Goal: Information Seeking & Learning: Check status

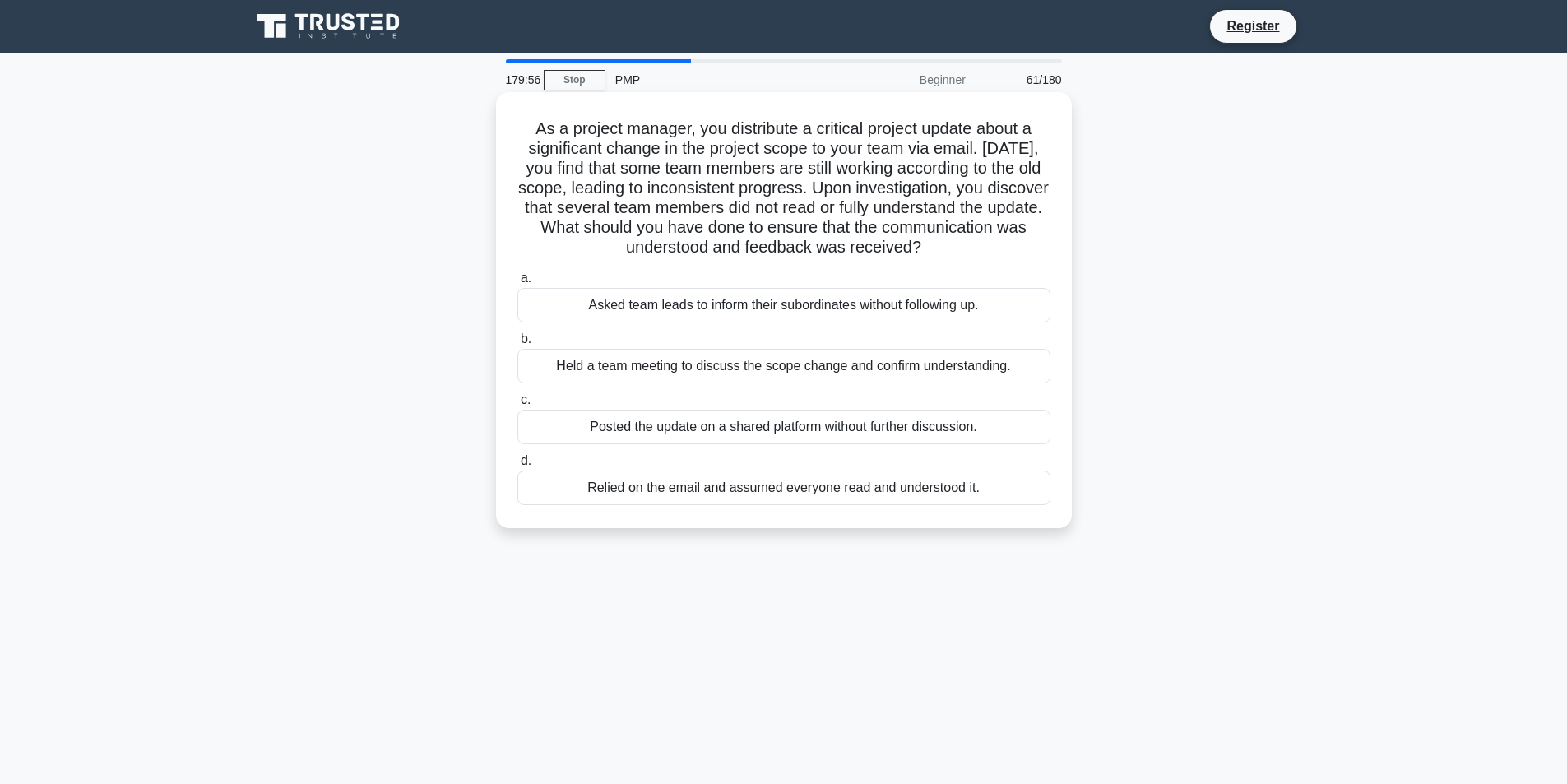
click at [710, 364] on div "Held a team meeting to discuss the scope change and confirm understanding." at bounding box center [784, 366] width 533 height 35
click at [517, 345] on input "b. Held a team meeting to discuss the scope change and confirm understanding." at bounding box center [517, 338] width 0 height 10
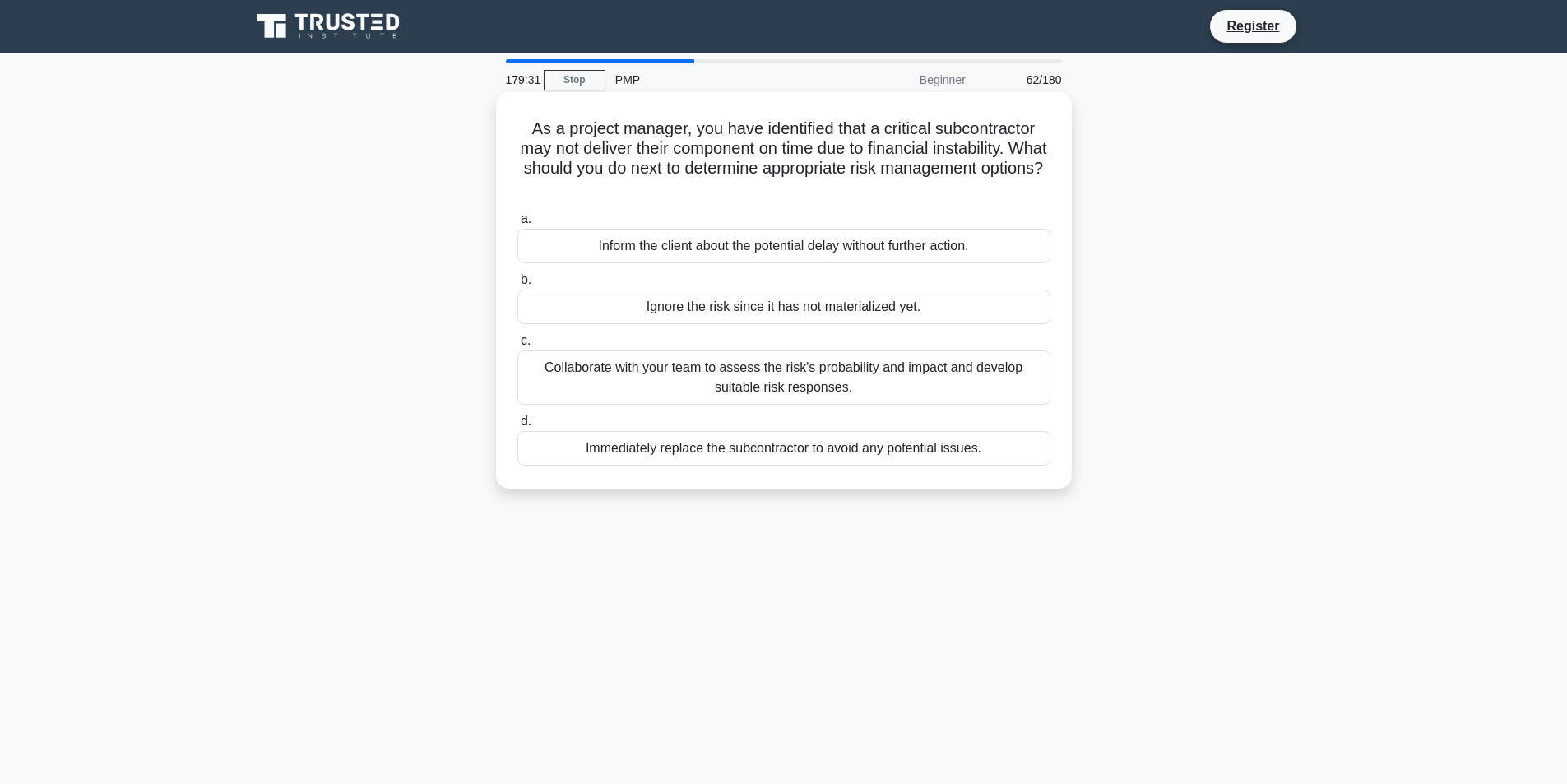
click at [536, 364] on div "Collaborate with your team to assess the risk's probability and impact and deve…" at bounding box center [784, 378] width 533 height 55
click at [517, 346] on input "c. Collaborate with your team to assess the risk's probability and impact and d…" at bounding box center [517, 340] width 0 height 10
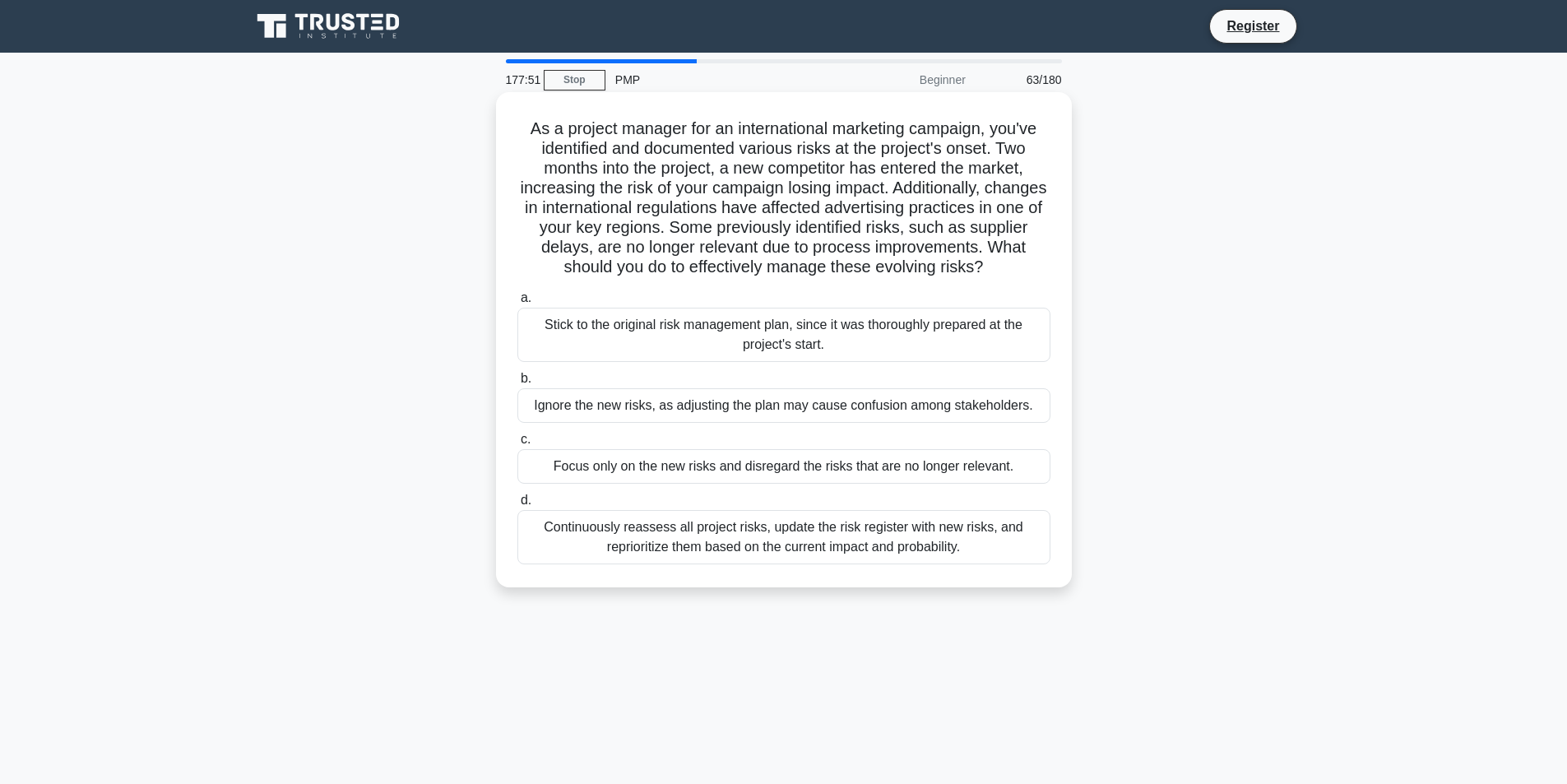
click at [692, 526] on div "Continuously reassess all project risks, update the risk register with new risk…" at bounding box center [784, 537] width 533 height 55
click at [517, 506] on input "d. Continuously reassess all project risks, update the risk register with new r…" at bounding box center [517, 500] width 0 height 10
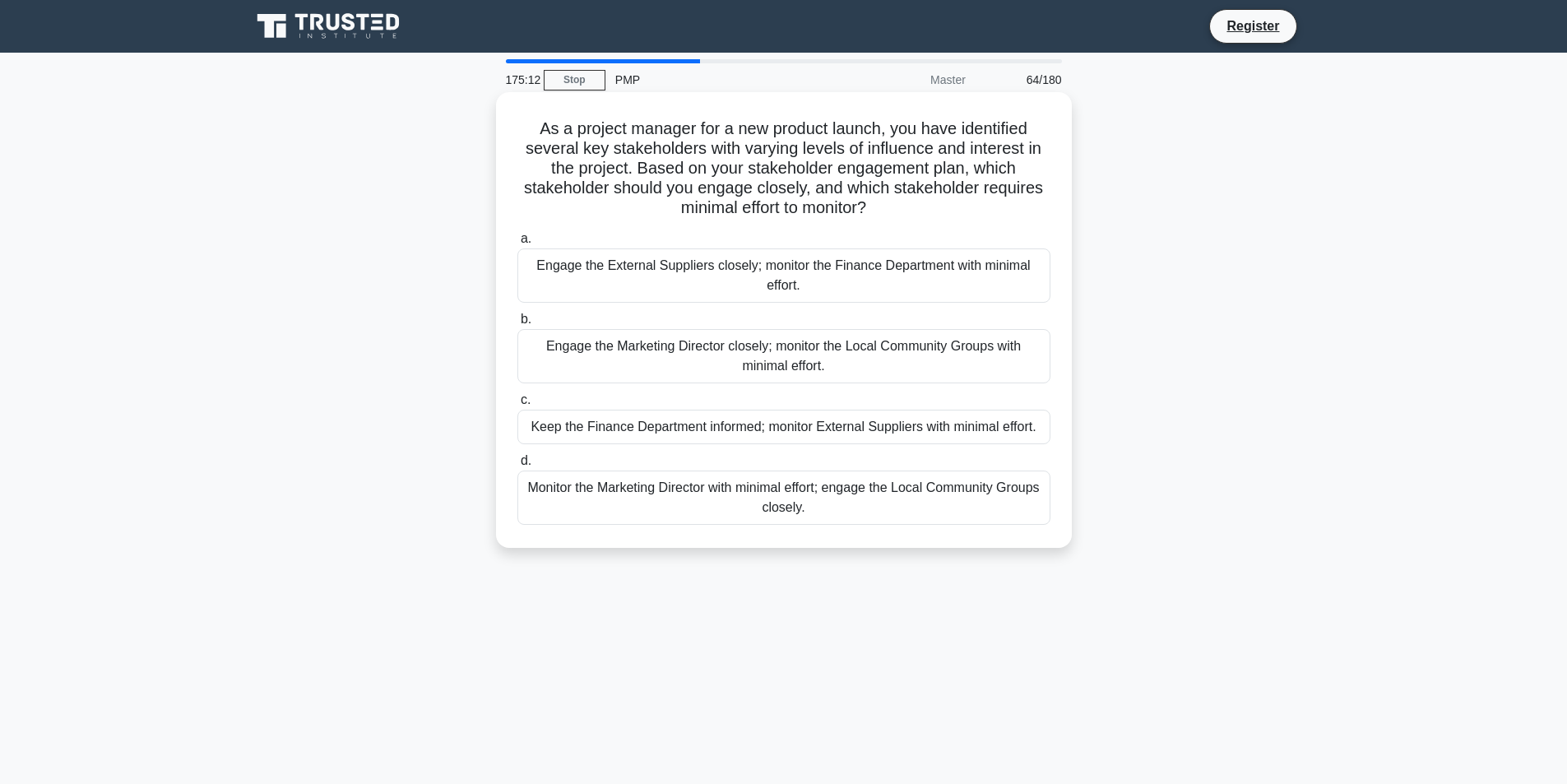
click at [599, 369] on div "Engage the Marketing Director closely; monitor the Local Community Groups with …" at bounding box center [784, 356] width 533 height 55
click at [517, 325] on input "b. Engage the Marketing Director closely; monitor the Local Community Groups wi…" at bounding box center [517, 319] width 0 height 10
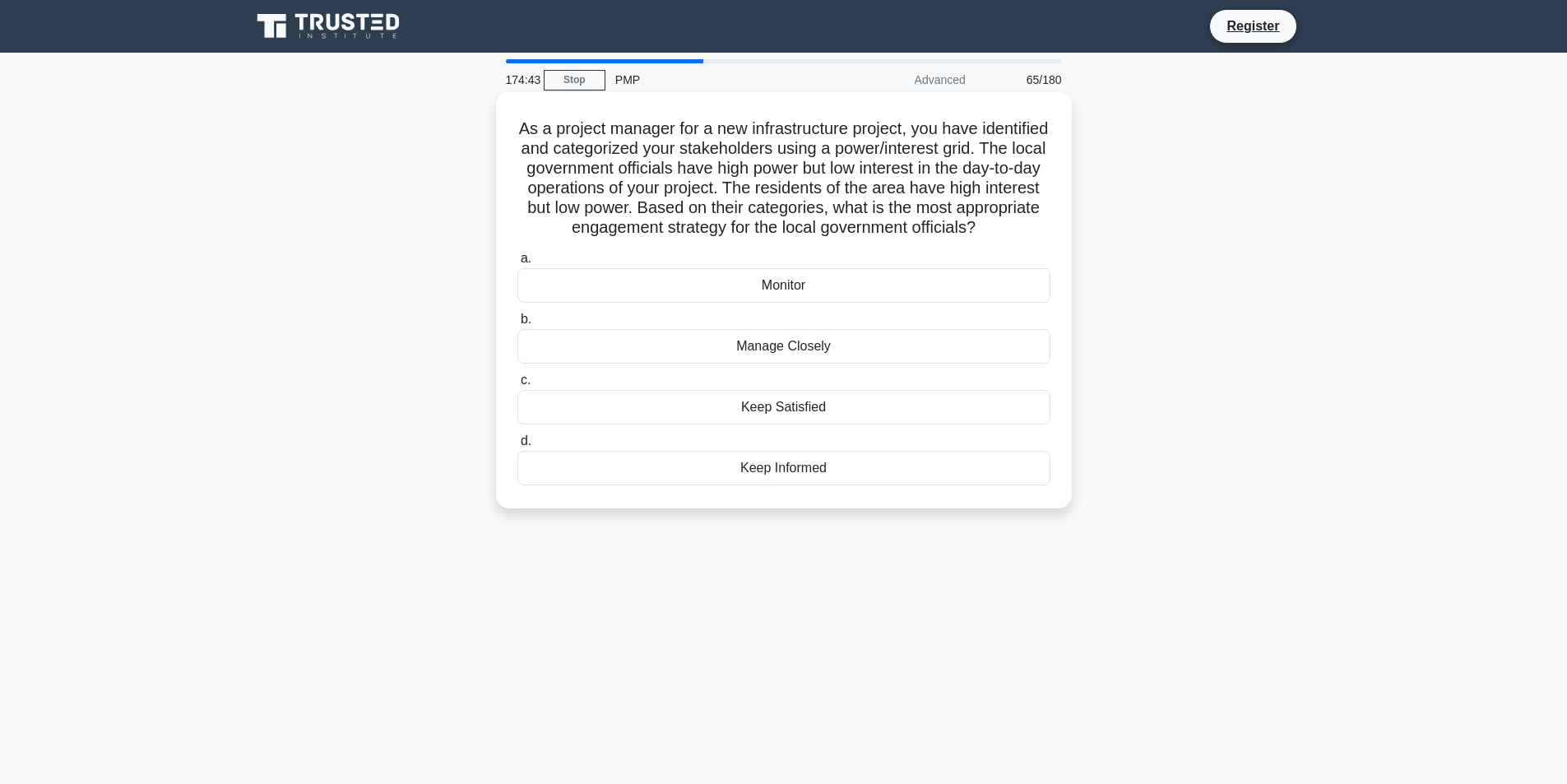
click at [622, 424] on div "Keep Satisfied" at bounding box center [784, 407] width 533 height 35
click at [517, 385] on input "c. Keep Satisfied" at bounding box center [517, 380] width 0 height 10
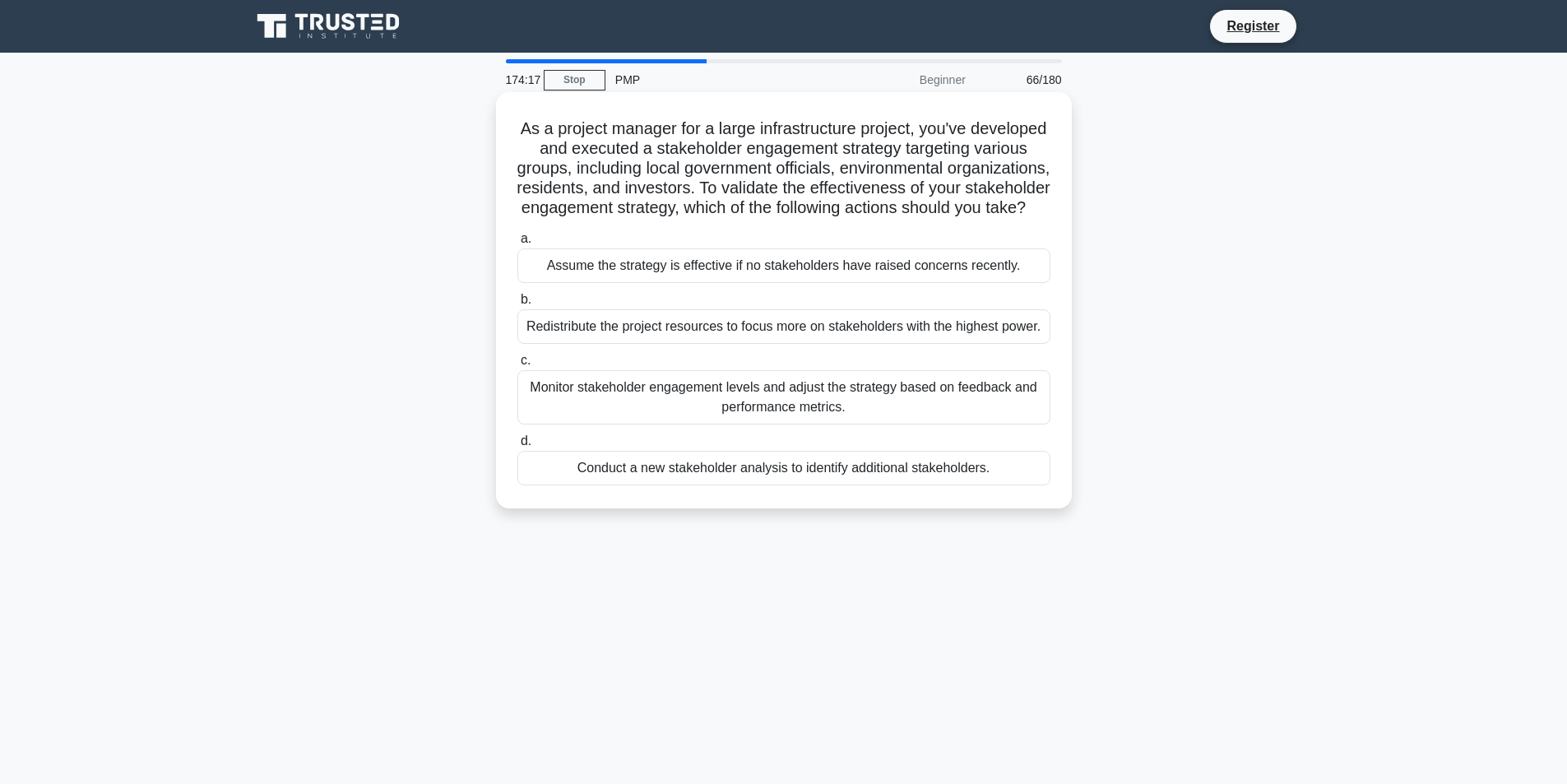
click at [669, 417] on div "Monitor stakeholder engagement levels and adjust the strategy based on feedback…" at bounding box center [784, 398] width 533 height 55
click at [517, 366] on input "c. Monitor stakeholder engagement levels and adjust the strategy based on feedb…" at bounding box center [517, 360] width 0 height 10
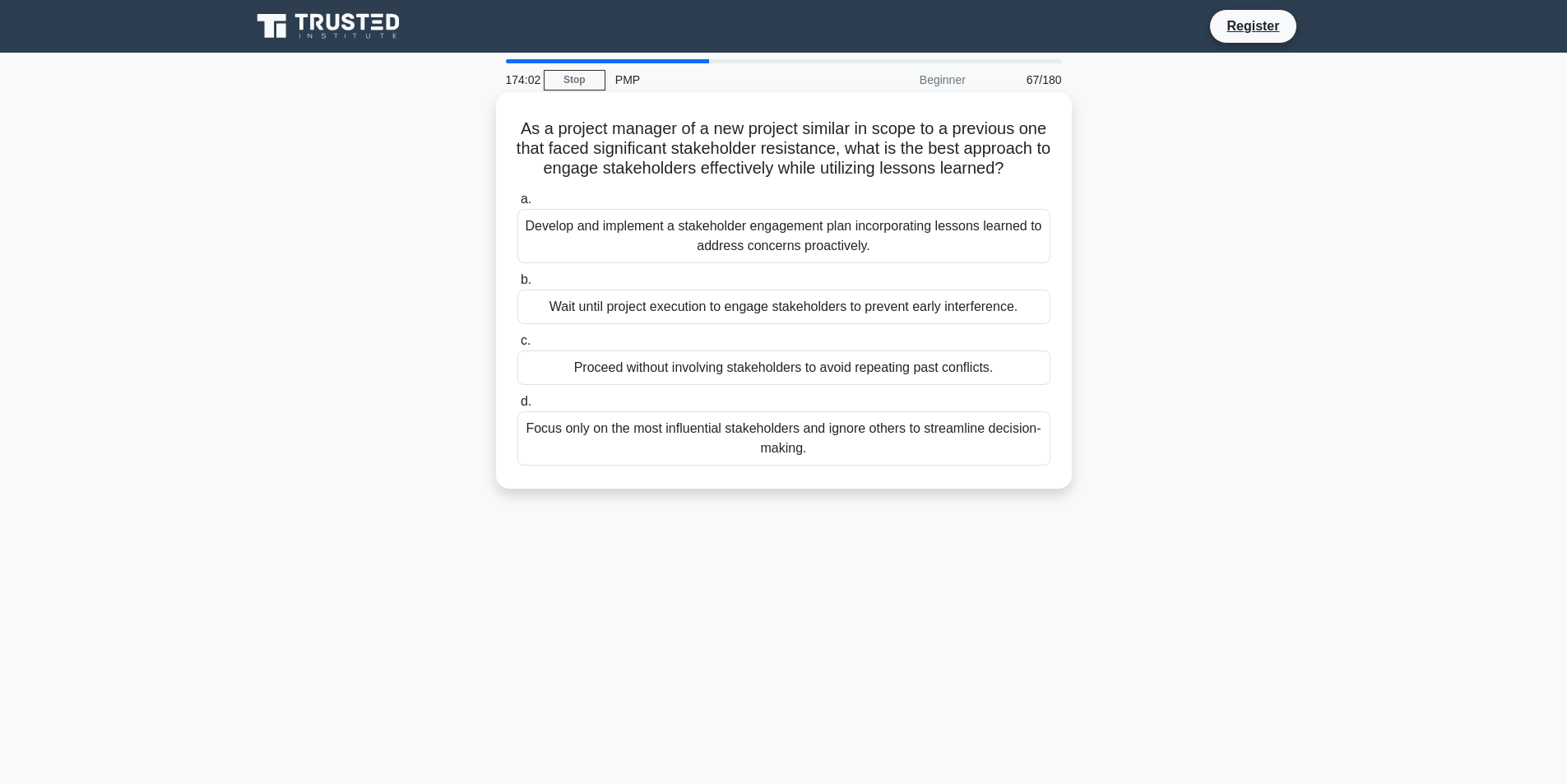
click at [673, 263] on div "Develop and implement a stakeholder engagement plan incorporating lessons learn…" at bounding box center [784, 236] width 533 height 55
click at [517, 205] on input "a. Develop and implement a stakeholder engagement plan incorporating lessons le…" at bounding box center [517, 198] width 0 height 10
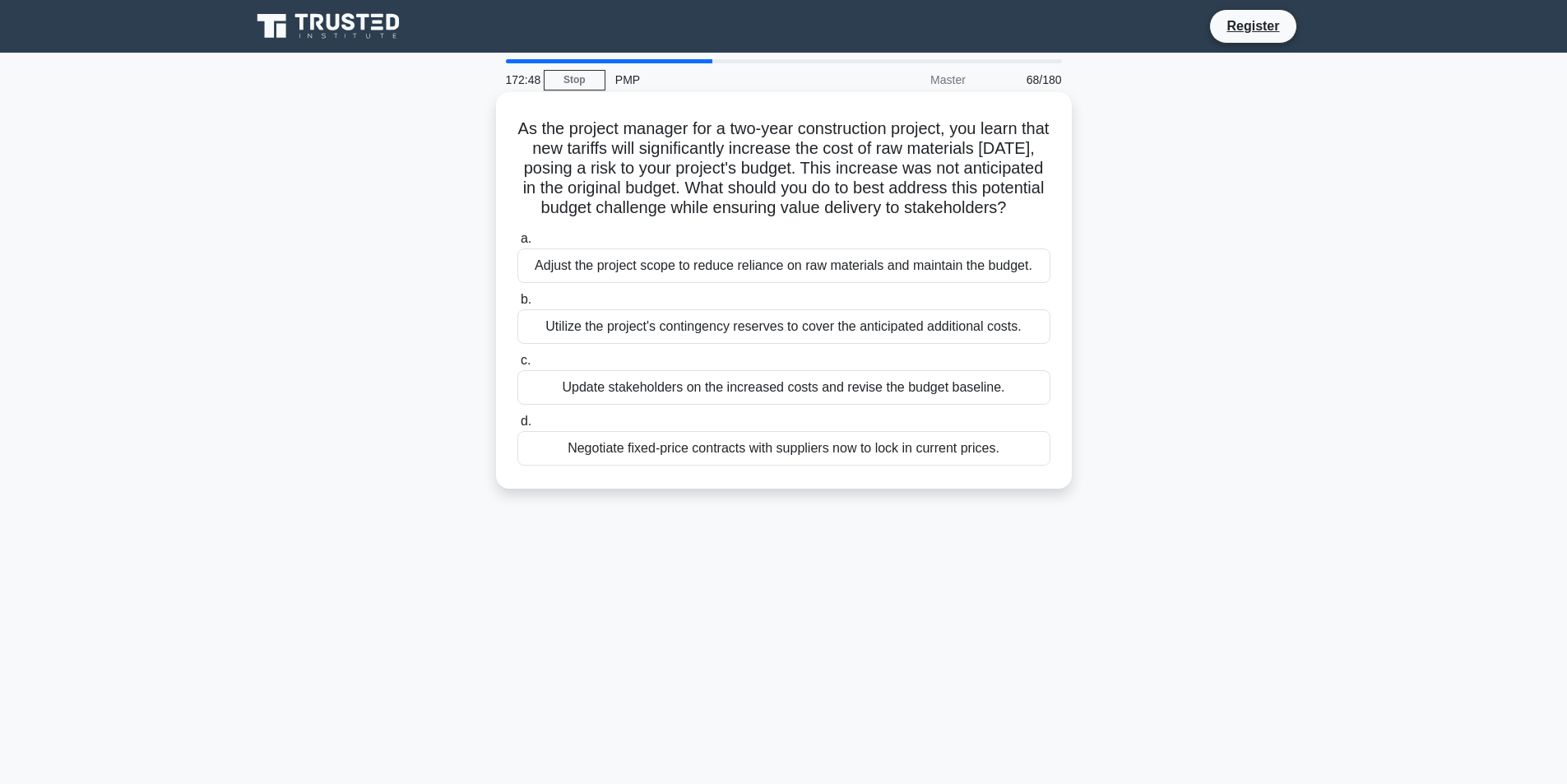
click at [707, 404] on div "Update stakeholders on the increased costs and revise the budget baseline." at bounding box center [784, 387] width 533 height 35
click at [517, 366] on input "c. Update stakeholders on the increased costs and revise the budget baseline." at bounding box center [517, 360] width 0 height 10
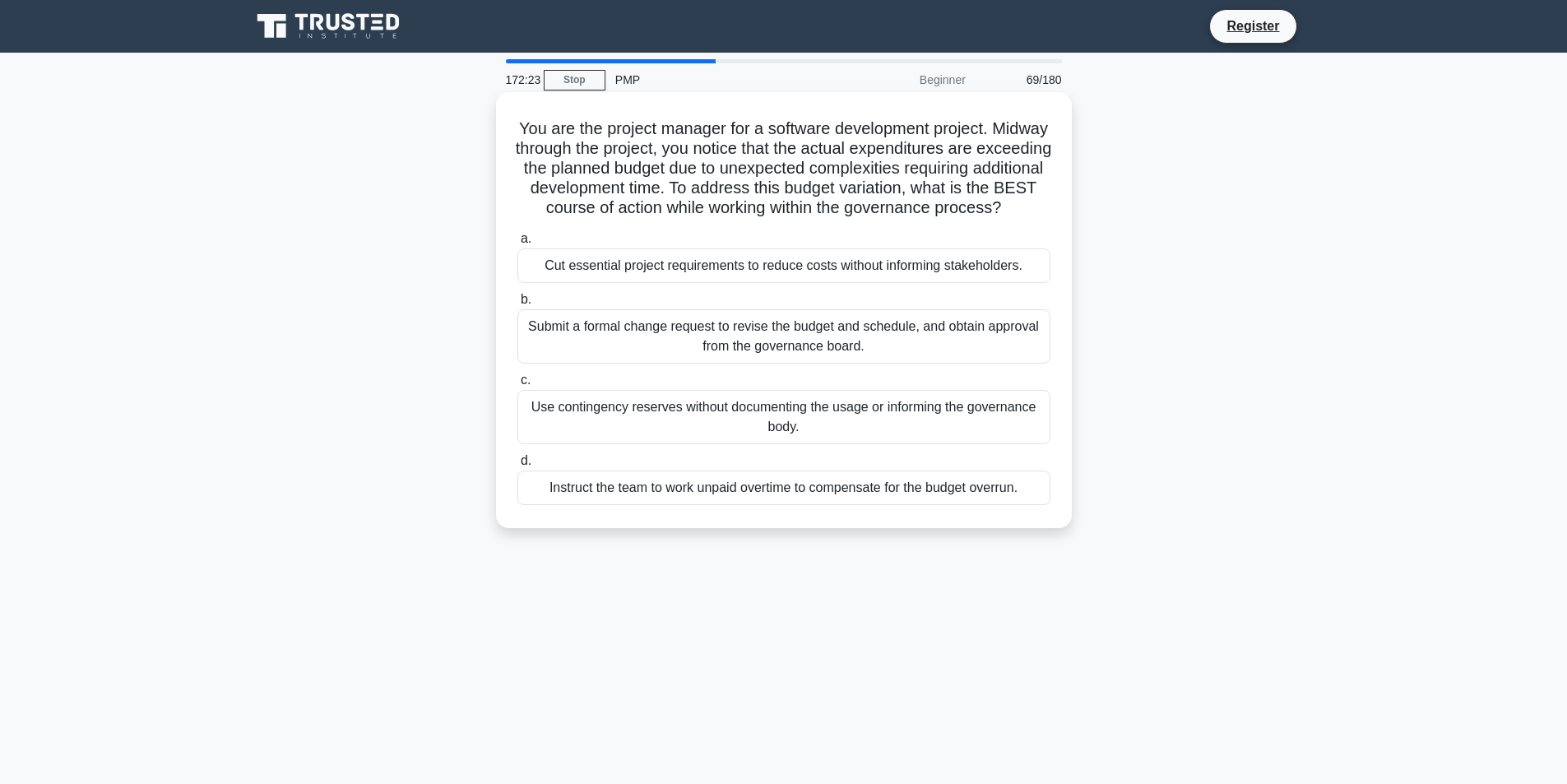
click at [899, 364] on div "Submit a formal change request to revise the budget and schedule, and obtain ap…" at bounding box center [784, 337] width 533 height 55
click at [517, 306] on input "b. Submit a formal change request to revise the budget and schedule, and obtain…" at bounding box center [517, 299] width 0 height 10
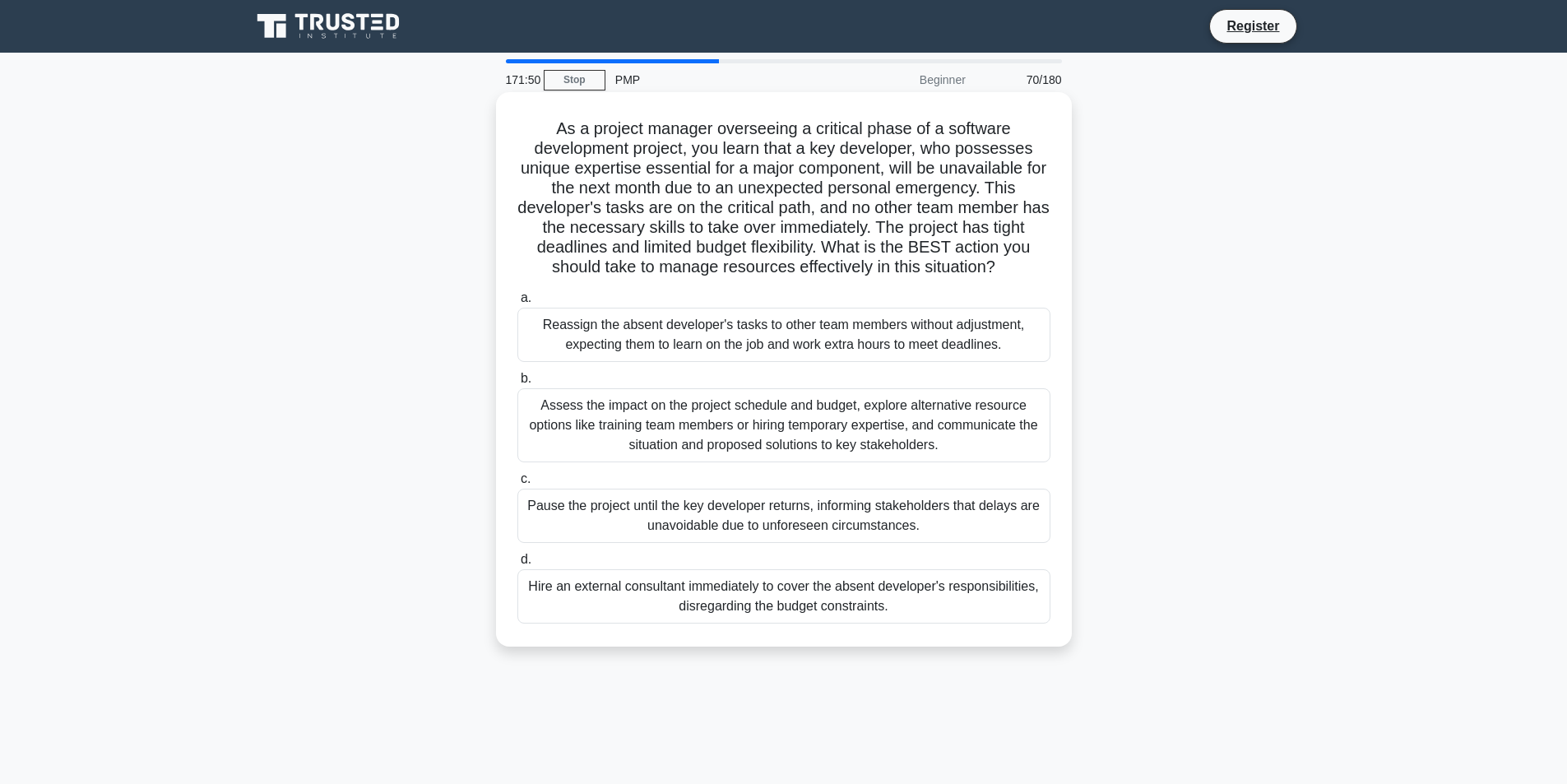
click at [786, 439] on div "Assess the impact on the project schedule and budget, explore alternative resou…" at bounding box center [784, 425] width 533 height 74
click at [517, 384] on input "b. Assess the impact on the project schedule and budget, explore alternative re…" at bounding box center [517, 378] width 0 height 10
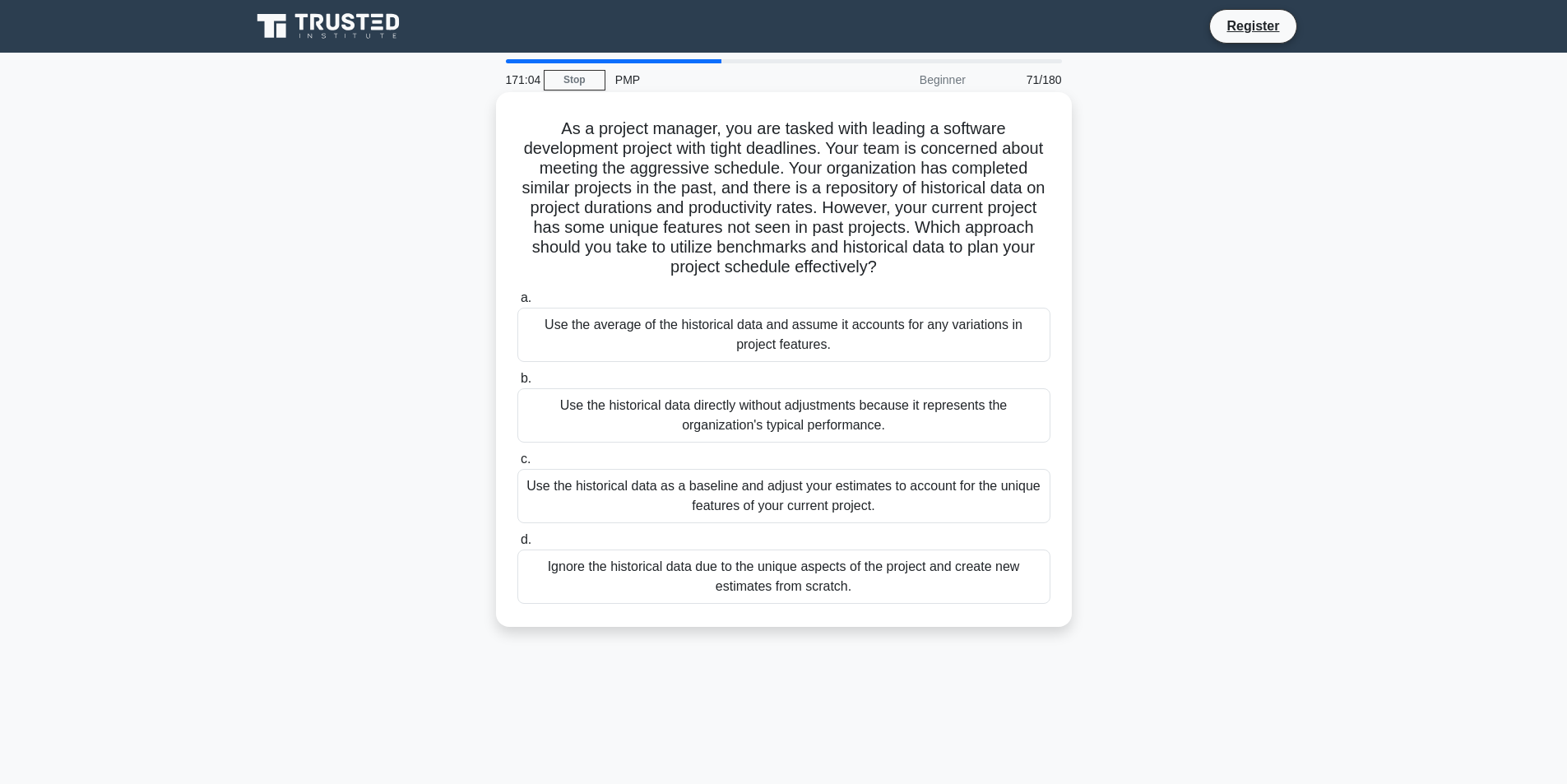
click at [764, 508] on div "Use the historical data as a baseline and adjust your estimates to account for …" at bounding box center [784, 496] width 533 height 55
click at [517, 464] on input "c. Use the historical data as a baseline and adjust your estimates to account f…" at bounding box center [517, 459] width 0 height 10
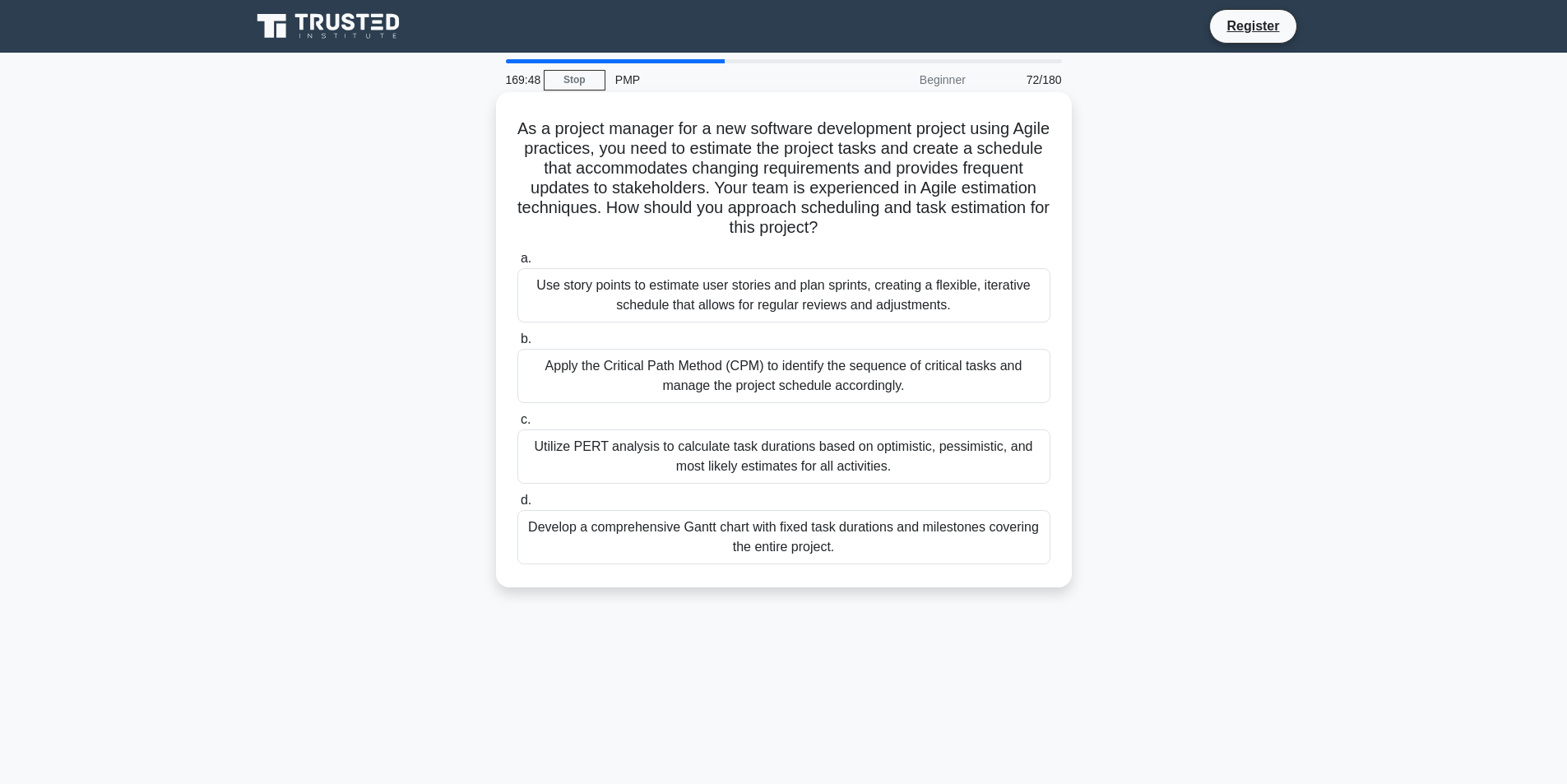
click at [1016, 287] on div "Use story points to estimate user stories and plan sprints, creating a flexible…" at bounding box center [784, 295] width 533 height 55
click at [517, 264] on input "a. Use story points to estimate user stories and plan sprints, creating a flexi…" at bounding box center [517, 258] width 0 height 10
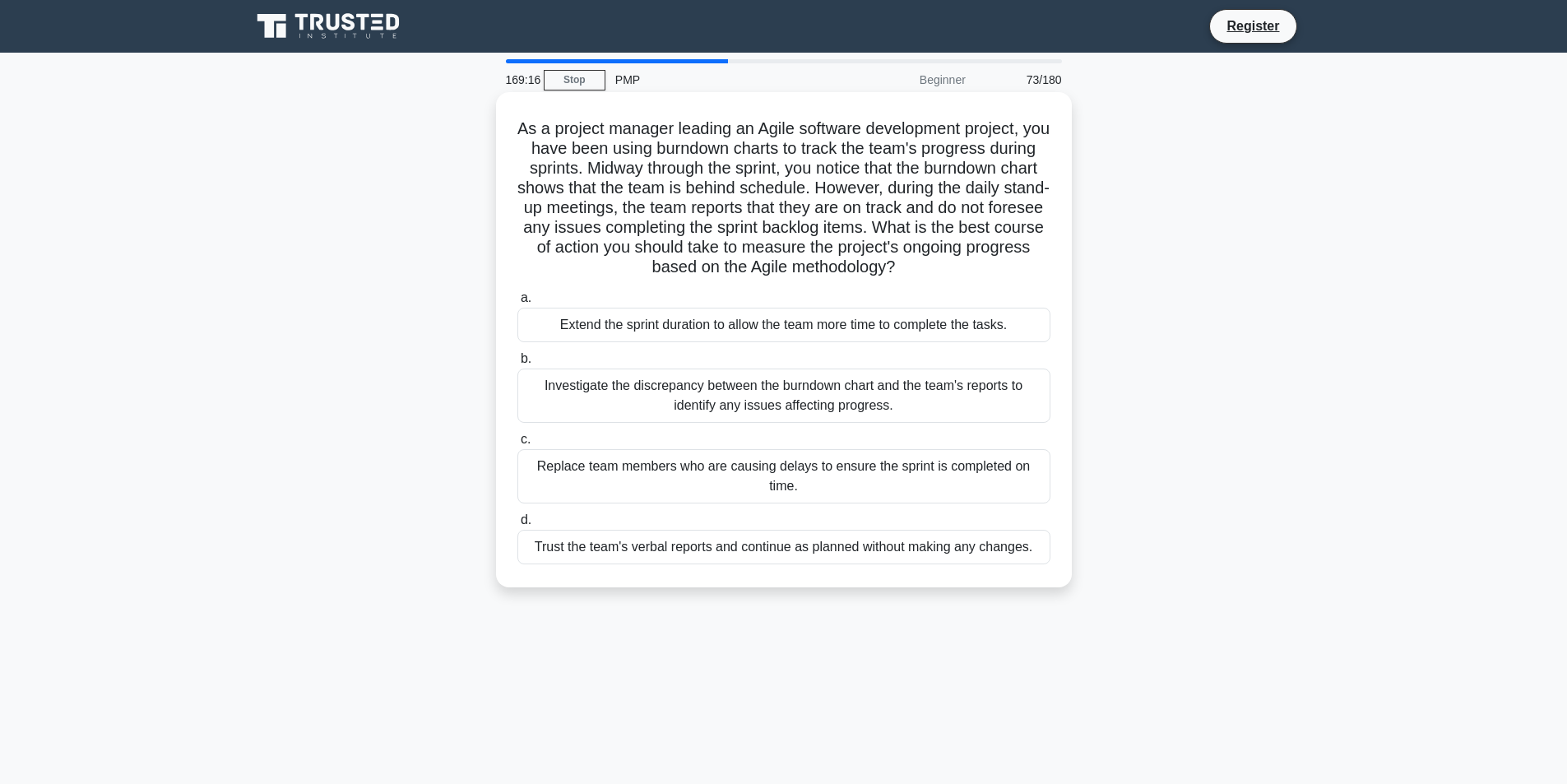
click at [1021, 386] on div "Investigate the discrepancy between the burndown chart and the team's reports t…" at bounding box center [784, 396] width 533 height 55
click at [517, 365] on input "b. Investigate the discrepancy between the burndown chart and the team's report…" at bounding box center [517, 358] width 0 height 10
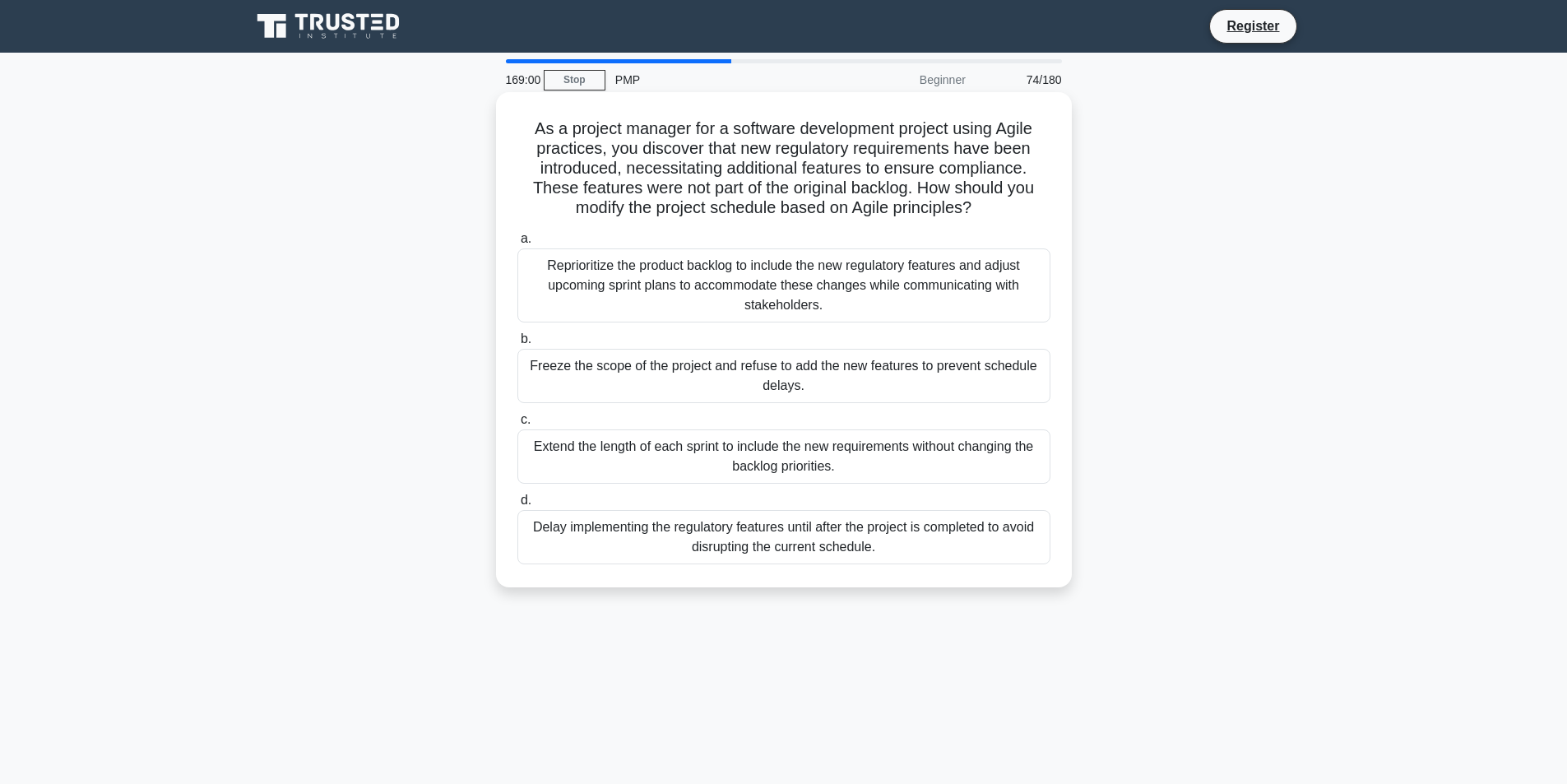
click at [840, 285] on div "Reprioritize the product backlog to include the new regulatory features and adj…" at bounding box center [784, 285] width 533 height 74
click at [517, 244] on input "a. Reprioritize the product backlog to include the new regulatory features and …" at bounding box center [517, 238] width 0 height 10
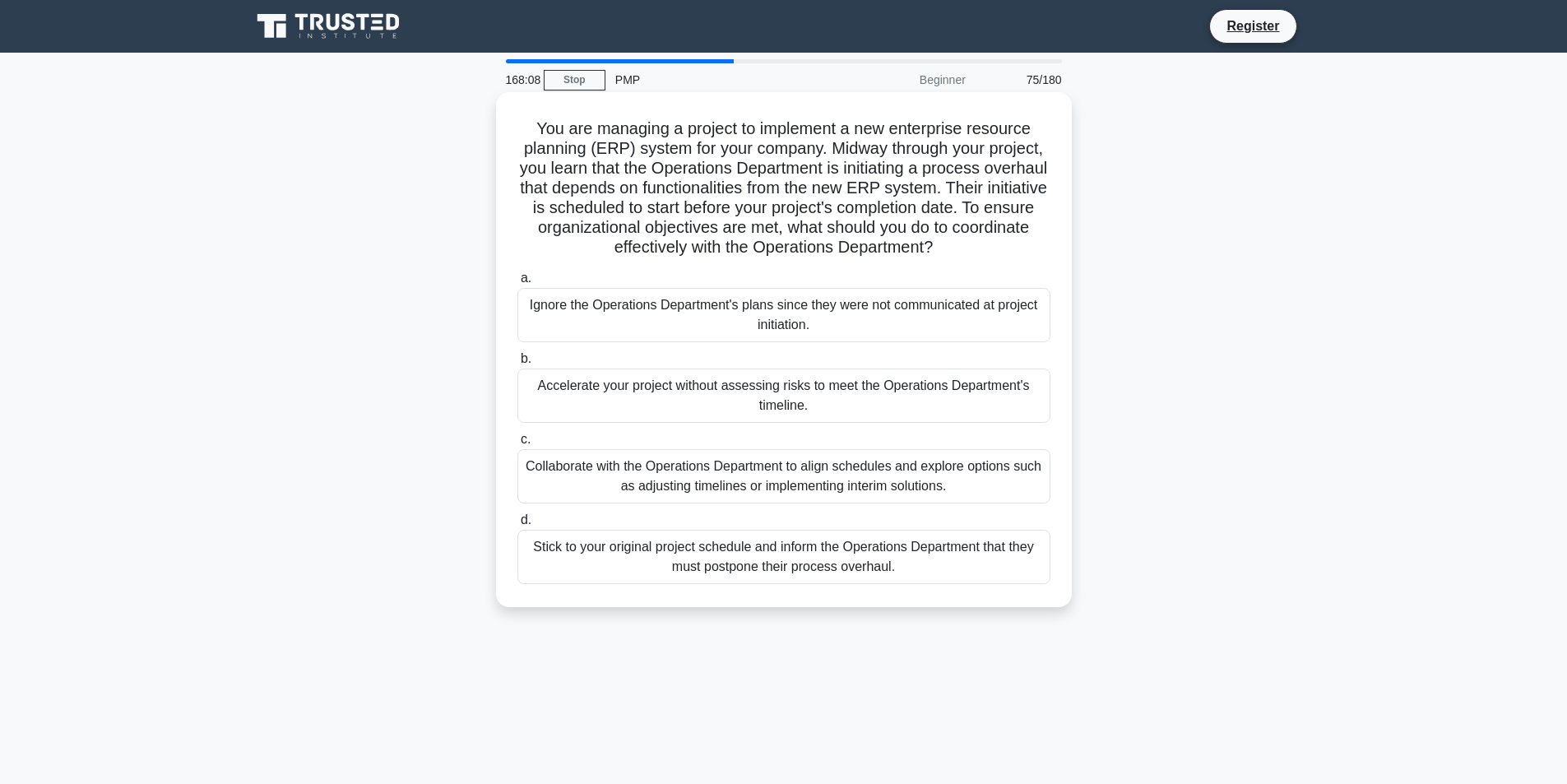
click at [872, 486] on div "Collaborate with the Operations Department to align schedules and explore optio…" at bounding box center [784, 477] width 533 height 55
click at [517, 445] on input "c. Collaborate with the Operations Department to align schedules and explore op…" at bounding box center [517, 439] width 0 height 10
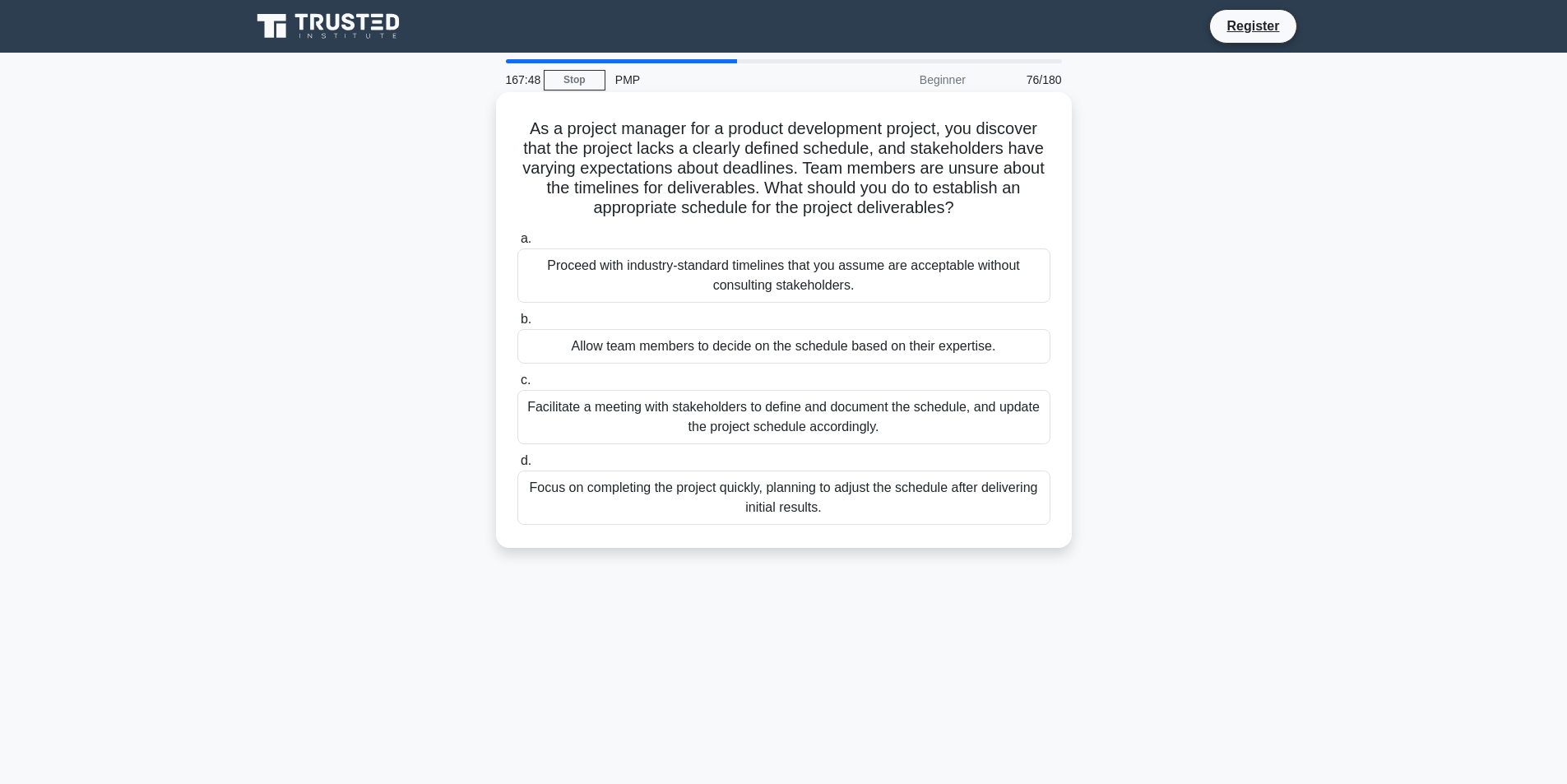
click at [603, 424] on div "Facilitate a meeting with stakeholders to define and document the schedule, and…" at bounding box center [784, 417] width 533 height 55
click at [517, 385] on input "c. Facilitate a meeting with stakeholders to define and document the schedule, …" at bounding box center [517, 380] width 0 height 10
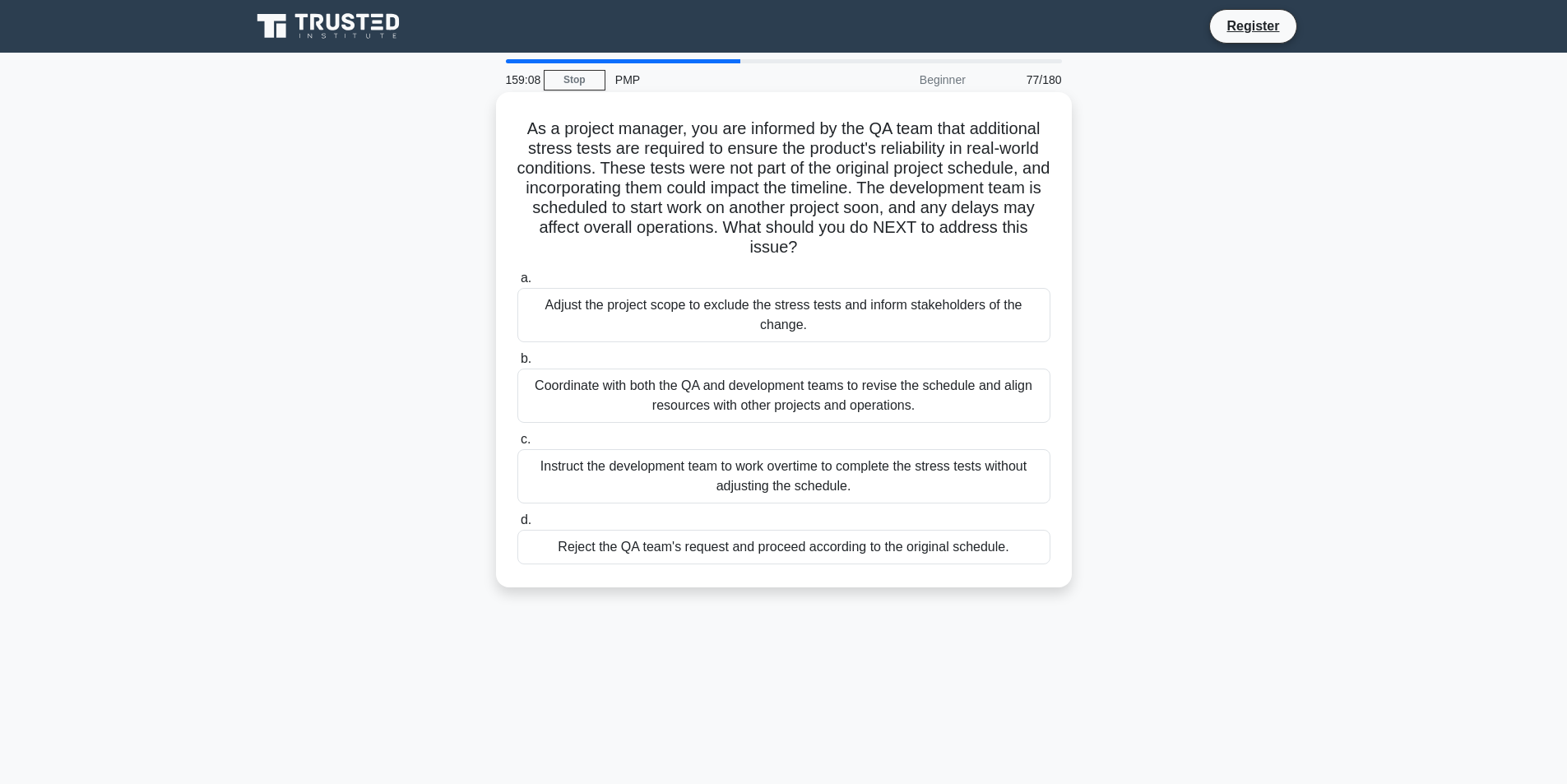
click at [853, 408] on div "Coordinate with both the QA and development teams to revise the schedule and al…" at bounding box center [784, 396] width 533 height 55
click at [517, 365] on input "b. Coordinate with both the QA and development teams to revise the schedule and…" at bounding box center [517, 358] width 0 height 10
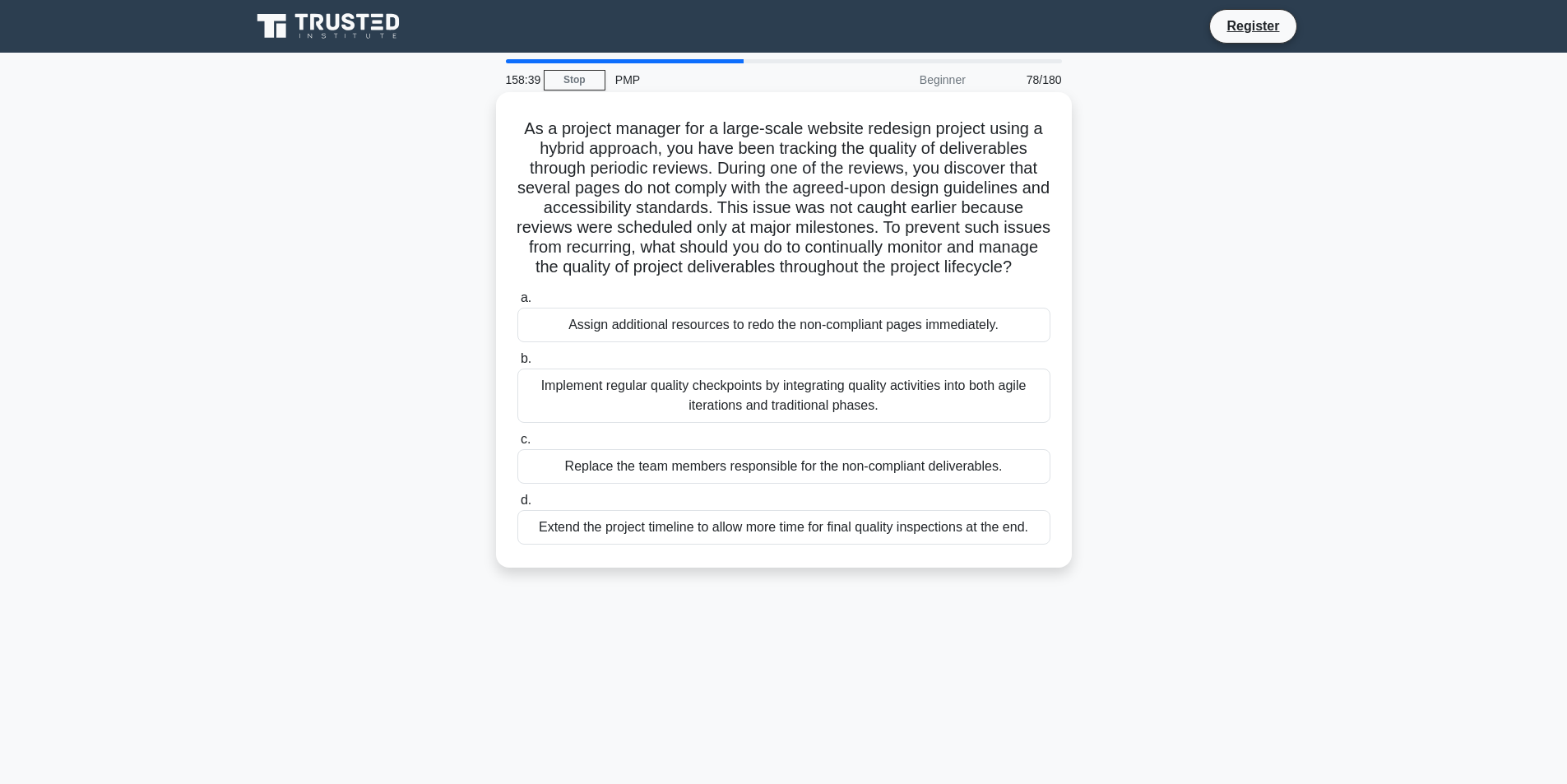
click at [886, 411] on div "Implement regular quality checkpoints by integrating quality activities into bo…" at bounding box center [784, 396] width 533 height 55
click at [517, 365] on input "b. Implement regular quality checkpoints by integrating quality activities into…" at bounding box center [517, 358] width 0 height 10
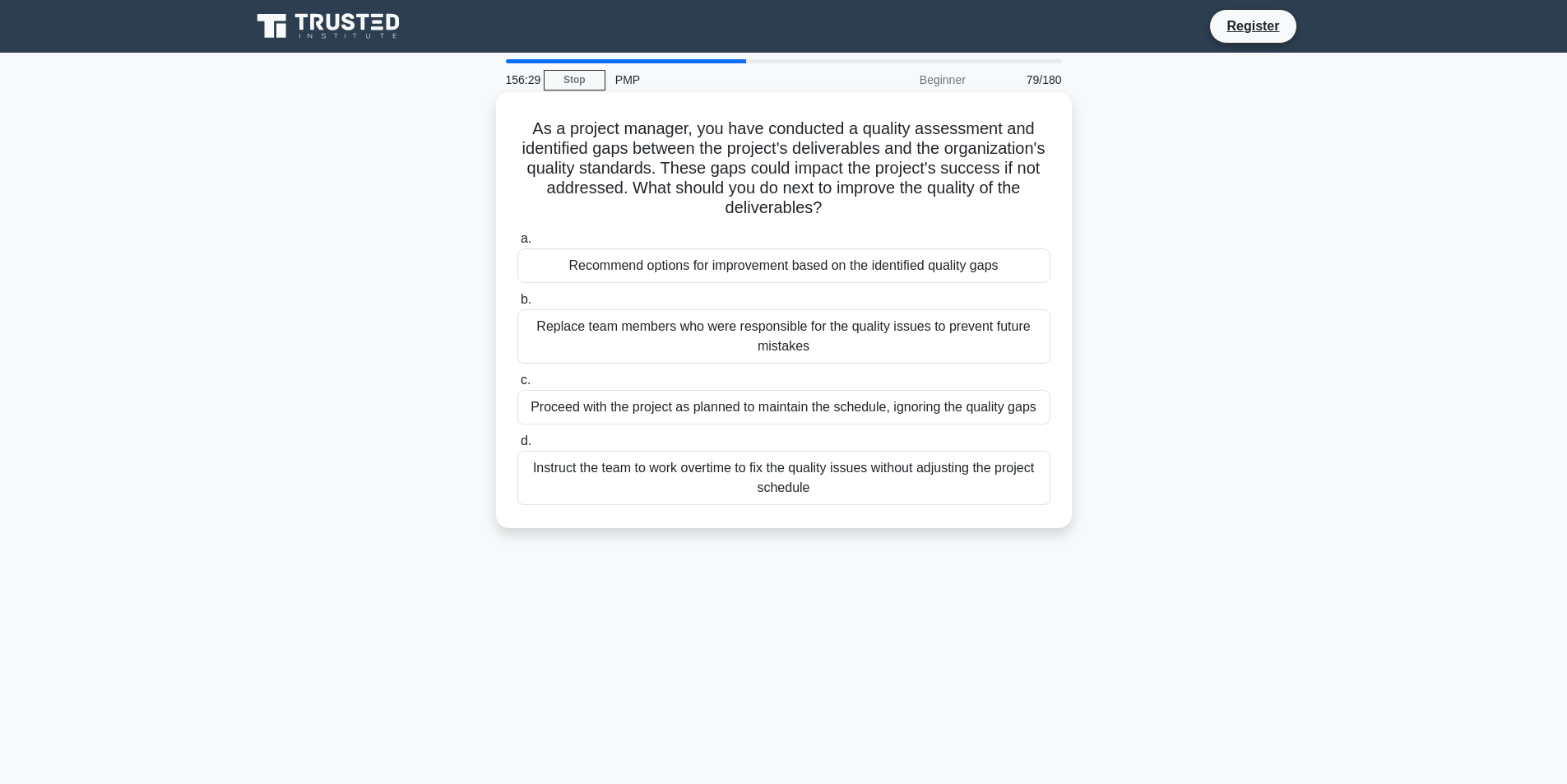
click at [693, 265] on div "Recommend options for improvement based on the identified quality gaps" at bounding box center [784, 265] width 533 height 35
click at [517, 244] on input "a. Recommend options for improvement based on the identified quality gaps" at bounding box center [517, 238] width 0 height 10
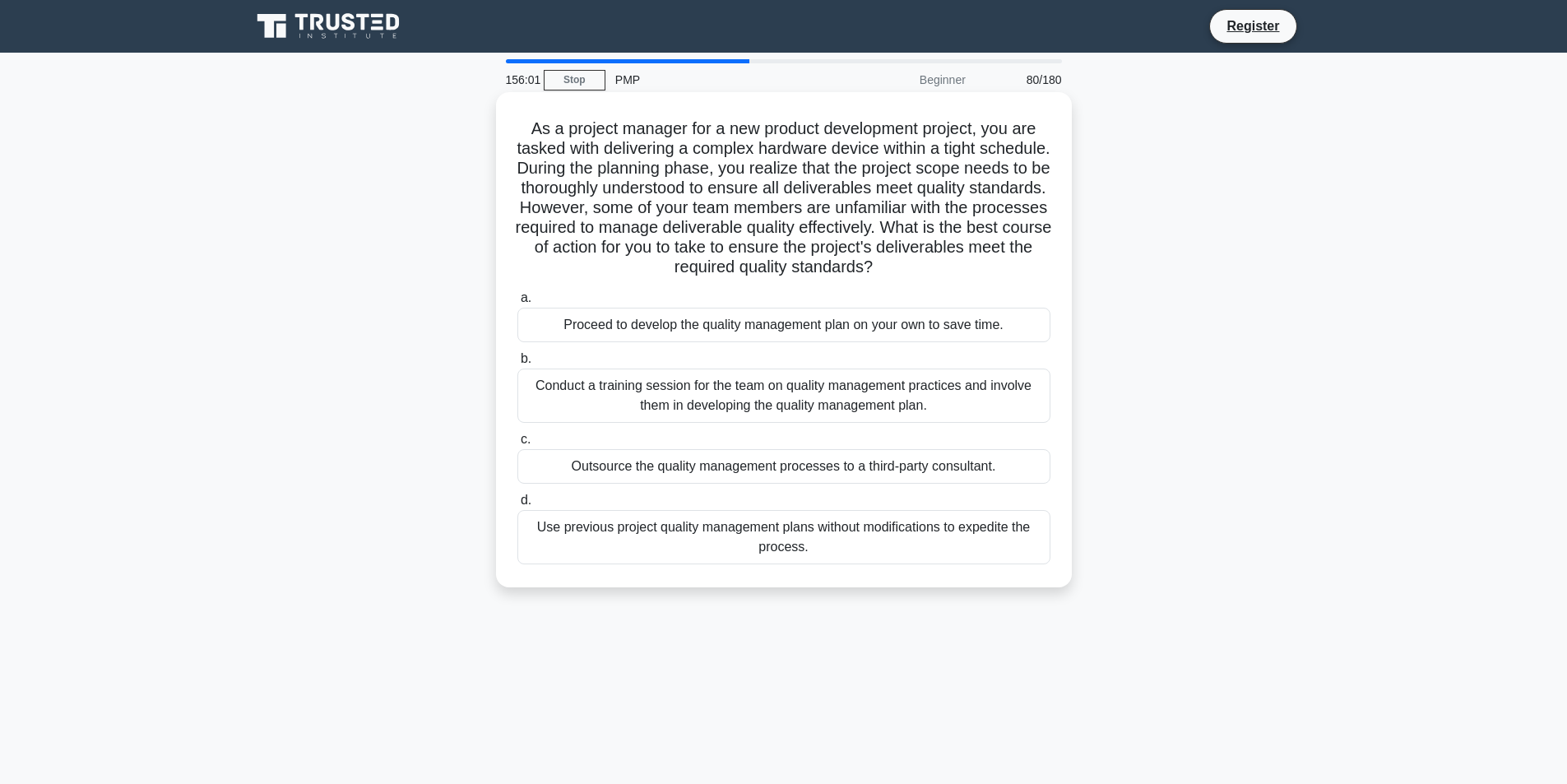
click at [744, 408] on div "Conduct a training session for the team on quality management practices and inv…" at bounding box center [784, 396] width 533 height 55
click at [517, 365] on input "b. Conduct a training session for the team on quality management practices and …" at bounding box center [517, 358] width 0 height 10
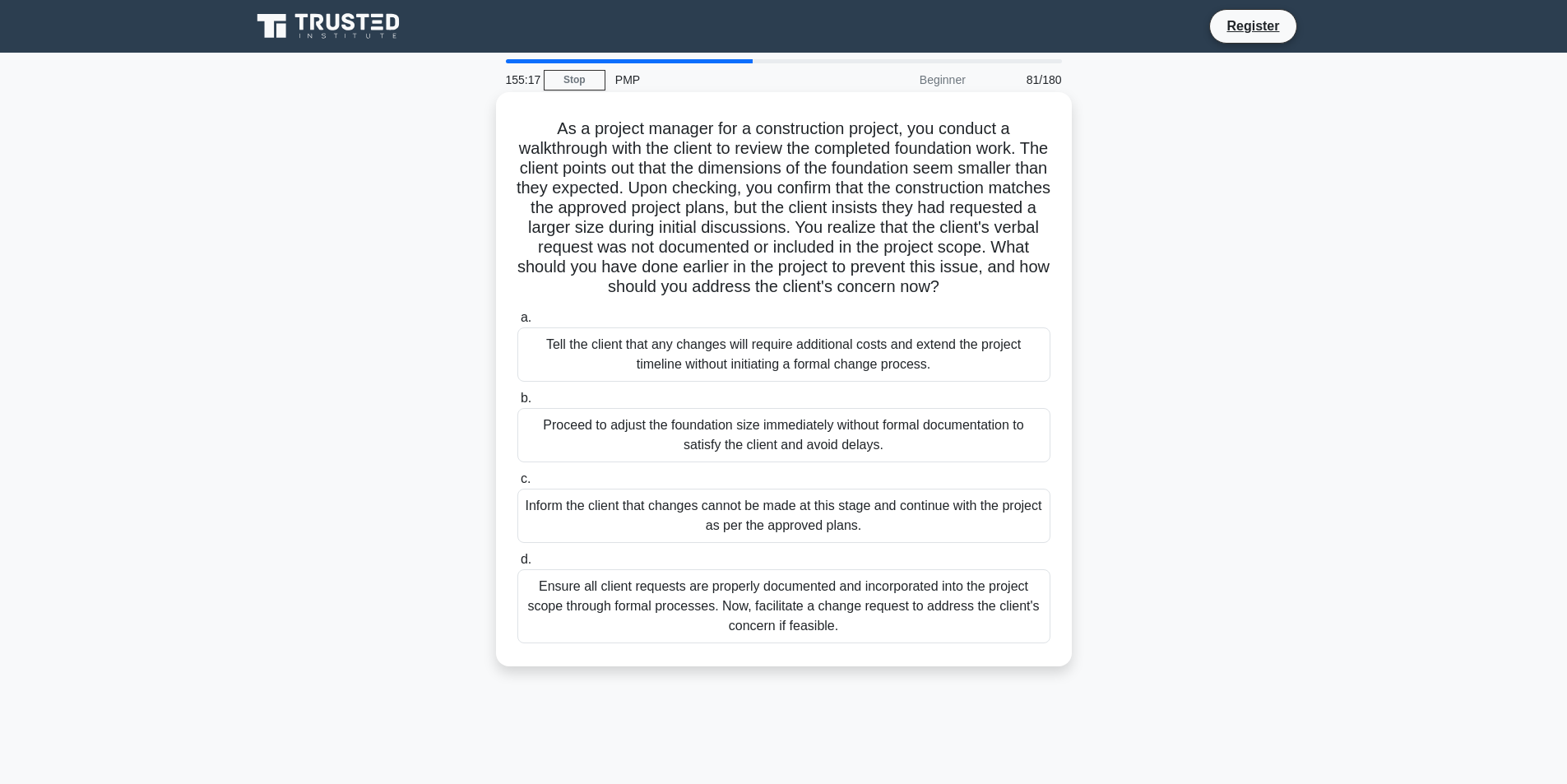
click at [871, 635] on div "Ensure all client requests are properly documented and incorporated into the pr…" at bounding box center [784, 605] width 533 height 74
click at [517, 565] on input "d. Ensure all client requests are properly documented and incorporated into the…" at bounding box center [517, 559] width 0 height 10
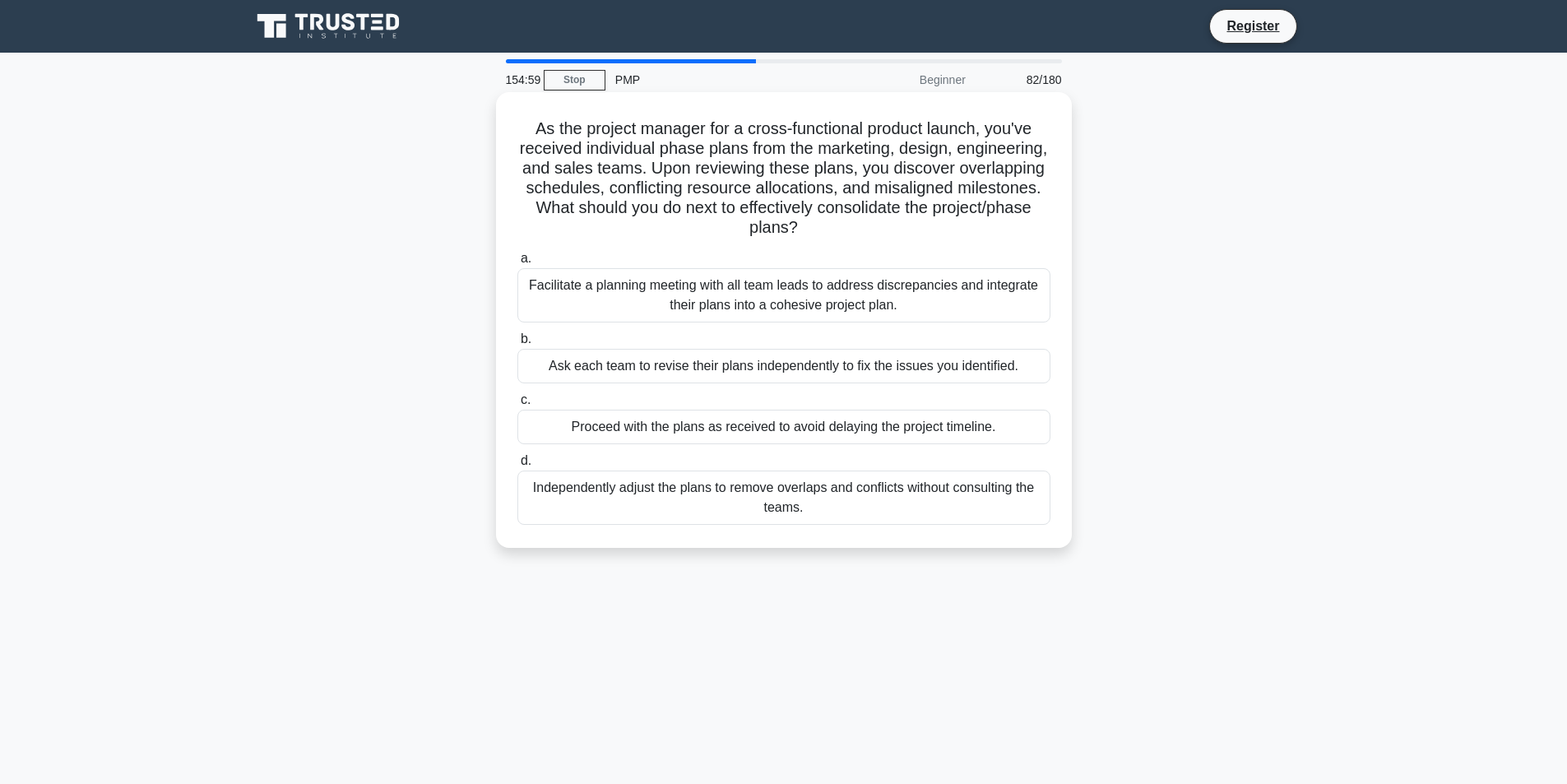
click at [667, 289] on div "Facilitate a planning meeting with all team leads to address discrepancies and …" at bounding box center [784, 295] width 533 height 55
click at [517, 264] on input "a. Facilitate a planning meeting with all team leads to address discrepancies a…" at bounding box center [517, 258] width 0 height 10
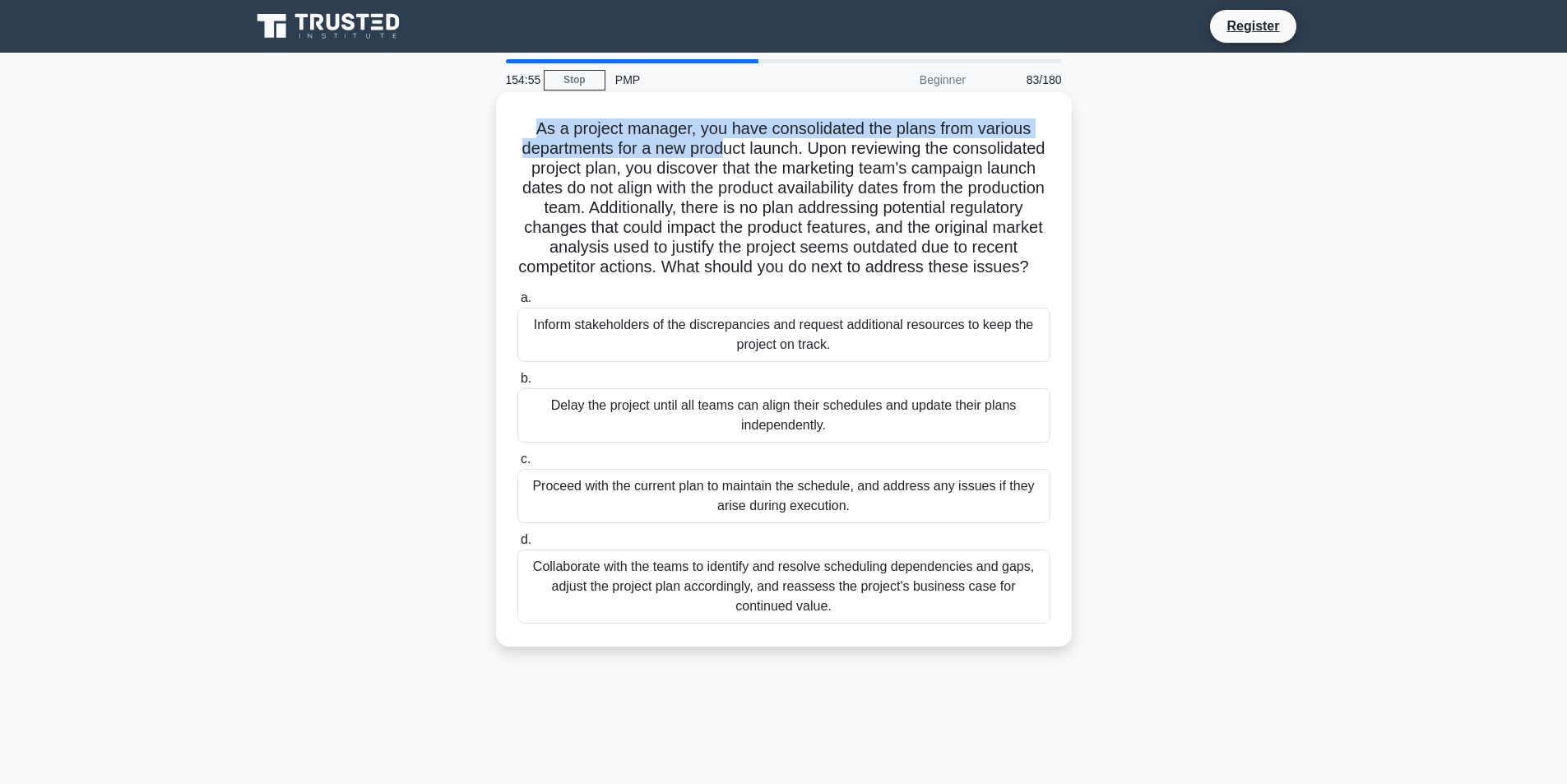
drag, startPoint x: 534, startPoint y: 132, endPoint x: 775, endPoint y: 144, distance: 241.3
click at [775, 144] on h5 "As a project manager, you have consolidated the plans from various departments …" at bounding box center [784, 198] width 536 height 160
click at [776, 144] on h5 "As a project manager, you have consolidated the plans from various departments …" at bounding box center [784, 198] width 536 height 160
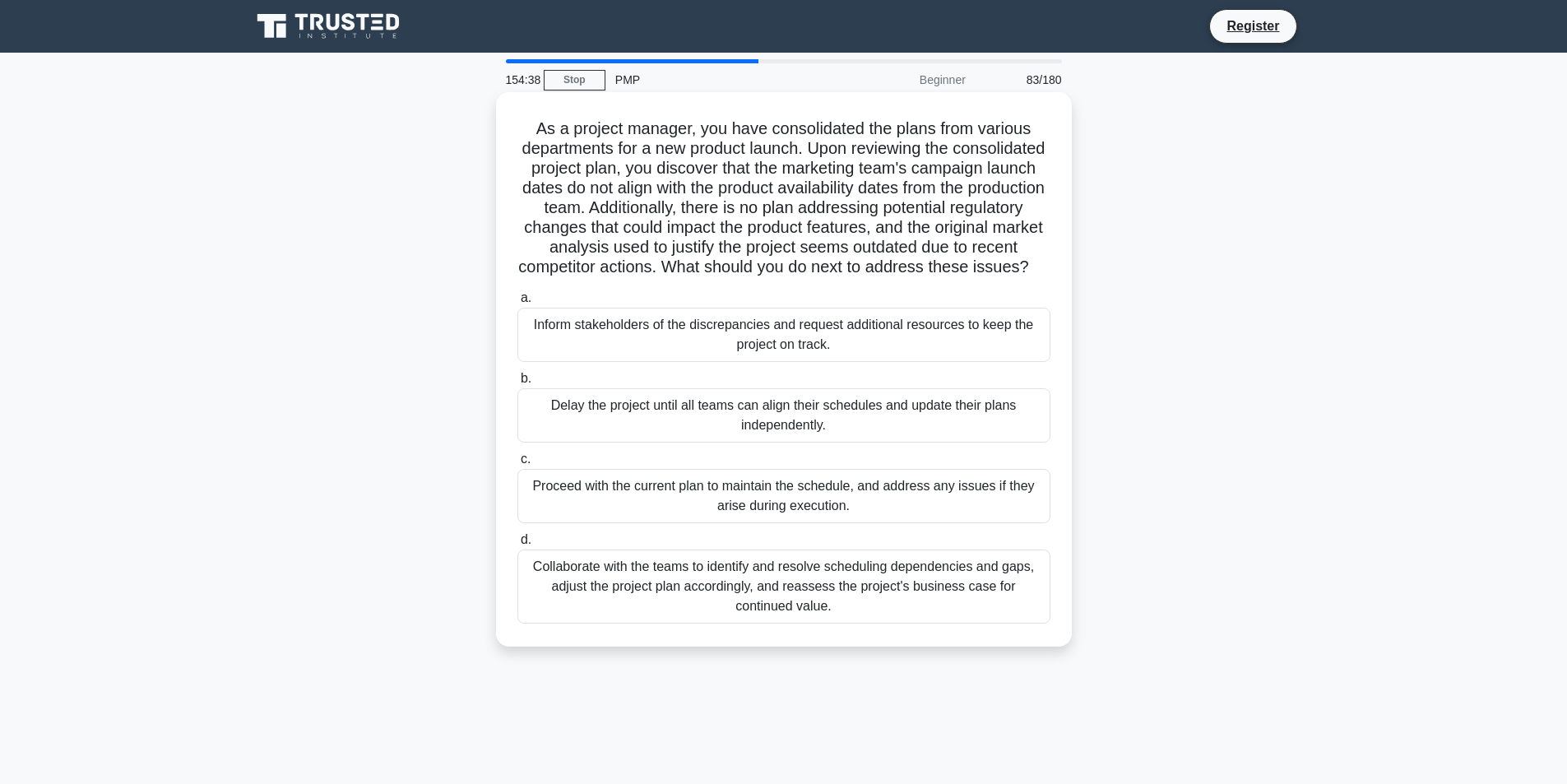
click at [639, 599] on div "Collaborate with the teams to identify and resolve scheduling dependencies and …" at bounding box center [784, 586] width 533 height 74
click at [517, 545] on input "d. Collaborate with the teams to identify and resolve scheduling dependencies a…" at bounding box center [517, 540] width 0 height 10
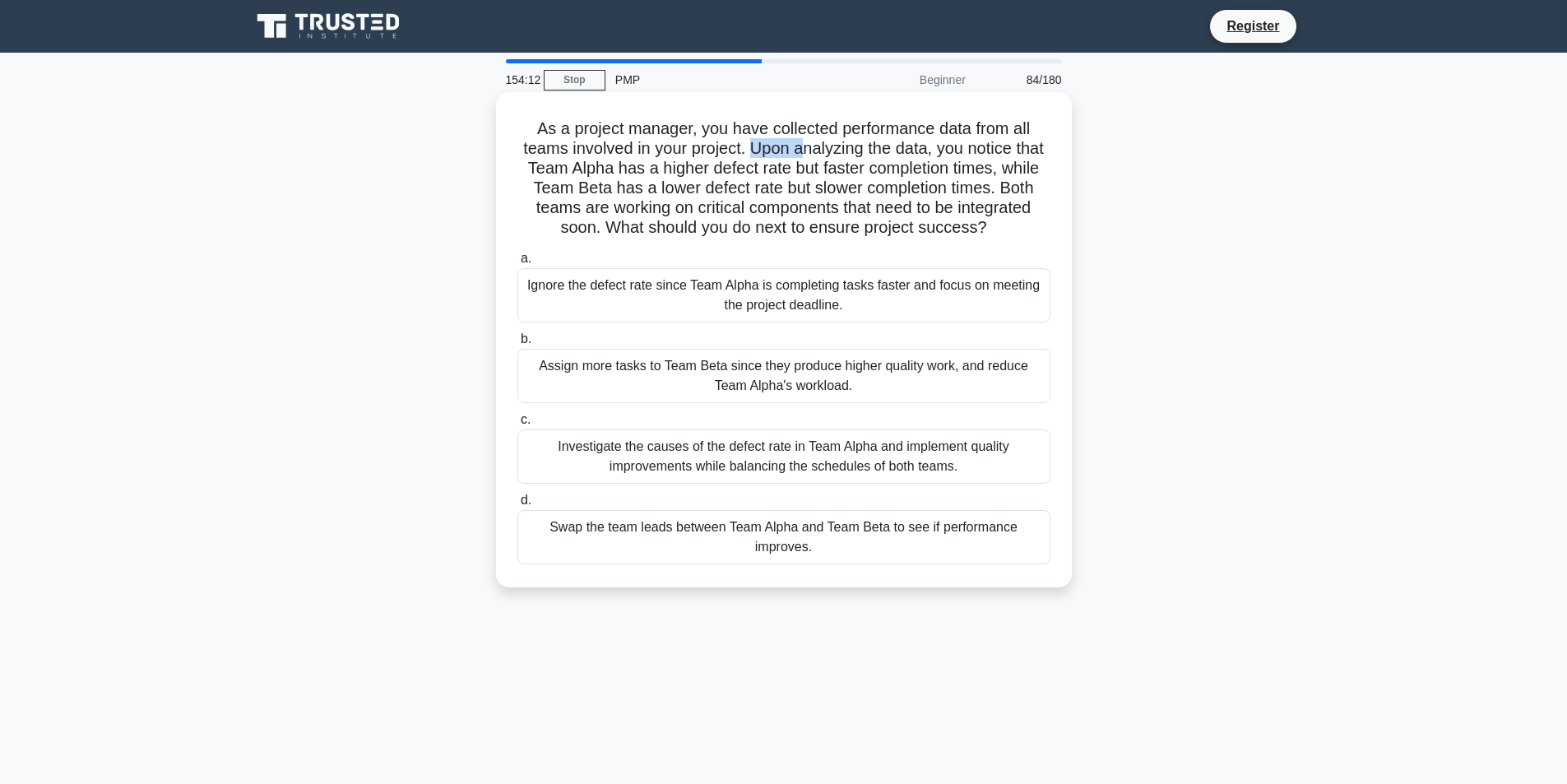
drag, startPoint x: 769, startPoint y: 147, endPoint x: 818, endPoint y: 154, distance: 49.5
click at [818, 154] on h5 "As a project manager, you have collected performance data from all teams involv…" at bounding box center [784, 179] width 536 height 120
click at [820, 162] on h5 "As a project manager, you have collected performance data from all teams involv…" at bounding box center [784, 179] width 536 height 120
click at [541, 466] on div "Investigate the causes of the defect rate in Team Alpha and implement quality i…" at bounding box center [784, 457] width 533 height 55
click at [517, 425] on input "c. Investigate the causes of the defect rate in Team Alpha and implement qualit…" at bounding box center [517, 419] width 0 height 10
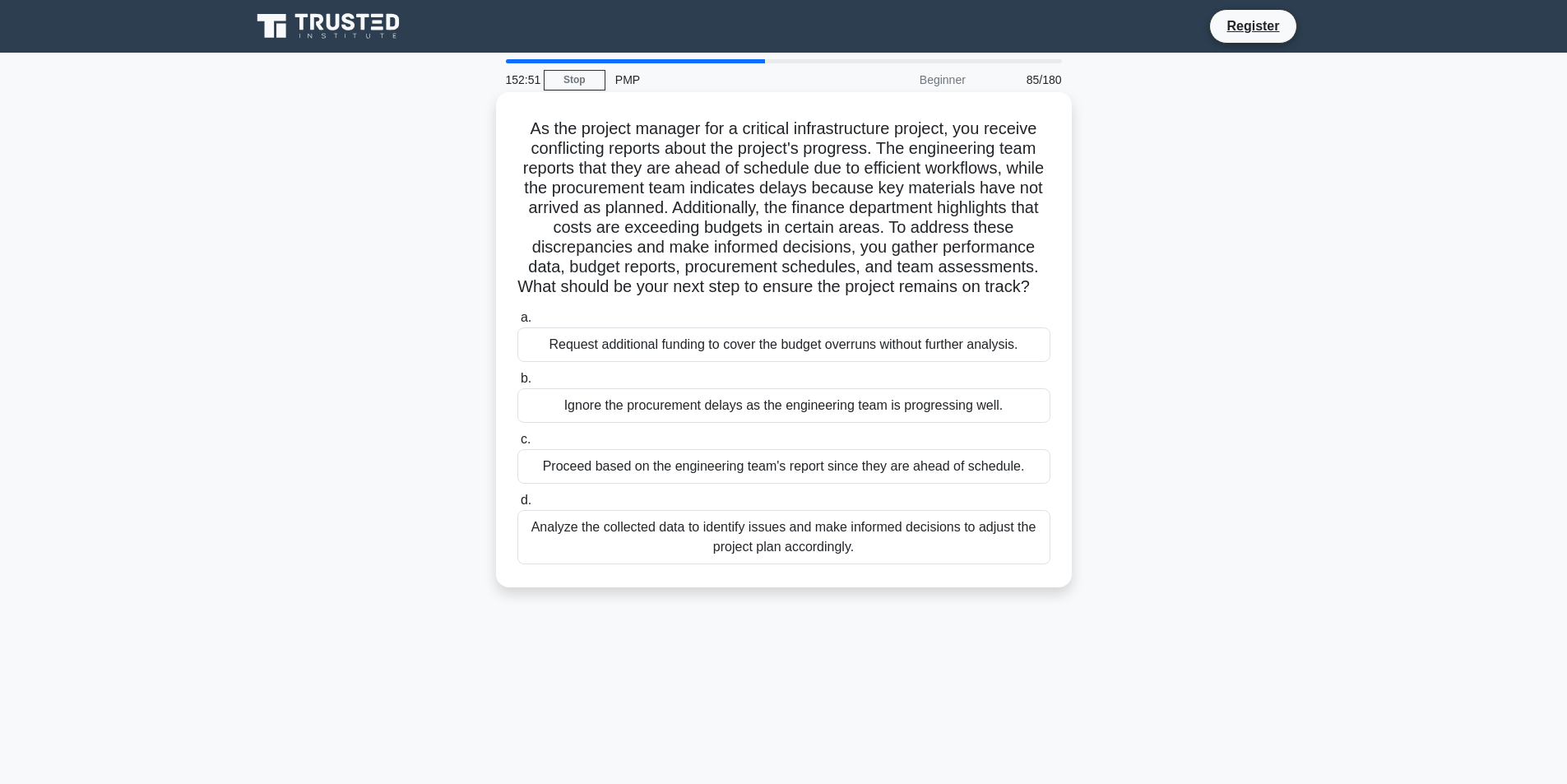
click at [644, 563] on div "Analyze the collected data to identify issues and make informed decisions to ad…" at bounding box center [784, 537] width 533 height 55
click at [517, 506] on input "d. Analyze the collected data to identify issues and make informed decisions to…" at bounding box center [517, 500] width 0 height 10
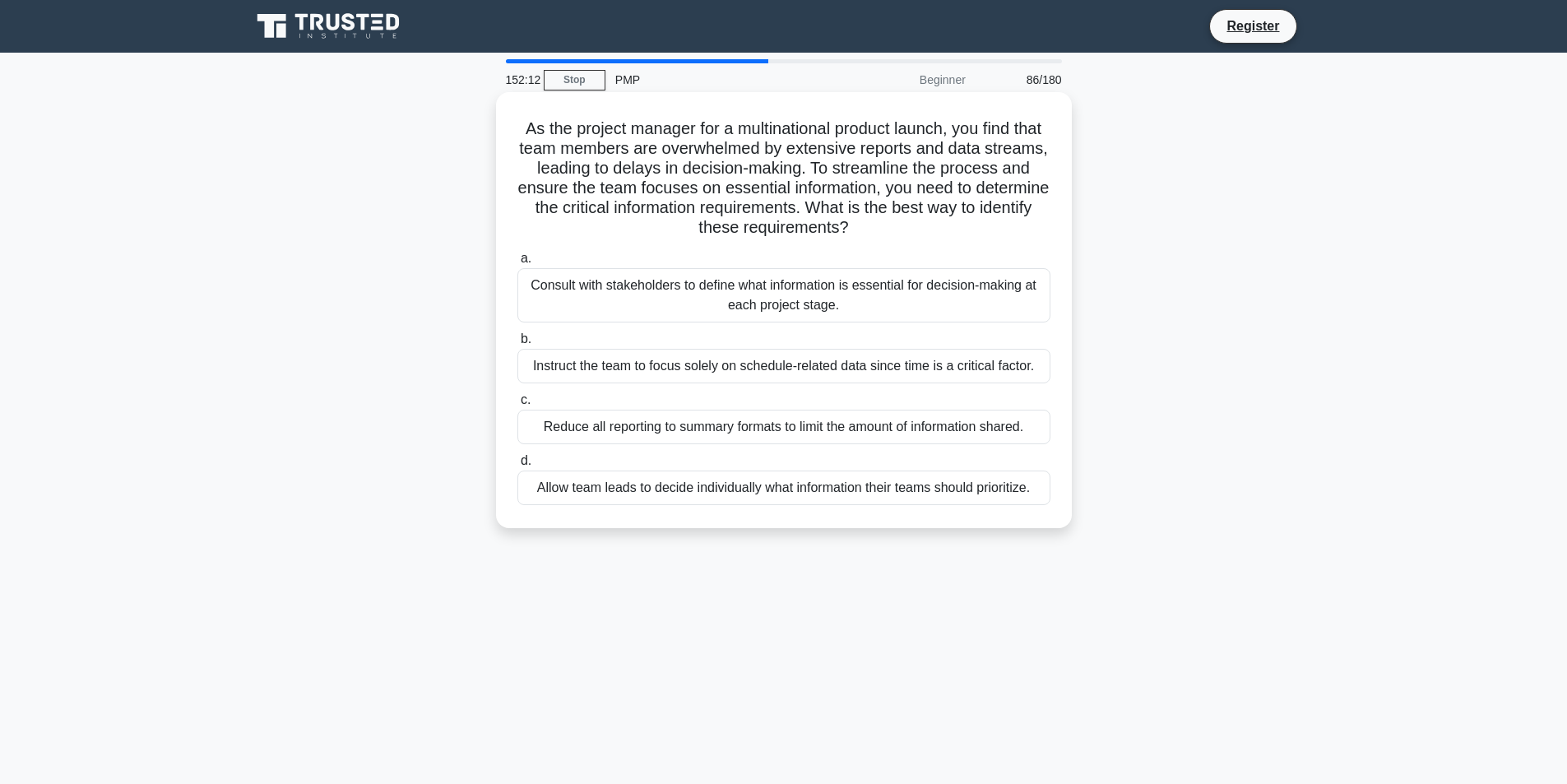
click at [605, 295] on div "Consult with stakeholders to define what information is essential for decision-…" at bounding box center [784, 295] width 533 height 55
click at [517, 264] on input "a. Consult with stakeholders to define what information is essential for decisi…" at bounding box center [517, 258] width 0 height 10
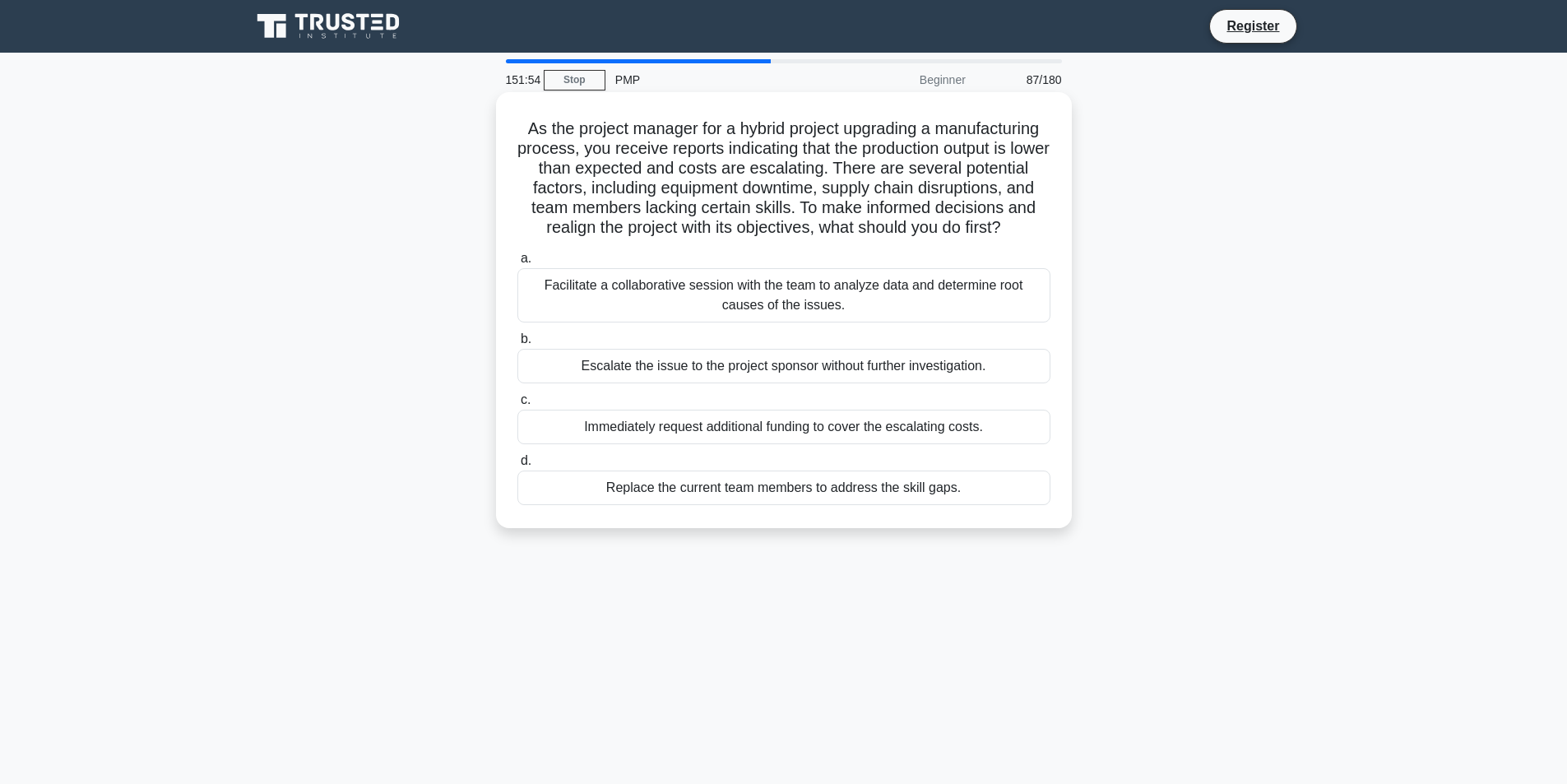
click at [643, 316] on div "Facilitate a collaborative session with the team to analyze data and determine …" at bounding box center [784, 295] width 533 height 55
click at [517, 264] on input "a. Facilitate a collaborative session with the team to analyze data and determi…" at bounding box center [517, 258] width 0 height 10
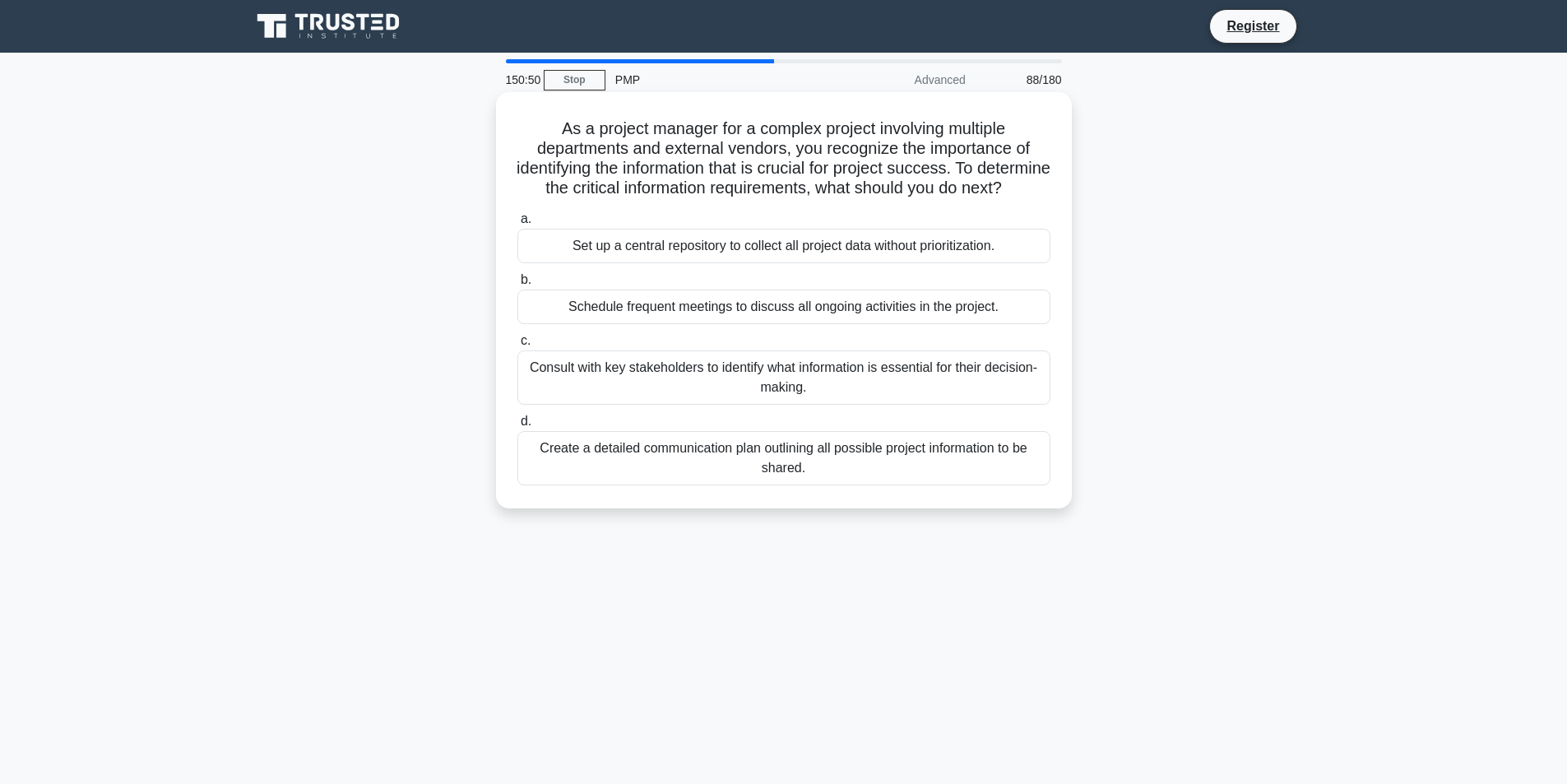
click at [911, 393] on div "Consult with key stakeholders to identify what information is essential for the…" at bounding box center [784, 378] width 533 height 55
click at [517, 346] on input "c. Consult with key stakeholders to identify what information is essential for …" at bounding box center [517, 340] width 0 height 10
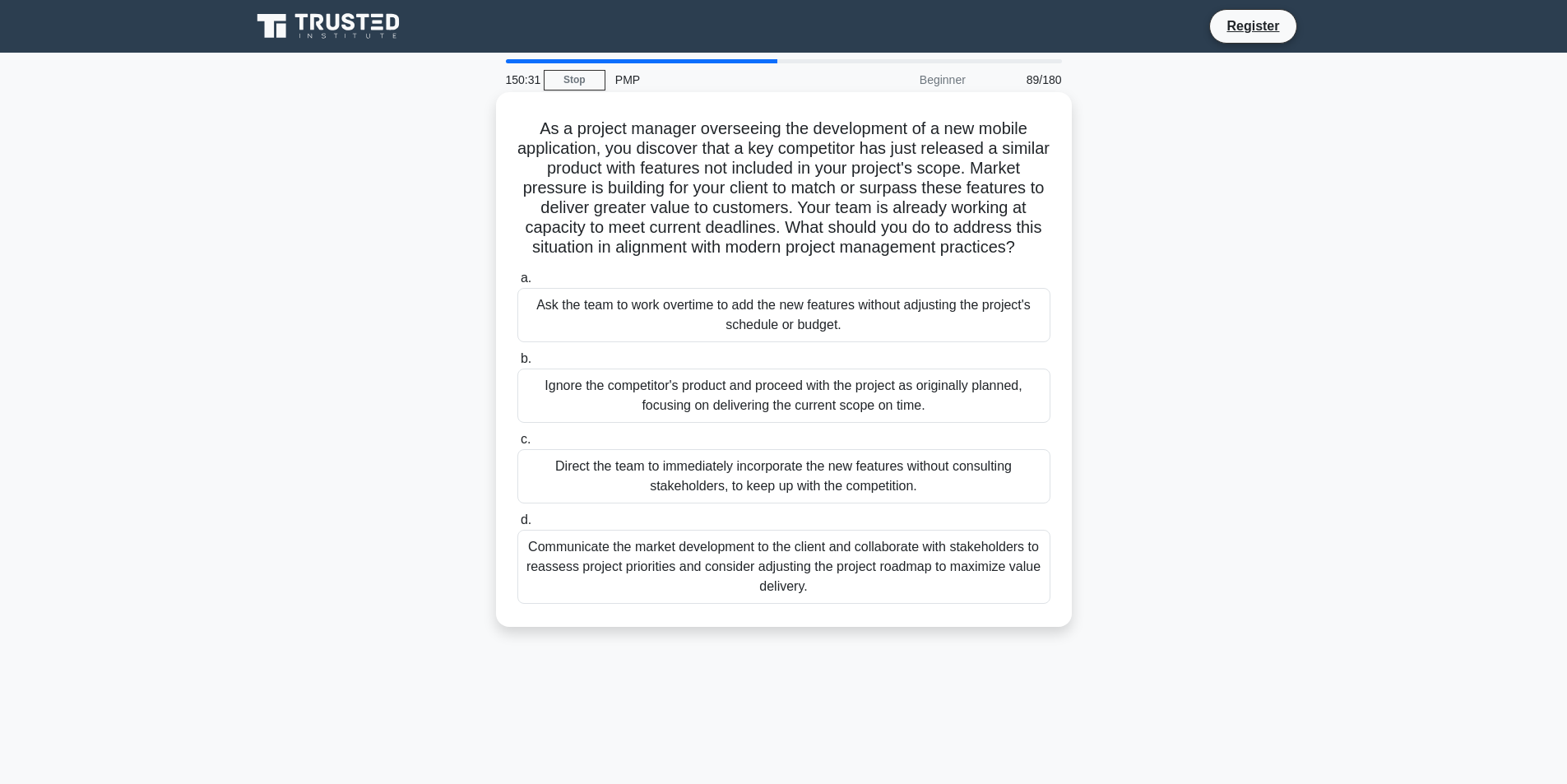
click at [698, 604] on div "Communicate the market development to the client and collaborate with stakehold…" at bounding box center [784, 566] width 533 height 74
click at [517, 525] on input "d. Communicate the market development to the client and collaborate with stakeh…" at bounding box center [517, 520] width 0 height 10
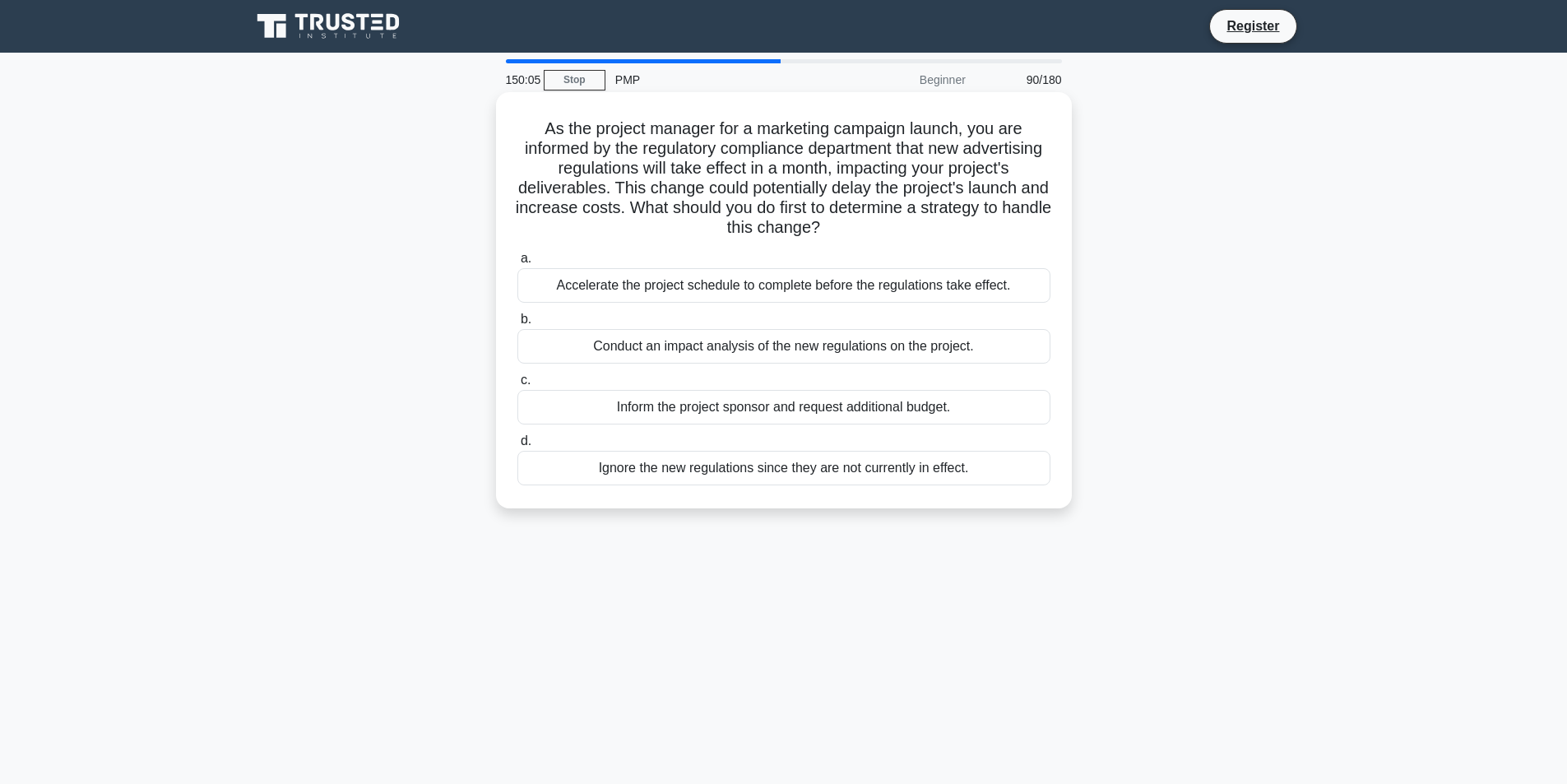
click at [883, 338] on div "Conduct an impact analysis of the new regulations on the project." at bounding box center [784, 346] width 533 height 35
click at [517, 325] on input "b. Conduct an impact analysis of the new regulations on the project." at bounding box center [517, 319] width 0 height 10
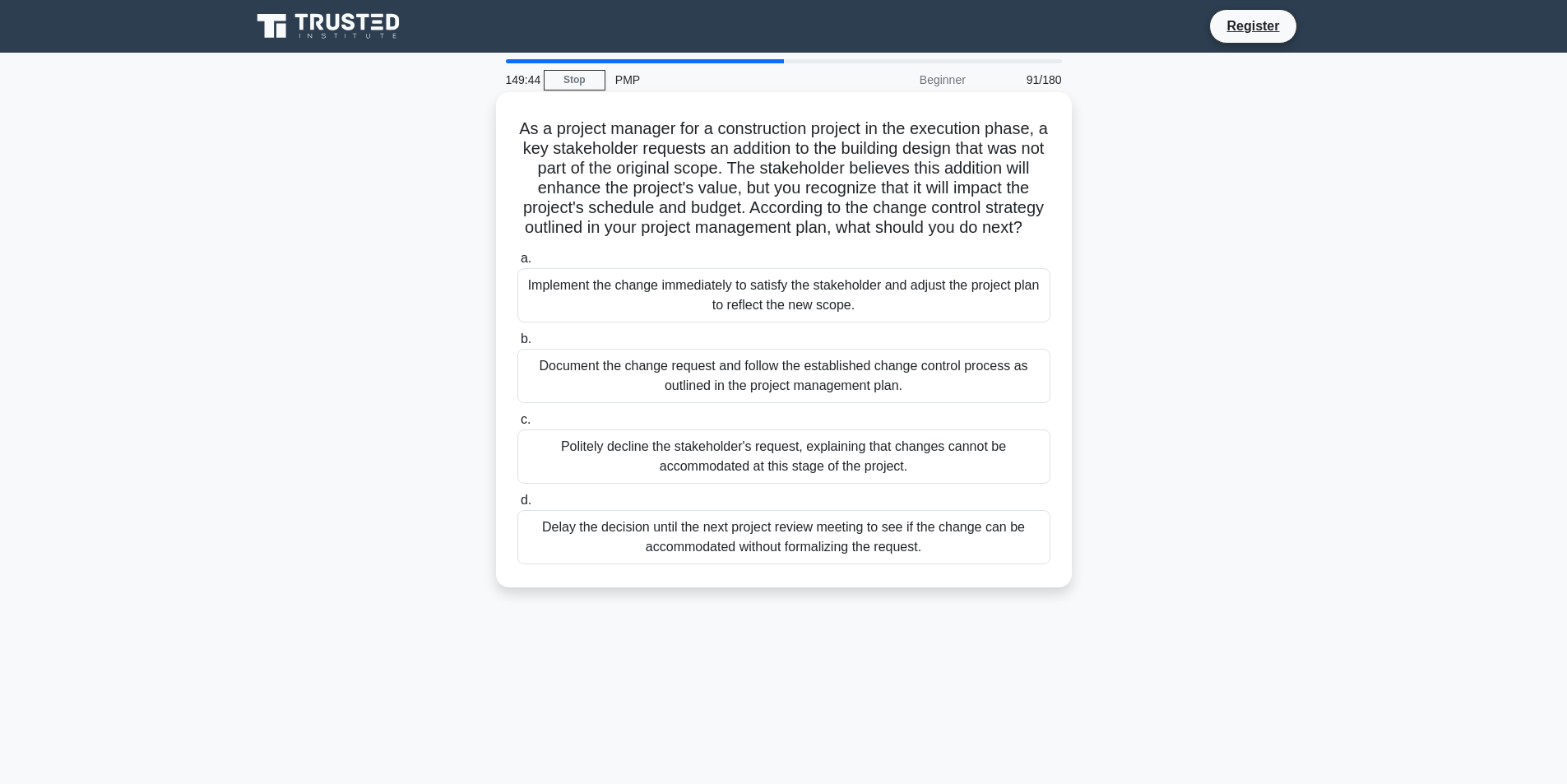
click at [781, 402] on div "Document the change request and follow the established change control process a…" at bounding box center [784, 376] width 533 height 55
click at [517, 345] on input "b. Document the change request and follow the established change control proces…" at bounding box center [517, 338] width 0 height 10
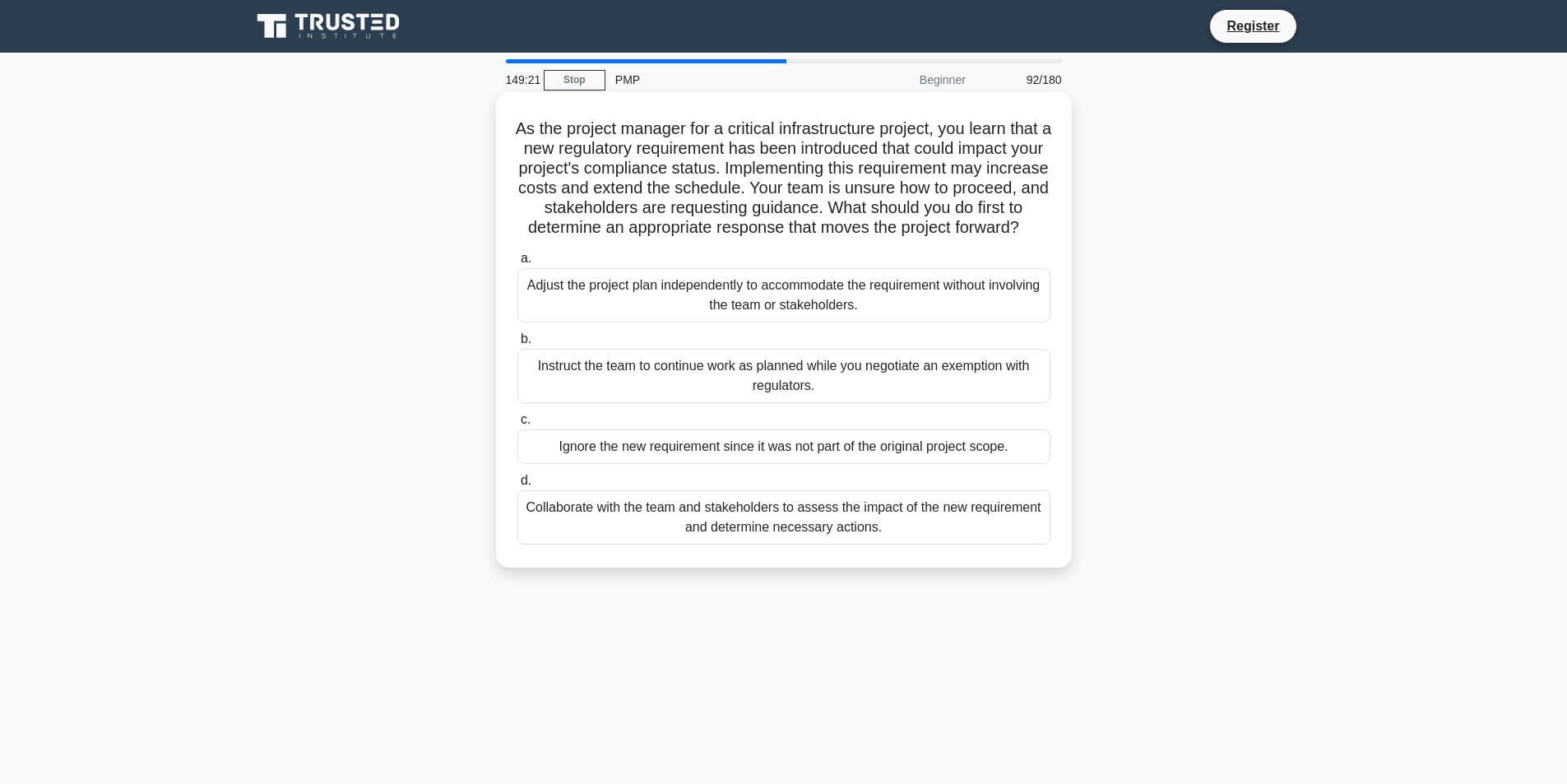
click at [621, 541] on div "Collaborate with the team and stakeholders to assess the impact of the new requ…" at bounding box center [784, 517] width 533 height 55
click at [517, 486] on input "d. Collaborate with the team and stakeholders to assess the impact of the new r…" at bounding box center [517, 480] width 0 height 10
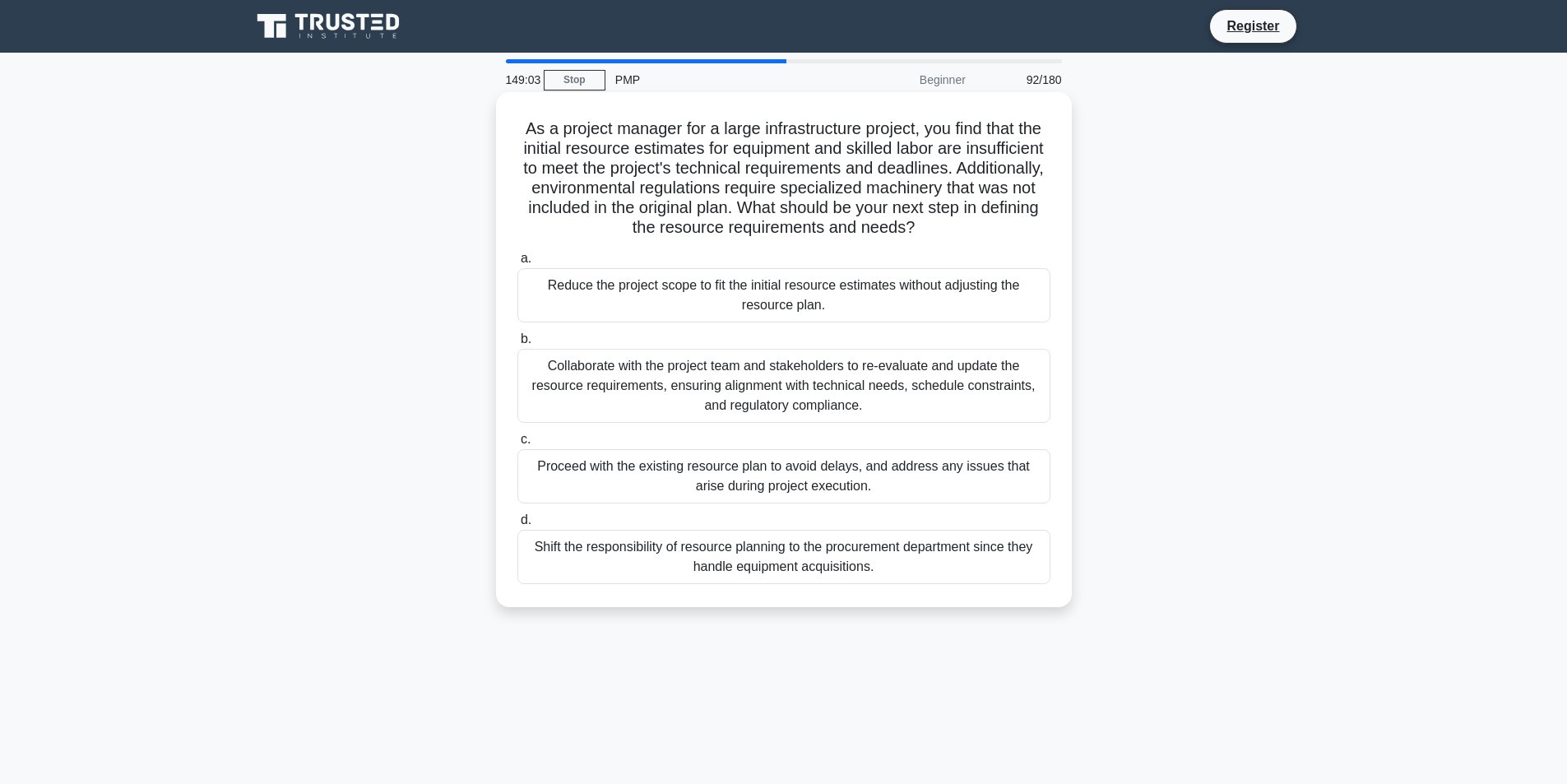
click at [657, 368] on div "Collaborate with the project team and stakeholders to re-evaluate and update th…" at bounding box center [784, 385] width 533 height 74
click at [517, 345] on input "b. Collaborate with the project team and stakeholders to re-evaluate and update…" at bounding box center [517, 338] width 0 height 10
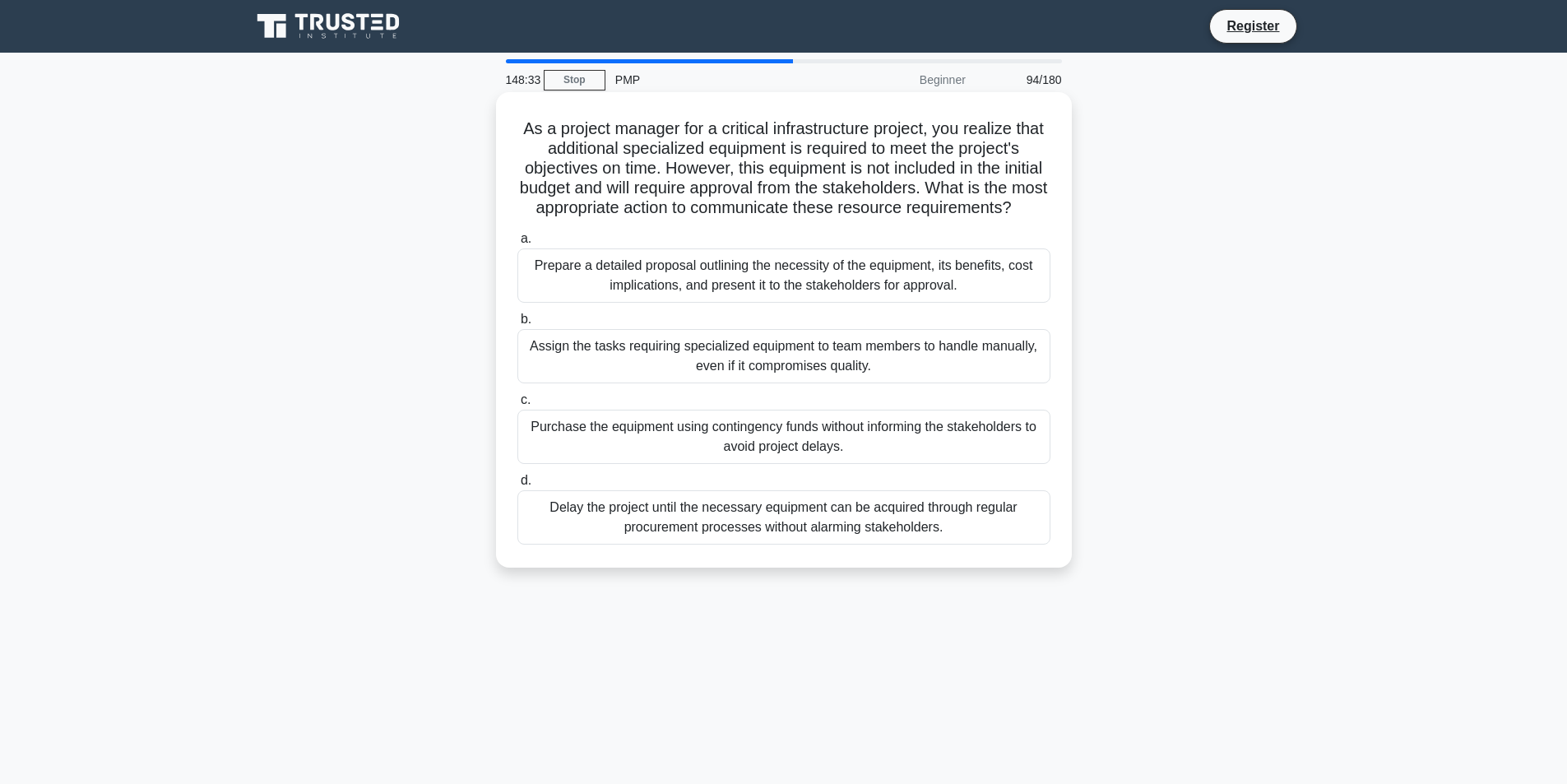
click at [687, 295] on div "Prepare a detailed proposal outlining the necessity of the equipment, its benef…" at bounding box center [784, 275] width 533 height 55
click at [517, 244] on input "a. Prepare a detailed proposal outlining the necessity of the equipment, its be…" at bounding box center [517, 238] width 0 height 10
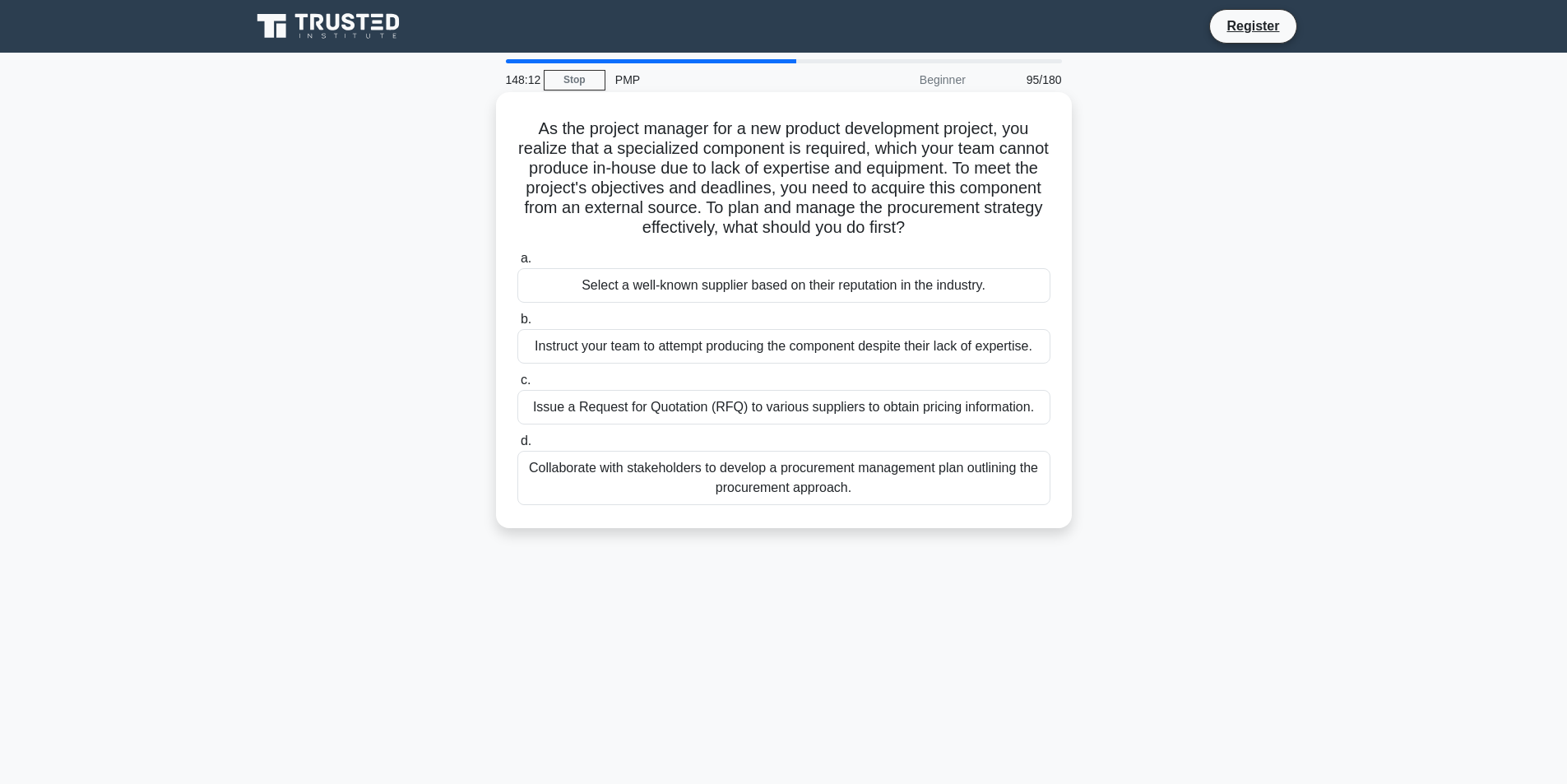
click at [801, 483] on div "Collaborate with stakeholders to develop a procurement management plan outlinin…" at bounding box center [784, 478] width 533 height 55
click at [517, 447] on input "d. Collaborate with stakeholders to develop a procurement management plan outli…" at bounding box center [517, 441] width 0 height 10
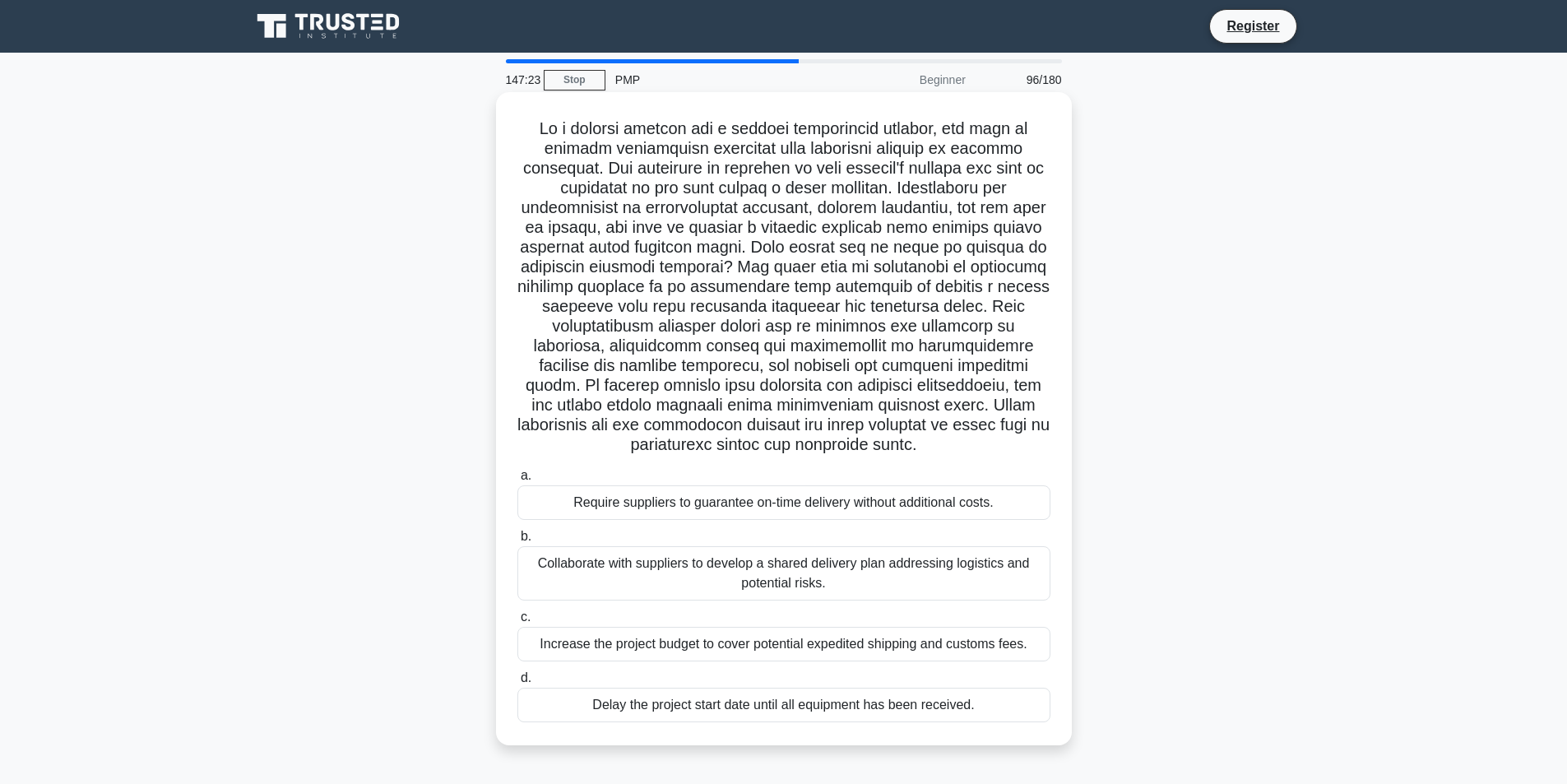
click at [953, 563] on div "Collaborate with suppliers to develop a shared delivery plan addressing logisti…" at bounding box center [784, 573] width 533 height 55
click at [517, 541] on input "b. Collaborate with suppliers to develop a shared delivery plan addressing logi…" at bounding box center [517, 536] width 0 height 10
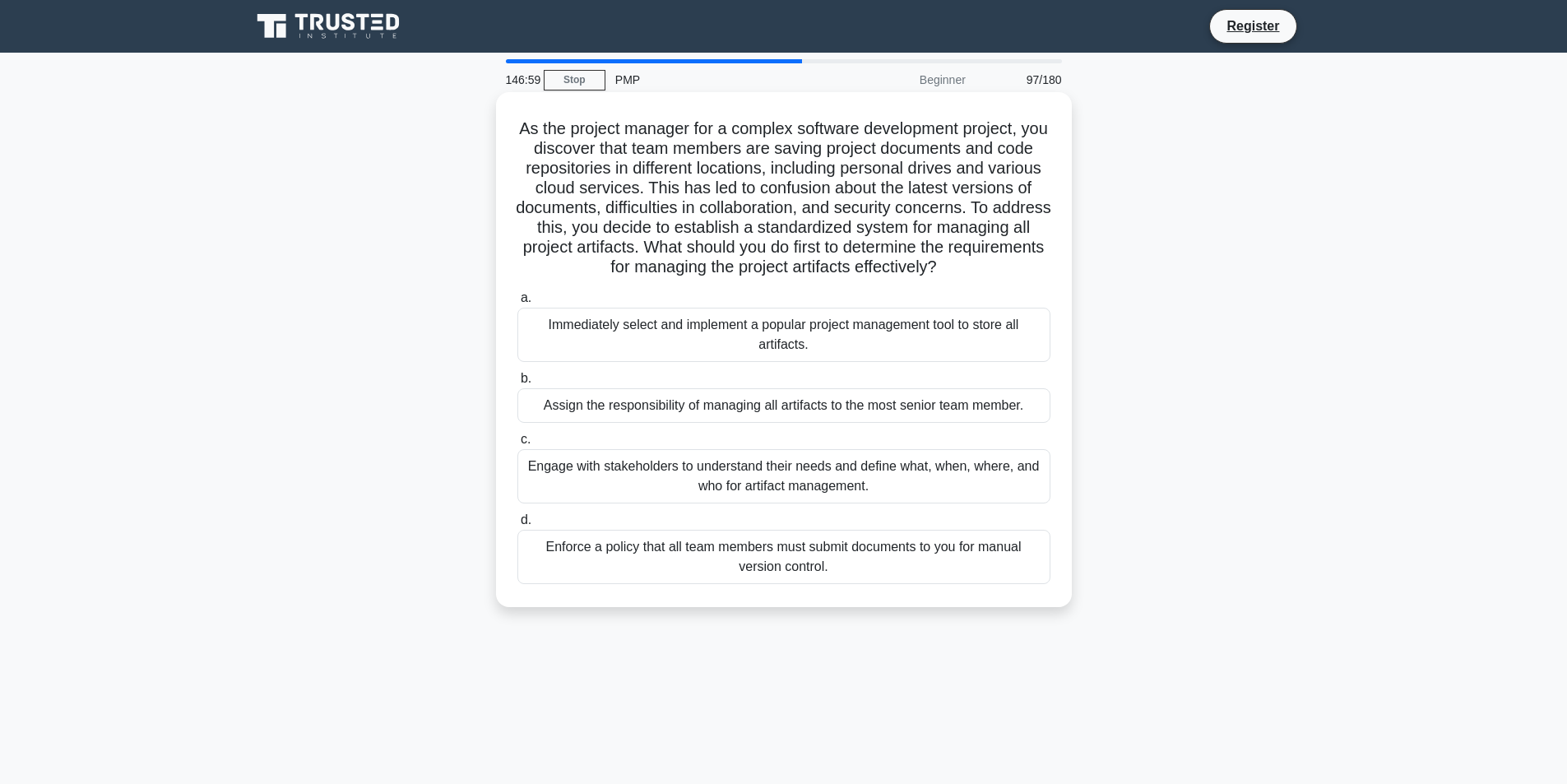
click at [929, 490] on div "Engage with stakeholders to understand their needs and define what, when, where…" at bounding box center [784, 477] width 533 height 55
click at [517, 445] on input "c. Engage with stakeholders to understand their needs and define what, when, wh…" at bounding box center [517, 439] width 0 height 10
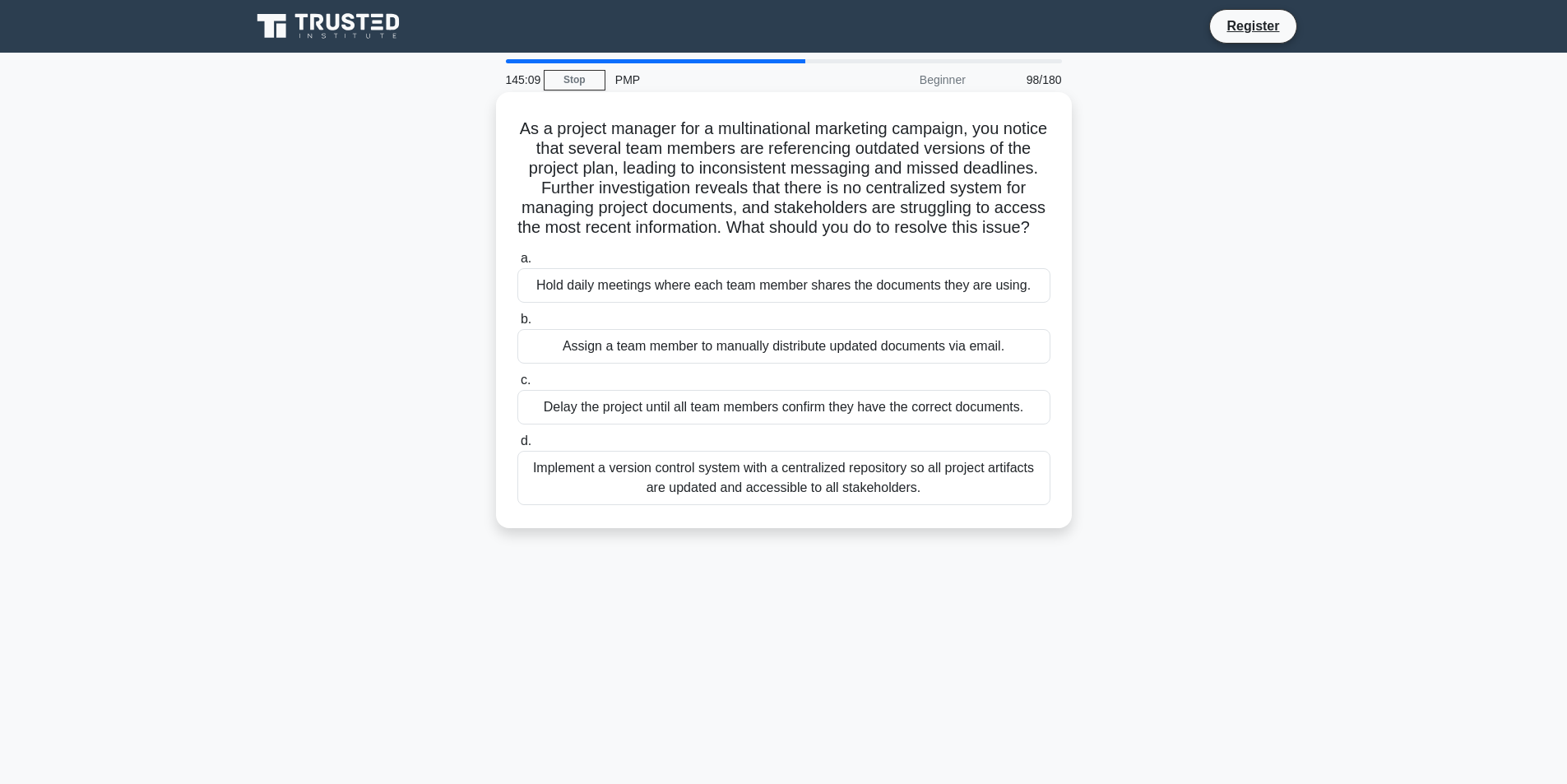
click at [831, 505] on div "Implement a version control system with a centralized repository so all project…" at bounding box center [784, 478] width 533 height 55
click at [517, 447] on input "d. Implement a version control system with a centralized repository so all proj…" at bounding box center [517, 441] width 0 height 10
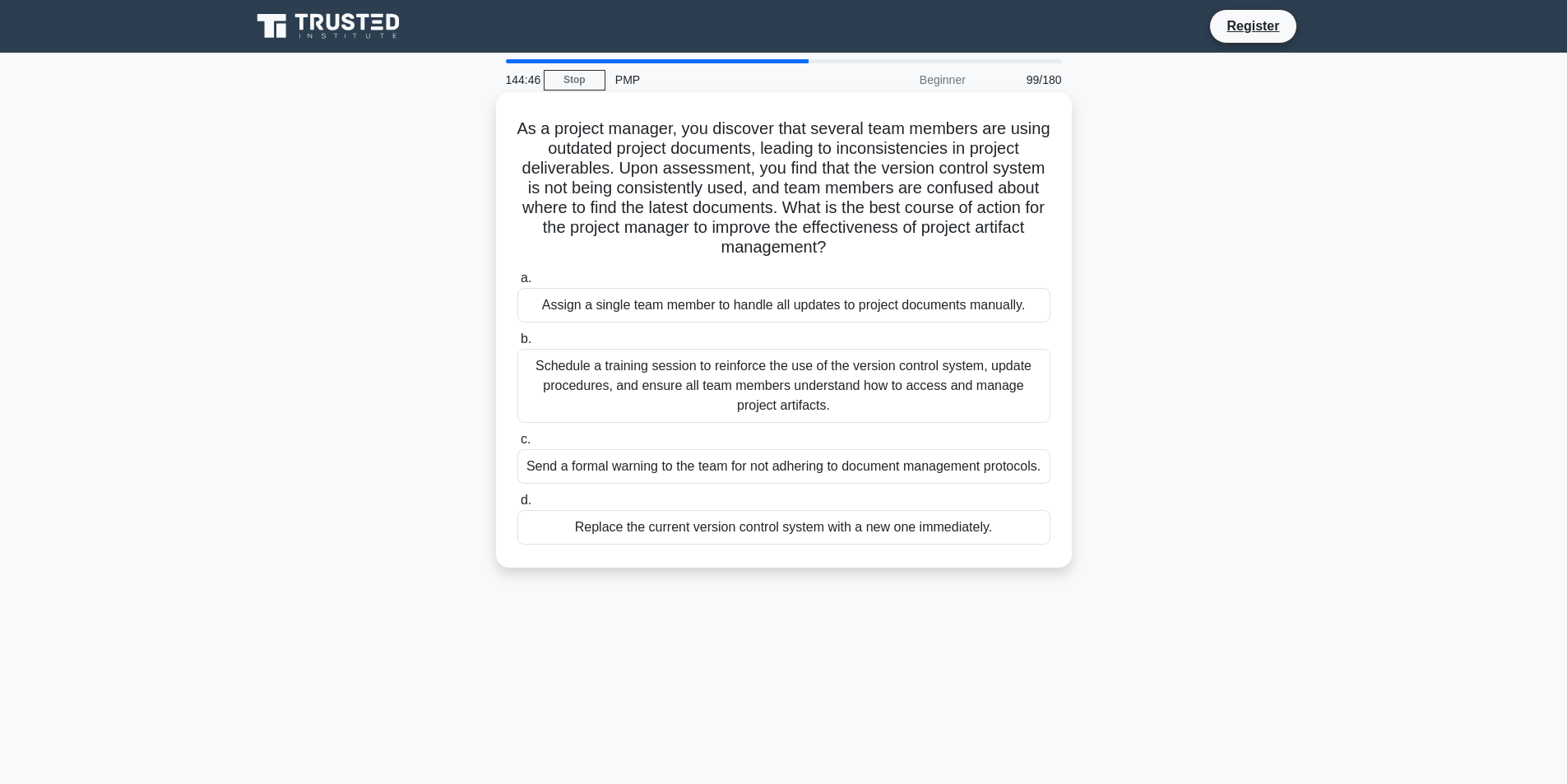
click at [910, 378] on div "Schedule a training session to reinforce the use of the version control system,…" at bounding box center [784, 385] width 533 height 74
click at [517, 345] on input "b. Schedule a training session to reinforce the use of the version control syst…" at bounding box center [517, 338] width 0 height 10
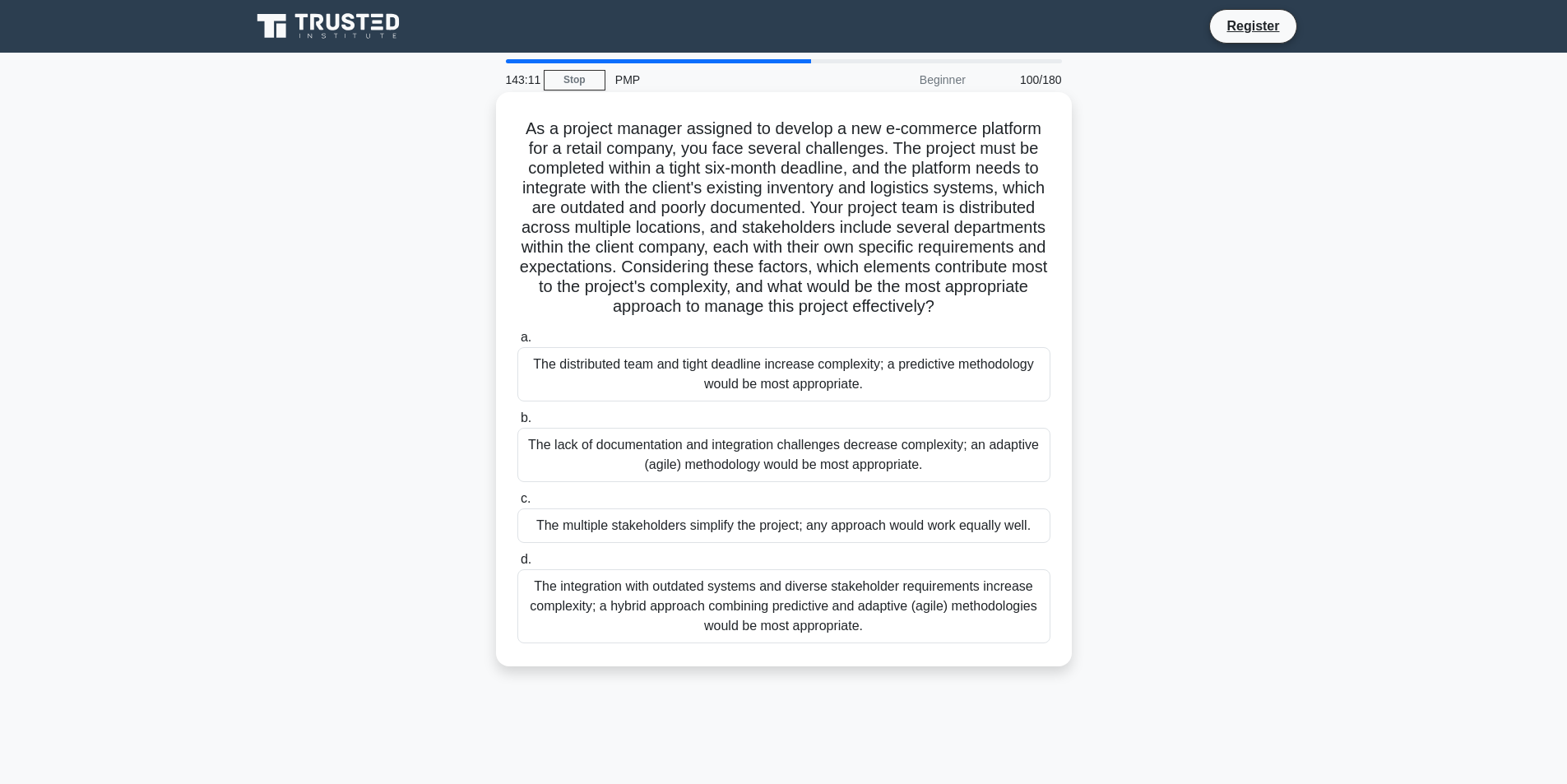
click at [927, 479] on div "The lack of documentation and integration challenges decrease complexity; an ad…" at bounding box center [784, 455] width 533 height 55
click at [517, 424] on input "b. The lack of documentation and integration challenges decrease complexity; an…" at bounding box center [517, 417] width 0 height 10
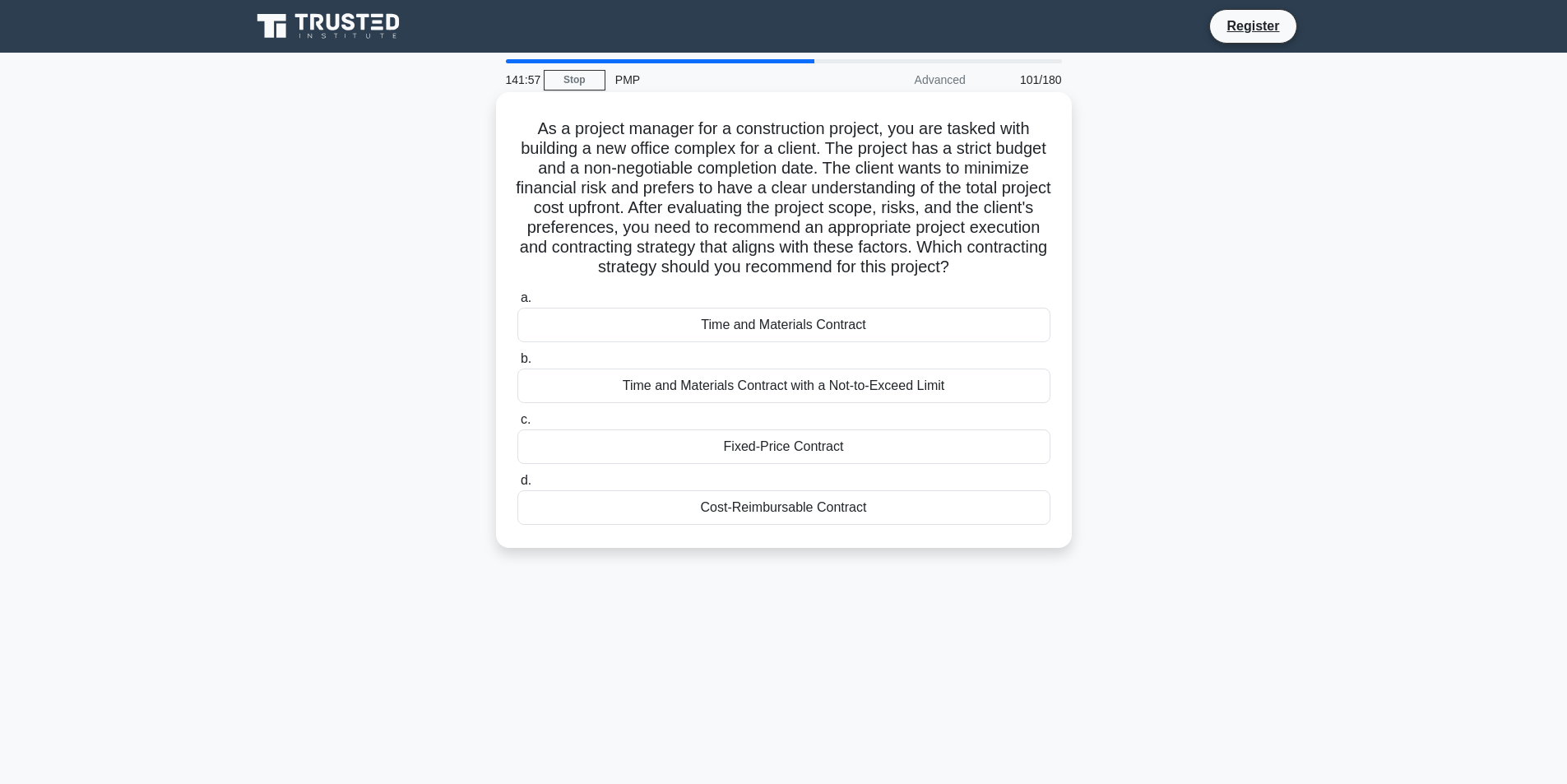
click at [709, 452] on div "Fixed-Price Contract" at bounding box center [784, 447] width 533 height 35
click at [517, 425] on input "c. Fixed-Price Contract" at bounding box center [517, 419] width 0 height 10
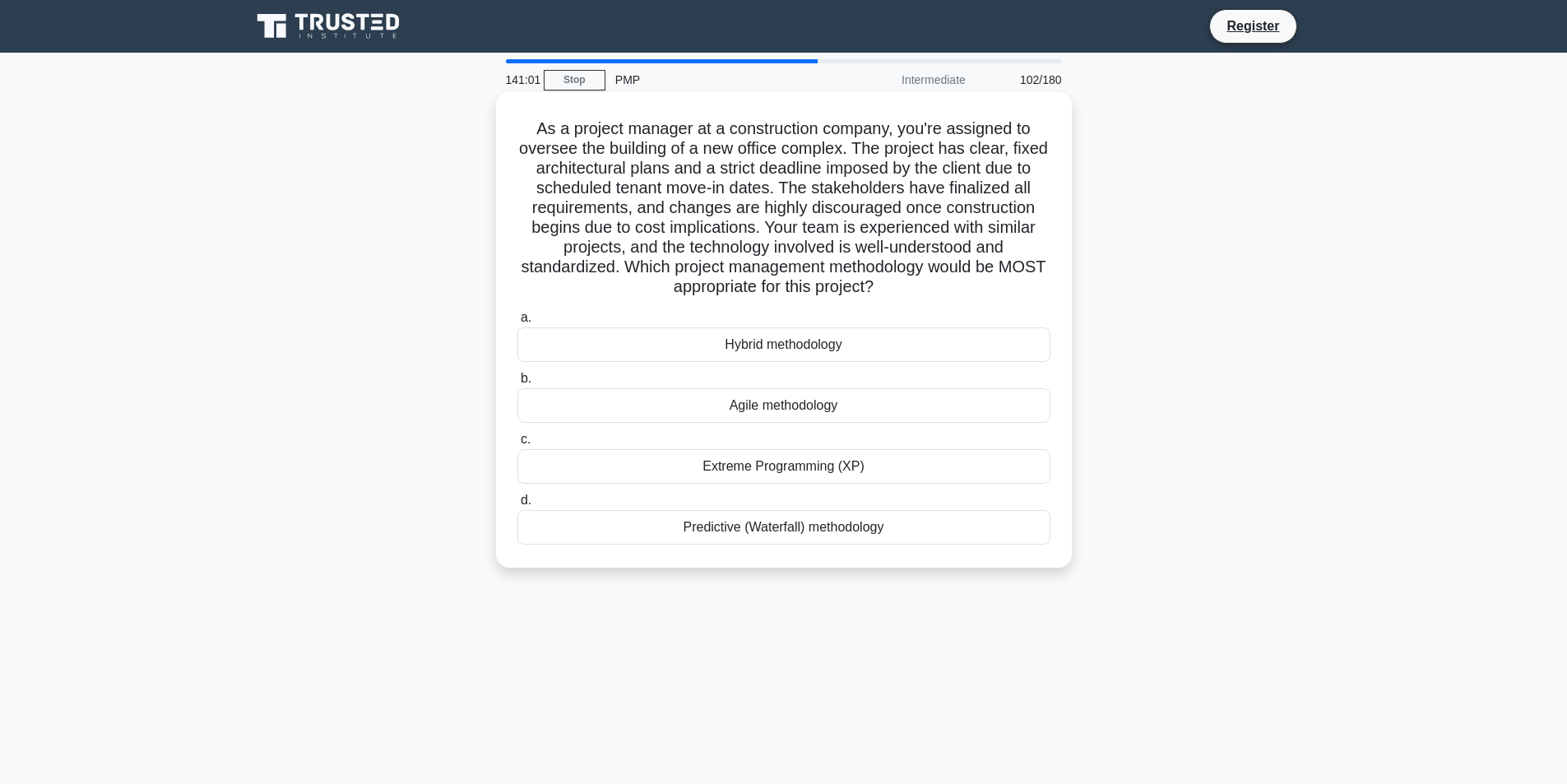
click at [812, 530] on div "Predictive (Waterfall) methodology" at bounding box center [784, 526] width 533 height 35
click at [517, 506] on input "d. Predictive (Waterfall) methodology" at bounding box center [517, 500] width 0 height 10
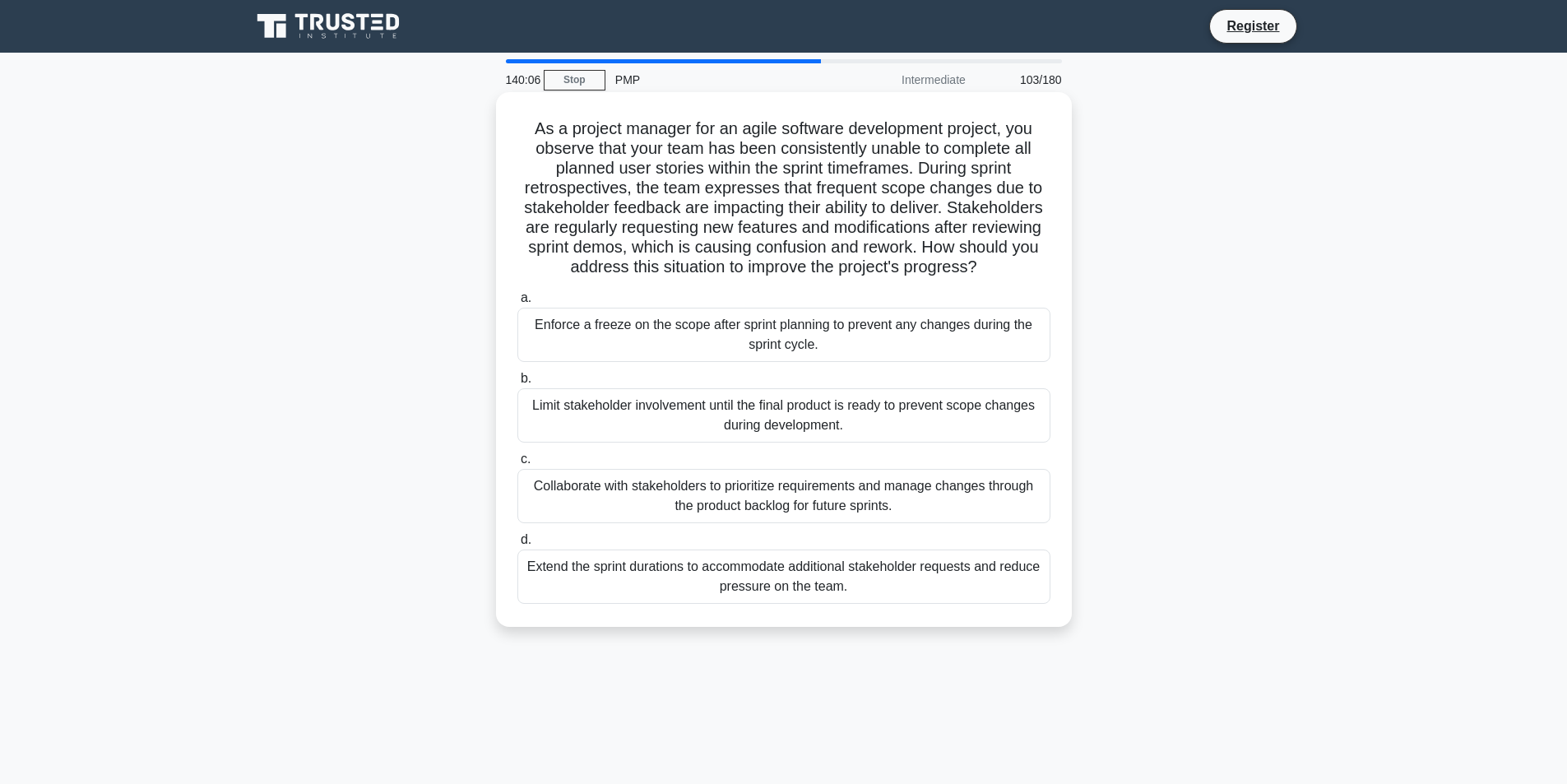
click at [864, 506] on div "Collaborate with stakeholders to prioritize requirements and manage changes thr…" at bounding box center [784, 496] width 533 height 55
click at [517, 464] on input "c. Collaborate with stakeholders to prioritize requirements and manage changes …" at bounding box center [517, 459] width 0 height 10
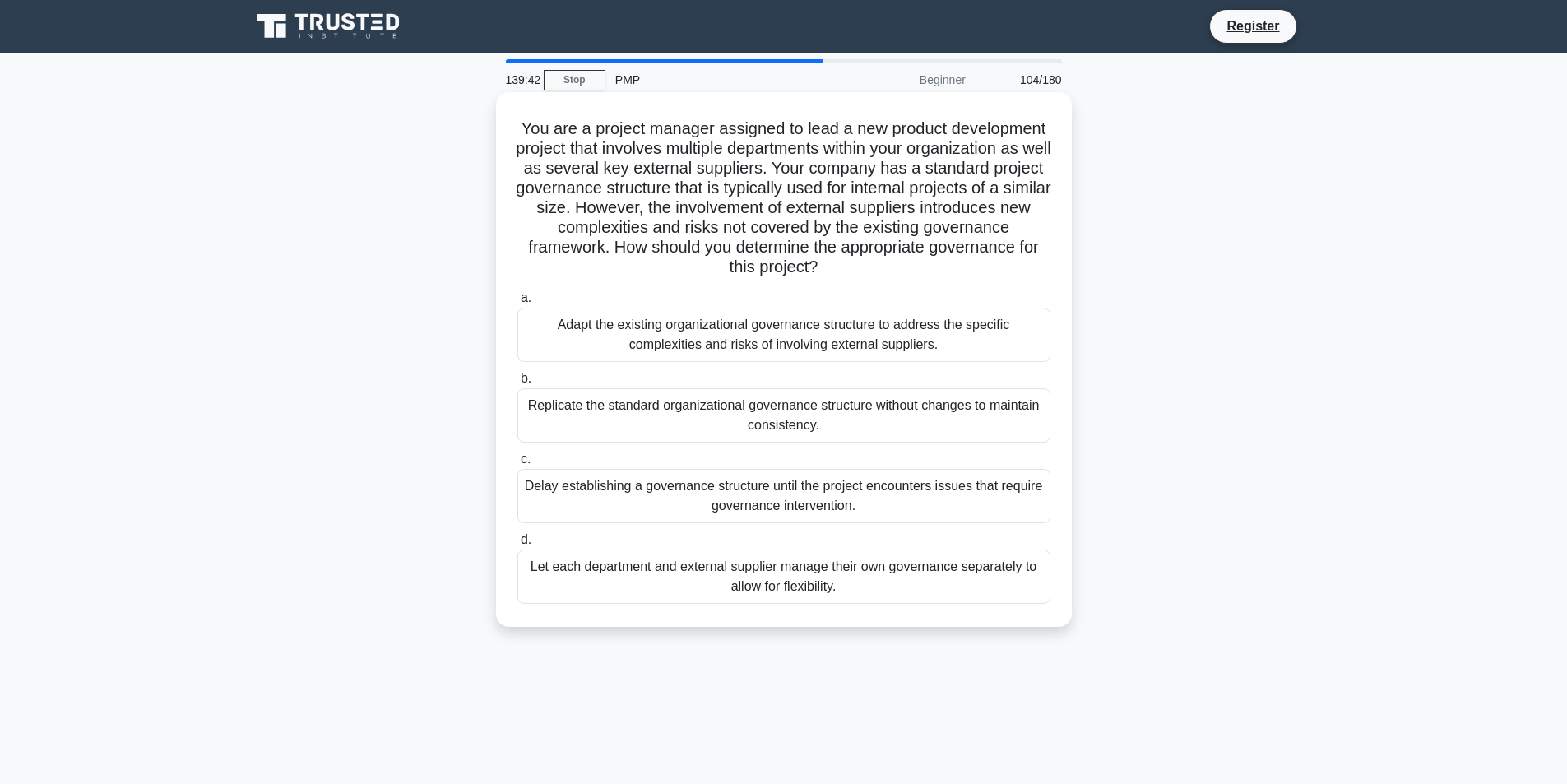
click at [744, 331] on div "Adapt the existing organizational governance structure to address the specific …" at bounding box center [784, 335] width 533 height 55
click at [517, 304] on input "a. Adapt the existing organizational governance structure to address the specif…" at bounding box center [517, 297] width 0 height 10
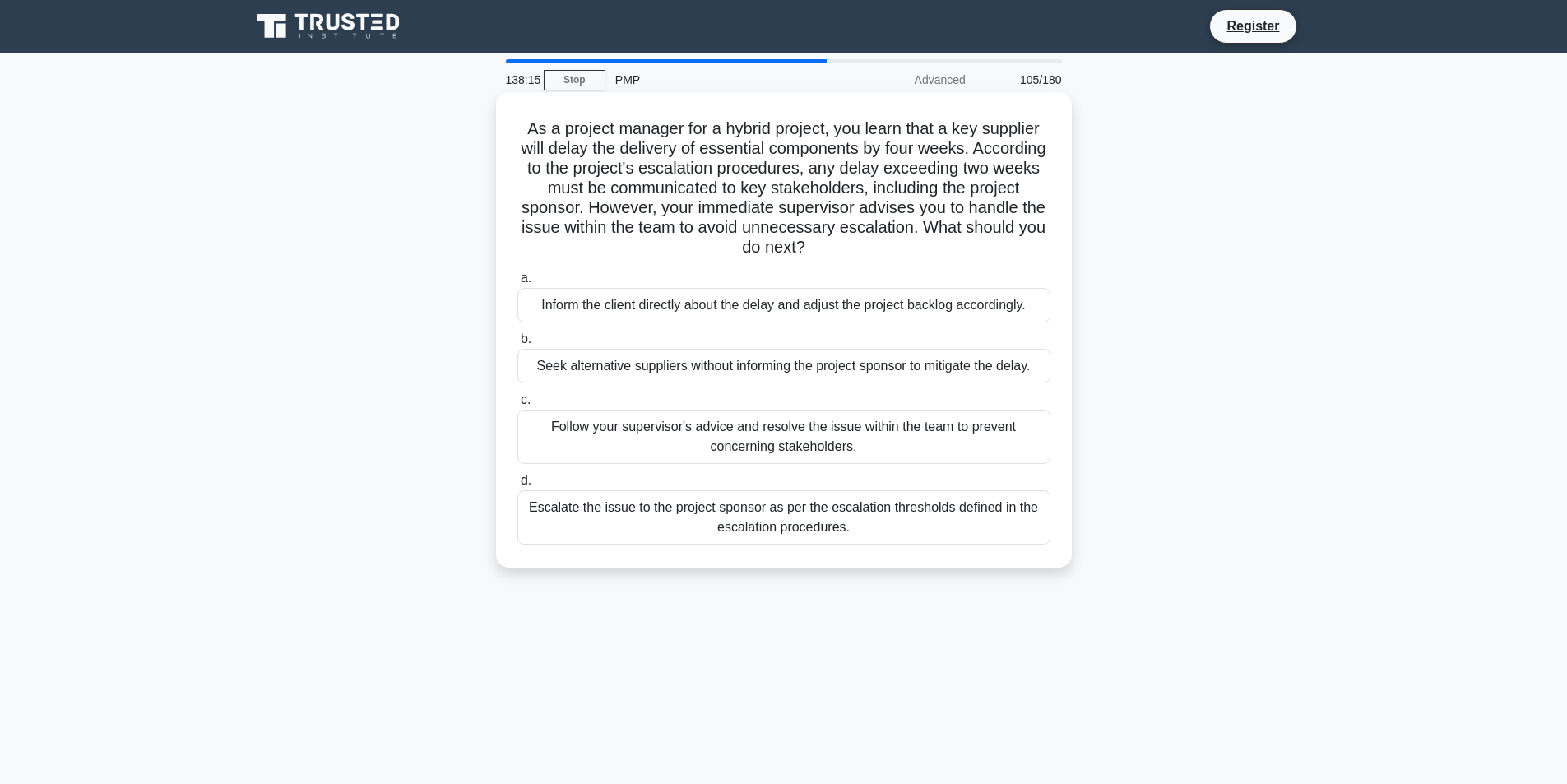
click at [877, 536] on div "Escalate the issue to the project sponsor as per the escalation thresholds defi…" at bounding box center [784, 517] width 533 height 55
click at [517, 486] on input "d. Escalate the issue to the project sponsor as per the escalation thresholds d…" at bounding box center [517, 480] width 0 height 10
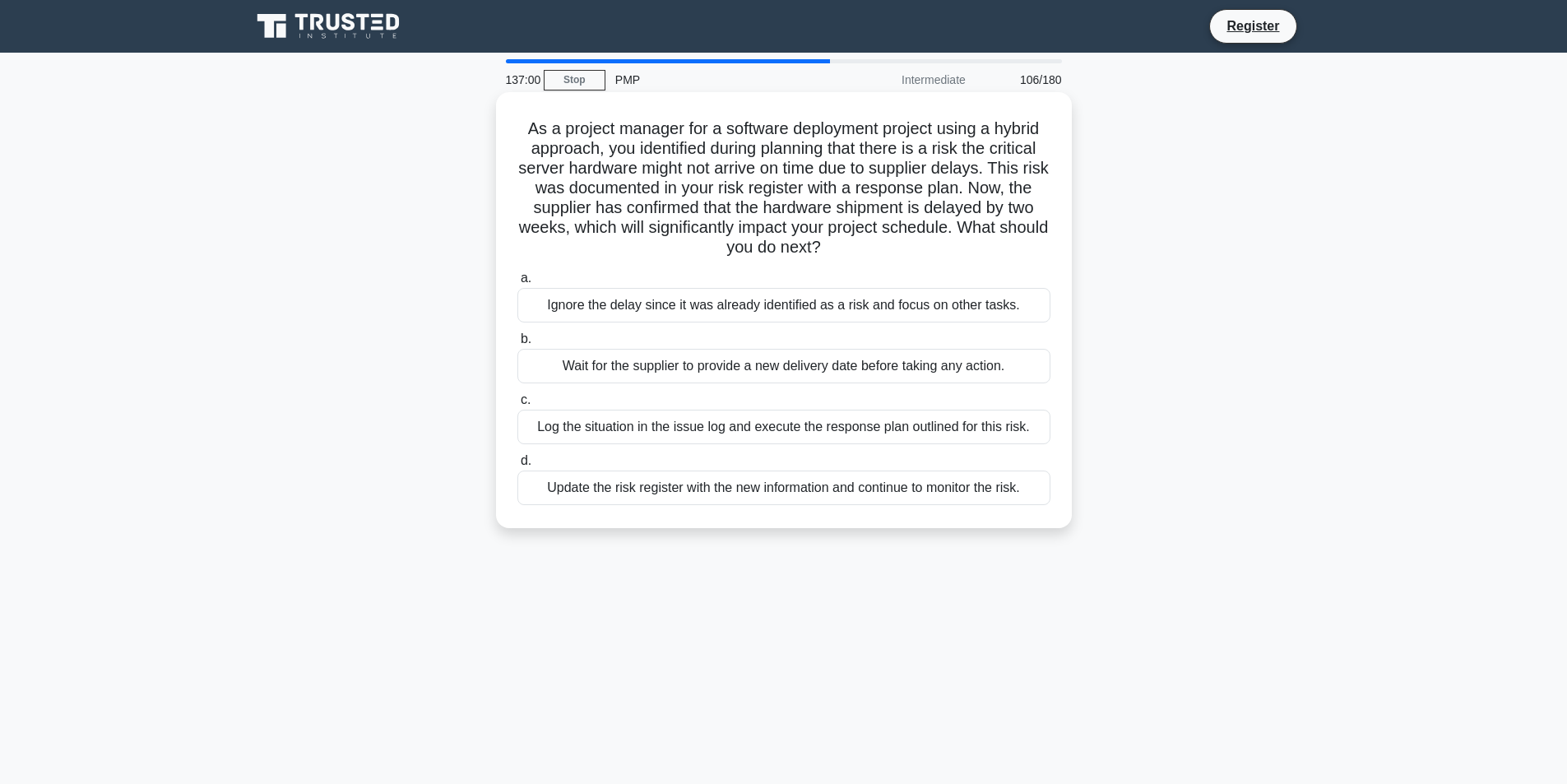
click at [685, 435] on div "Log the situation in the issue log and execute the response plan outlined for t…" at bounding box center [784, 427] width 533 height 35
click at [517, 405] on input "c. Log the situation in the issue log and execute the response plan outlined fo…" at bounding box center [517, 400] width 0 height 10
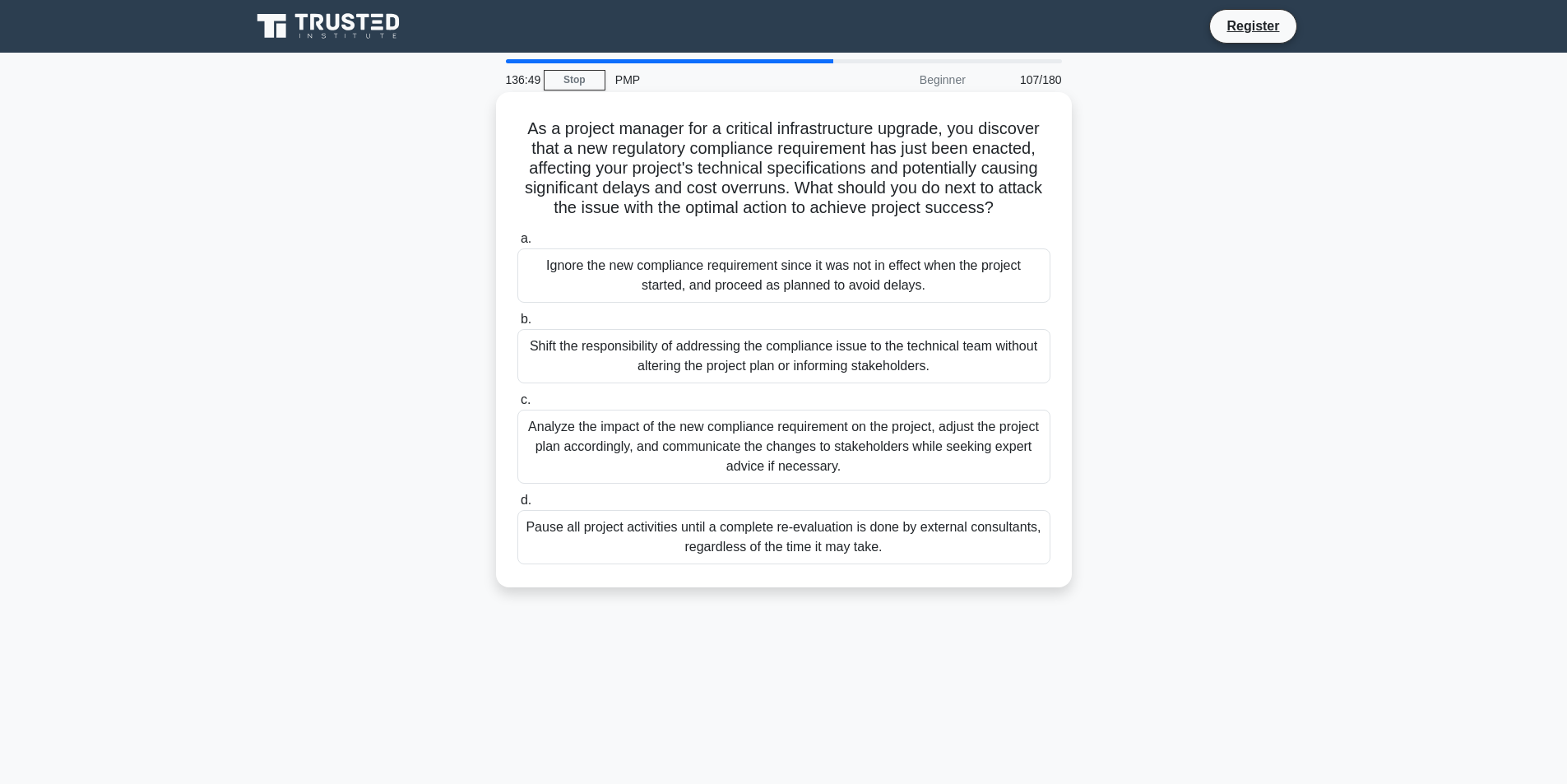
click at [575, 446] on div "Analyze the impact of the new compliance requirement on the project, adjust the…" at bounding box center [784, 447] width 533 height 74
click at [517, 405] on input "c. Analyze the impact of the new compliance requirement on the project, adjust …" at bounding box center [517, 400] width 0 height 10
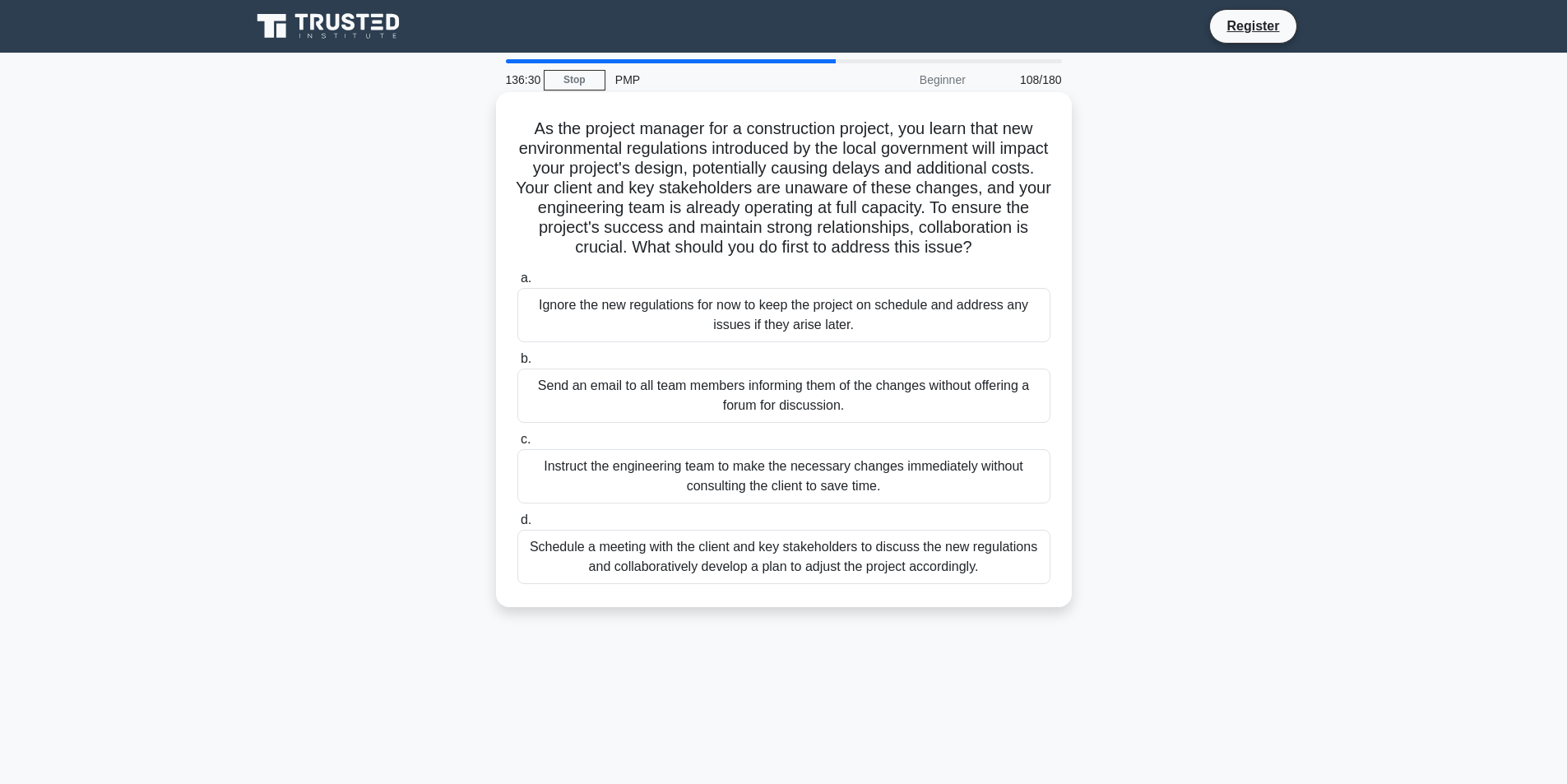
click at [657, 584] on div "Schedule a meeting with the client and key stakeholders to discuss the new regu…" at bounding box center [784, 557] width 533 height 55
click at [517, 525] on input "d. Schedule a meeting with the client and key stakeholders to discuss the new r…" at bounding box center [517, 520] width 0 height 10
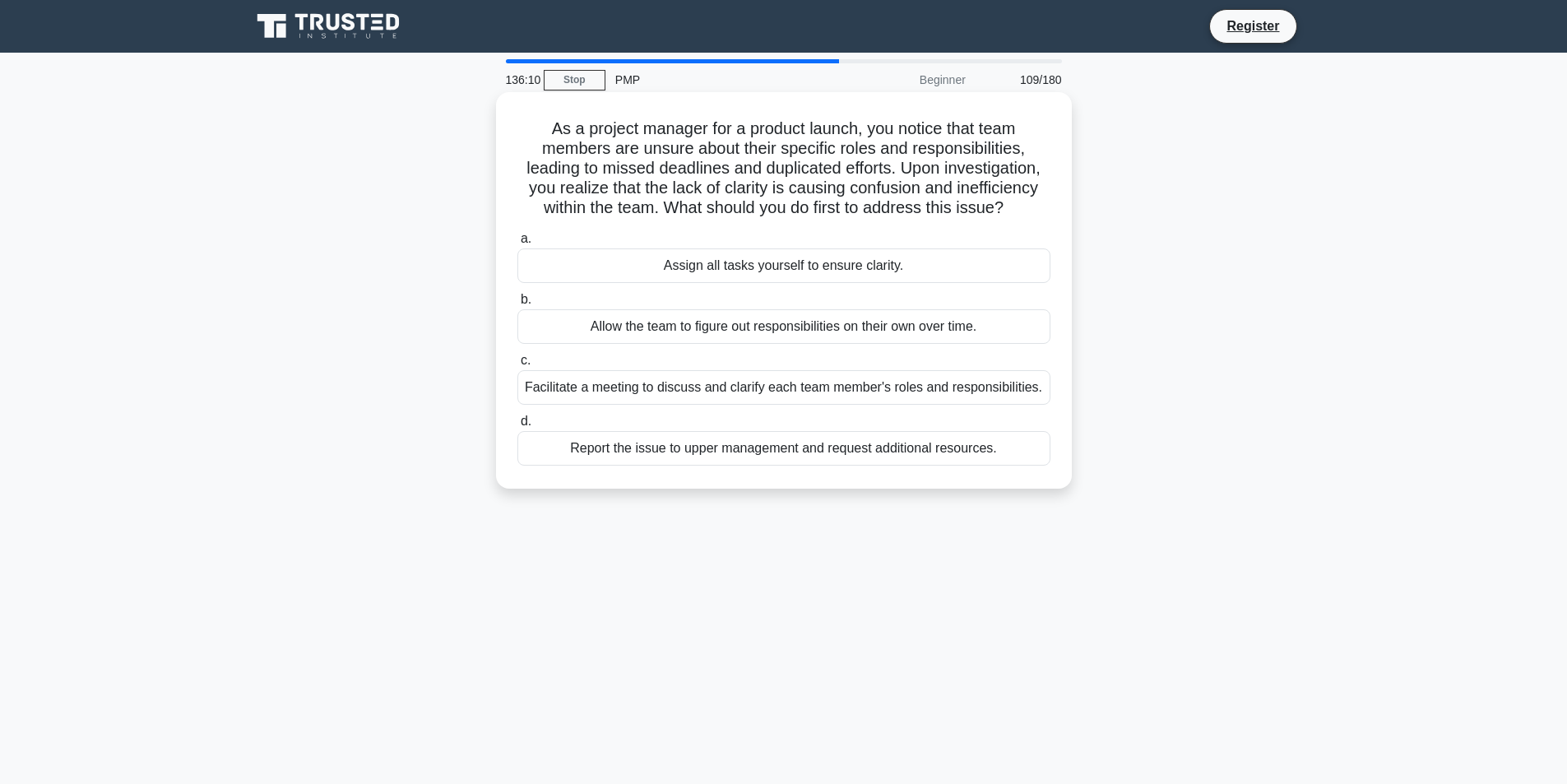
click at [834, 385] on div "Facilitate a meeting to discuss and clarify each team member's roles and respon…" at bounding box center [784, 387] width 533 height 35
click at [517, 366] on input "c. Facilitate a meeting to discuss and clarify each team member's roles and res…" at bounding box center [517, 360] width 0 height 10
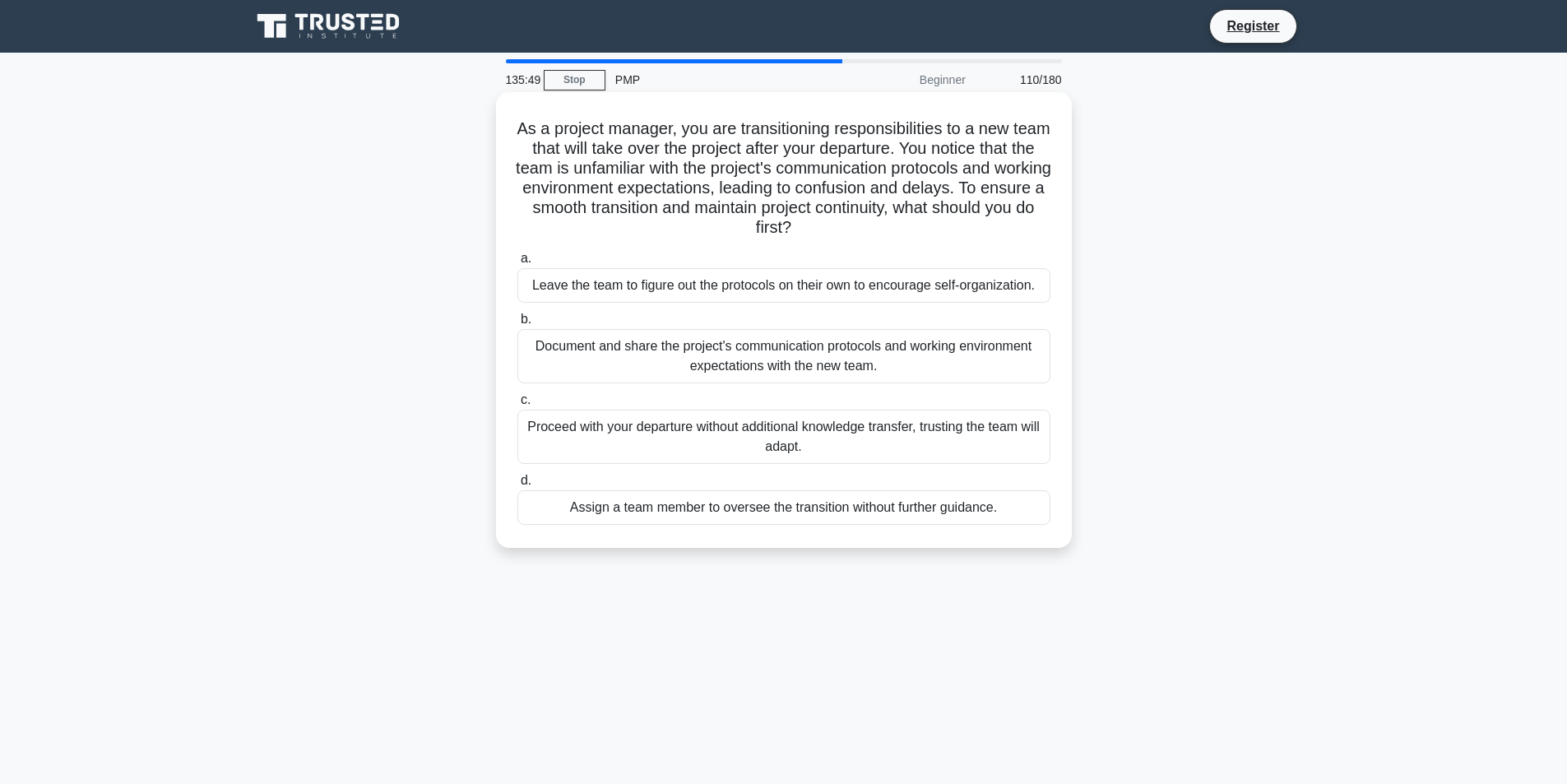
click at [885, 363] on div "Document and share the project's communication protocols and working environmen…" at bounding box center [784, 356] width 533 height 55
click at [517, 325] on input "b. Document and share the project's communication protocols and working environ…" at bounding box center [517, 319] width 0 height 10
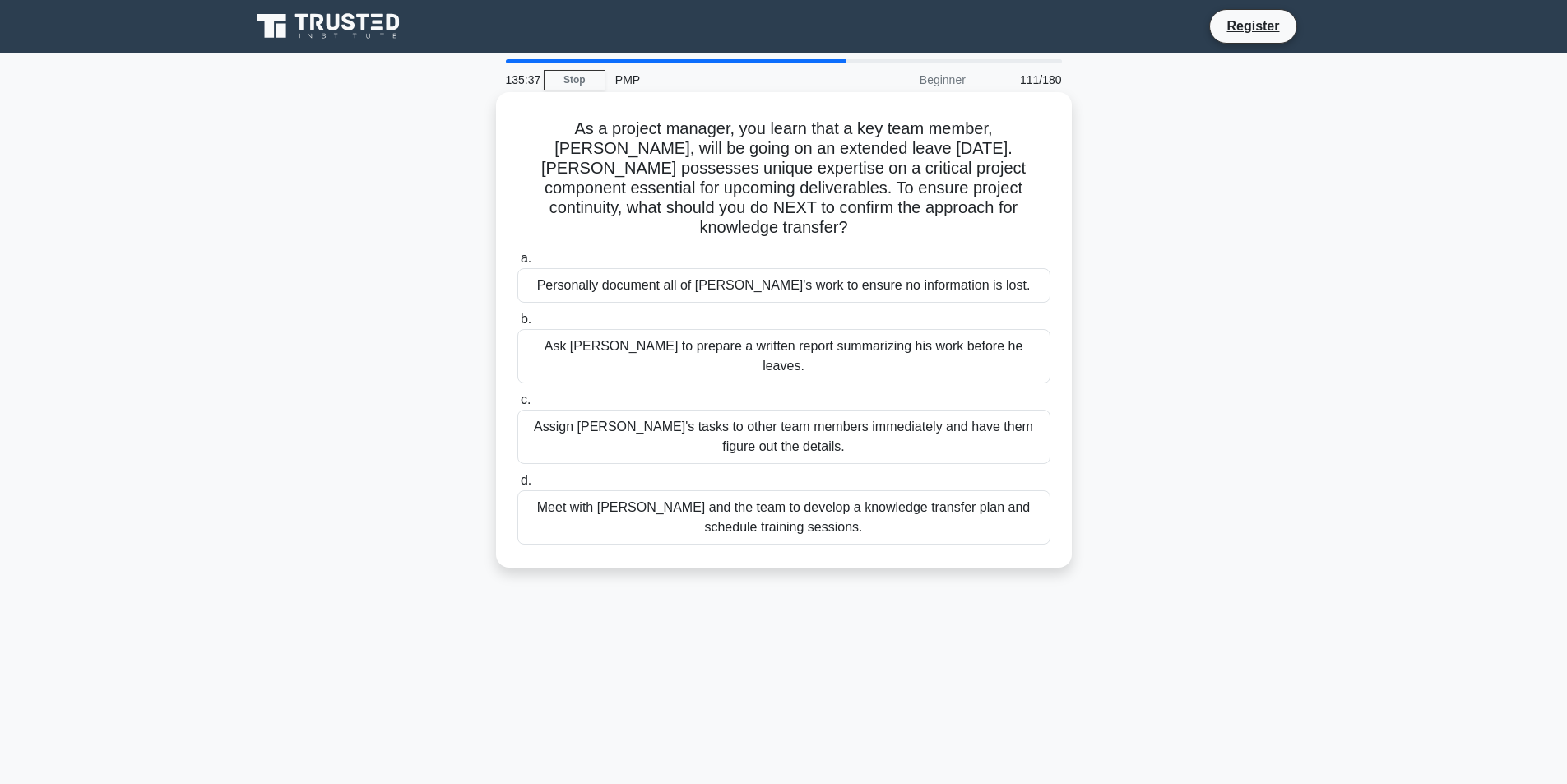
click at [993, 490] on div "Meet with [PERSON_NAME] and the team to develop a knowledge transfer plan and s…" at bounding box center [784, 517] width 533 height 55
click at [517, 476] on input "d. Meet with [PERSON_NAME] and the team to develop a knowledge transfer plan an…" at bounding box center [517, 480] width 0 height 10
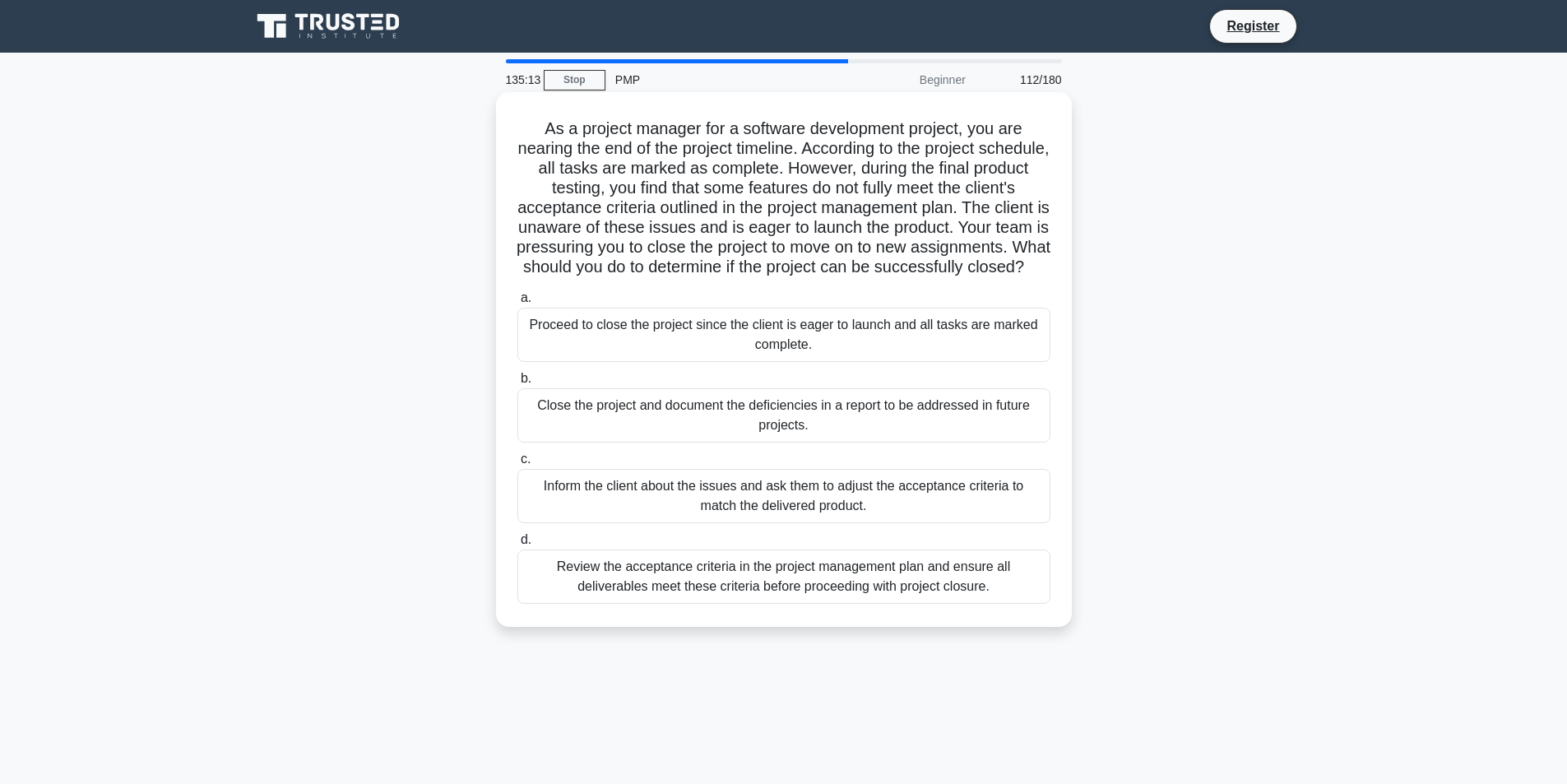
click at [948, 590] on div "Review the acceptance criteria in the project management plan and ensure all de…" at bounding box center [784, 576] width 533 height 55
click at [517, 545] on input "d. Review the acceptance criteria in the project management plan and ensure all…" at bounding box center [517, 540] width 0 height 10
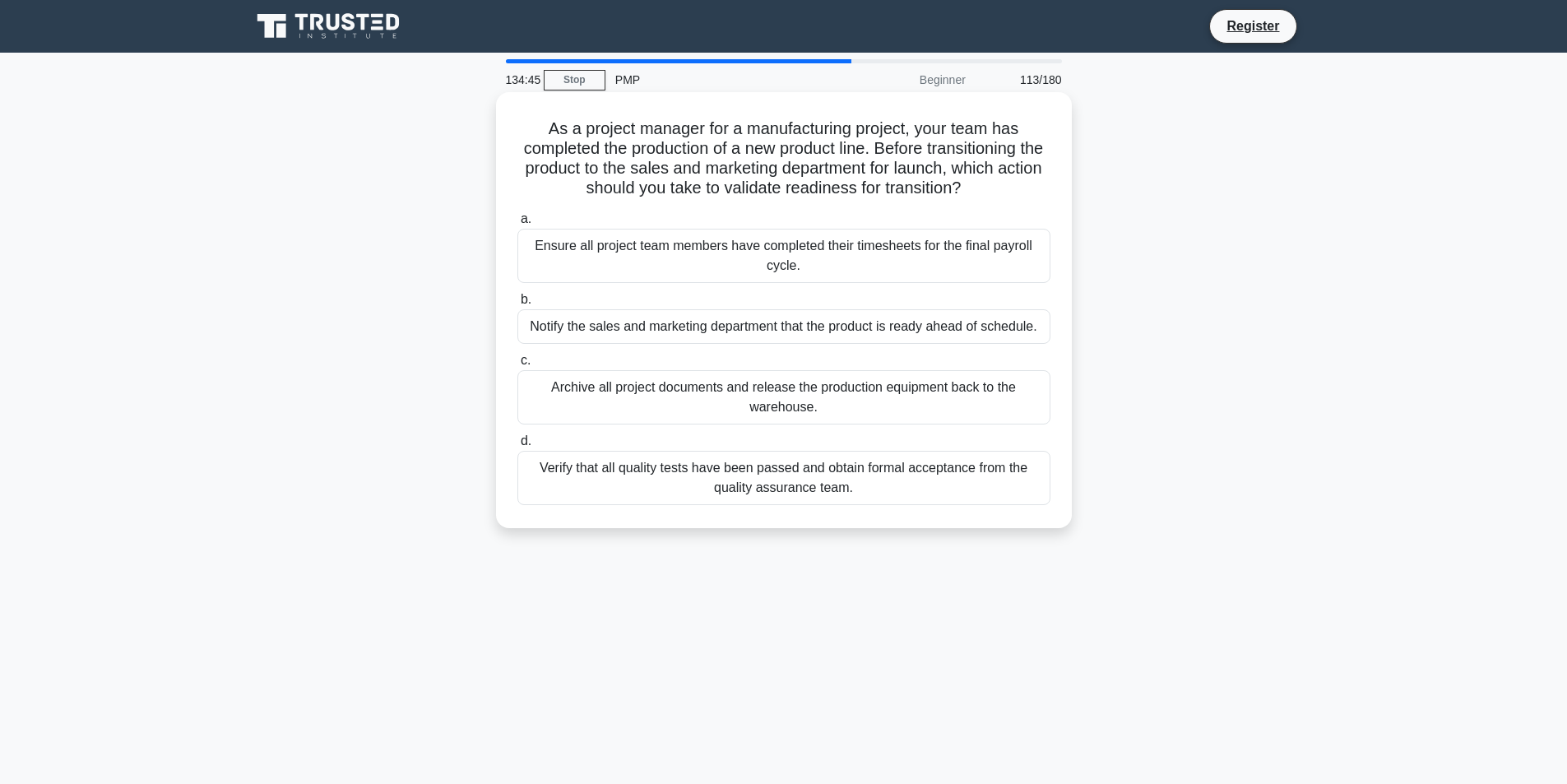
click at [942, 485] on div "Verify that all quality tests have been passed and obtain formal acceptance fro…" at bounding box center [784, 478] width 533 height 55
click at [517, 447] on input "d. Verify that all quality tests have been passed and obtain formal acceptance …" at bounding box center [517, 441] width 0 height 10
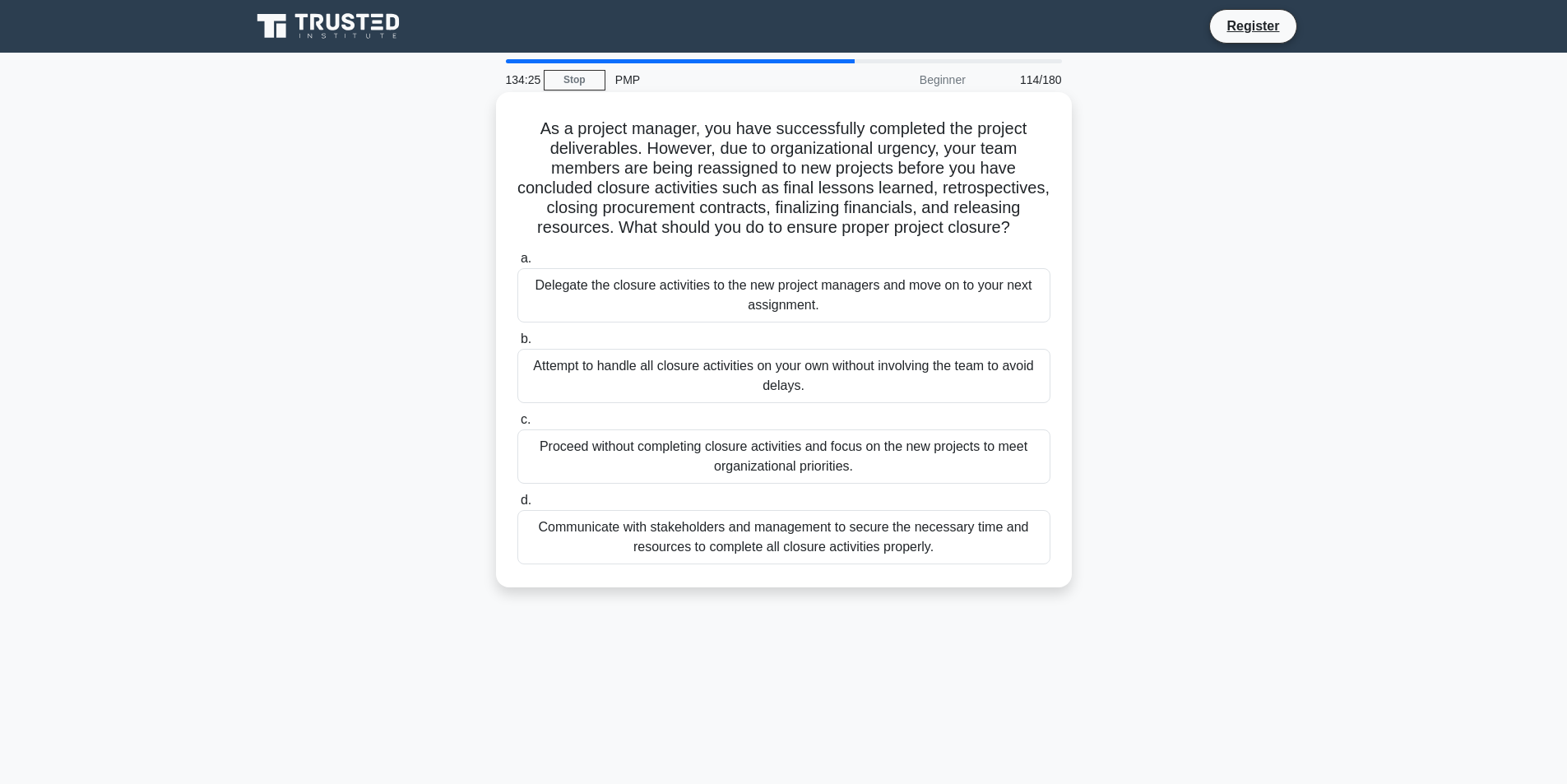
click at [848, 552] on div "Communicate with stakeholders and management to secure the necessary time and r…" at bounding box center [784, 537] width 533 height 55
click at [517, 506] on input "d. Communicate with stakeholders and management to secure the necessary time an…" at bounding box center [517, 500] width 0 height 10
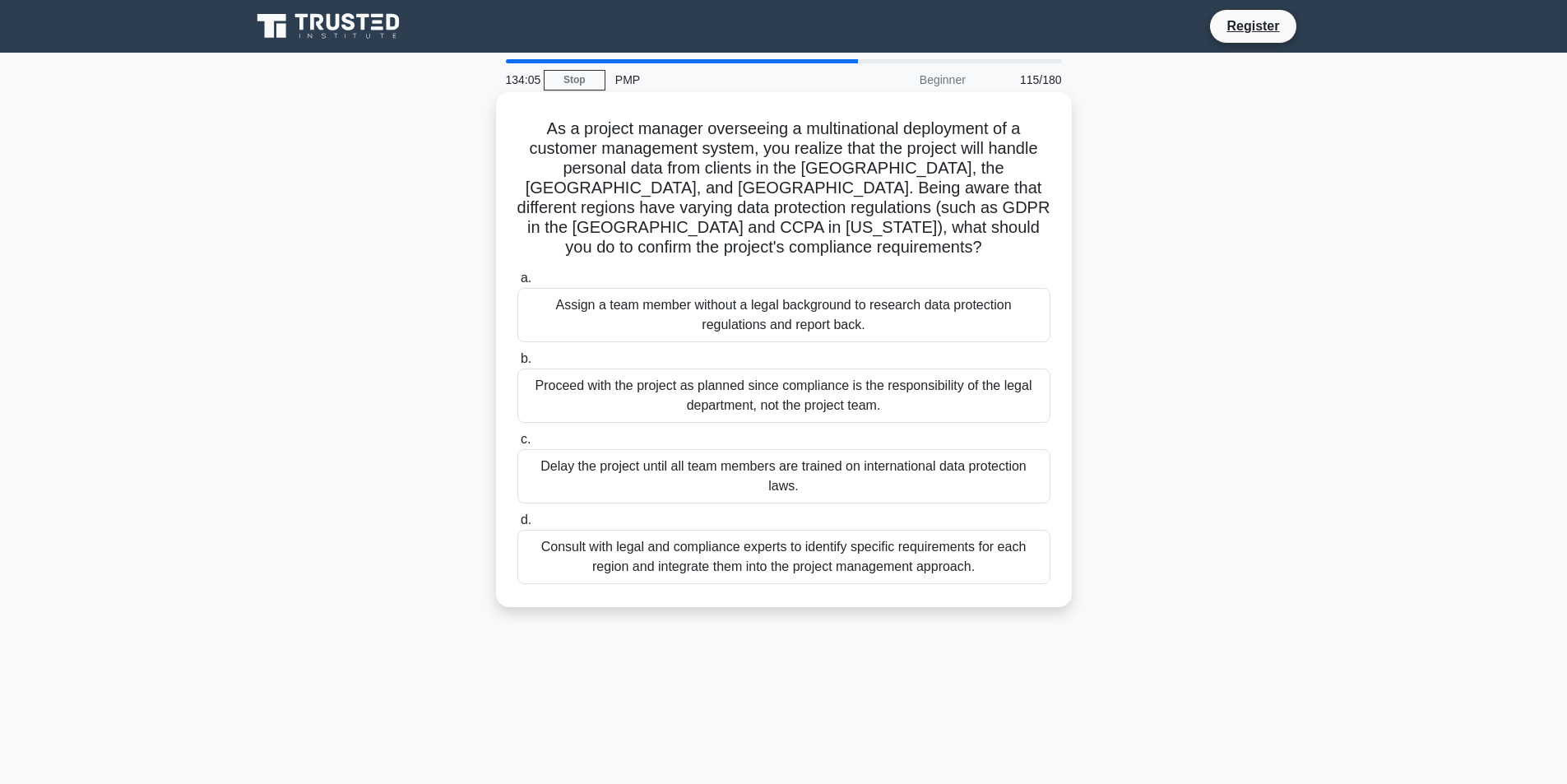
click at [798, 550] on div "Consult with legal and compliance experts to identify specific requirements for…" at bounding box center [784, 557] width 533 height 55
click at [517, 525] on input "d. Consult with legal and compliance experts to identify specific requirements …" at bounding box center [517, 520] width 0 height 10
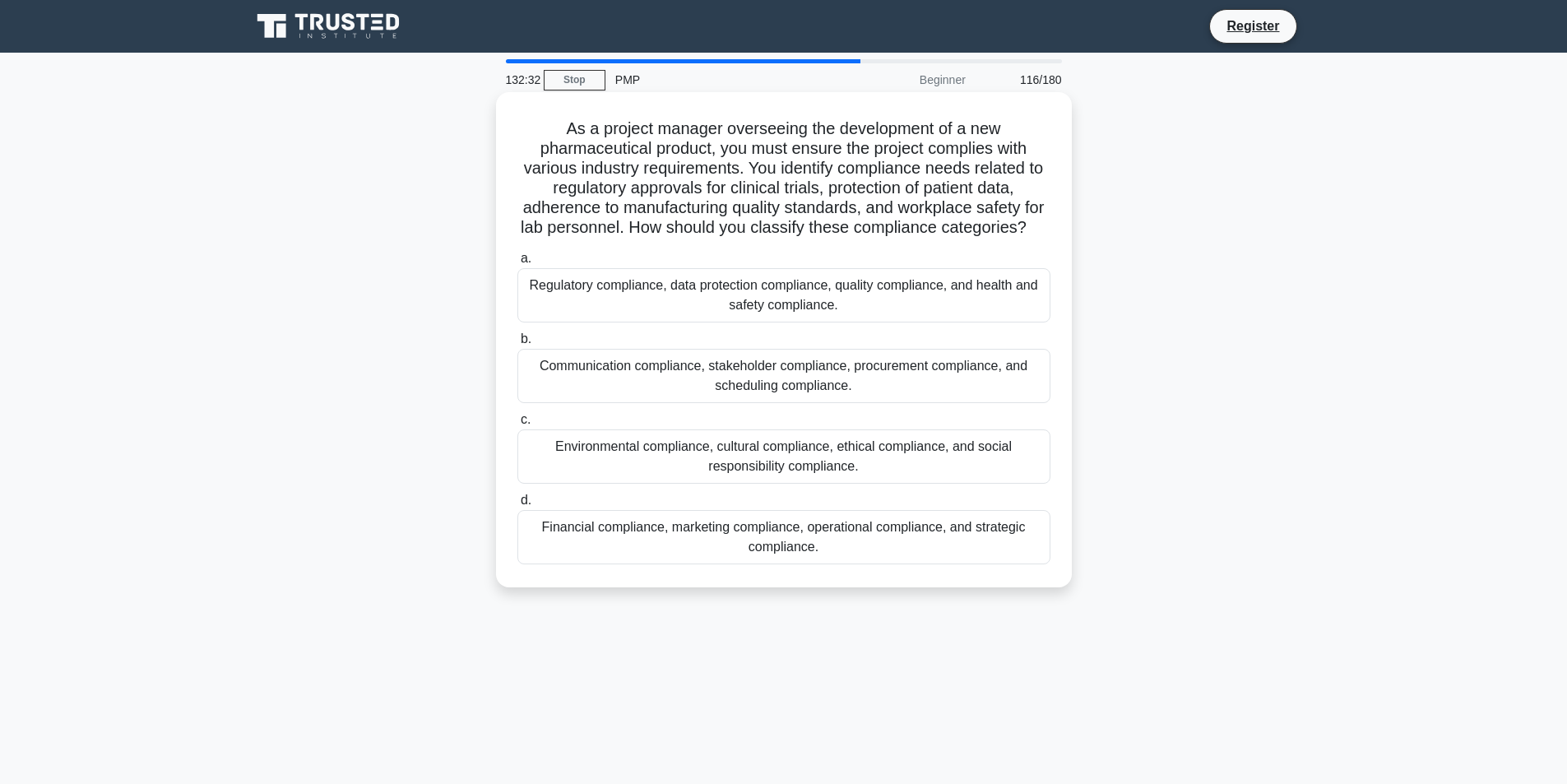
click at [831, 292] on div "Regulatory compliance, data protection compliance, quality compliance, and heal…" at bounding box center [784, 295] width 533 height 55
click at [517, 264] on input "a. Regulatory compliance, data protection compliance, quality compliance, and h…" at bounding box center [517, 258] width 0 height 10
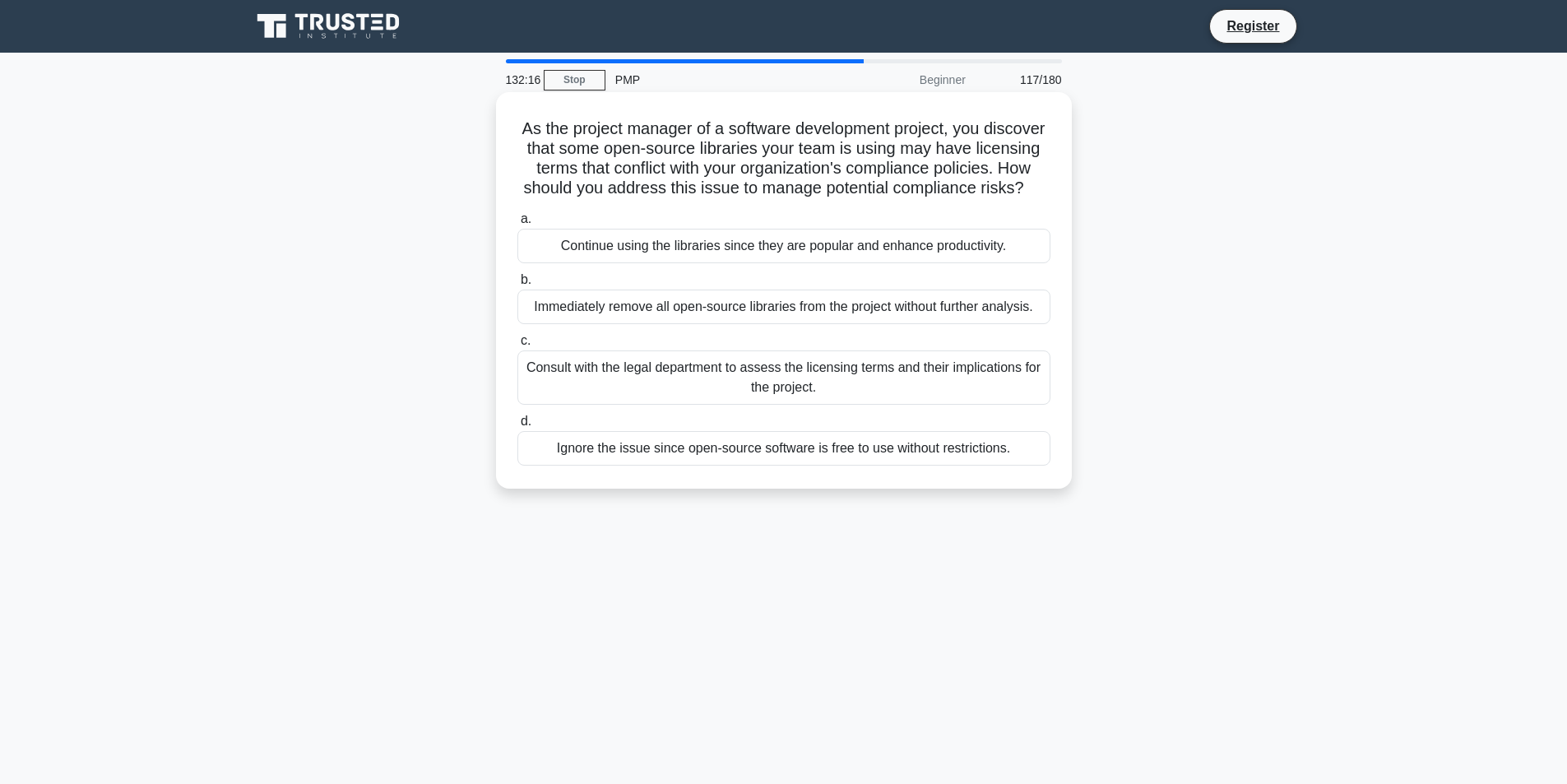
click at [951, 403] on div "Consult with the legal department to assess the licensing terms and their impli…" at bounding box center [784, 378] width 533 height 55
click at [517, 346] on input "c. Consult with the legal department to assess the licensing terms and their im…" at bounding box center [517, 340] width 0 height 10
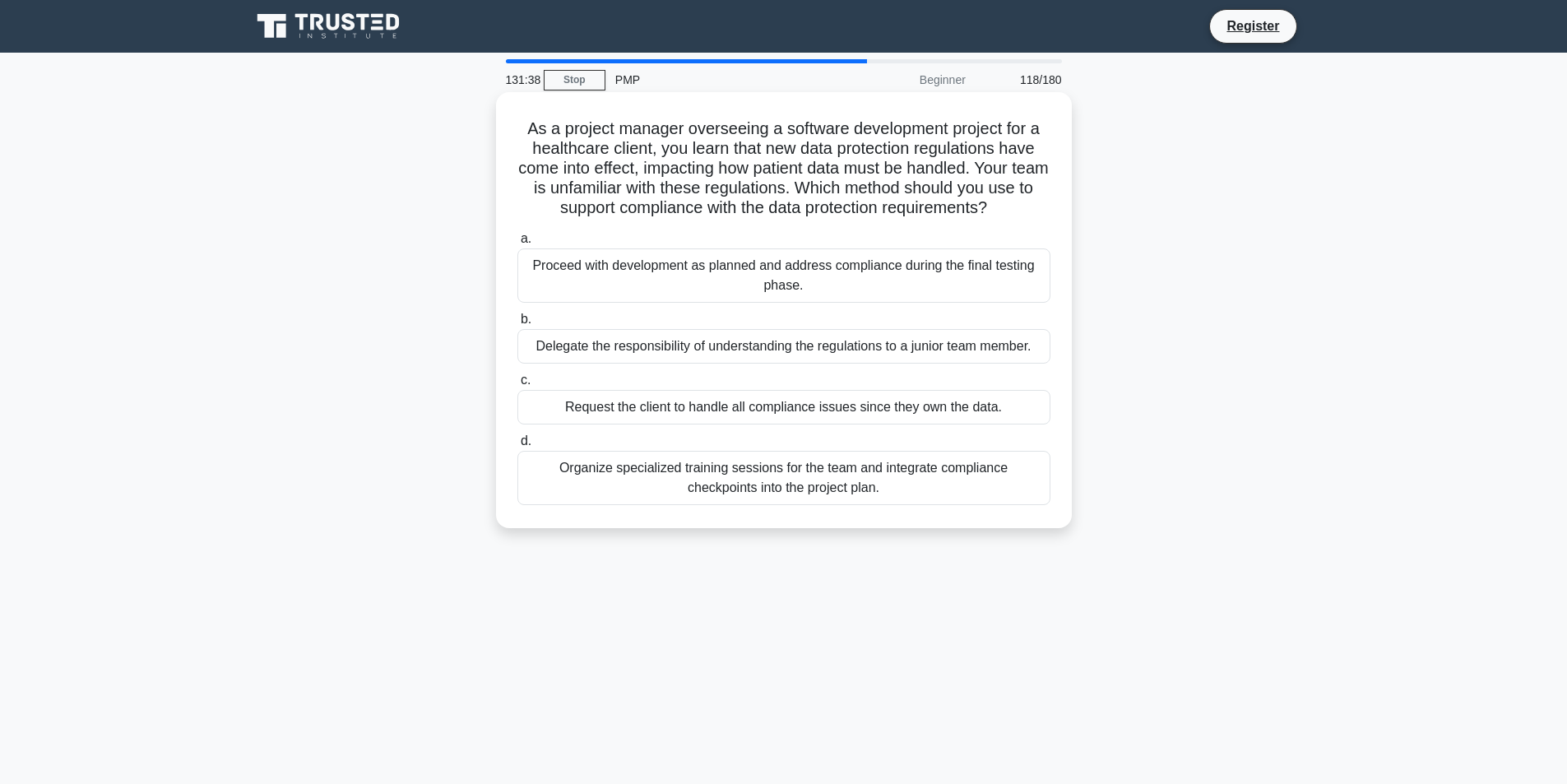
click at [857, 483] on div "Organize specialized training sessions for the team and integrate compliance ch…" at bounding box center [784, 478] width 533 height 55
click at [517, 447] on input "d. Organize specialized training sessions for the team and integrate compliance…" at bounding box center [517, 441] width 0 height 10
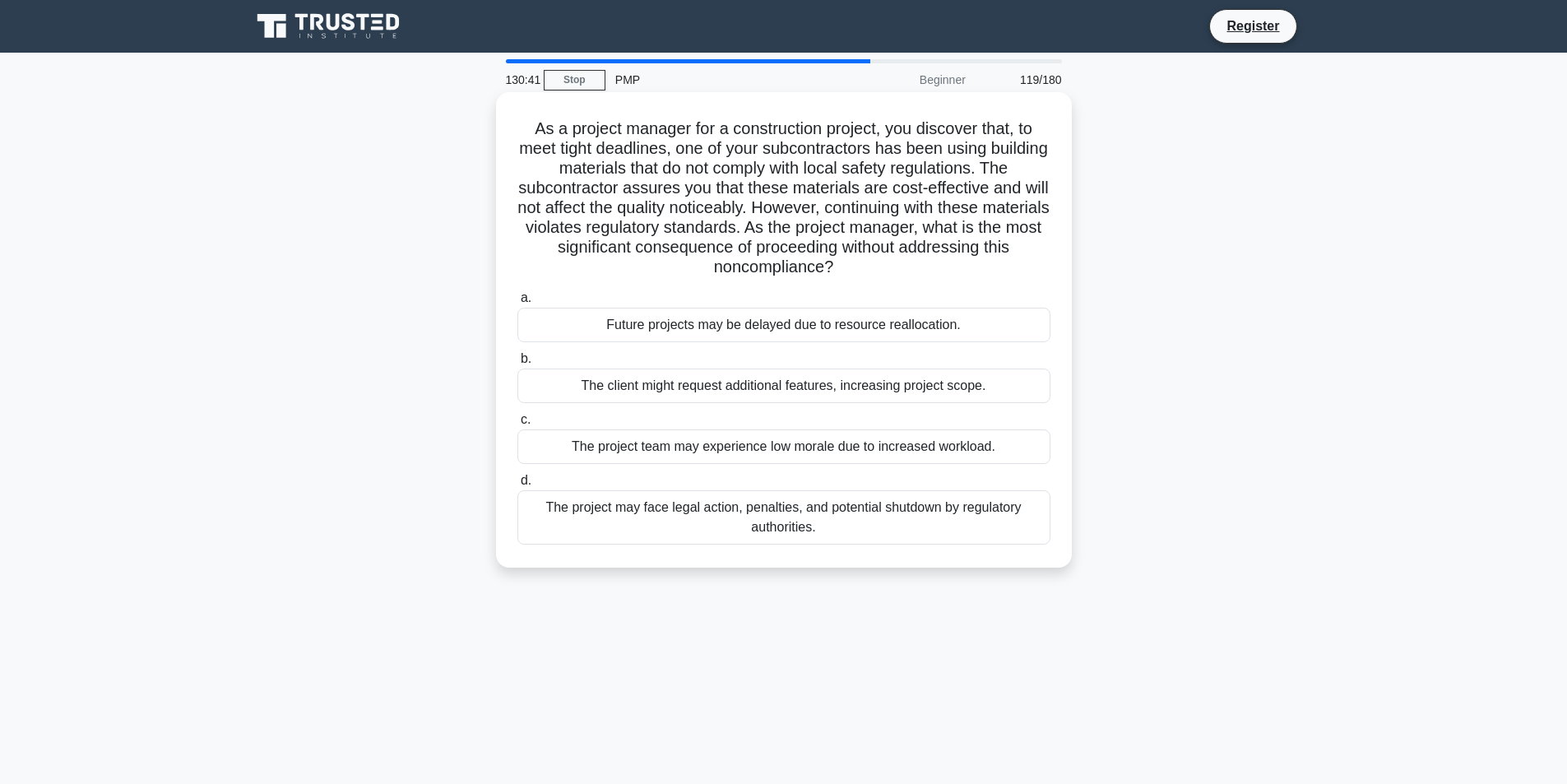
click at [903, 525] on div "The project may face legal action, penalties, and potential shutdown by regulat…" at bounding box center [784, 517] width 533 height 55
click at [517, 486] on input "d. The project may face legal action, penalties, and potential shutdown by regu…" at bounding box center [517, 480] width 0 height 10
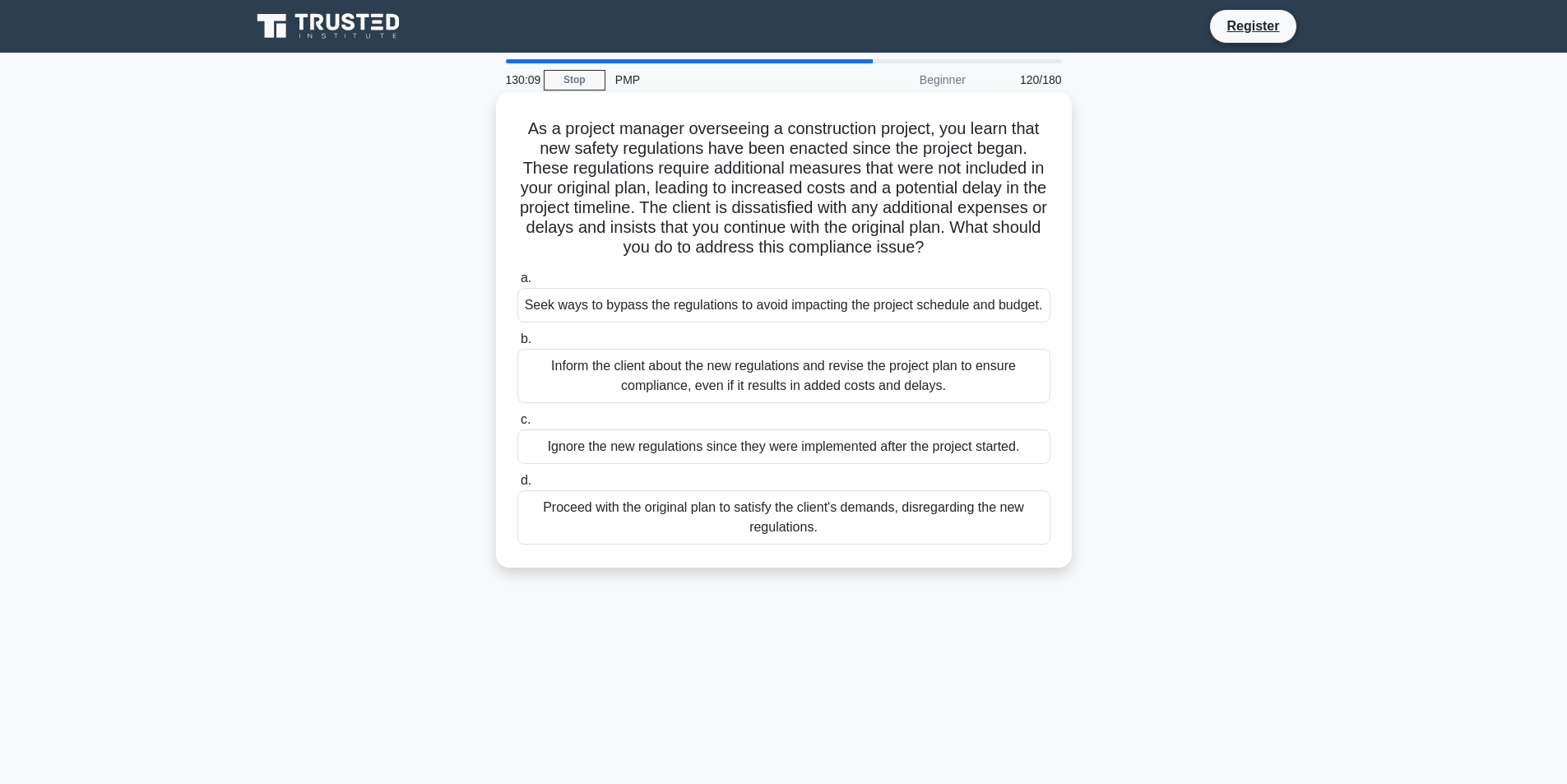
click at [594, 282] on label "a. Seek ways to bypass the regulations to avoid impacting the project schedule …" at bounding box center [784, 295] width 533 height 55
click at [517, 282] on input "a. Seek ways to bypass the regulations to avoid impacting the project schedule …" at bounding box center [517, 277] width 0 height 10
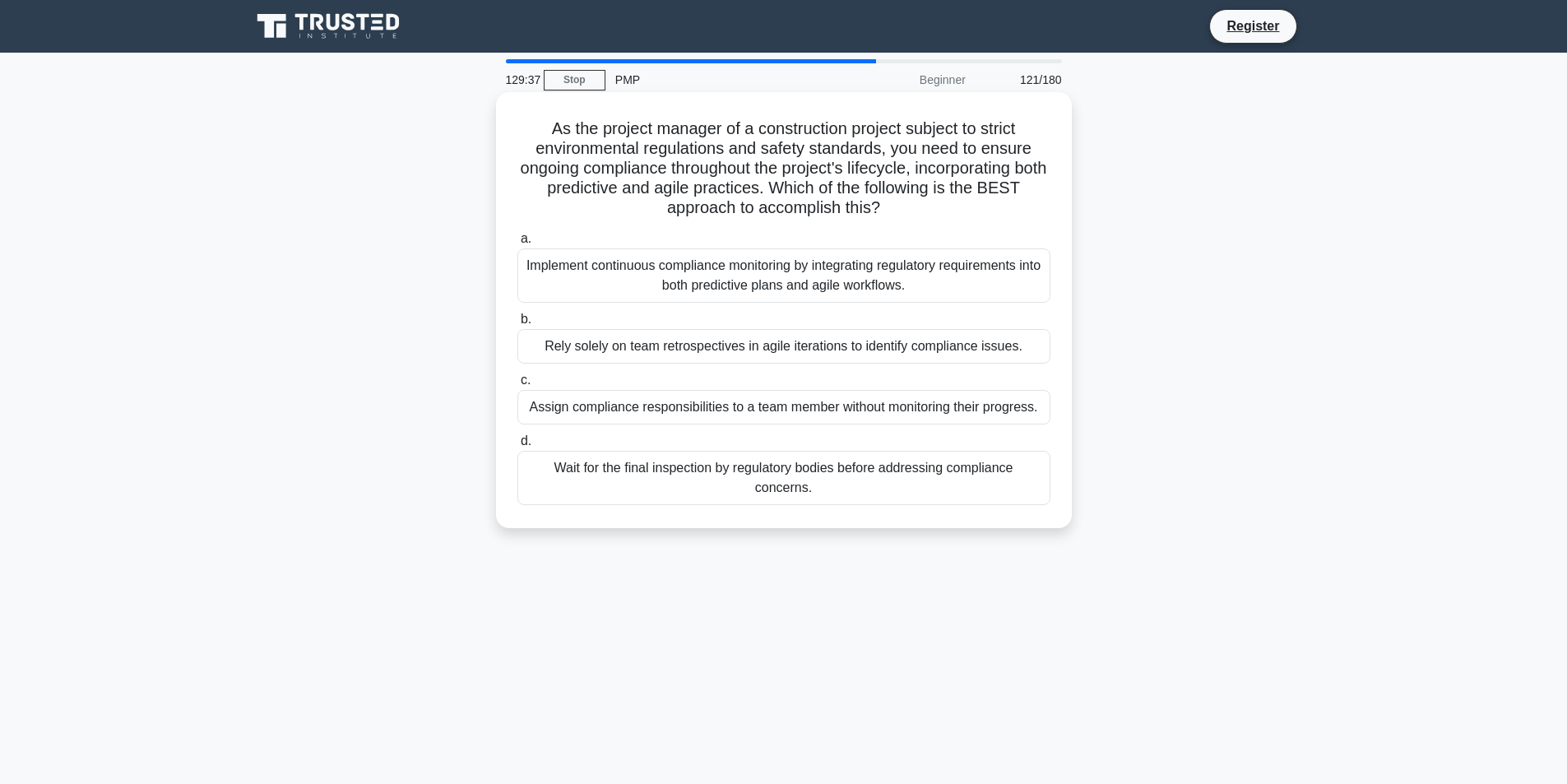
click at [726, 269] on div "Implement continuous compliance monitoring by integrating regulatory requiremen…" at bounding box center [784, 275] width 533 height 55
click at [517, 244] on input "a. Implement continuous compliance monitoring by integrating regulatory require…" at bounding box center [517, 238] width 0 height 10
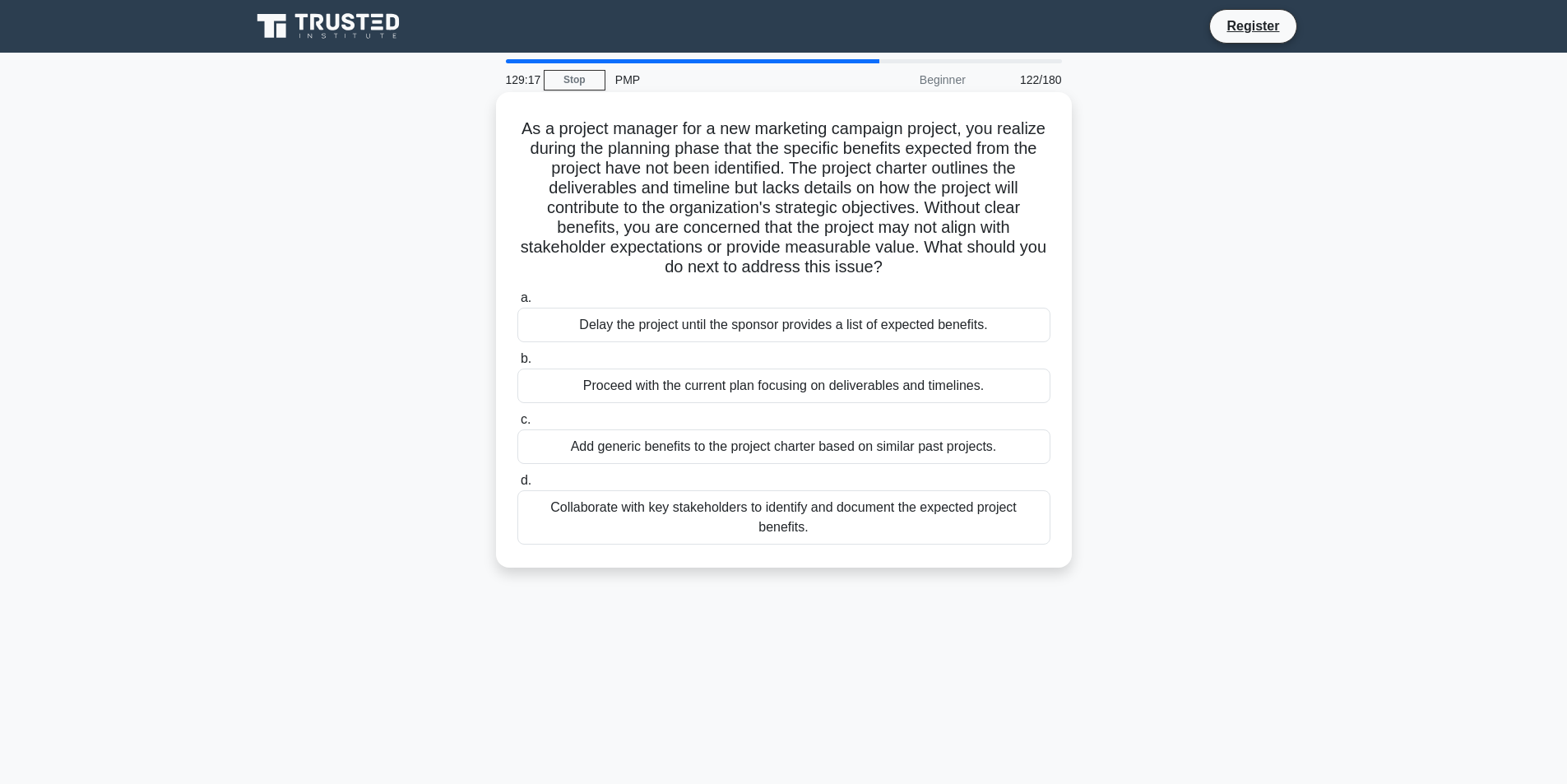
click at [682, 520] on div "Collaborate with key stakeholders to identify and document the expected project…" at bounding box center [784, 517] width 533 height 55
click at [517, 486] on input "d. Collaborate with key stakeholders to identify and document the expected proj…" at bounding box center [517, 480] width 0 height 10
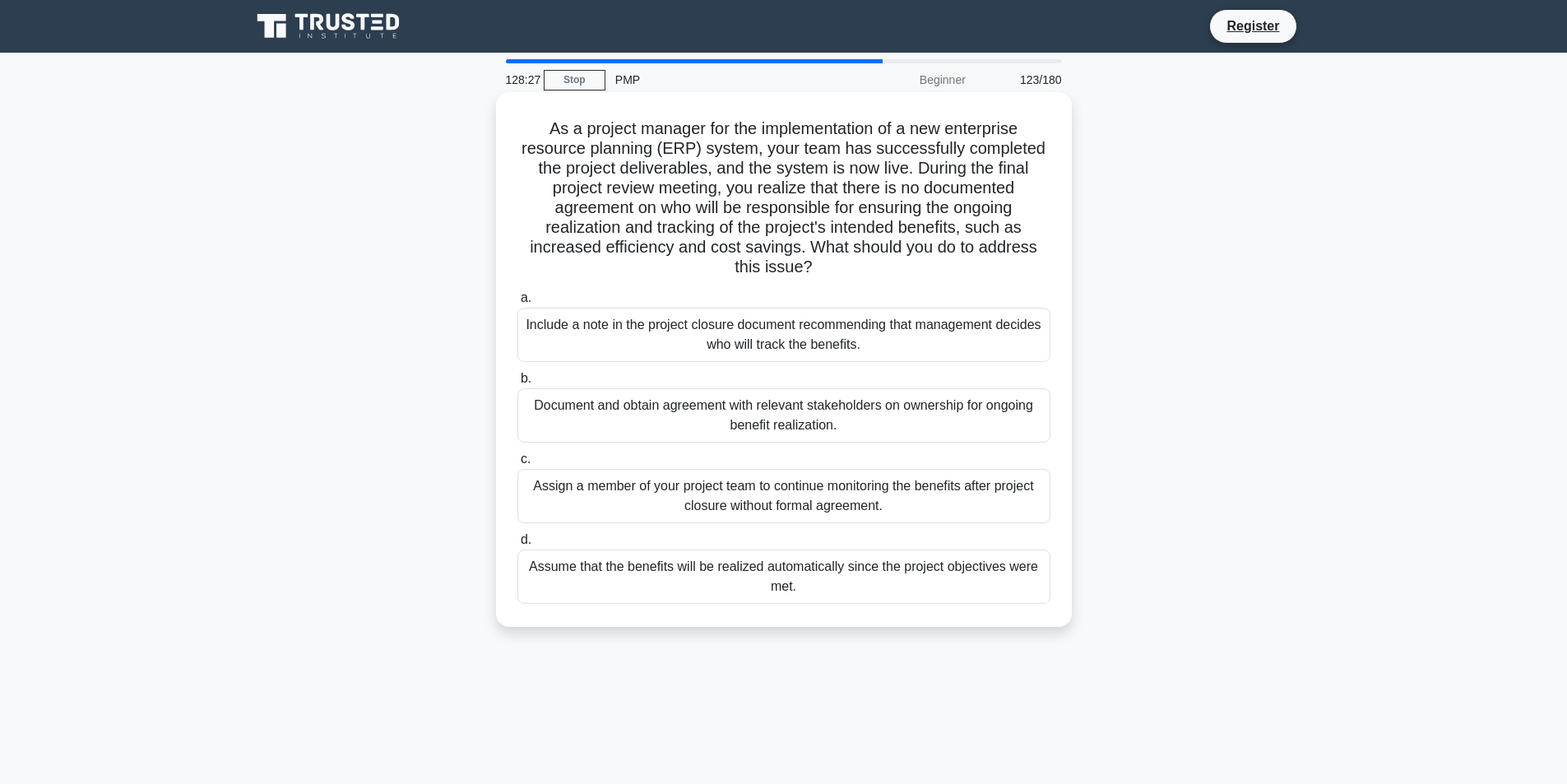
click at [940, 421] on div "Document and obtain agreement with relevant stakeholders on ownership for ongoi…" at bounding box center [784, 416] width 533 height 55
click at [517, 384] on input "b. Document and obtain agreement with relevant stakeholders on ownership for on…" at bounding box center [517, 378] width 0 height 10
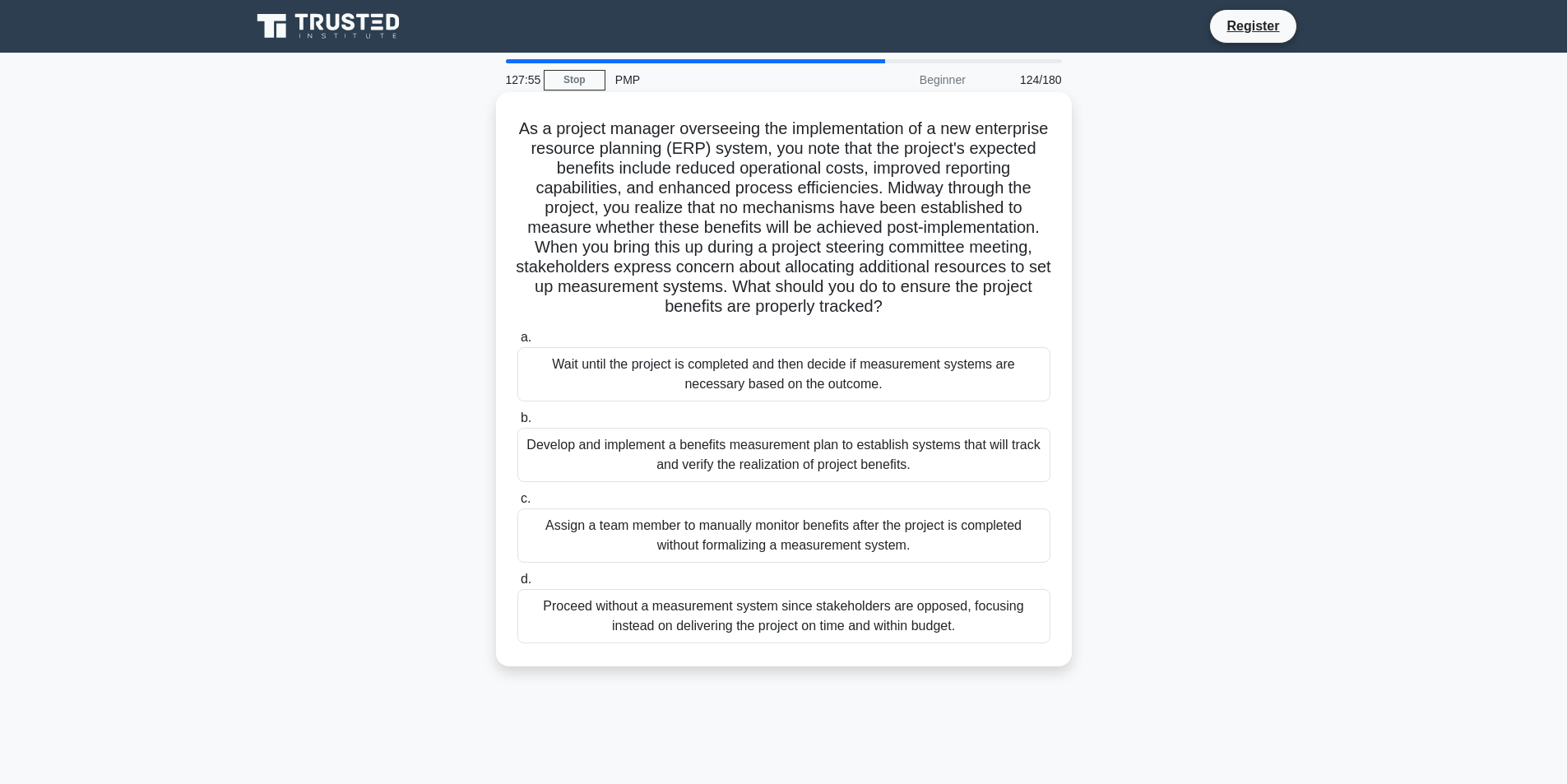
click at [966, 452] on div "Develop and implement a benefits measurement plan to establish systems that wil…" at bounding box center [784, 455] width 533 height 55
click at [517, 424] on input "b. Develop and implement a benefits measurement plan to establish systems that …" at bounding box center [517, 417] width 0 height 10
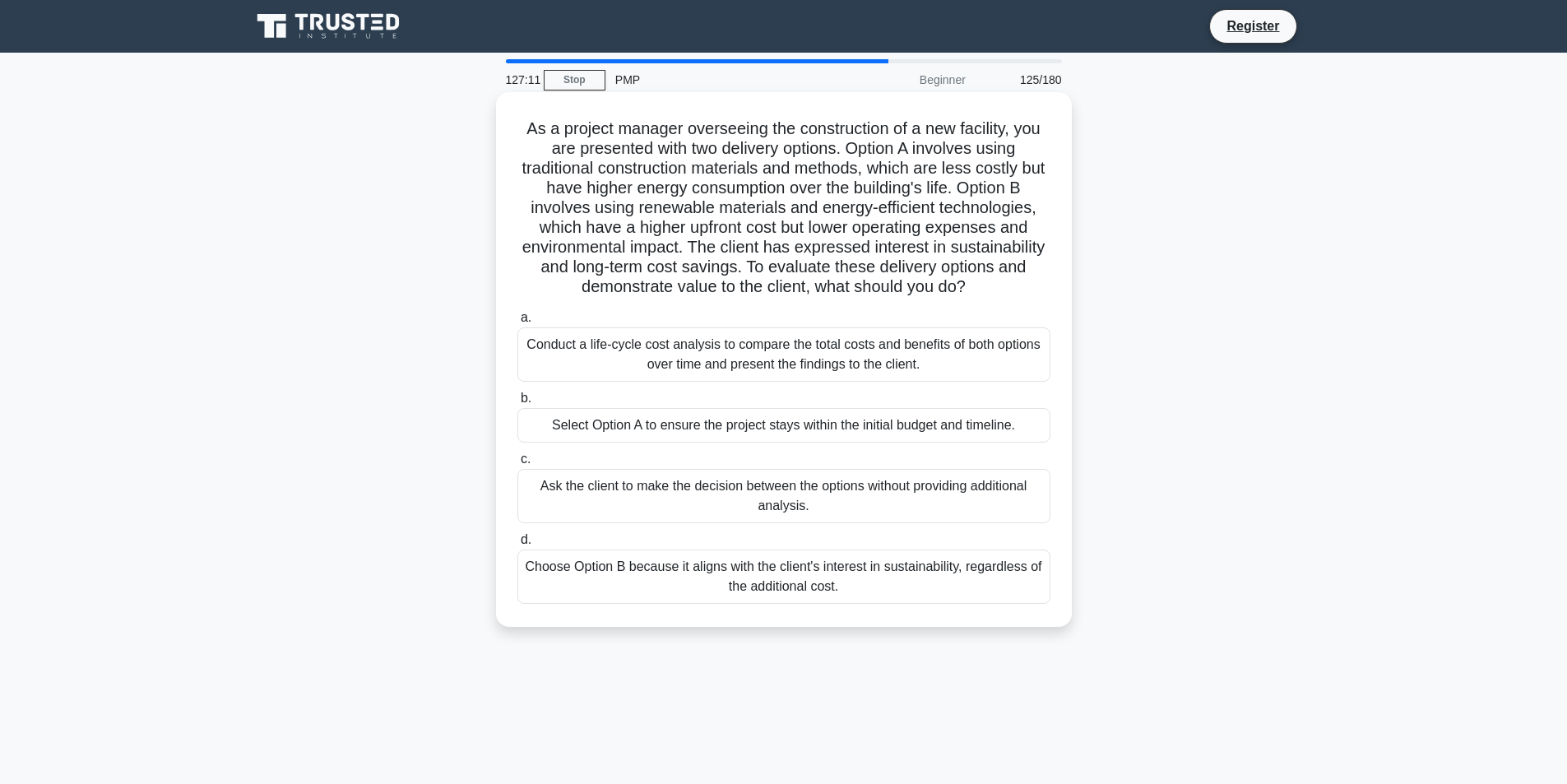
click at [995, 334] on div "Conduct a life-cycle cost analysis to compare the total costs and benefits of b…" at bounding box center [784, 354] width 533 height 55
click at [517, 323] on input "a. Conduct a life-cycle cost analysis to compare the total costs and benefits o…" at bounding box center [517, 317] width 0 height 10
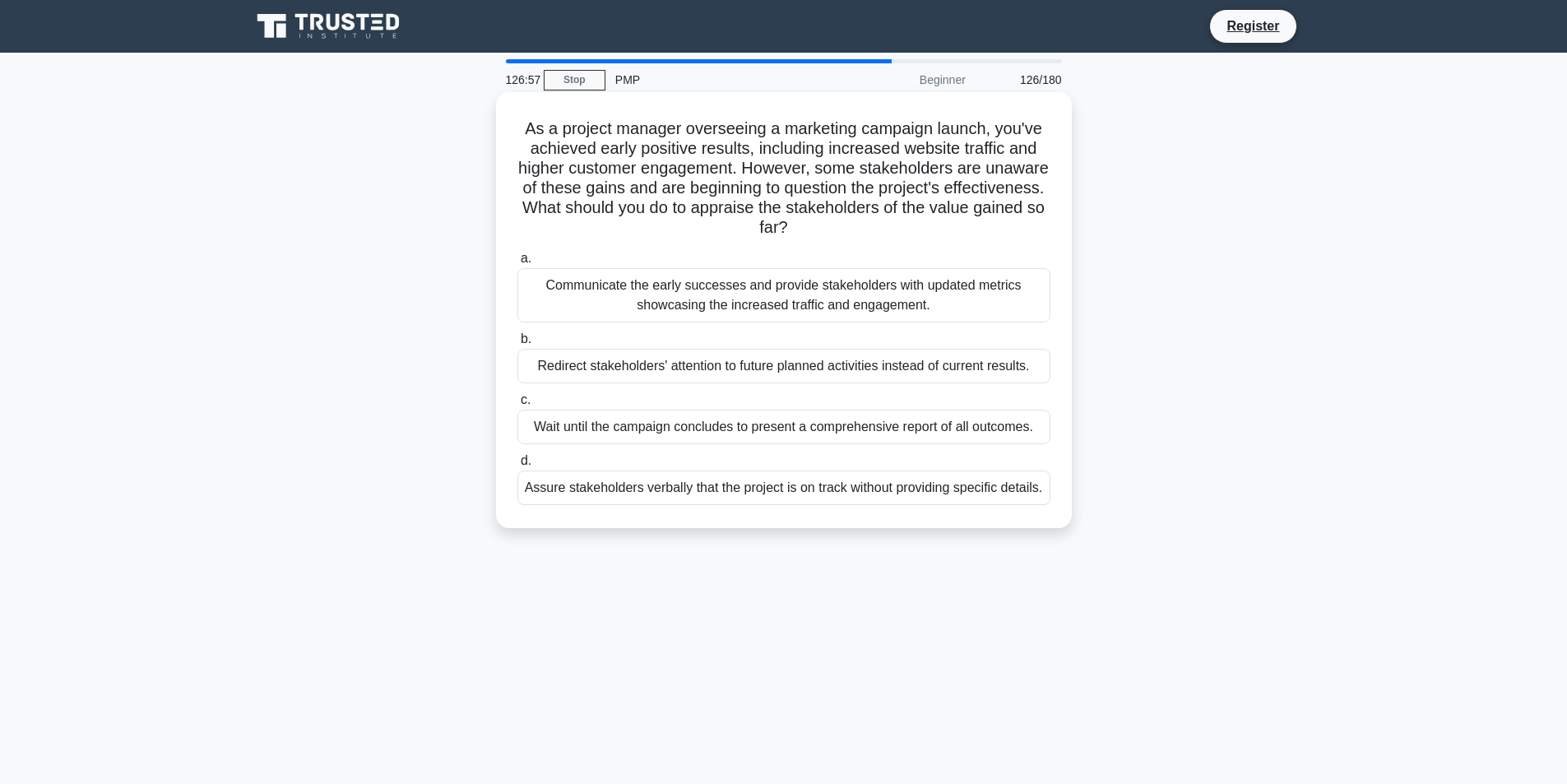
click at [932, 299] on div "Communicate the early successes and provide stakeholders with updated metrics s…" at bounding box center [784, 295] width 533 height 55
click at [517, 264] on input "a. Communicate the early successes and provide stakeholders with updated metric…" at bounding box center [517, 258] width 0 height 10
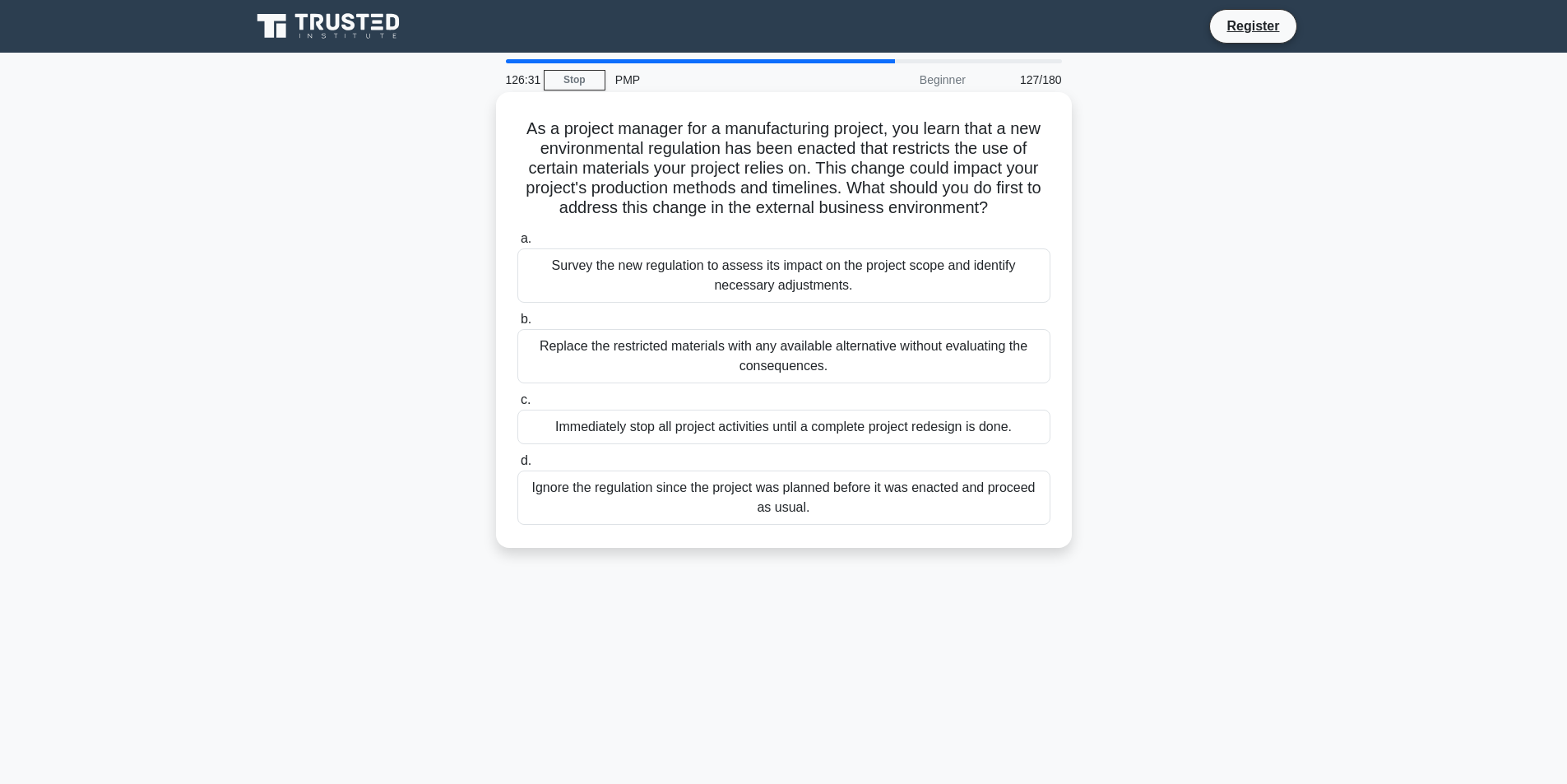
click at [877, 259] on div "Survey the new regulation to assess its impact on the project scope and identif…" at bounding box center [784, 275] width 533 height 55
click at [517, 244] on input "a. Survey the new regulation to assess its impact on the project scope and iden…" at bounding box center [517, 238] width 0 height 10
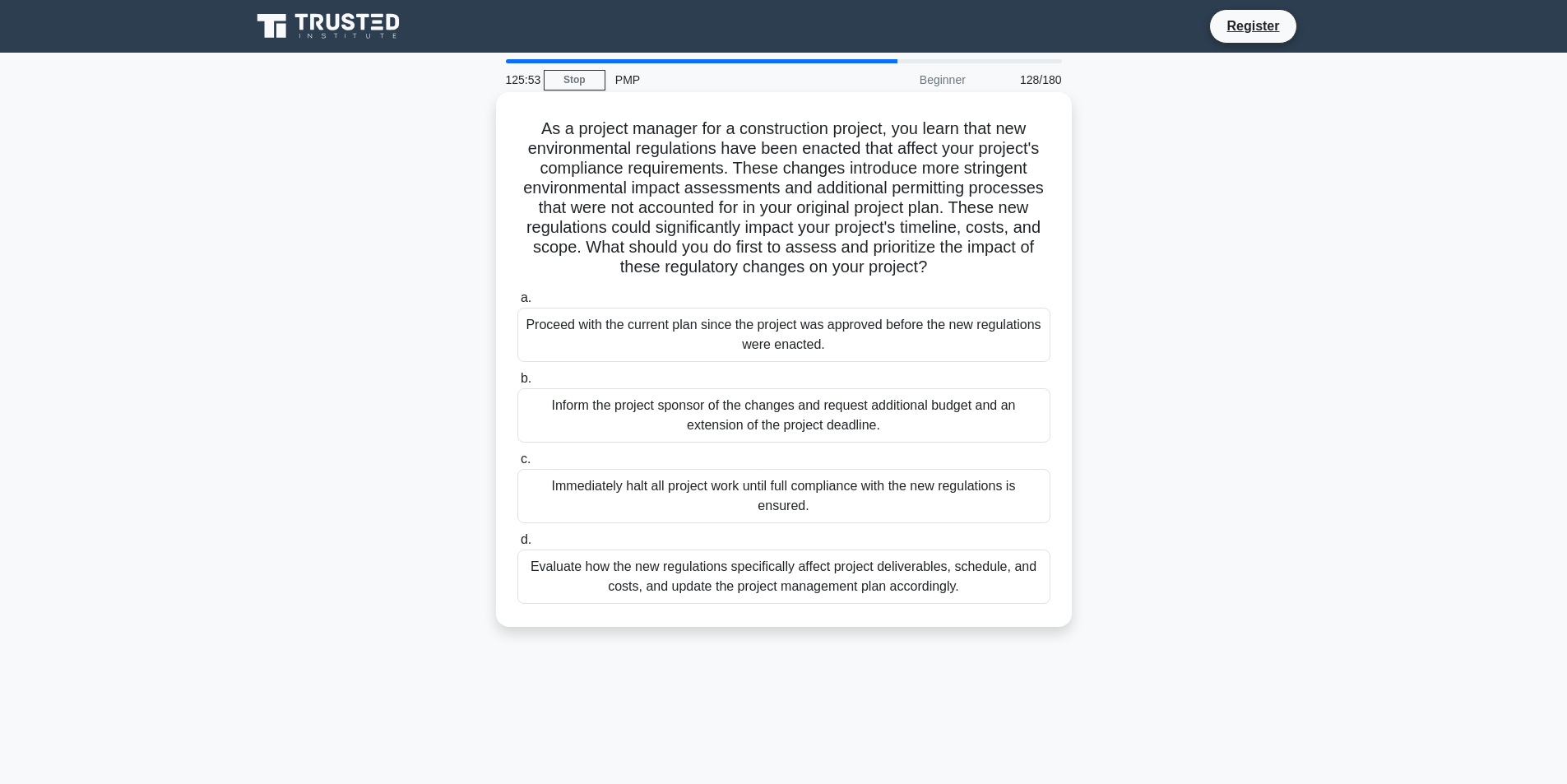
click at [957, 555] on div "Evaluate how the new regulations specifically affect project deliverables, sche…" at bounding box center [784, 576] width 533 height 55
click at [517, 545] on input "d. Evaluate how the new regulations specifically affect project deliverables, s…" at bounding box center [517, 540] width 0 height 10
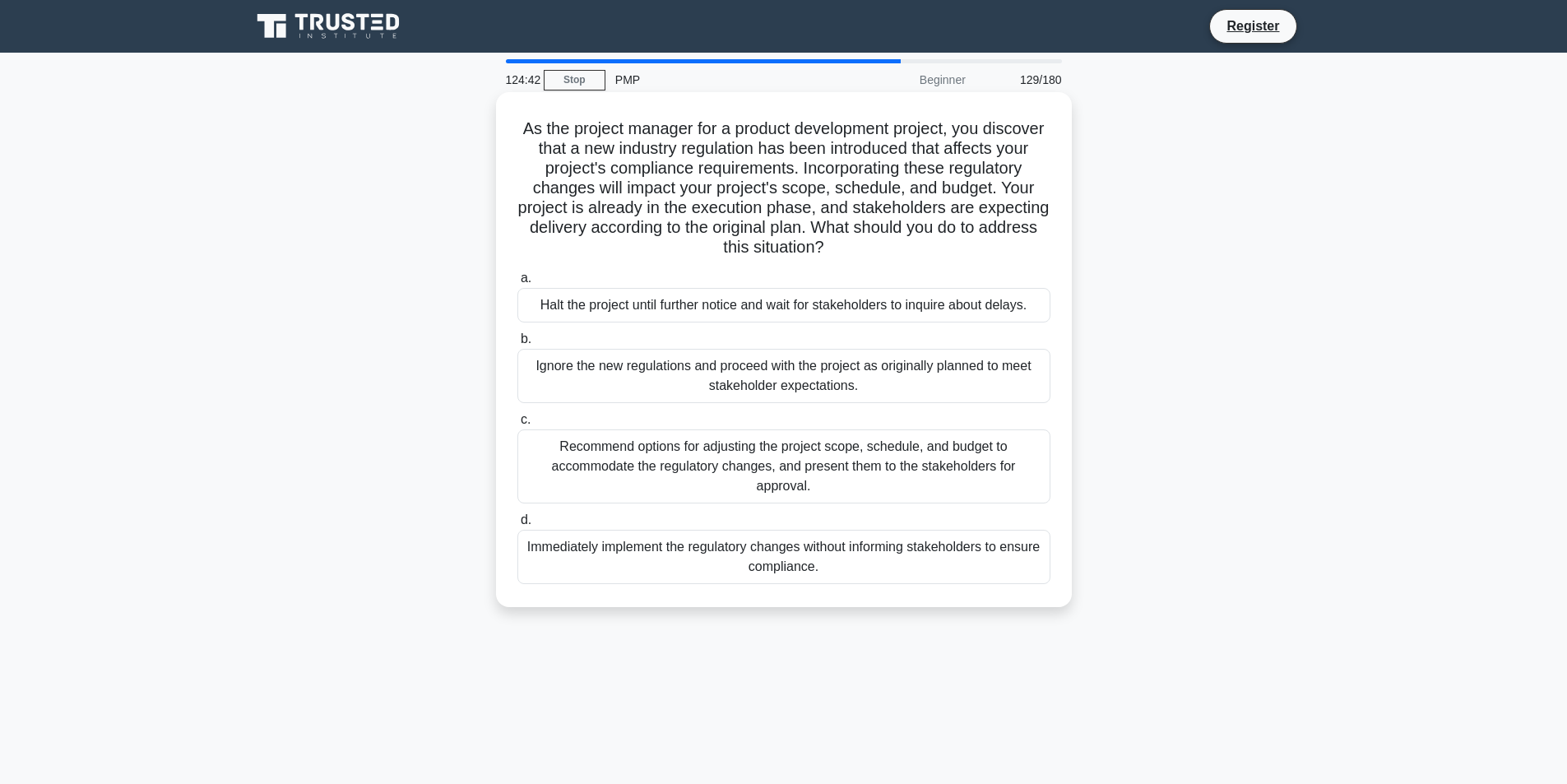
click at [606, 465] on div "Recommend options for adjusting the project scope, schedule, and budget to acco…" at bounding box center [784, 466] width 533 height 74
click at [517, 425] on input "c. Recommend options for adjusting the project scope, schedule, and budget to a…" at bounding box center [517, 419] width 0 height 10
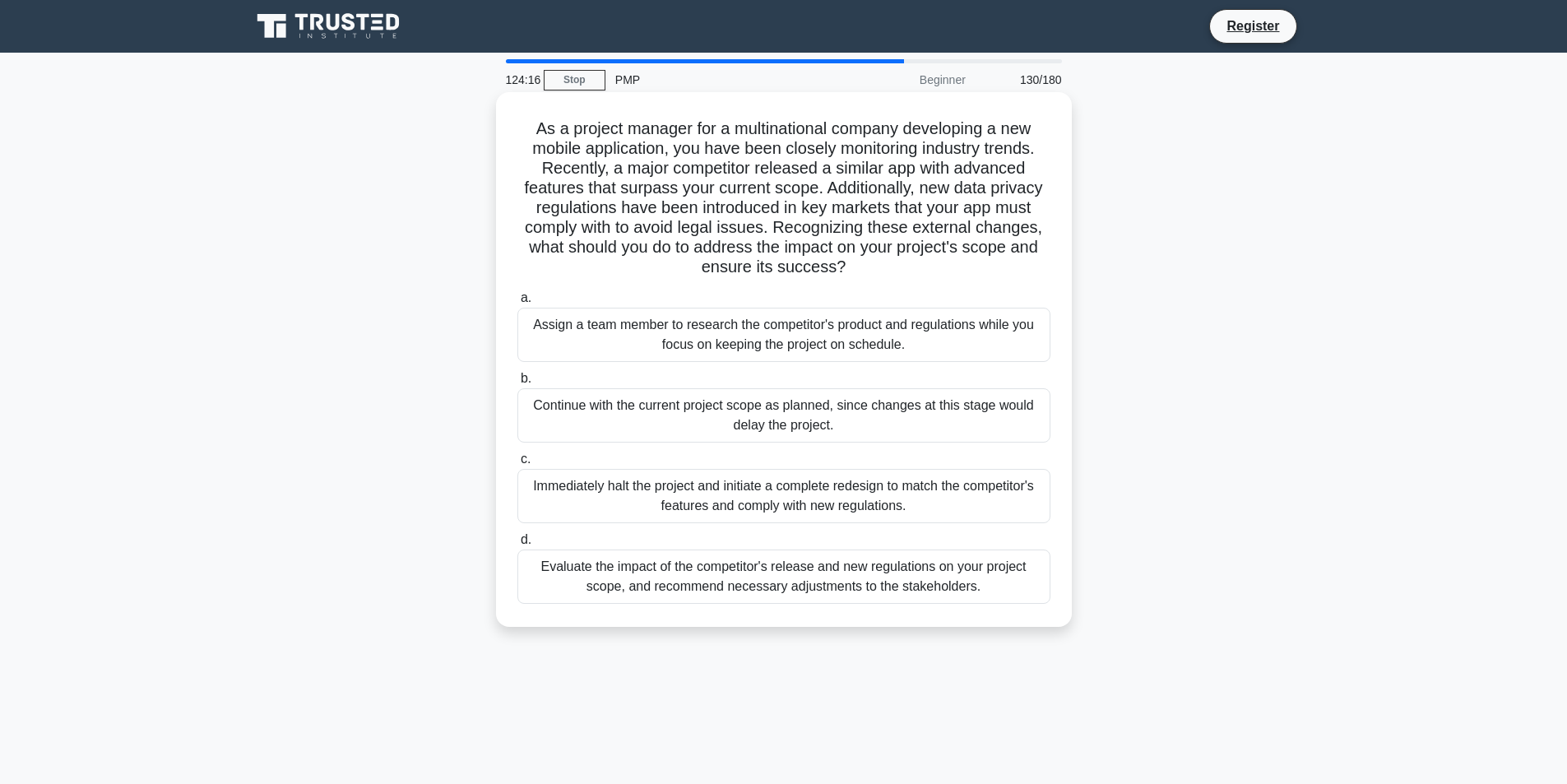
click at [572, 588] on div "Evaluate the impact of the competitor's release and new regulations on your pro…" at bounding box center [784, 576] width 533 height 55
click at [517, 545] on input "d. Evaluate the impact of the competitor's release and new regulations on your …" at bounding box center [517, 540] width 0 height 10
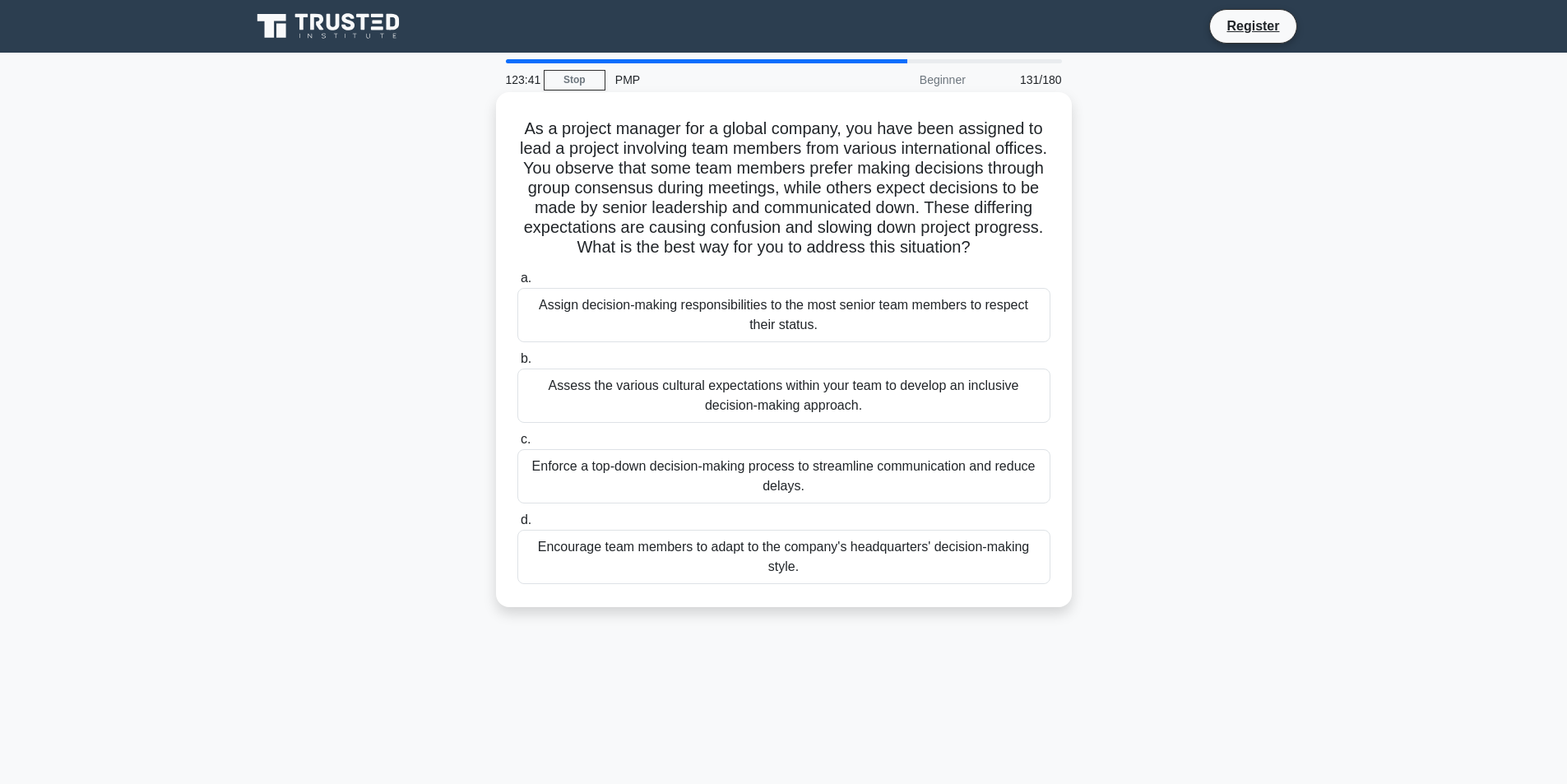
click at [718, 423] on div "Assess the various cultural expectations within your team to develop an inclusi…" at bounding box center [784, 396] width 533 height 55
click at [517, 365] on input "b. Assess the various cultural expectations within your team to develop an incl…" at bounding box center [517, 358] width 0 height 10
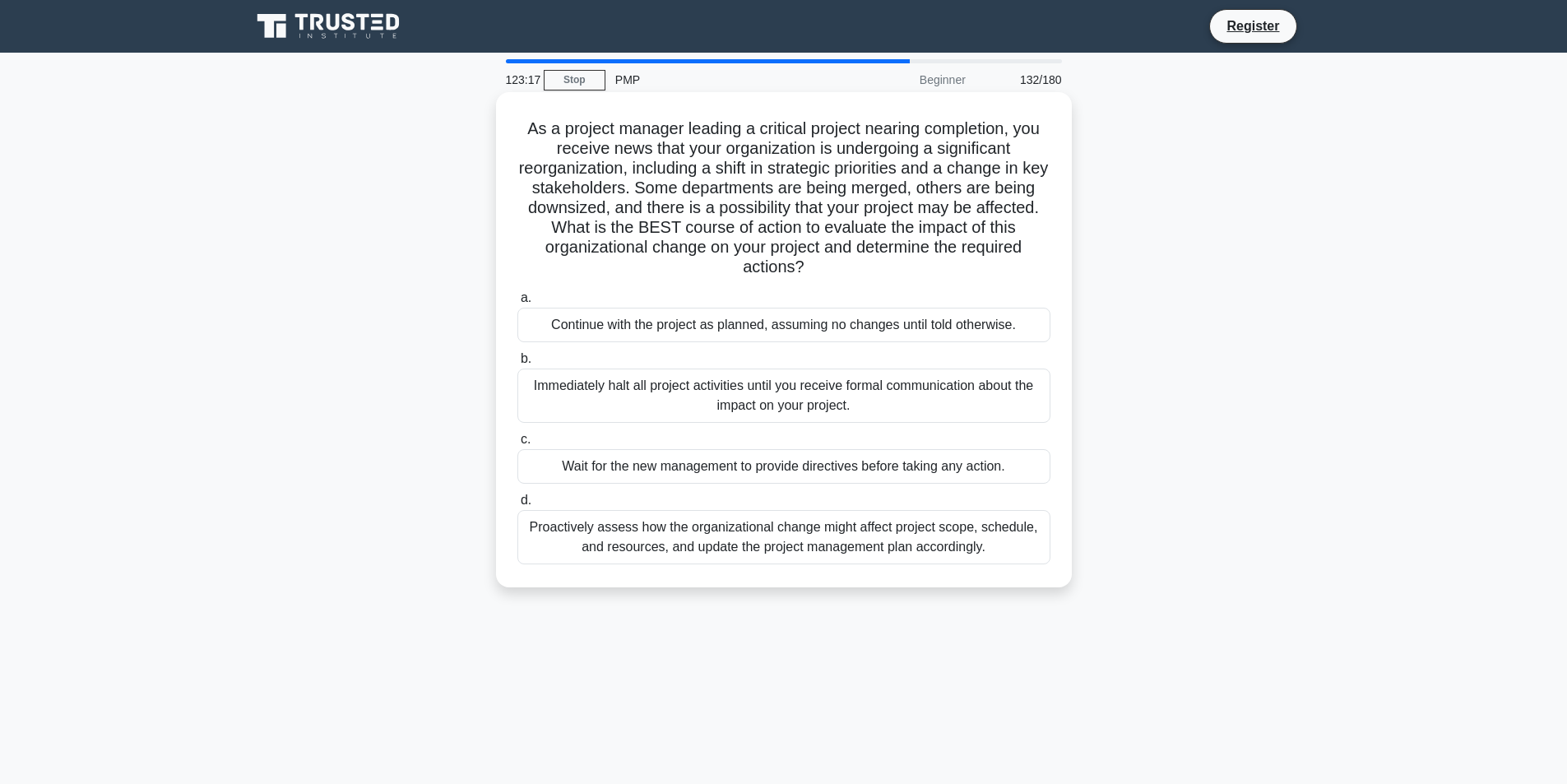
click at [769, 551] on div "Proactively assess how the organizational change might affect project scope, sc…" at bounding box center [784, 537] width 533 height 55
click at [517, 506] on input "d. Proactively assess how the organizational change might affect project scope,…" at bounding box center [517, 500] width 0 height 10
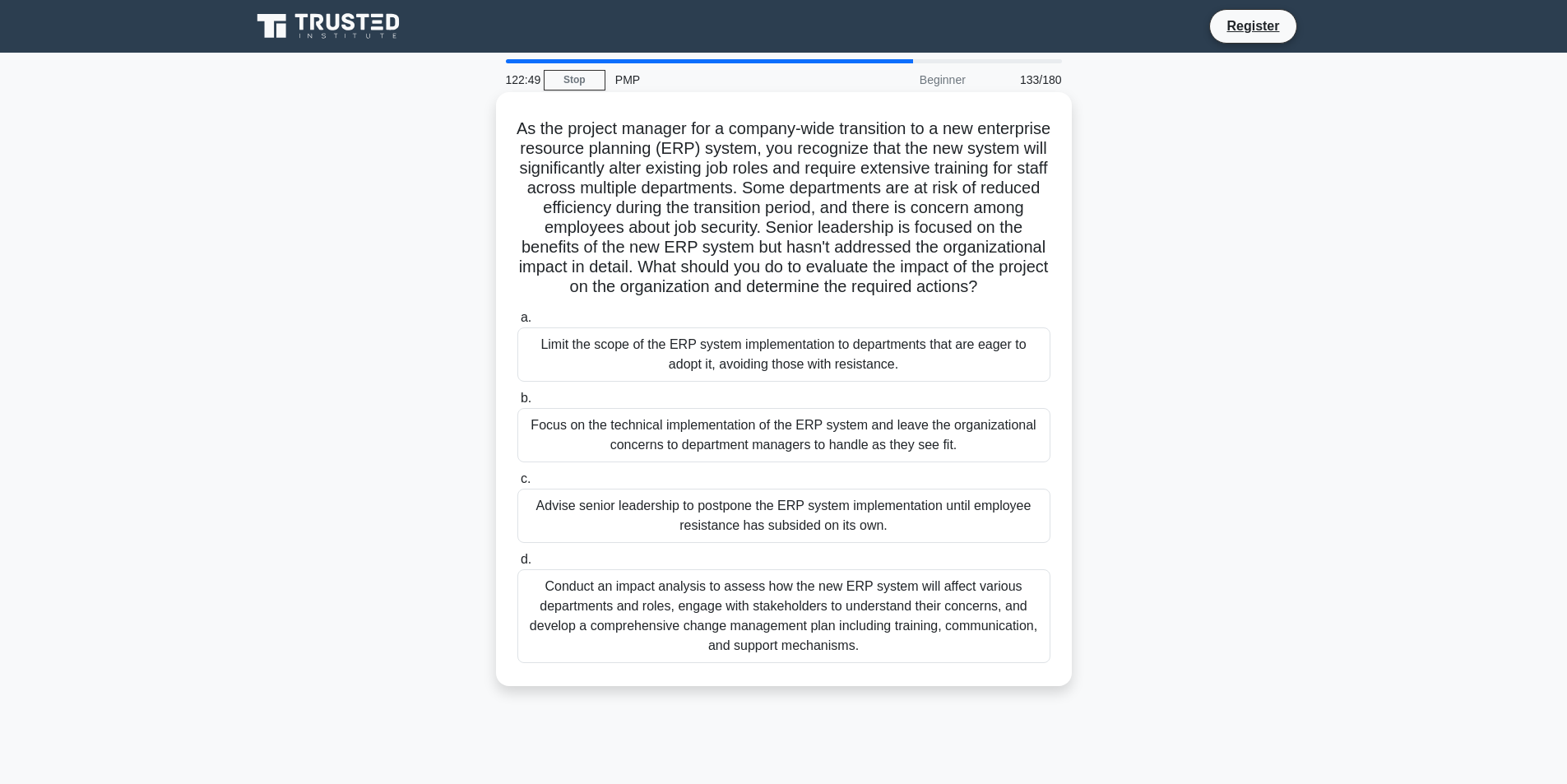
click at [827, 620] on div "Conduct an impact analysis to assess how the new ERP system will affect various…" at bounding box center [784, 616] width 533 height 94
click at [517, 565] on input "d. Conduct an impact analysis to assess how the new ERP system will affect vari…" at bounding box center [517, 559] width 0 height 10
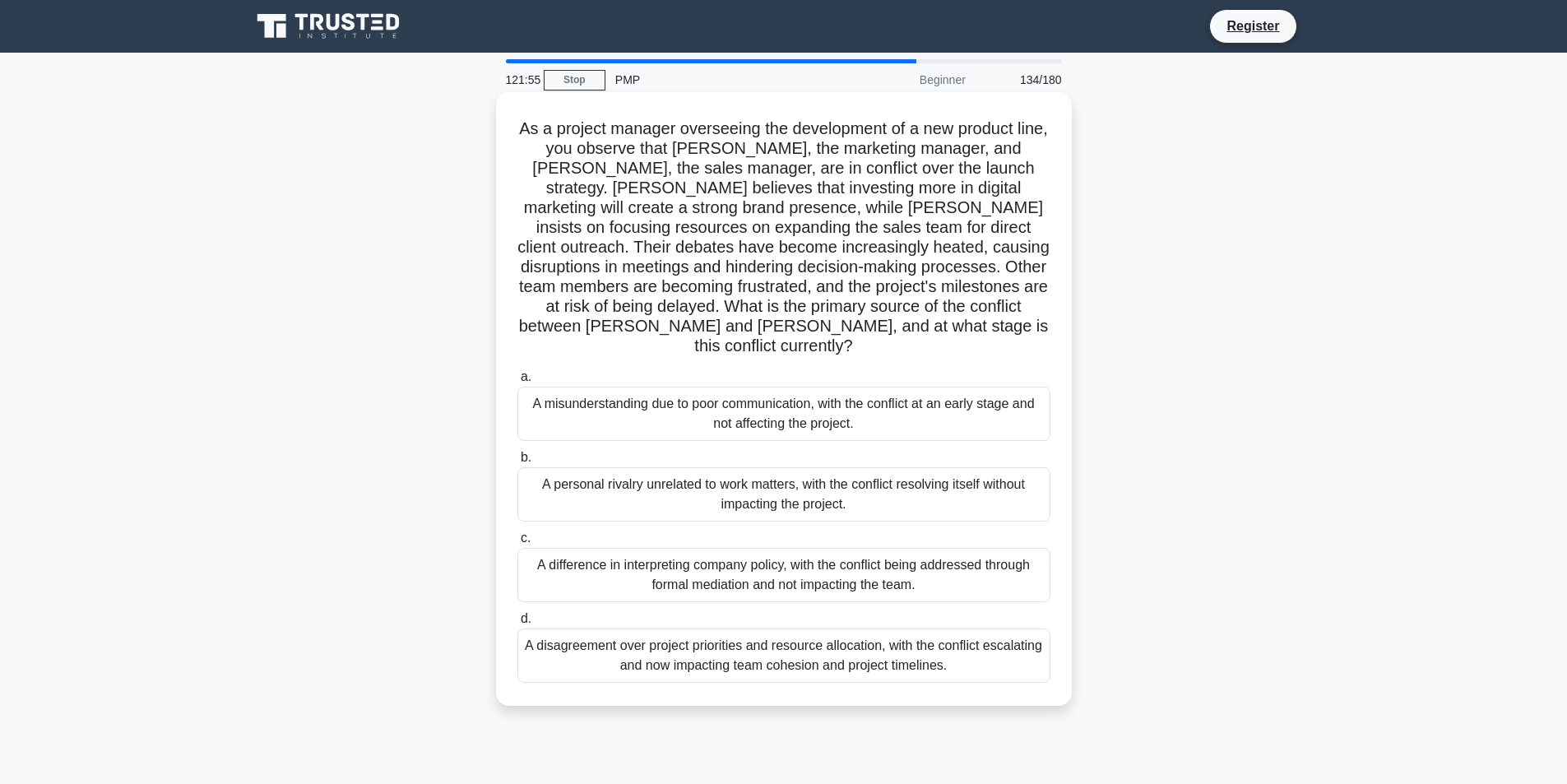
click at [849, 635] on div "A disagreement over project priorities and resource allocation, with the confli…" at bounding box center [784, 655] width 533 height 55
click at [517, 624] on input "d. A disagreement over project priorities and resource allocation, with the con…" at bounding box center [517, 619] width 0 height 10
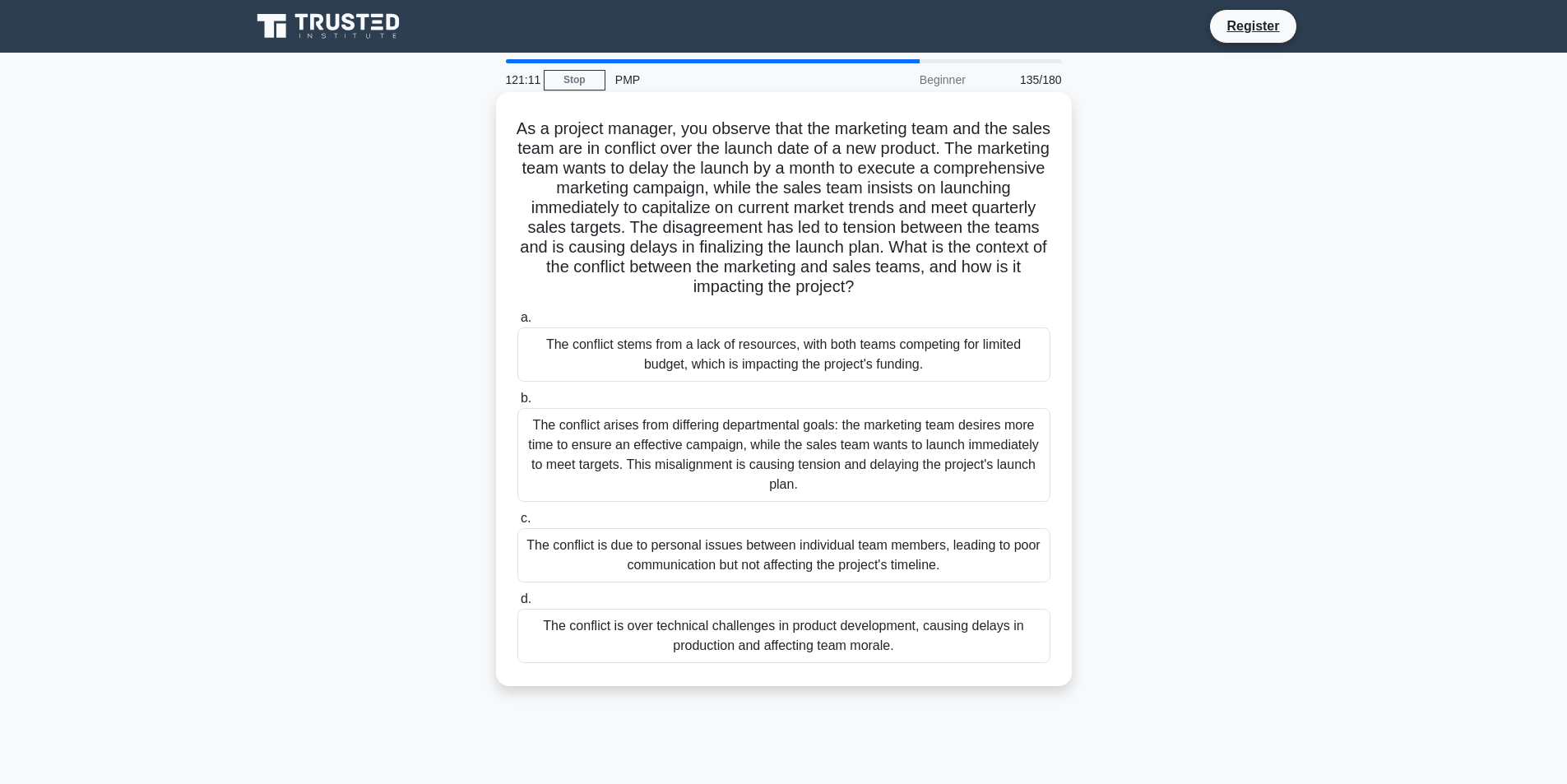
click at [873, 426] on div "The conflict arises from differing departmental goals: the marketing team desir…" at bounding box center [784, 455] width 533 height 94
click at [517, 404] on input "b. The conflict arises from differing departmental goals: the marketing team de…" at bounding box center [517, 398] width 0 height 10
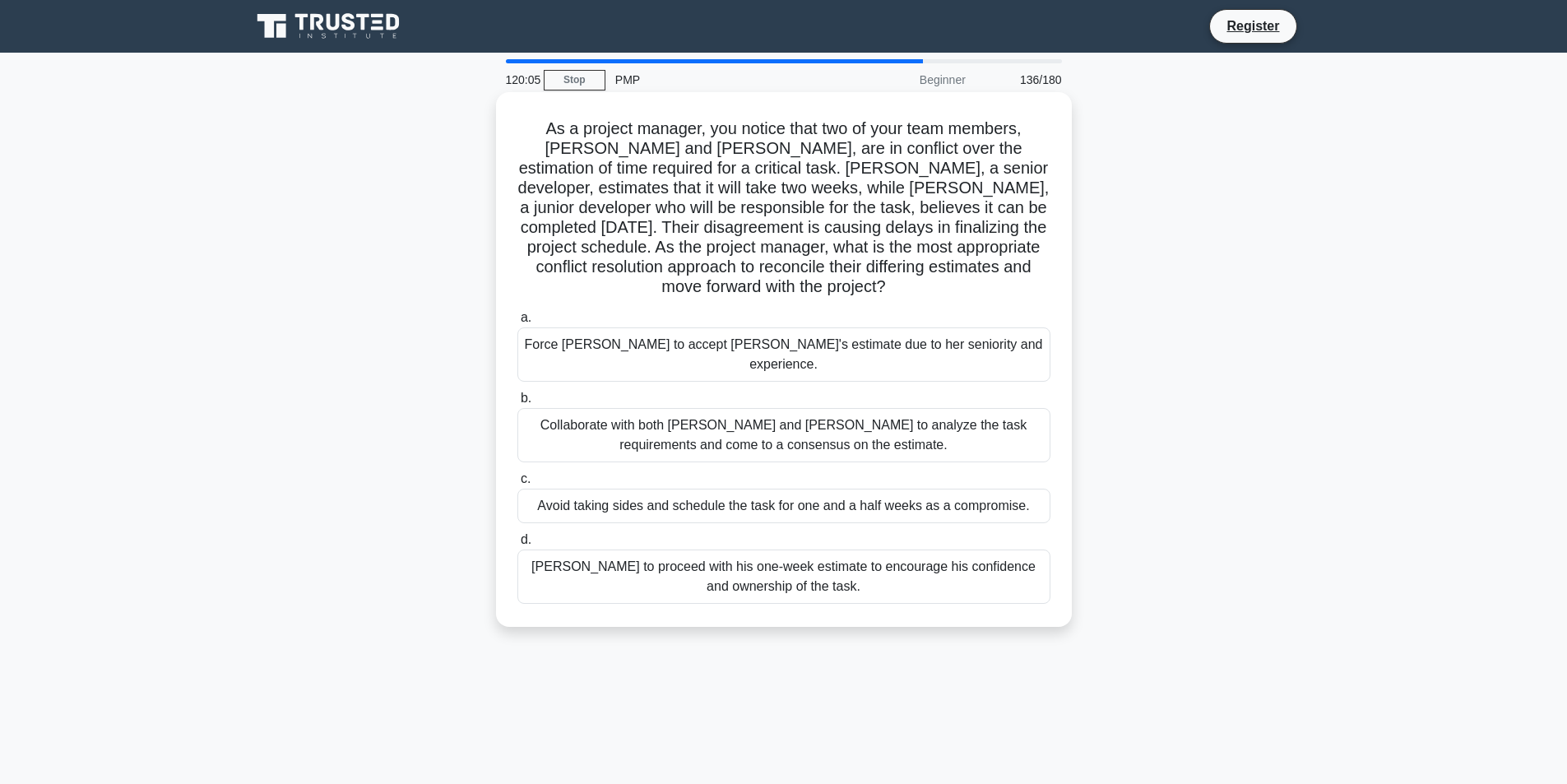
click at [672, 409] on div "Collaborate with both [PERSON_NAME] and [PERSON_NAME] to analyze the task requi…" at bounding box center [784, 435] width 533 height 55
click at [517, 404] on input "b. Collaborate with both [PERSON_NAME] and [PERSON_NAME] to analyze the task re…" at bounding box center [517, 398] width 0 height 10
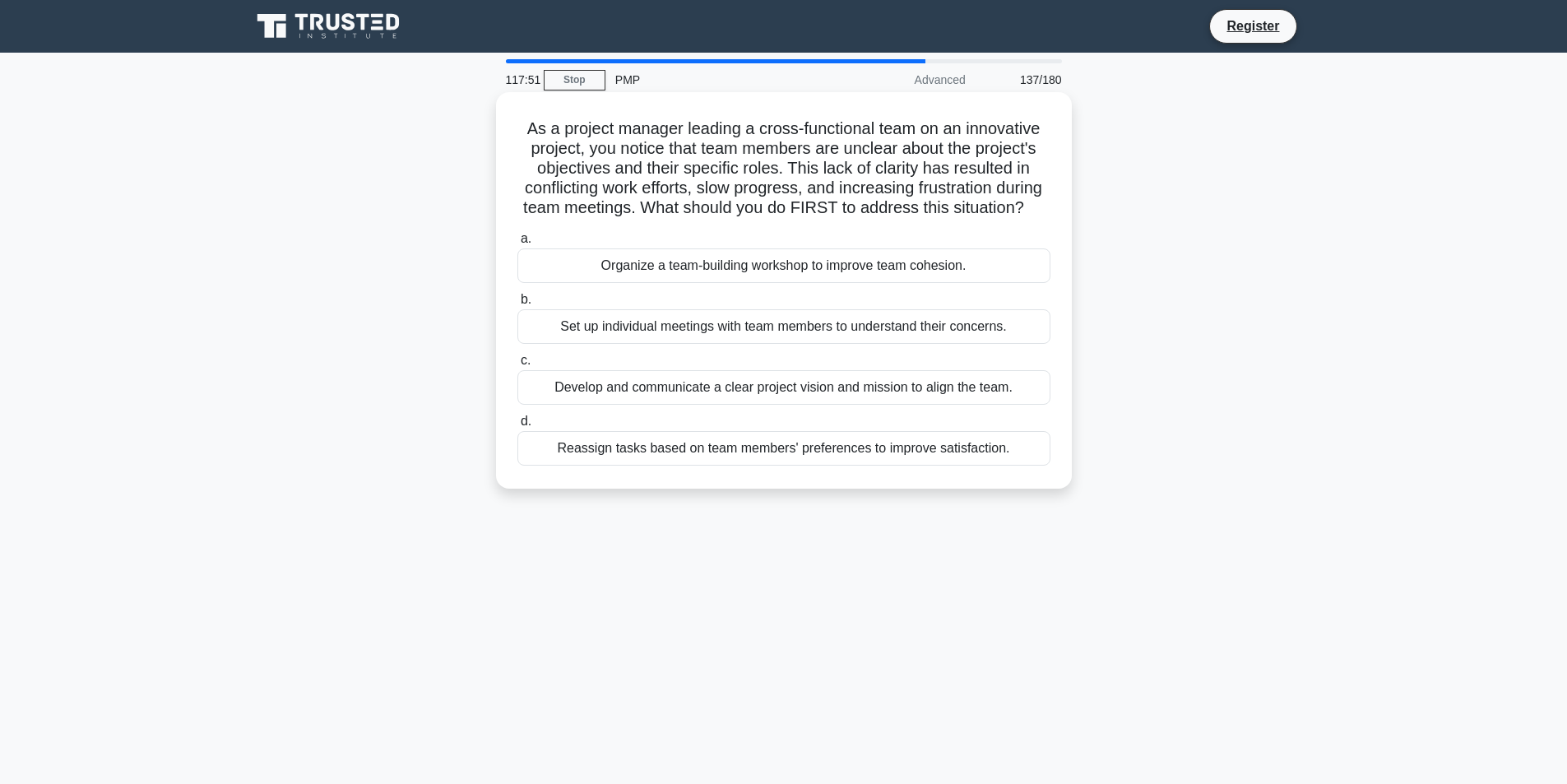
click at [618, 283] on div "Organize a team-building workshop to improve team cohesion." at bounding box center [784, 265] width 533 height 35
click at [517, 244] on input "a. Organize a team-building workshop to improve team cohesion." at bounding box center [517, 238] width 0 height 10
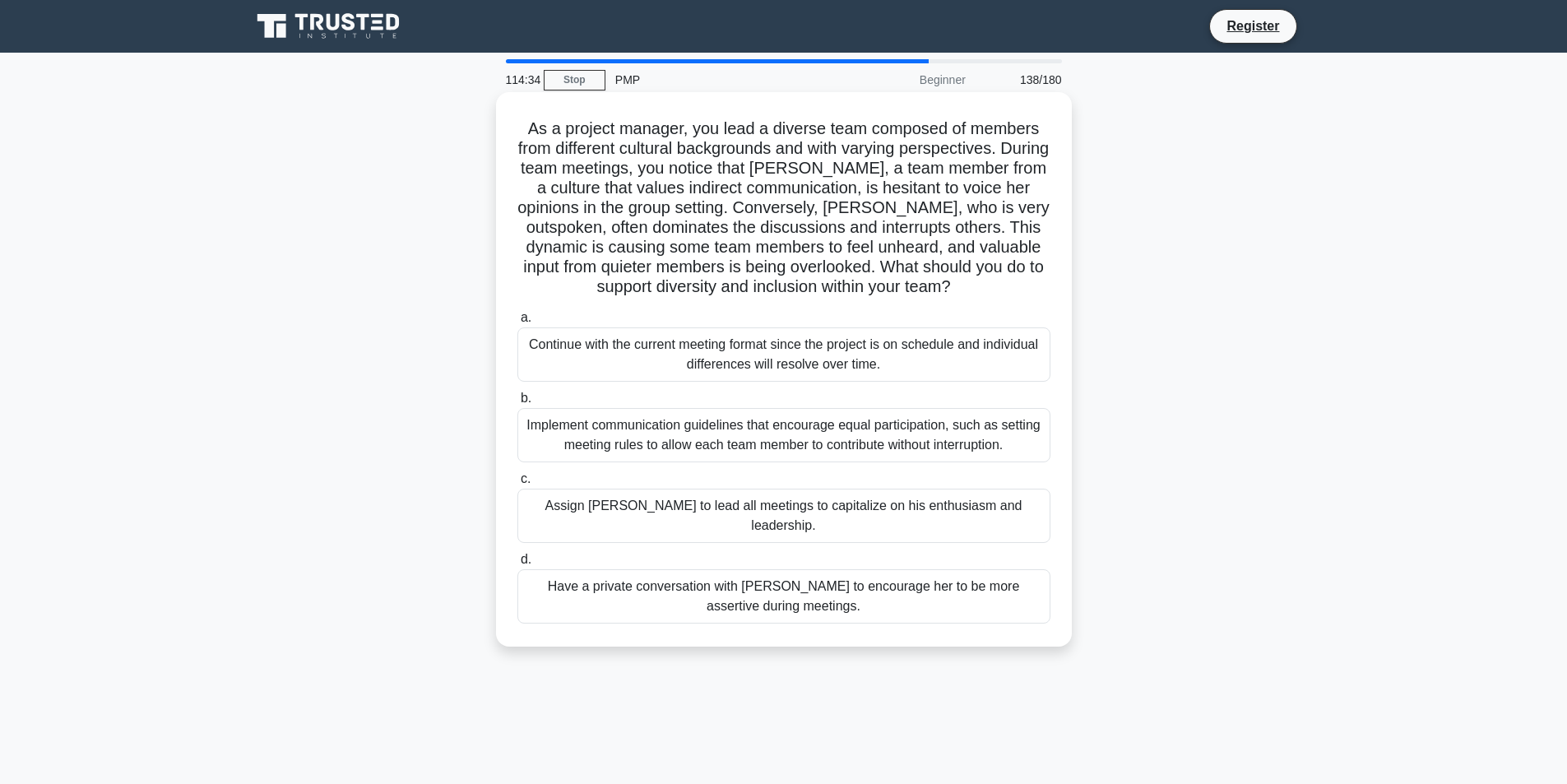
click at [645, 433] on div "Implement communication guidelines that encourage equal participation, such as …" at bounding box center [784, 435] width 533 height 55
click at [517, 404] on input "b. Implement communication guidelines that encourage equal participation, such …" at bounding box center [517, 398] width 0 height 10
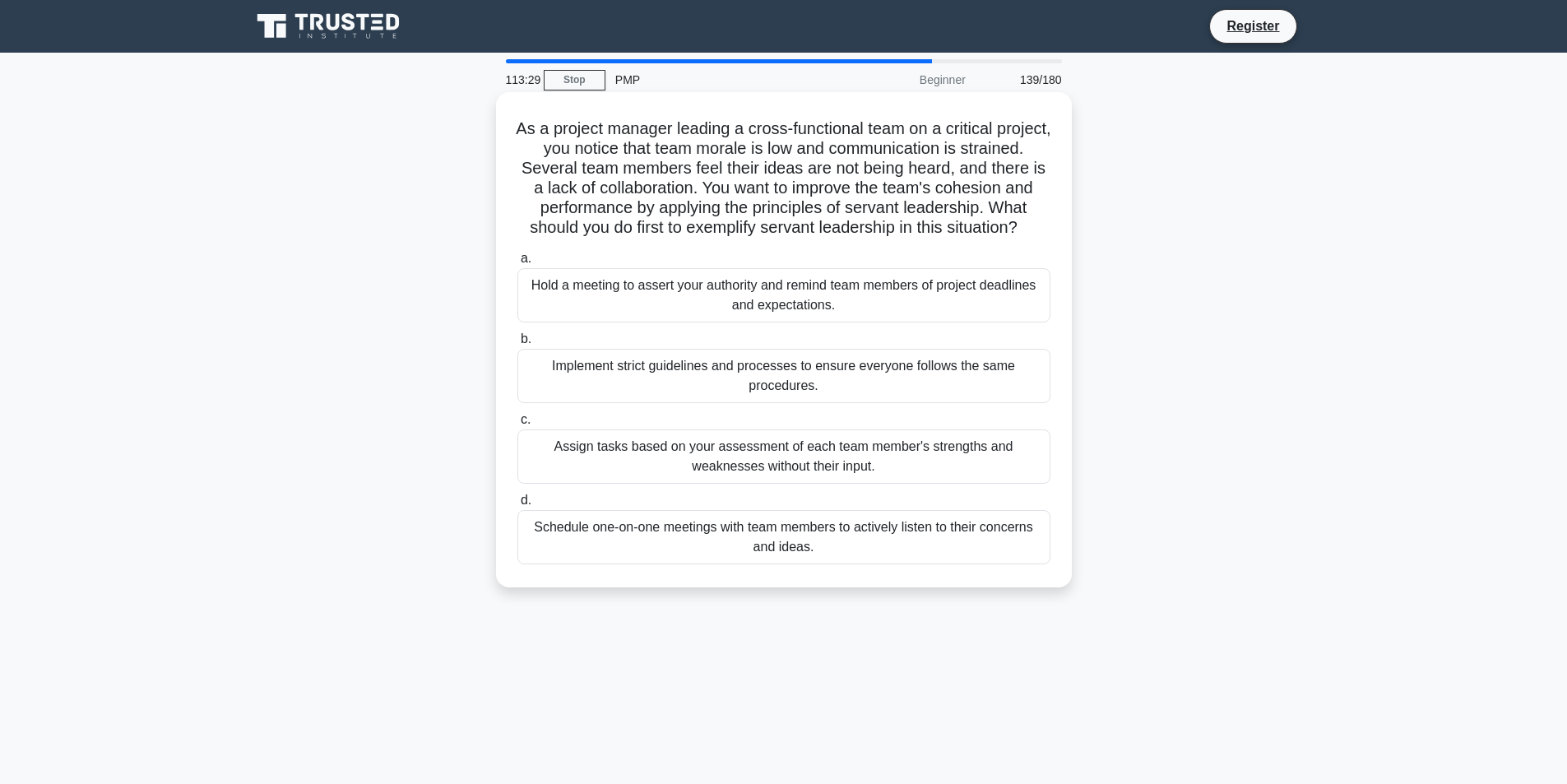
click at [784, 564] on div "Schedule one-on-one meetings with team members to actively listen to their conc…" at bounding box center [784, 537] width 533 height 55
click at [517, 506] on input "d. Schedule one-on-one meetings with team members to actively listen to their c…" at bounding box center [517, 500] width 0 height 10
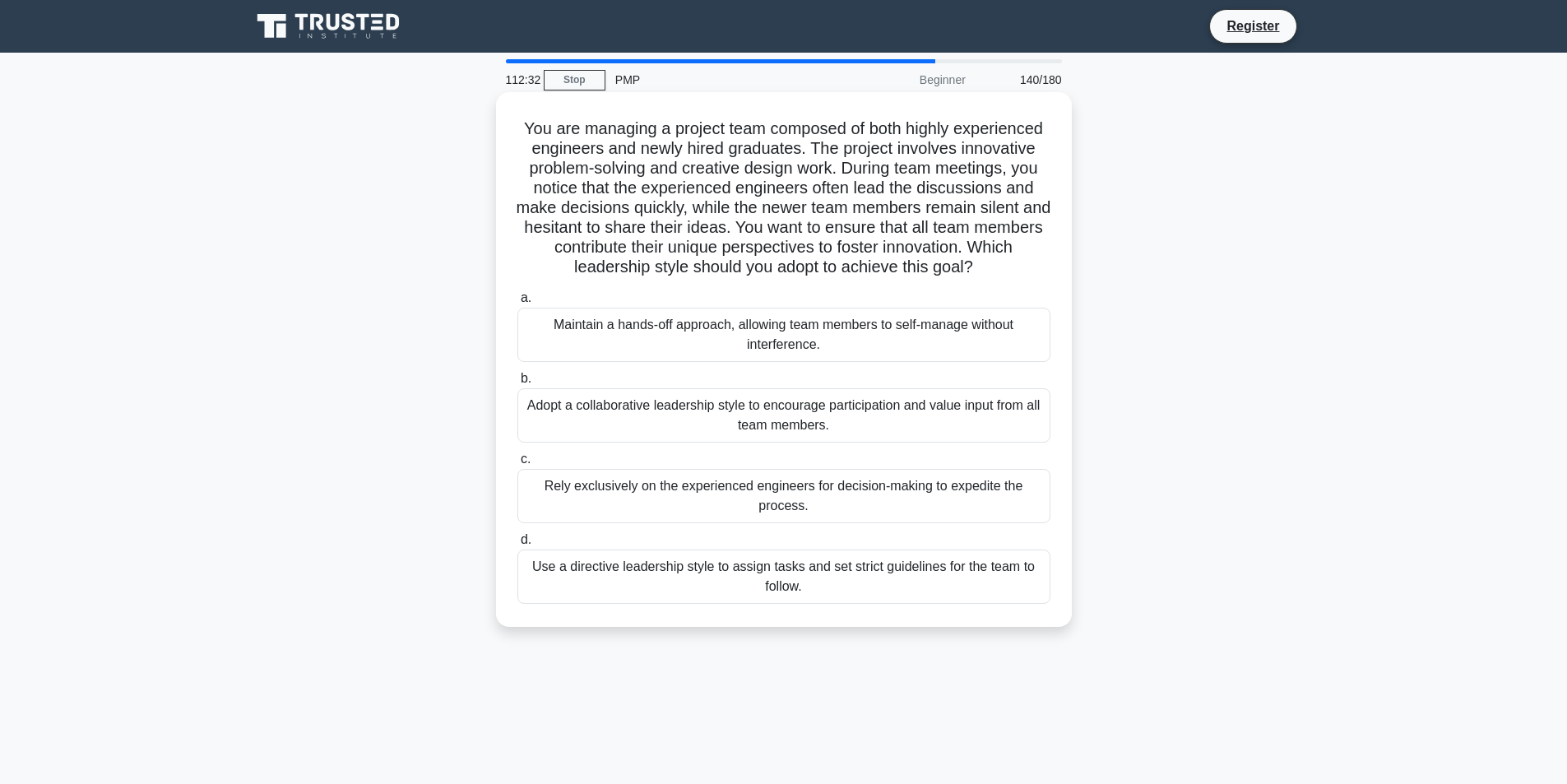
click at [752, 427] on div "Adopt a collaborative leadership style to encourage participation and value inp…" at bounding box center [784, 416] width 533 height 55
click at [517, 384] on input "b. Adopt a collaborative leadership style to encourage participation and value …" at bounding box center [517, 378] width 0 height 10
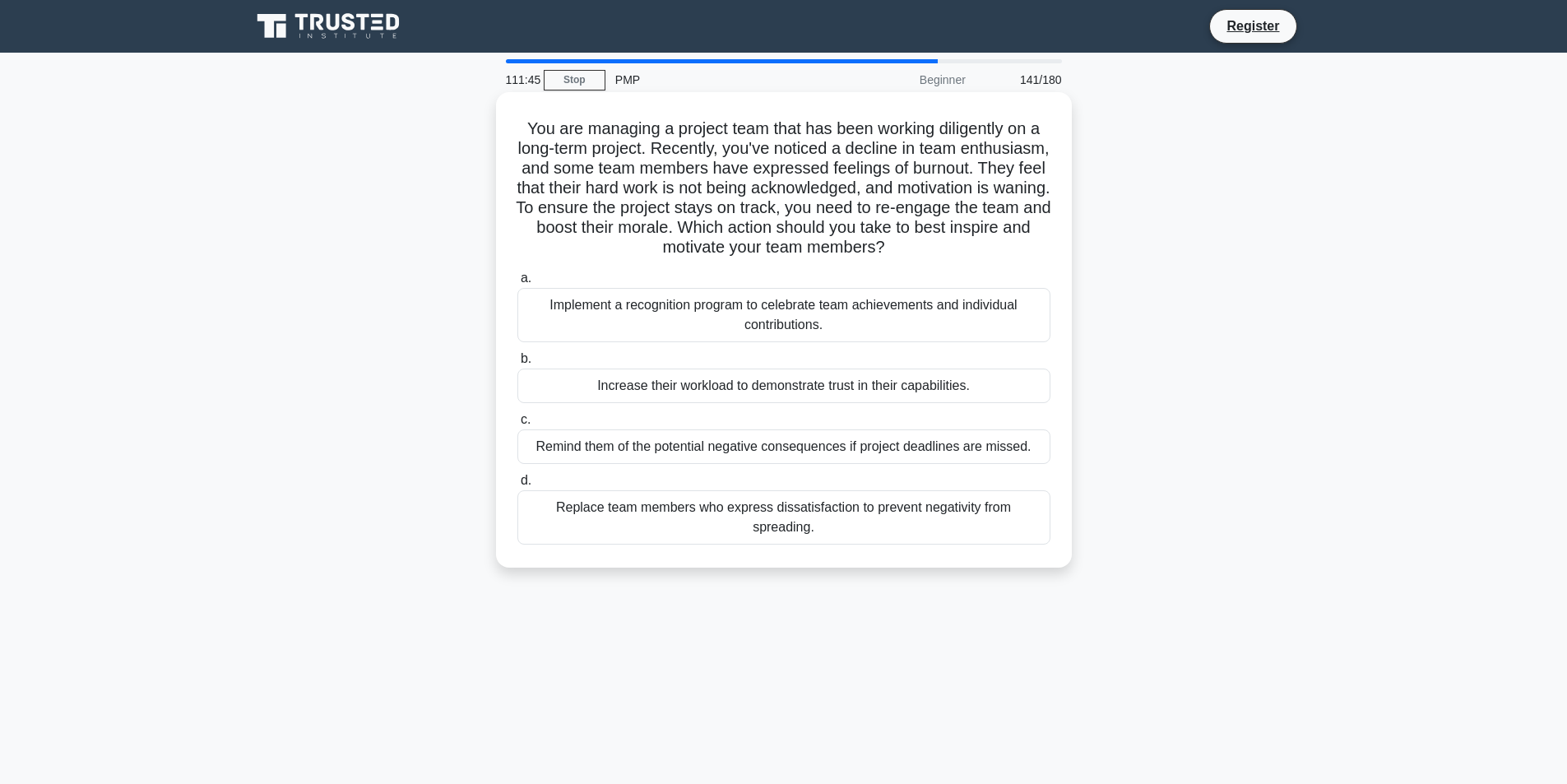
click at [661, 310] on div "Implement a recognition program to celebrate team achievements and individual c…" at bounding box center [784, 315] width 533 height 55
click at [517, 284] on input "a. Implement a recognition program to celebrate team achievements and individua…" at bounding box center [517, 277] width 0 height 10
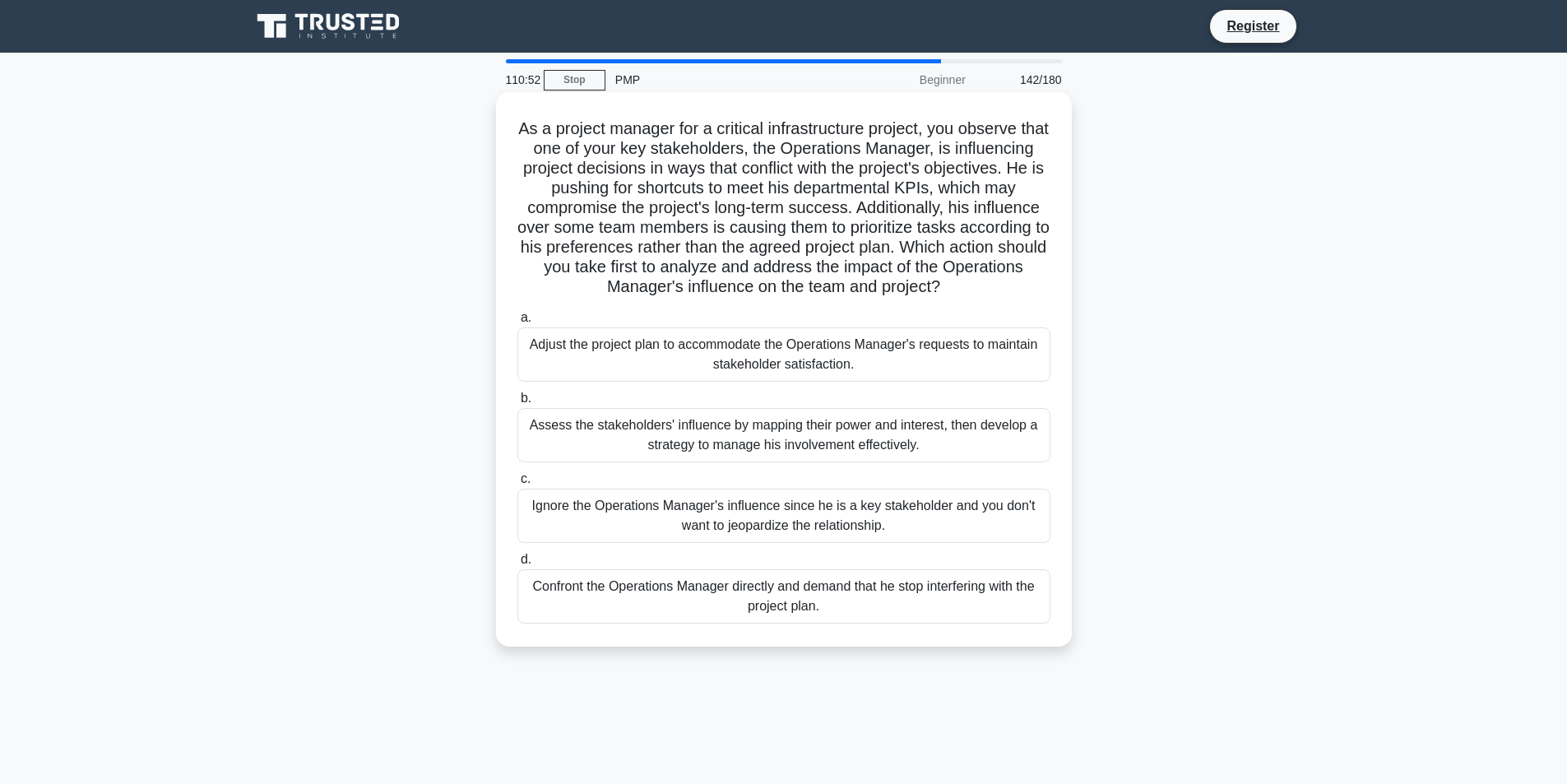
click at [836, 448] on div "Assess the stakeholders' influence by mapping their power and interest, then de…" at bounding box center [784, 435] width 533 height 55
click at [517, 404] on input "b. Assess the stakeholders' influence by mapping their power and interest, then…" at bounding box center [517, 398] width 0 height 10
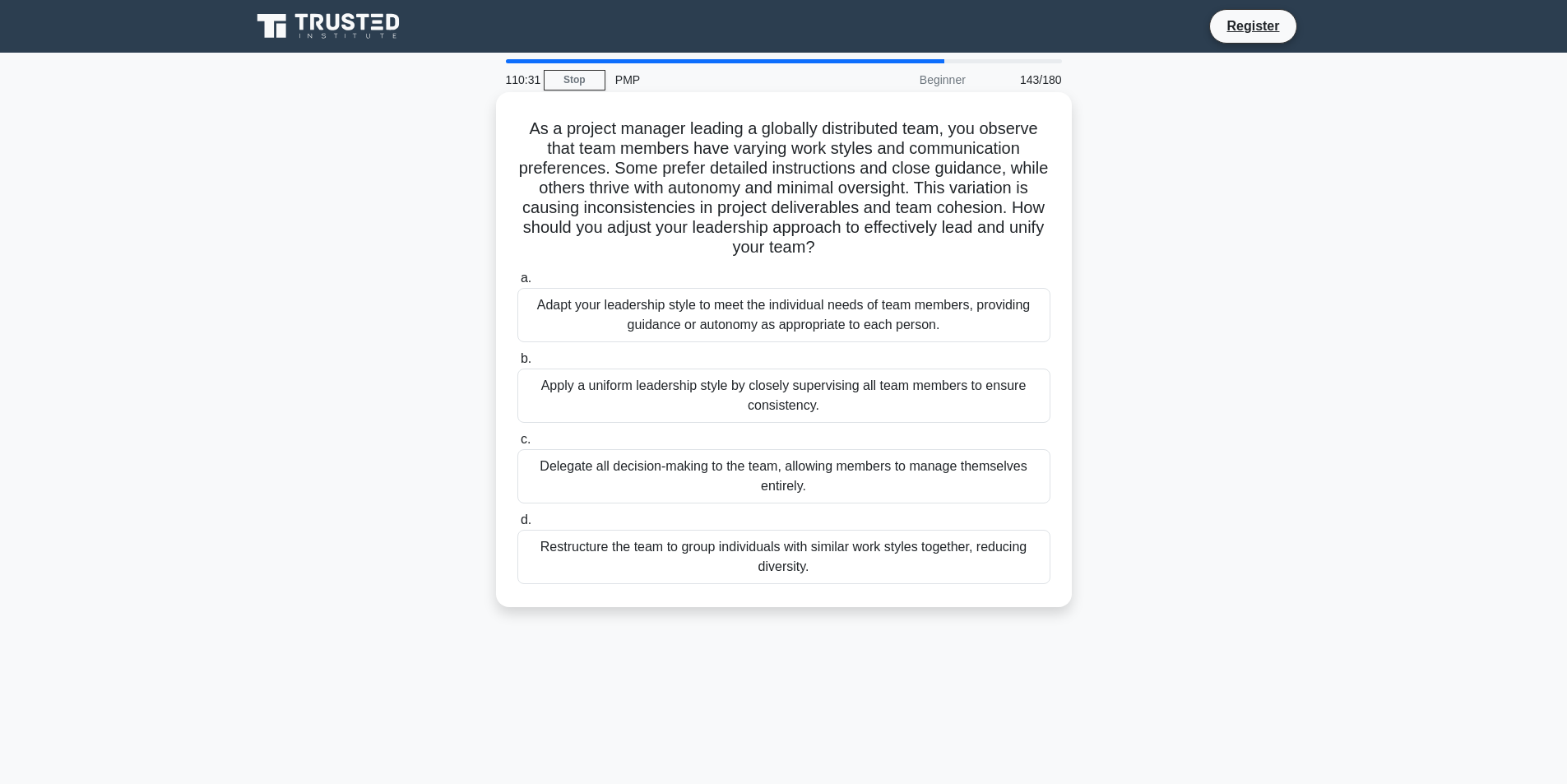
click at [825, 310] on div "Adapt your leadership style to meet the individual needs of team members, provi…" at bounding box center [784, 315] width 533 height 55
click at [517, 284] on input "a. Adapt your leadership style to meet the individual needs of team members, pr…" at bounding box center [517, 277] width 0 height 10
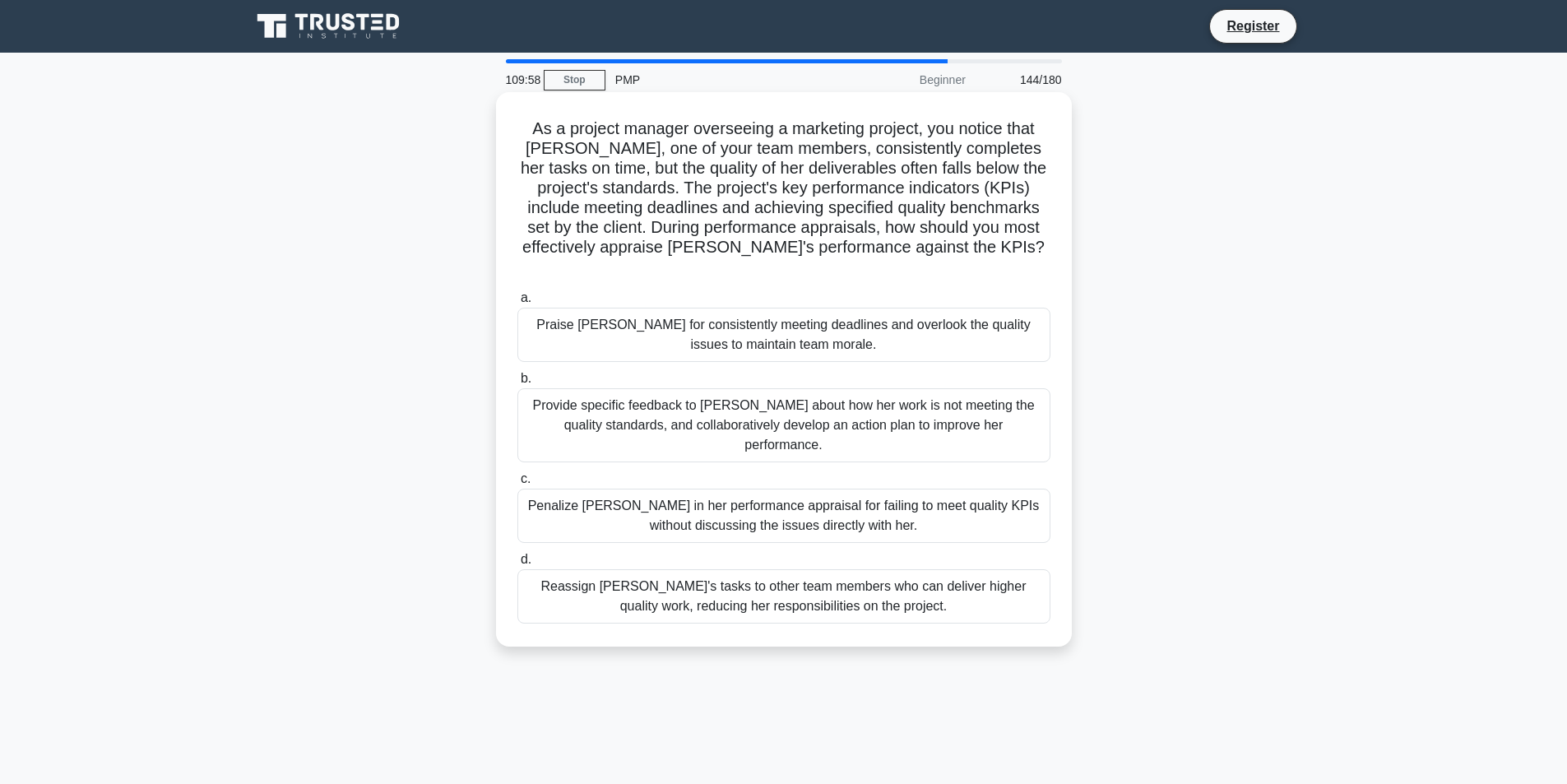
click at [768, 388] on div "Provide specific feedback to [PERSON_NAME] about how her work is not meeting th…" at bounding box center [784, 425] width 533 height 74
click at [517, 384] on input "b. Provide specific feedback to [PERSON_NAME] about how her work is not meeting…" at bounding box center [517, 378] width 0 height 10
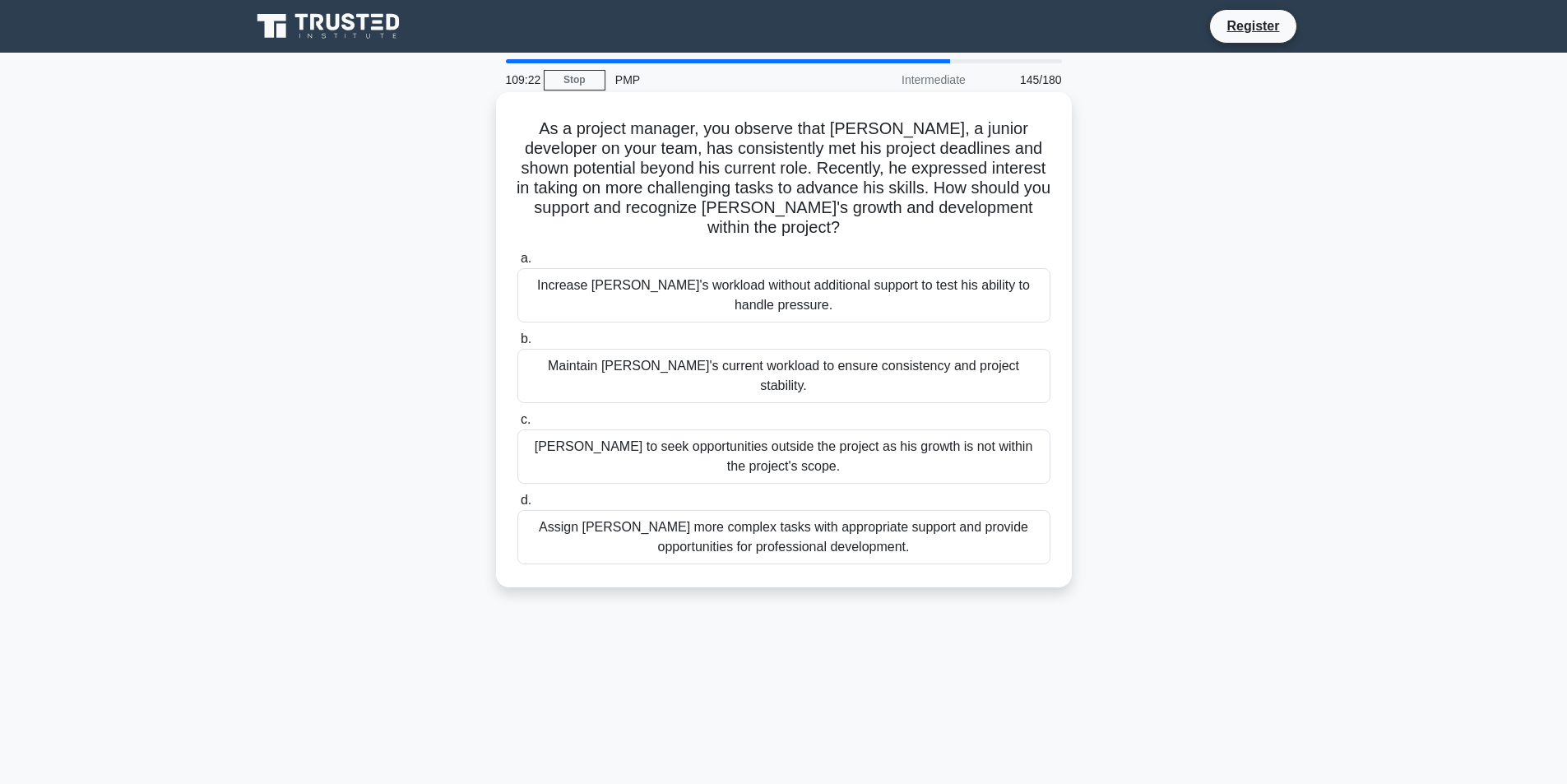
click at [980, 513] on div "Assign [PERSON_NAME] more complex tasks with appropriate support and provide op…" at bounding box center [784, 537] width 533 height 55
click at [517, 506] on input "d. Assign [PERSON_NAME] more complex tasks with appropriate support and provide…" at bounding box center [517, 500] width 0 height 10
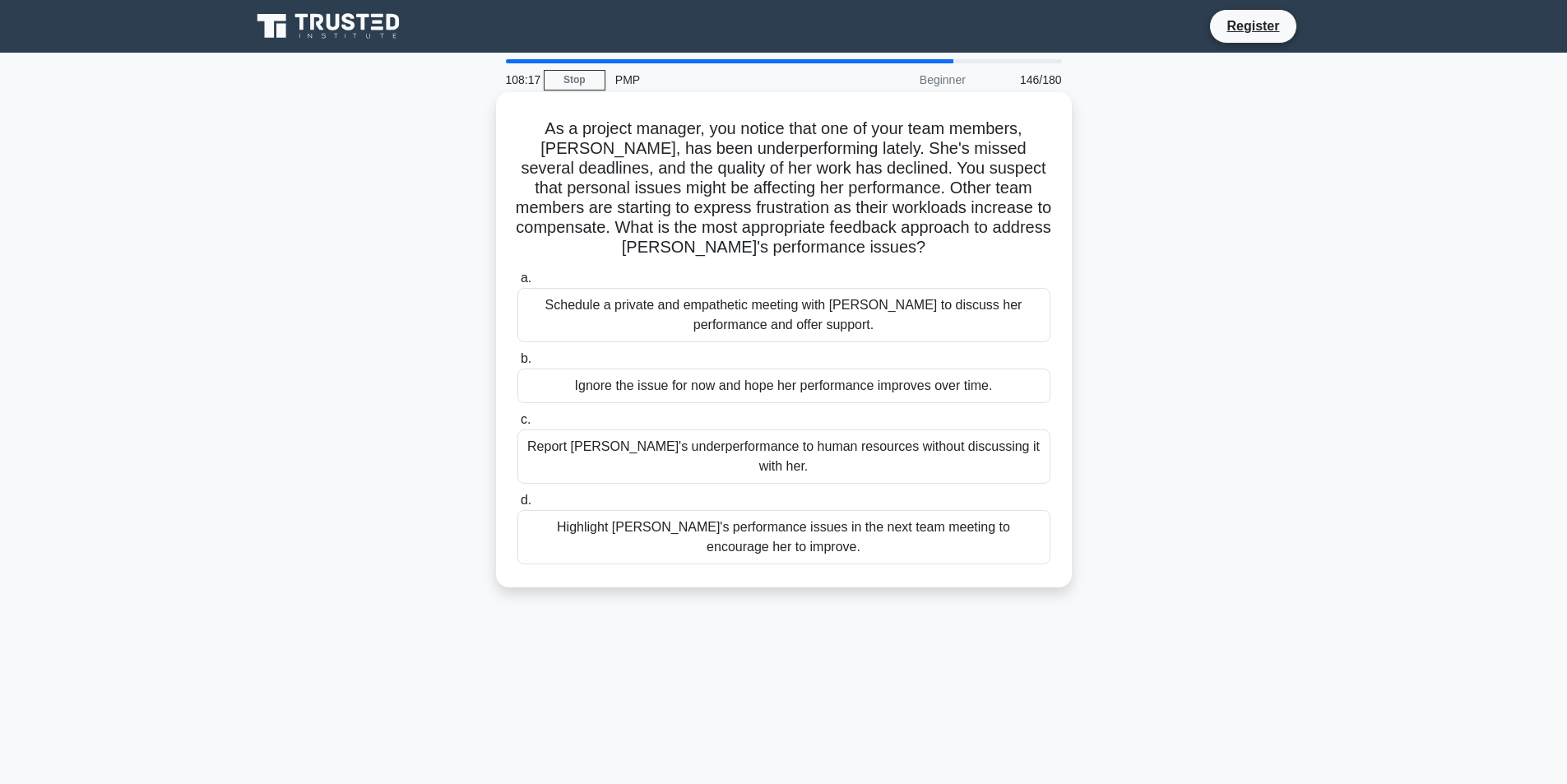
click at [971, 339] on div "Schedule a private and empathetic meeting with [PERSON_NAME] to discuss her per…" at bounding box center [784, 315] width 533 height 55
click at [517, 284] on input "a. Schedule a private and empathetic meeting with [PERSON_NAME] to discuss her …" at bounding box center [517, 277] width 0 height 10
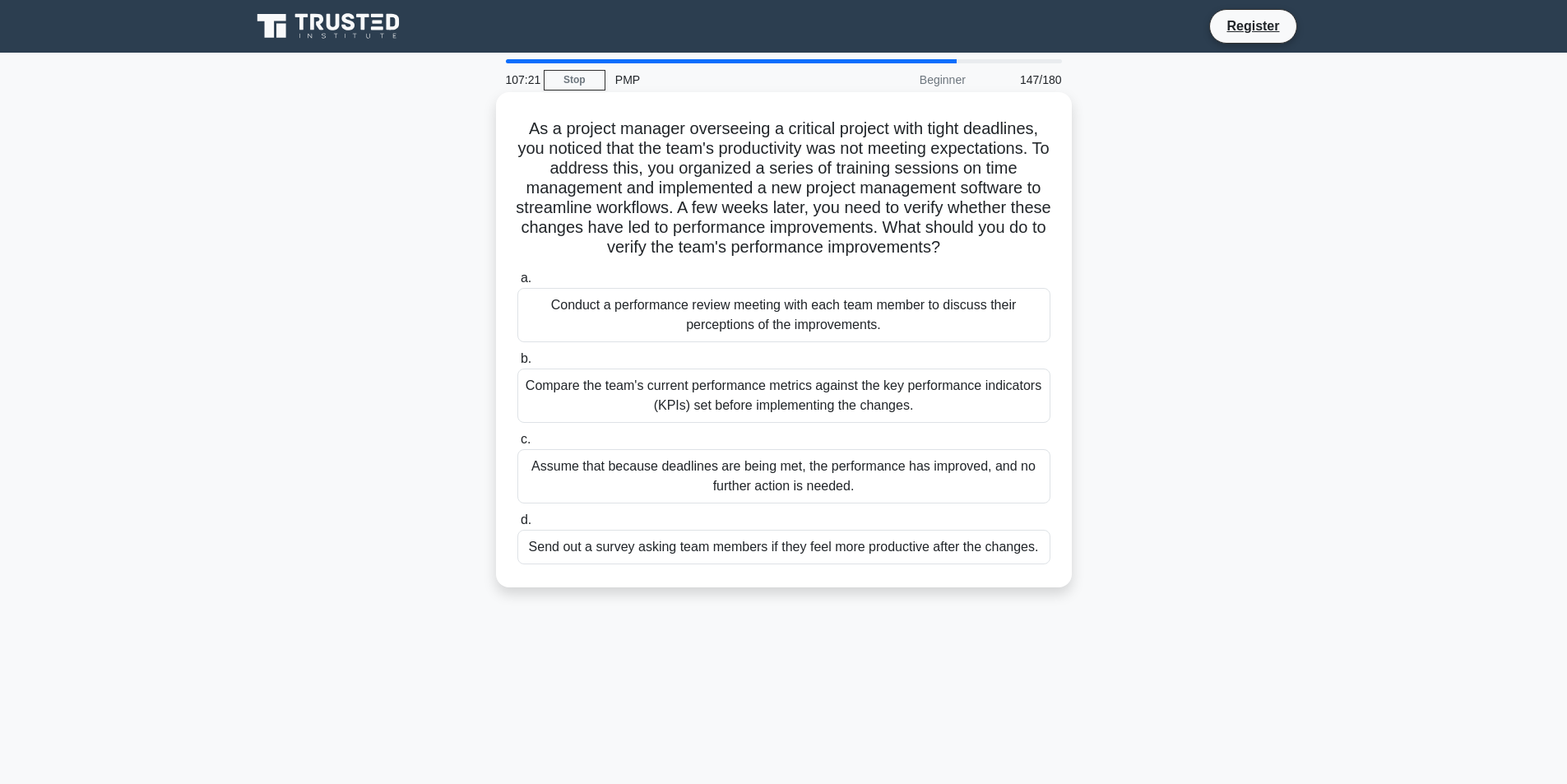
click at [968, 382] on div "Compare the team's current performance metrics against the key performance indi…" at bounding box center [784, 396] width 533 height 55
click at [517, 365] on input "b. Compare the team's current performance metrics against the key performance i…" at bounding box center [517, 358] width 0 height 10
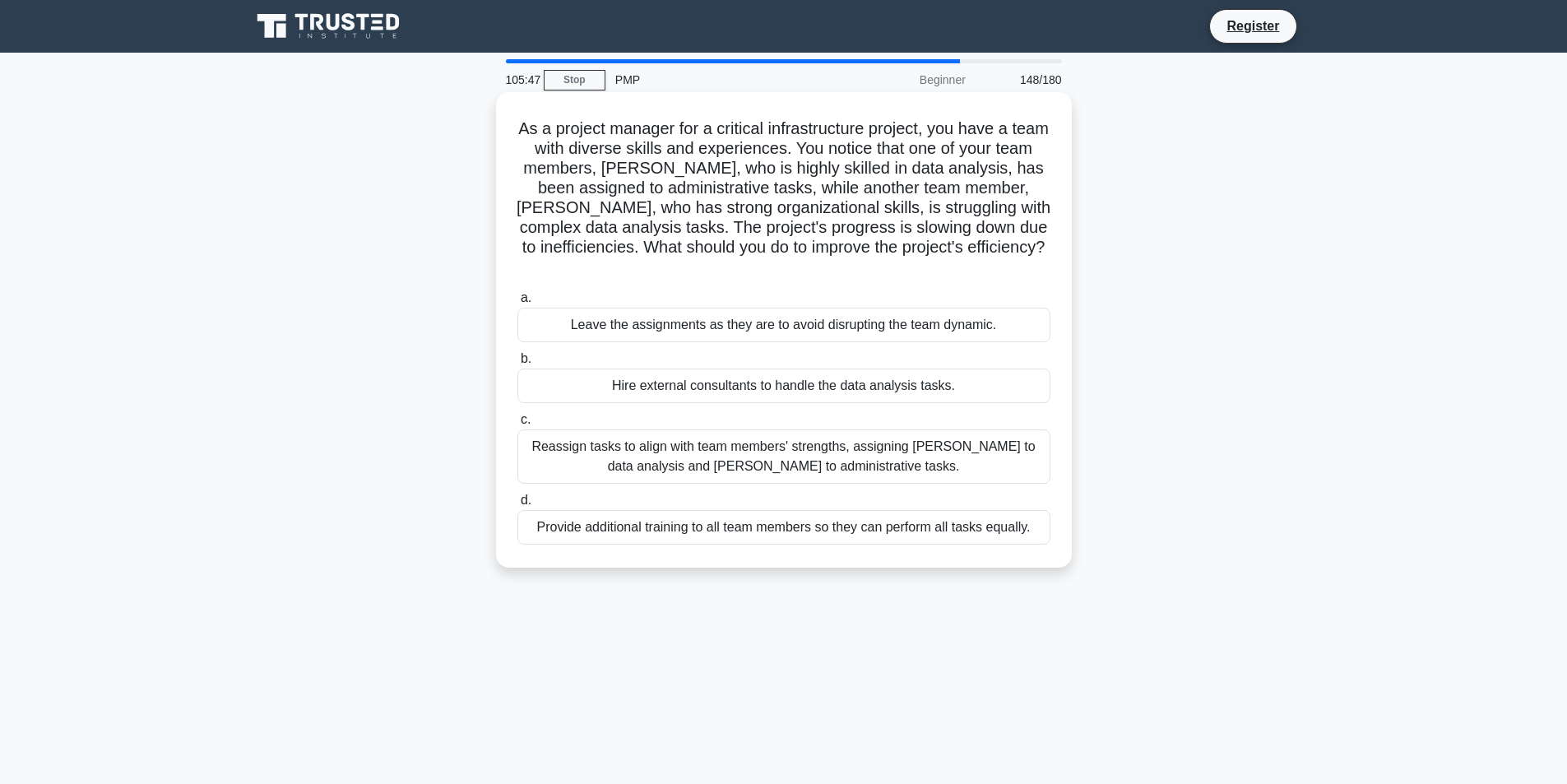
click at [654, 482] on div "Reassign tasks to align with team members' strengths, assigning [PERSON_NAME] t…" at bounding box center [784, 457] width 533 height 55
click at [517, 425] on input "c. Reassign tasks to align with team members' strengths, assigning [PERSON_NAME…" at bounding box center [517, 419] width 0 height 10
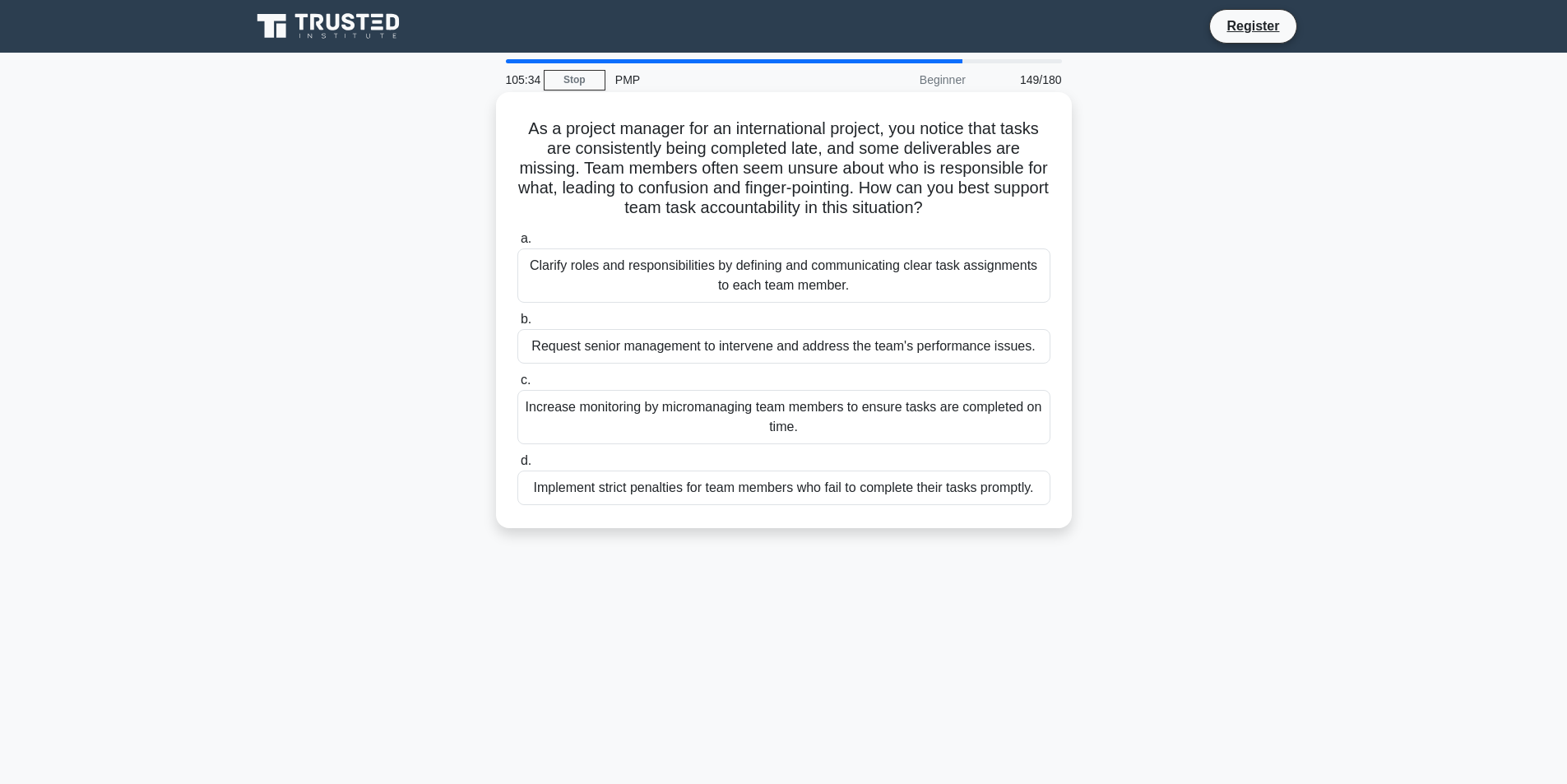
click at [904, 260] on div "Clarify roles and responsibilities by defining and communicating clear task ass…" at bounding box center [784, 275] width 533 height 55
click at [517, 244] on input "a. Clarify roles and responsibilities by defining and communicating clear task …" at bounding box center [517, 238] width 0 height 10
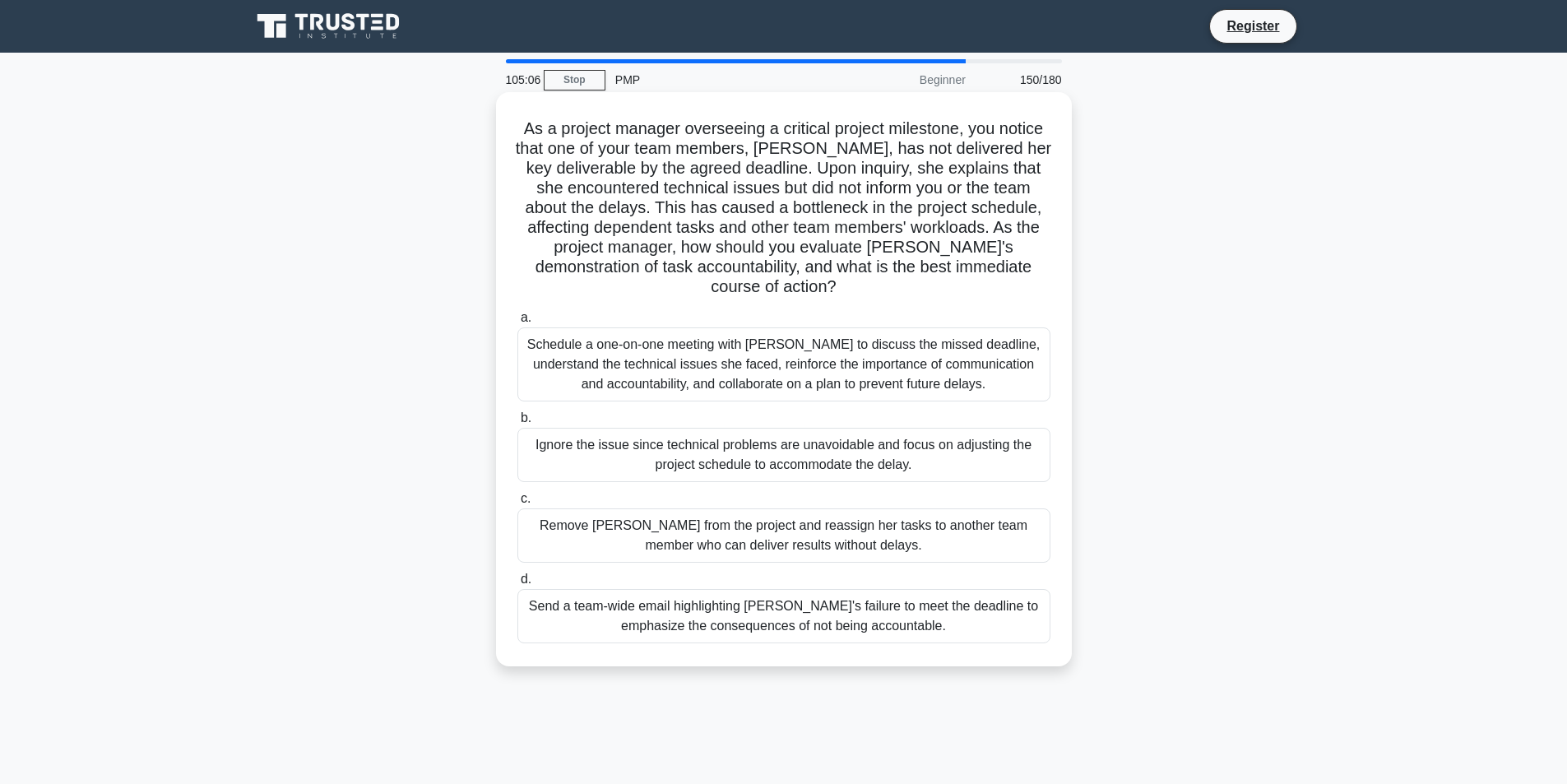
click at [966, 347] on div "Schedule a one-on-one meeting with [PERSON_NAME] to discuss the missed deadline…" at bounding box center [784, 364] width 533 height 74
click at [517, 323] on input "a. Schedule a one-on-one meeting with [PERSON_NAME] to discuss the missed deadl…" at bounding box center [517, 317] width 0 height 10
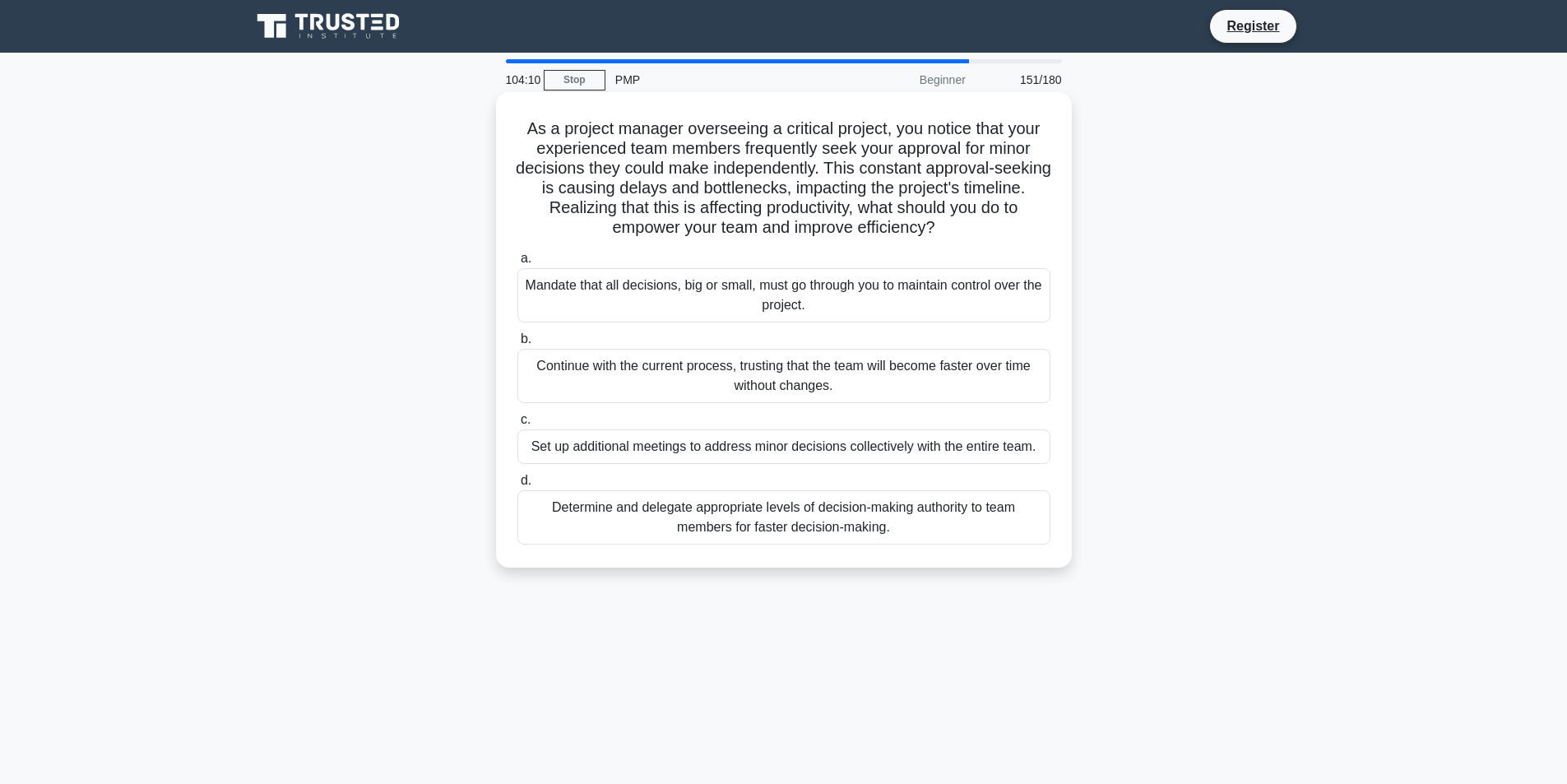
click at [1007, 524] on div "Determine and delegate appropriate levels of decision-making authority to team …" at bounding box center [784, 517] width 533 height 55
click at [517, 486] on input "d. Determine and delegate appropriate levels of decision-making authority to te…" at bounding box center [517, 480] width 0 height 10
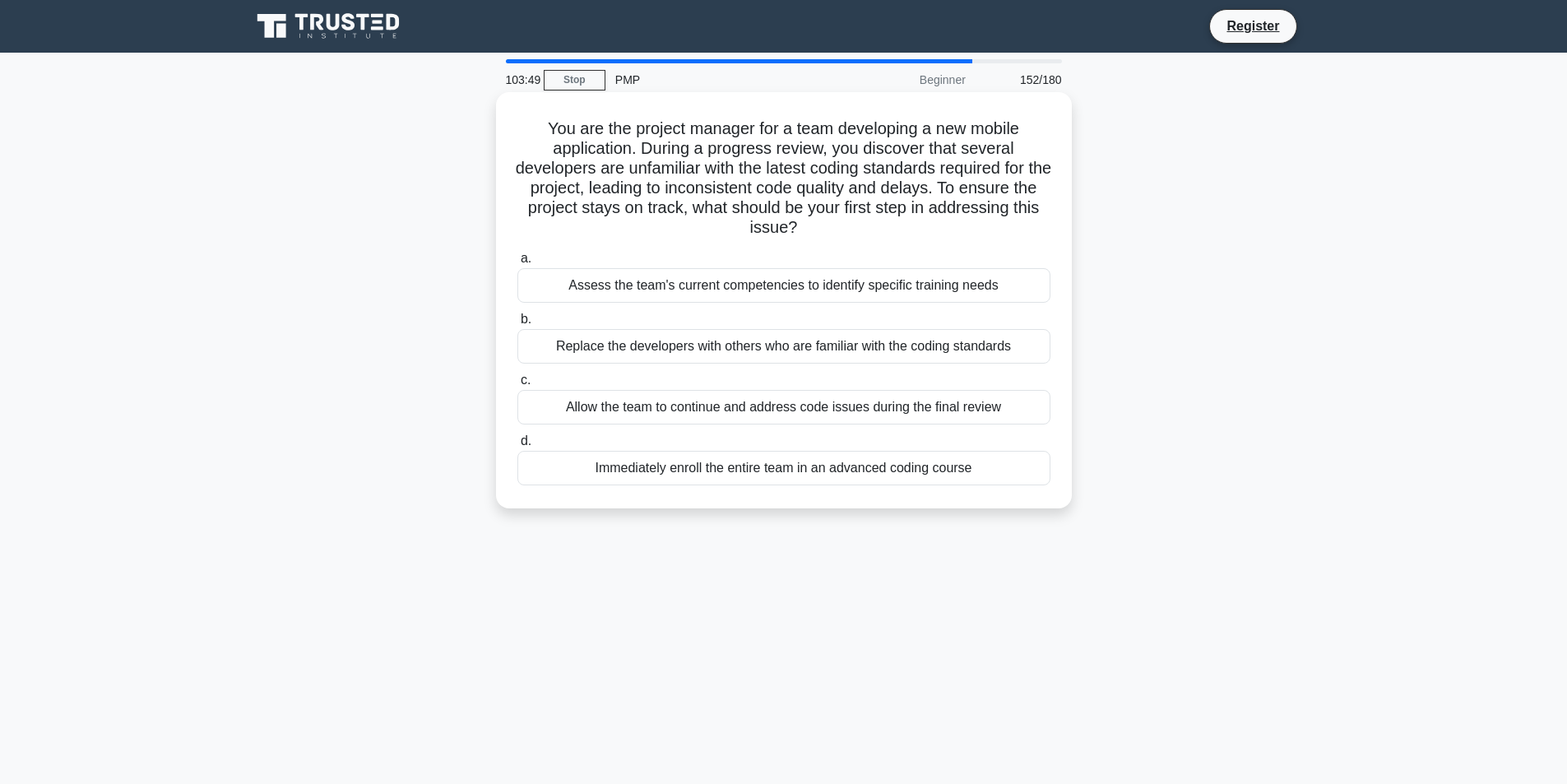
click at [929, 282] on div "Assess the team's current competencies to identify specific training needs" at bounding box center [784, 285] width 533 height 35
click at [517, 264] on input "a. Assess the team's current competencies to identify specific training needs" at bounding box center [517, 258] width 0 height 10
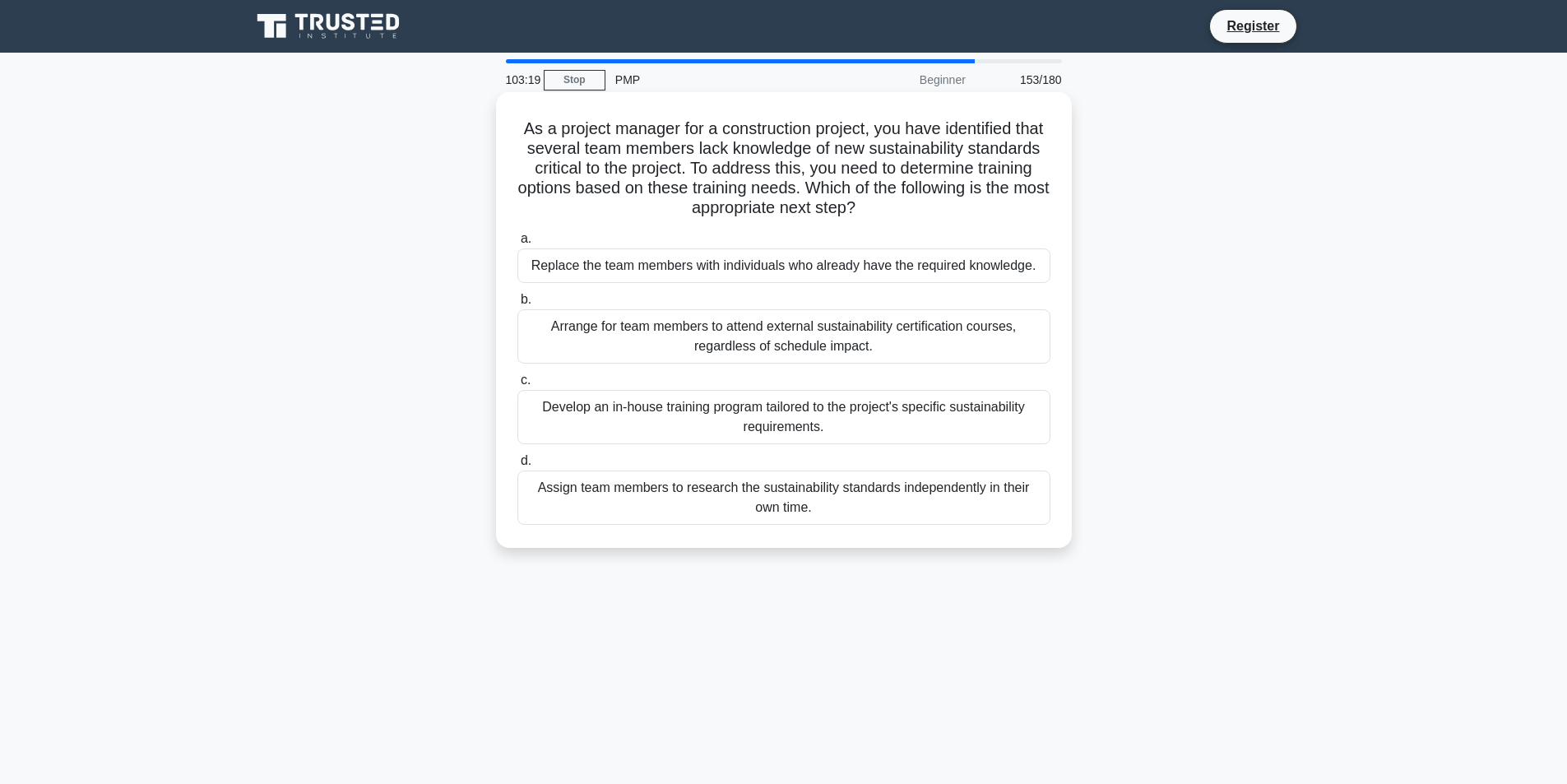
click at [1016, 426] on div "Develop an in-house training program tailored to the project's specific sustain…" at bounding box center [784, 417] width 533 height 55
click at [517, 385] on input "c. Develop an in-house training program tailored to the project's specific sust…" at bounding box center [517, 380] width 0 height 10
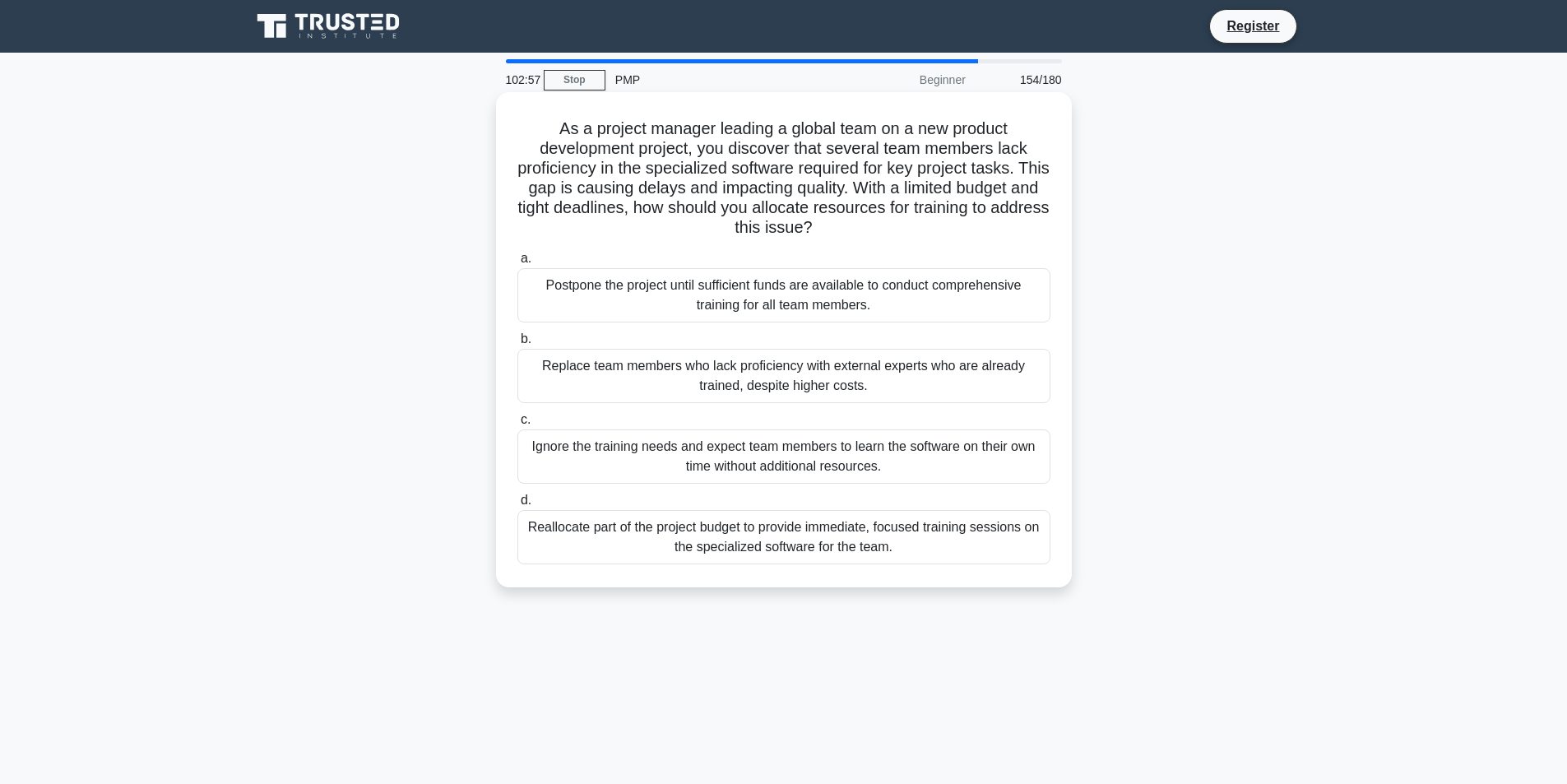
click at [988, 520] on div "Reallocate part of the project budget to provide immediate, focused training se…" at bounding box center [784, 537] width 533 height 55
click at [517, 506] on input "d. Reallocate part of the project budget to provide immediate, focused training…" at bounding box center [517, 500] width 0 height 10
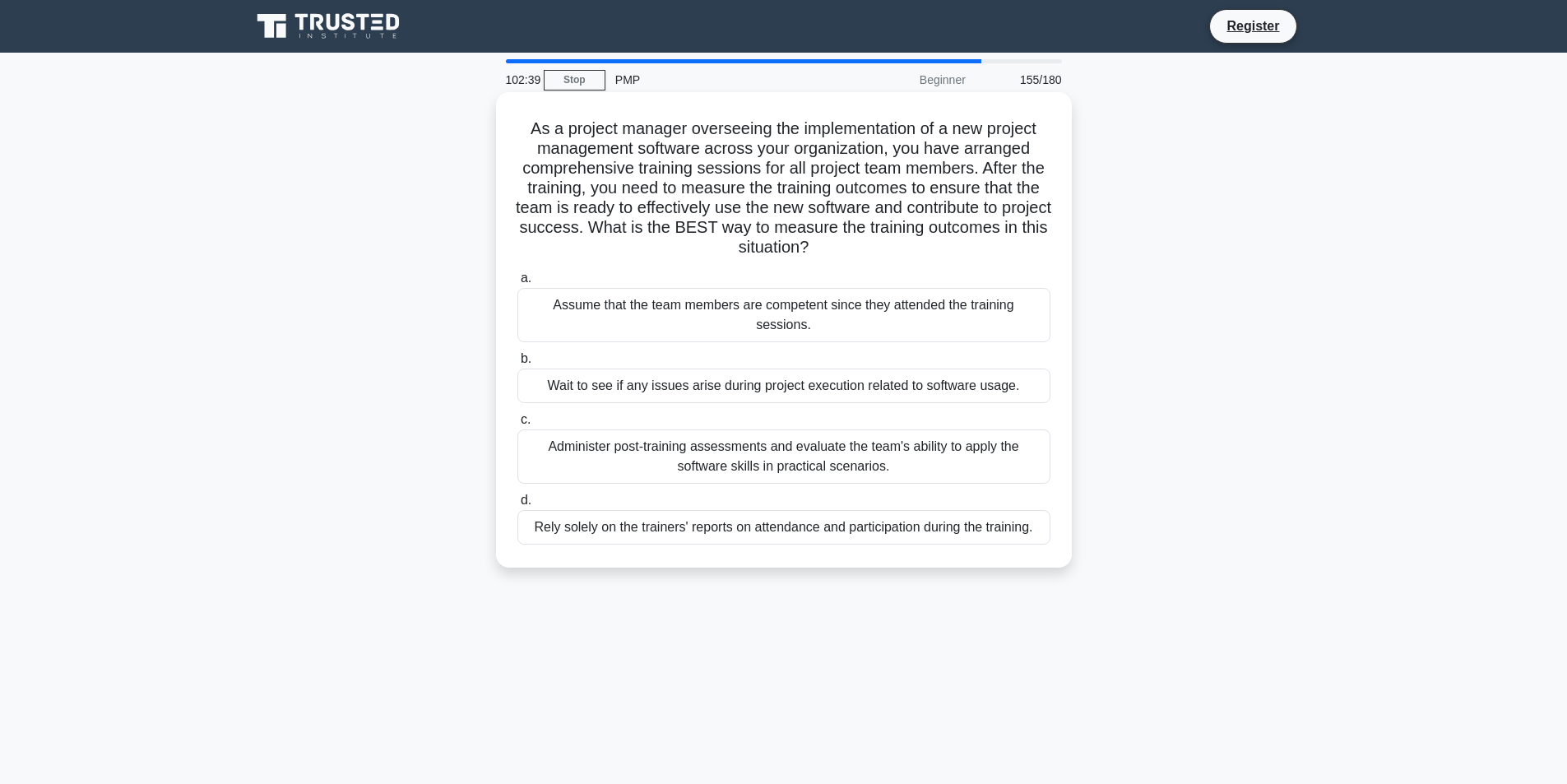
click at [874, 442] on div "Administer post-training assessments and evaluate the team's ability to apply t…" at bounding box center [784, 457] width 533 height 55
click at [517, 425] on input "c. Administer post-training assessments and evaluate the team's ability to appl…" at bounding box center [517, 419] width 0 height 10
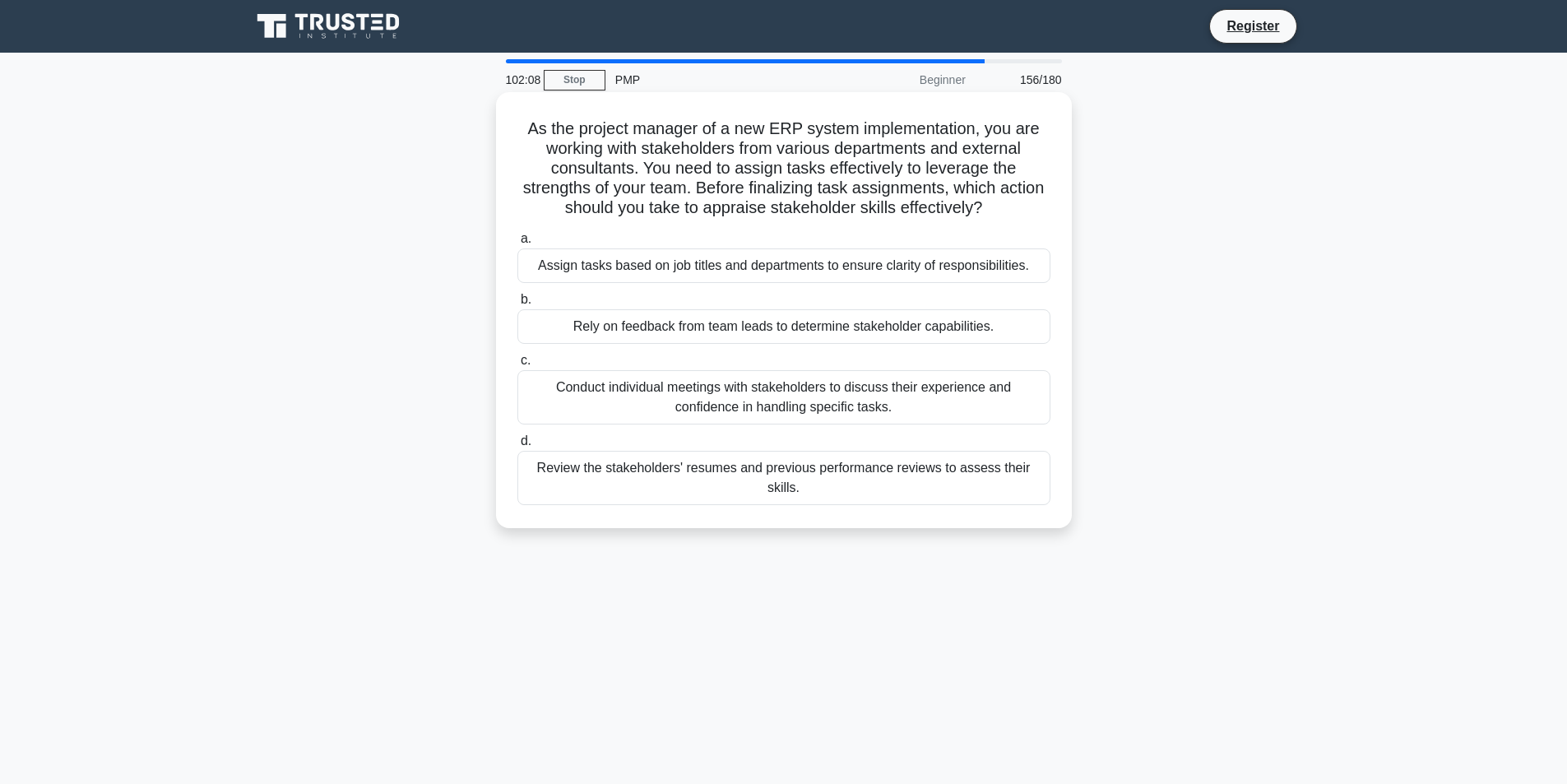
click at [924, 401] on div "Conduct individual meetings with stakeholders to discuss their experience and c…" at bounding box center [784, 398] width 533 height 55
click at [517, 366] on input "c. Conduct individual meetings with stakeholders to discuss their experience an…" at bounding box center [517, 360] width 0 height 10
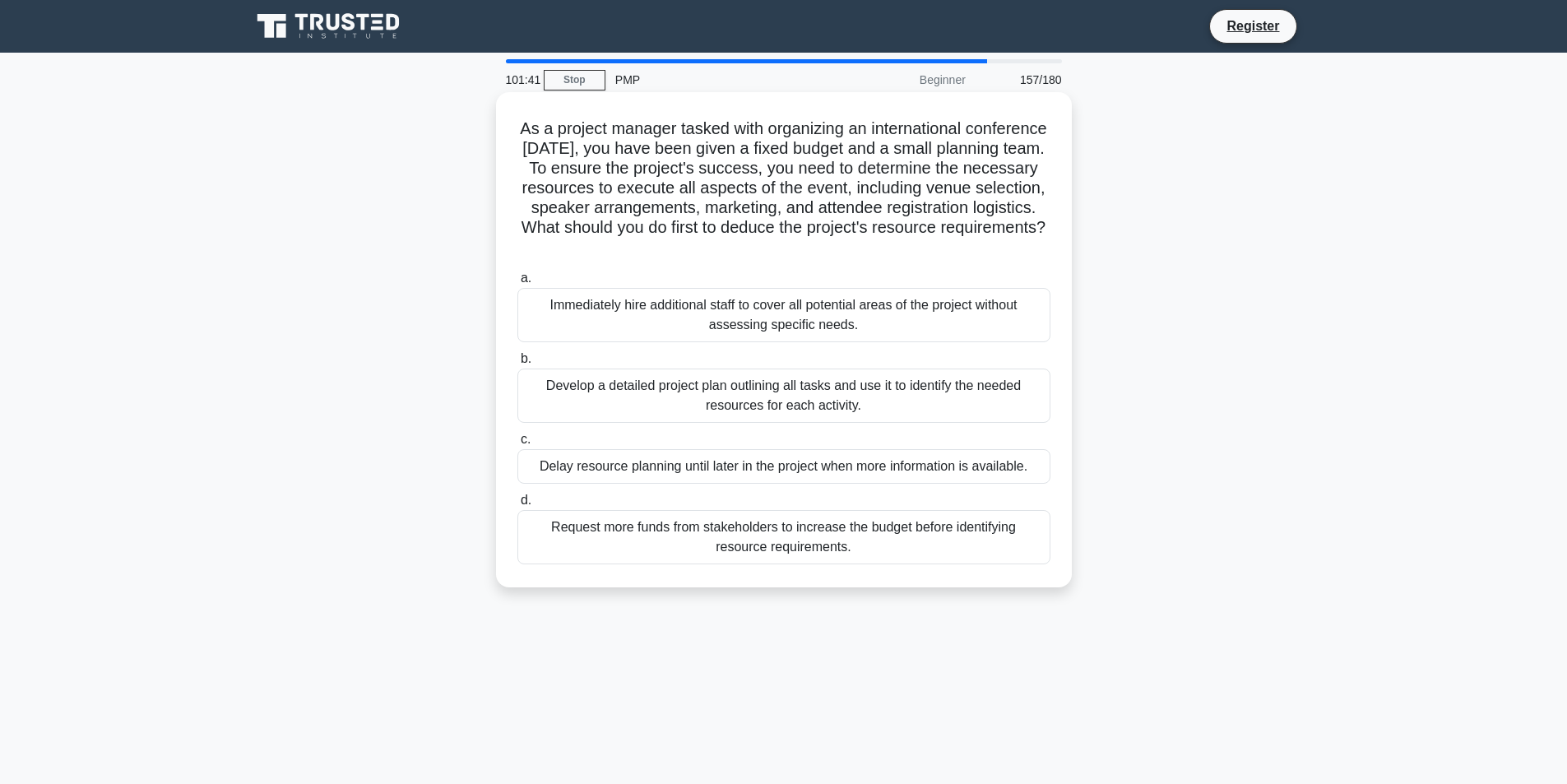
click at [705, 405] on div "Develop a detailed project plan outlining all tasks and use it to identify the …" at bounding box center [784, 396] width 533 height 55
click at [743, 389] on div "Develop a detailed project plan outlining all tasks and use it to identify the …" at bounding box center [784, 396] width 533 height 55
click at [517, 365] on input "b. Develop a detailed project plan outlining all tasks and use it to identify t…" at bounding box center [517, 358] width 0 height 10
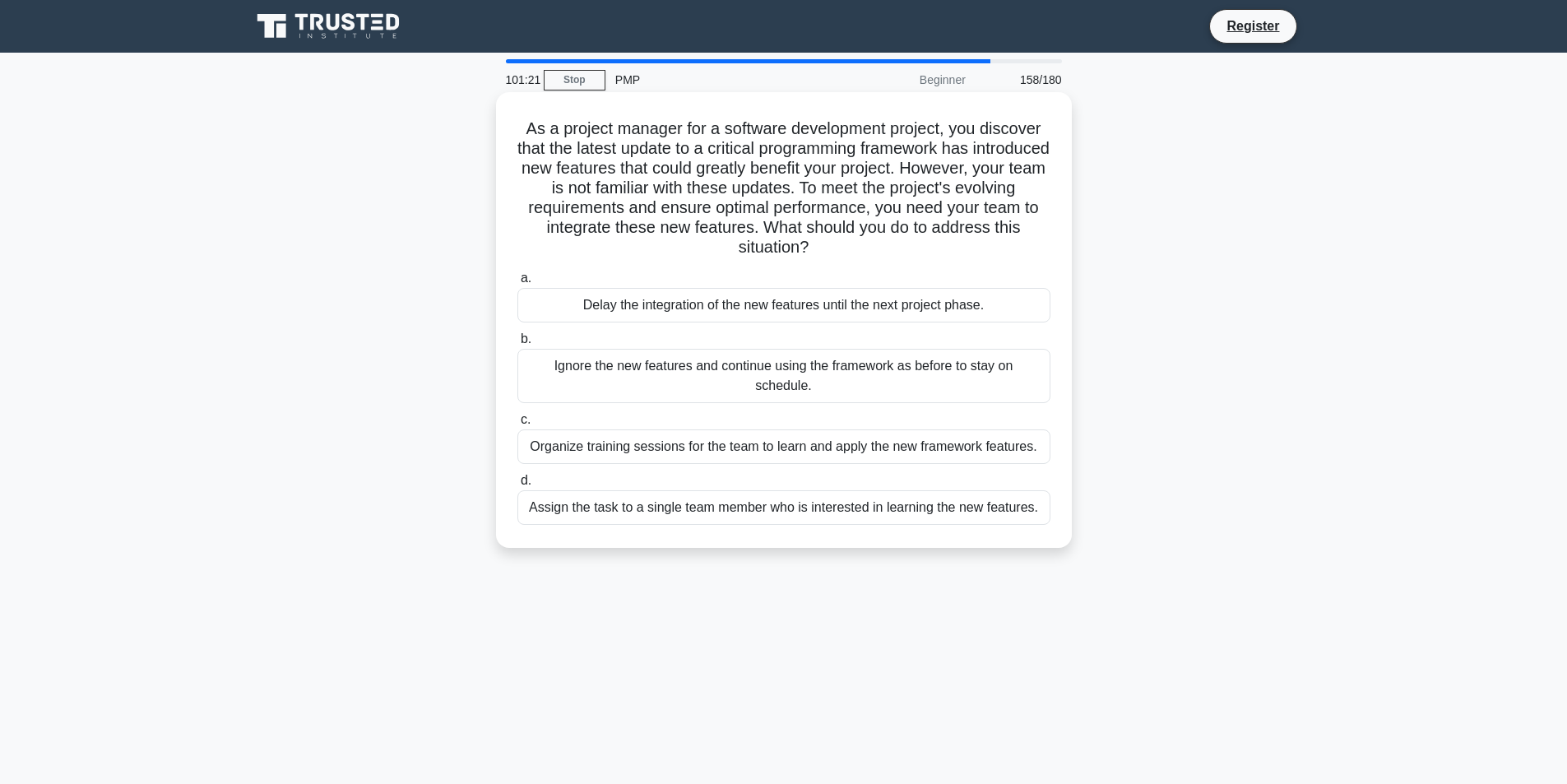
click at [986, 430] on div "Organize training sessions for the team to learn and apply the new framework fe…" at bounding box center [784, 447] width 533 height 35
click at [517, 420] on input "c. Organize training sessions for the team to learn and apply the new framework…" at bounding box center [517, 419] width 0 height 10
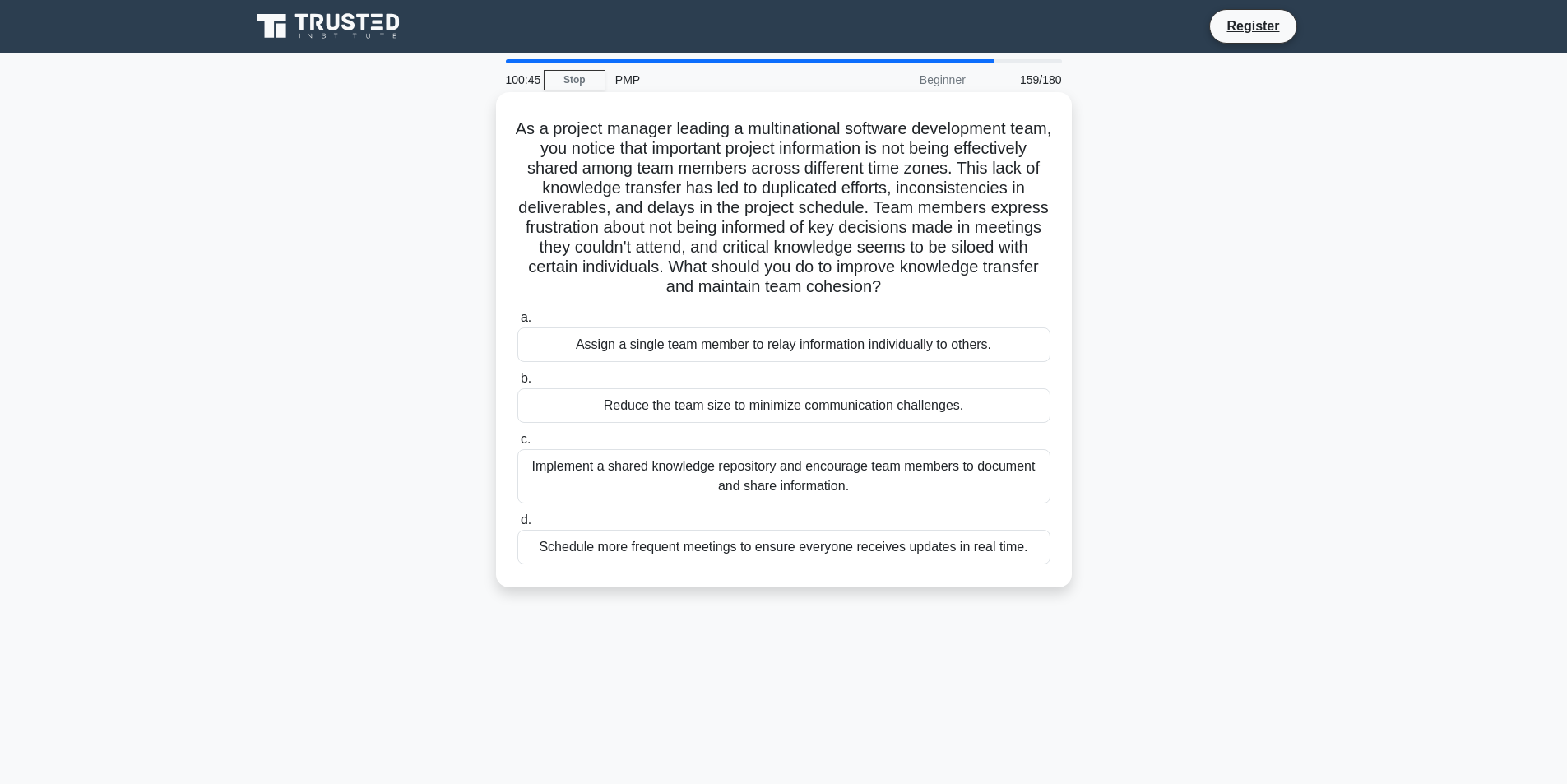
click at [818, 482] on div "Implement a shared knowledge repository and encourage team members to document …" at bounding box center [784, 477] width 533 height 55
click at [517, 445] on input "c. Implement a shared knowledge repository and encourage team members to docume…" at bounding box center [517, 439] width 0 height 10
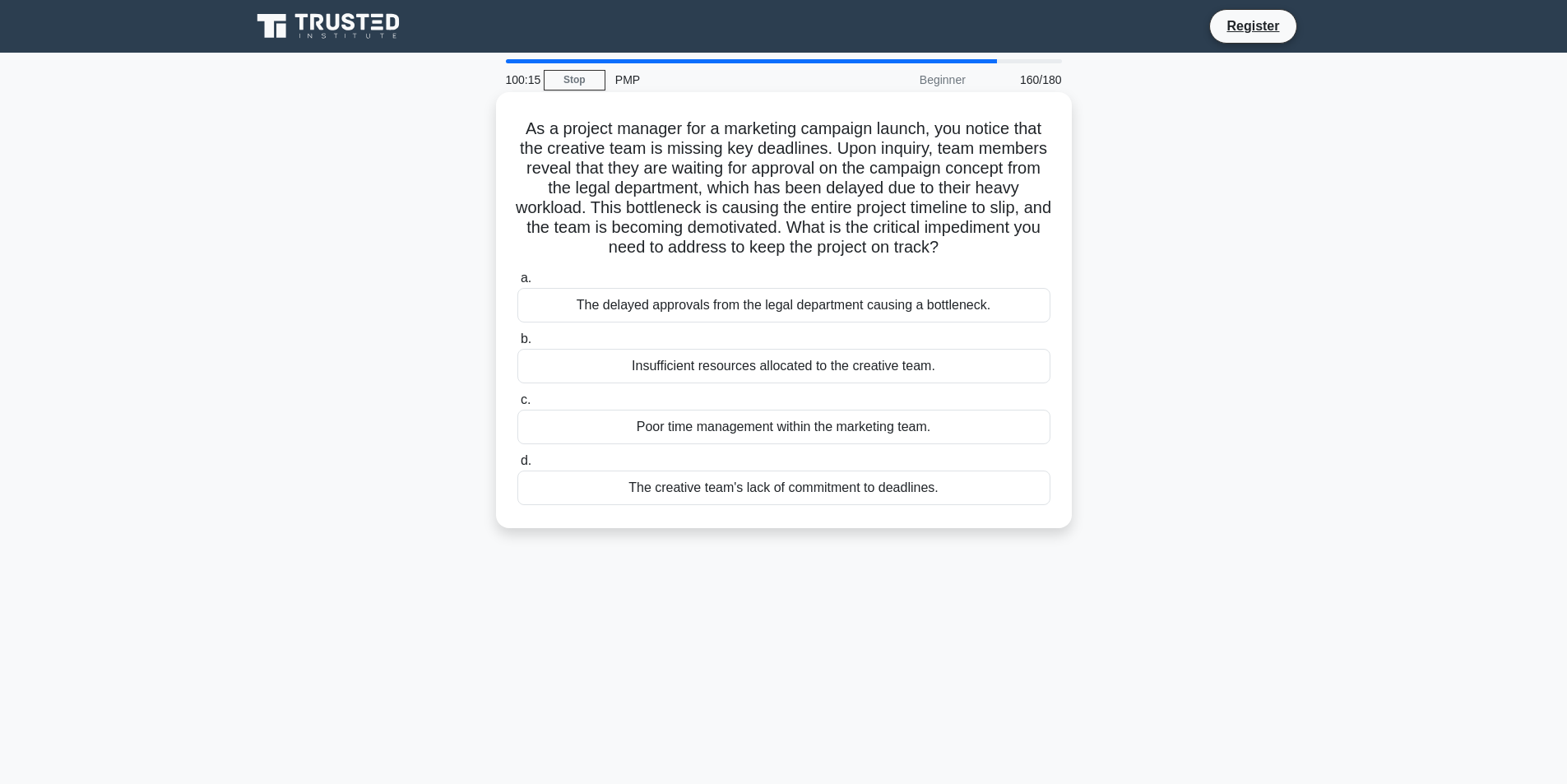
click at [914, 319] on div "The delayed approvals from the legal department causing a bottleneck." at bounding box center [784, 305] width 533 height 35
click at [517, 284] on input "a. The delayed approvals from the legal department causing a bottleneck." at bounding box center [517, 277] width 0 height 10
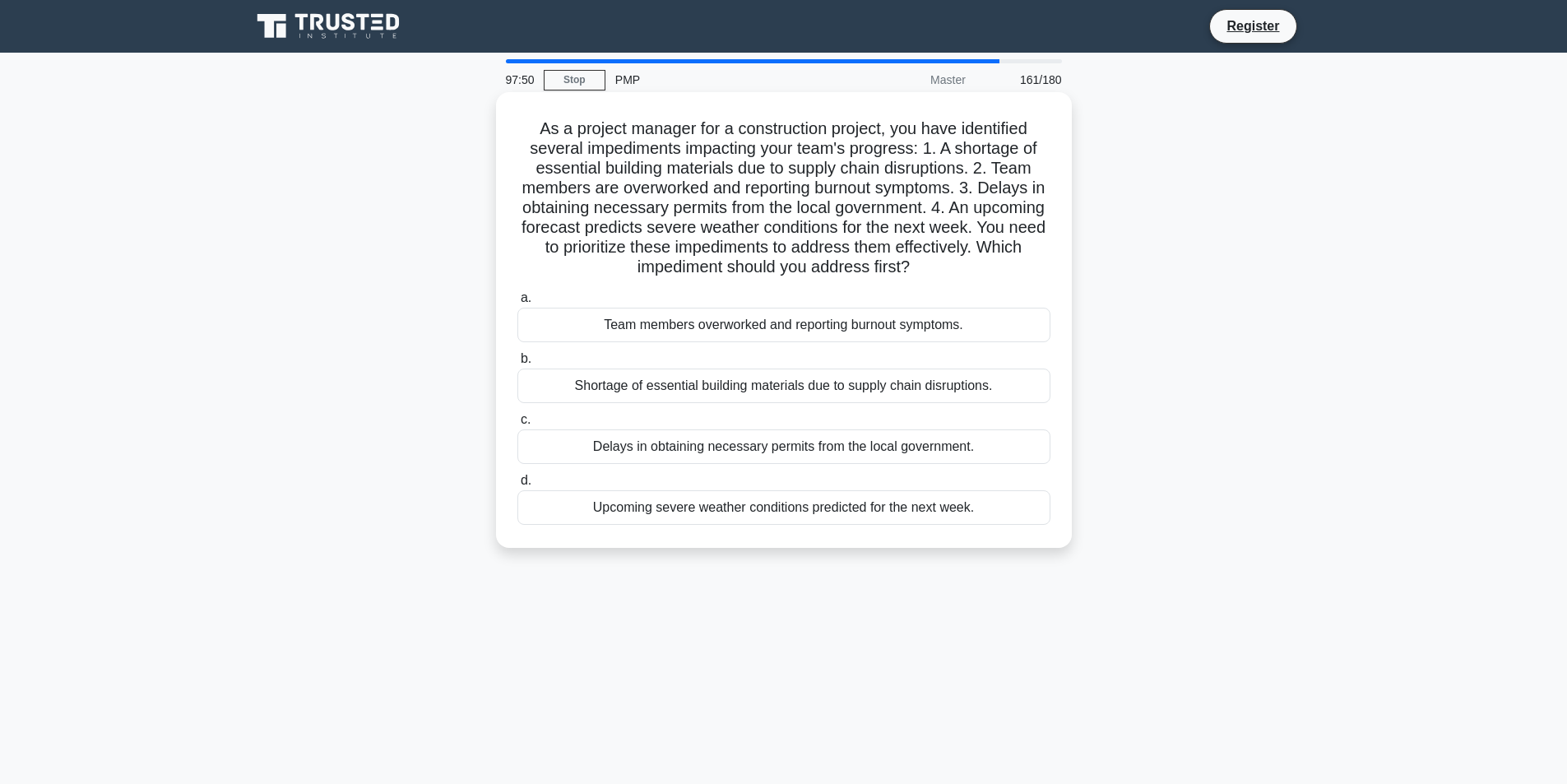
click at [718, 459] on div "Delays in obtaining necessary permits from the local government." at bounding box center [784, 447] width 533 height 35
click at [517, 425] on input "c. Delays in obtaining necessary permits from the local government." at bounding box center [517, 419] width 0 height 10
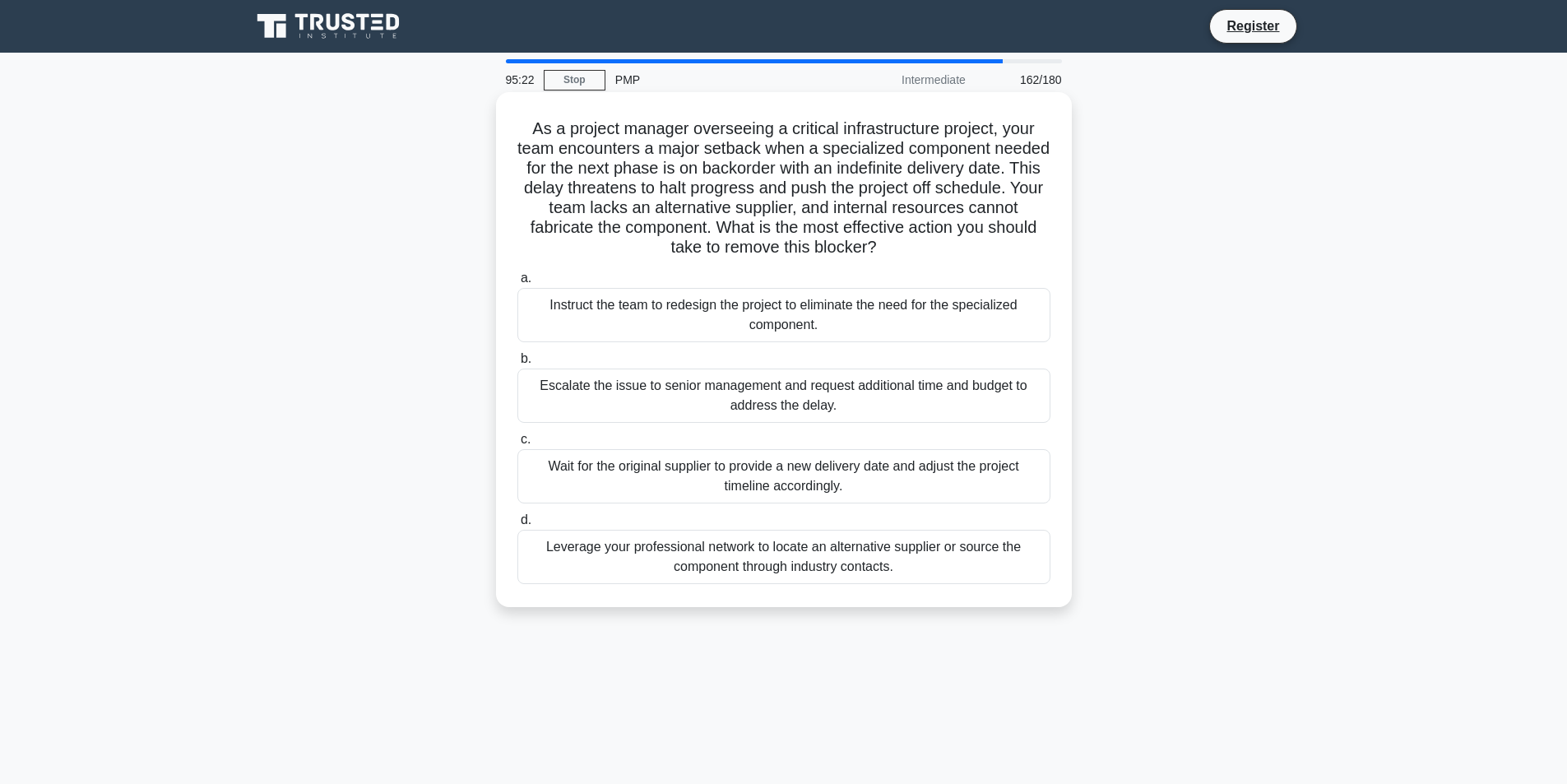
click at [737, 316] on div "Instruct the team to redesign the project to eliminate the need for the special…" at bounding box center [784, 315] width 533 height 55
click at [1021, 313] on div "Instruct the team to redesign the project to eliminate the need for the special…" at bounding box center [784, 315] width 533 height 55
click at [517, 284] on input "a. Instruct the team to redesign the project to eliminate the need for the spec…" at bounding box center [517, 277] width 0 height 10
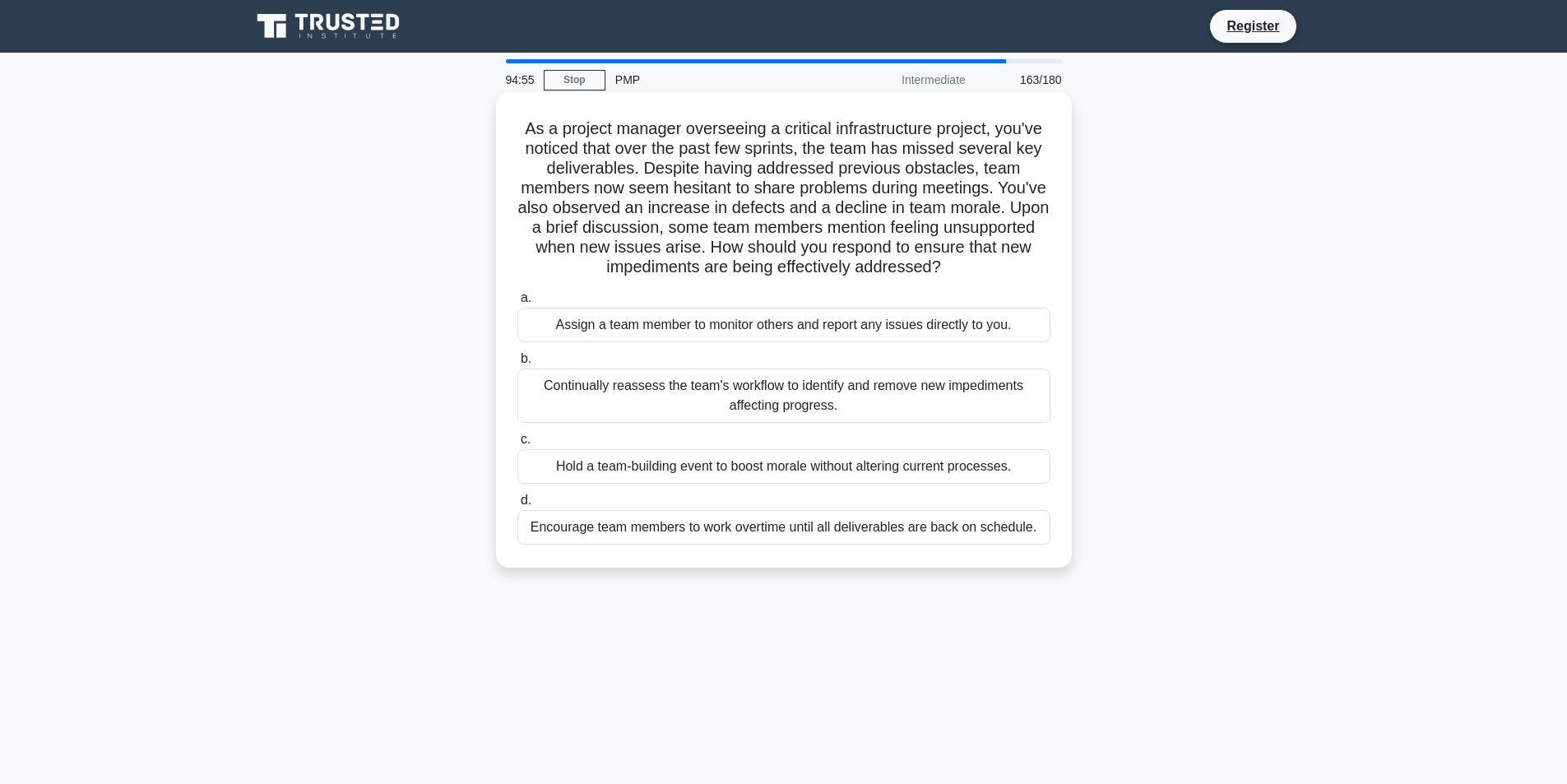
click at [958, 412] on div "Continually reassess the team's workflow to identify and remove new impediments…" at bounding box center [784, 396] width 533 height 55
click at [517, 365] on input "b. Continually reassess the team's workflow to identify and remove new impedime…" at bounding box center [517, 358] width 0 height 10
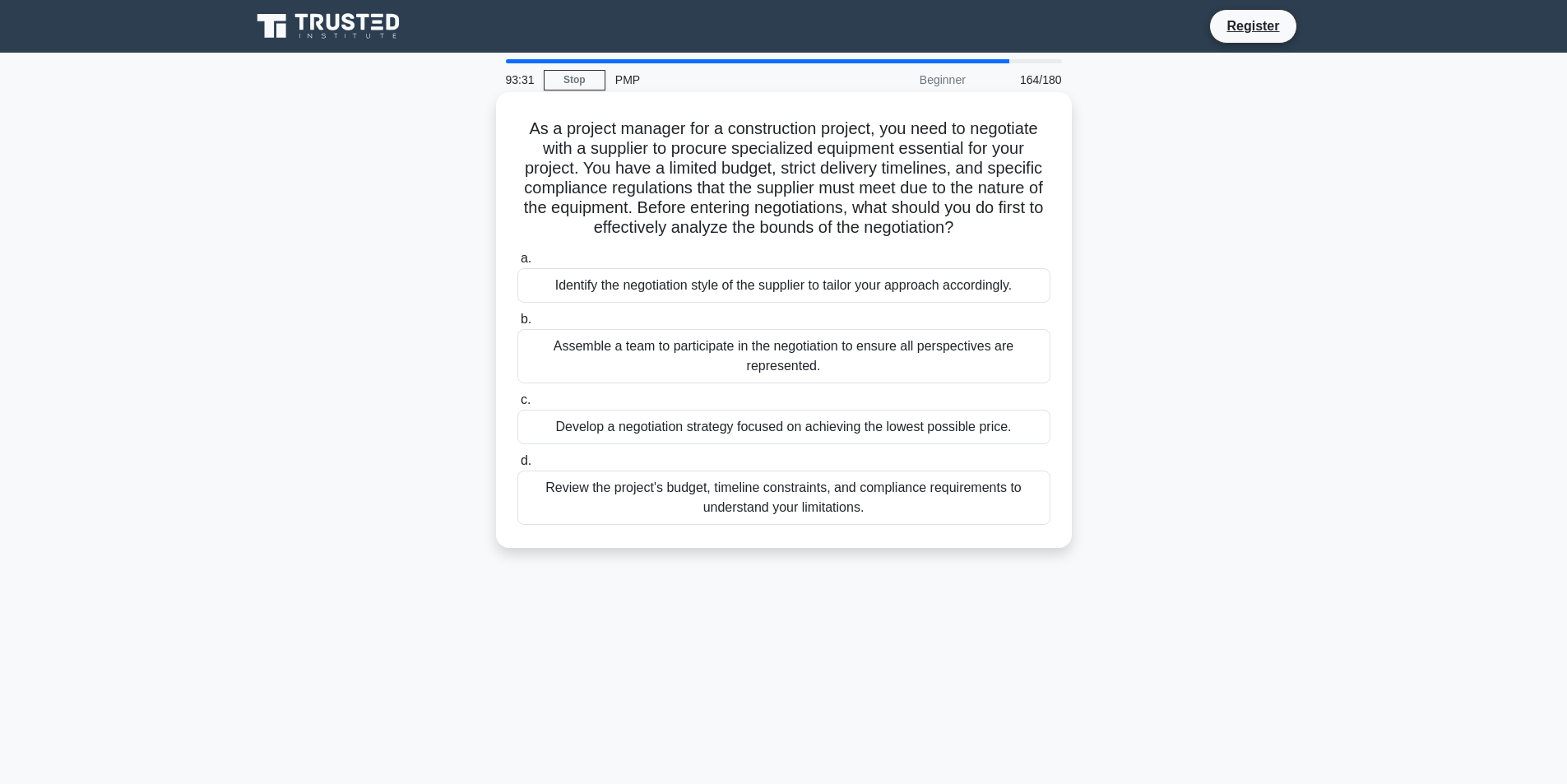
click at [812, 360] on div "Assemble a team to participate in the negotiation to ensure all perspectives ar…" at bounding box center [784, 356] width 533 height 55
click at [517, 325] on input "b. Assemble a team to participate in the negotiation to ensure all perspectives…" at bounding box center [517, 319] width 0 height 10
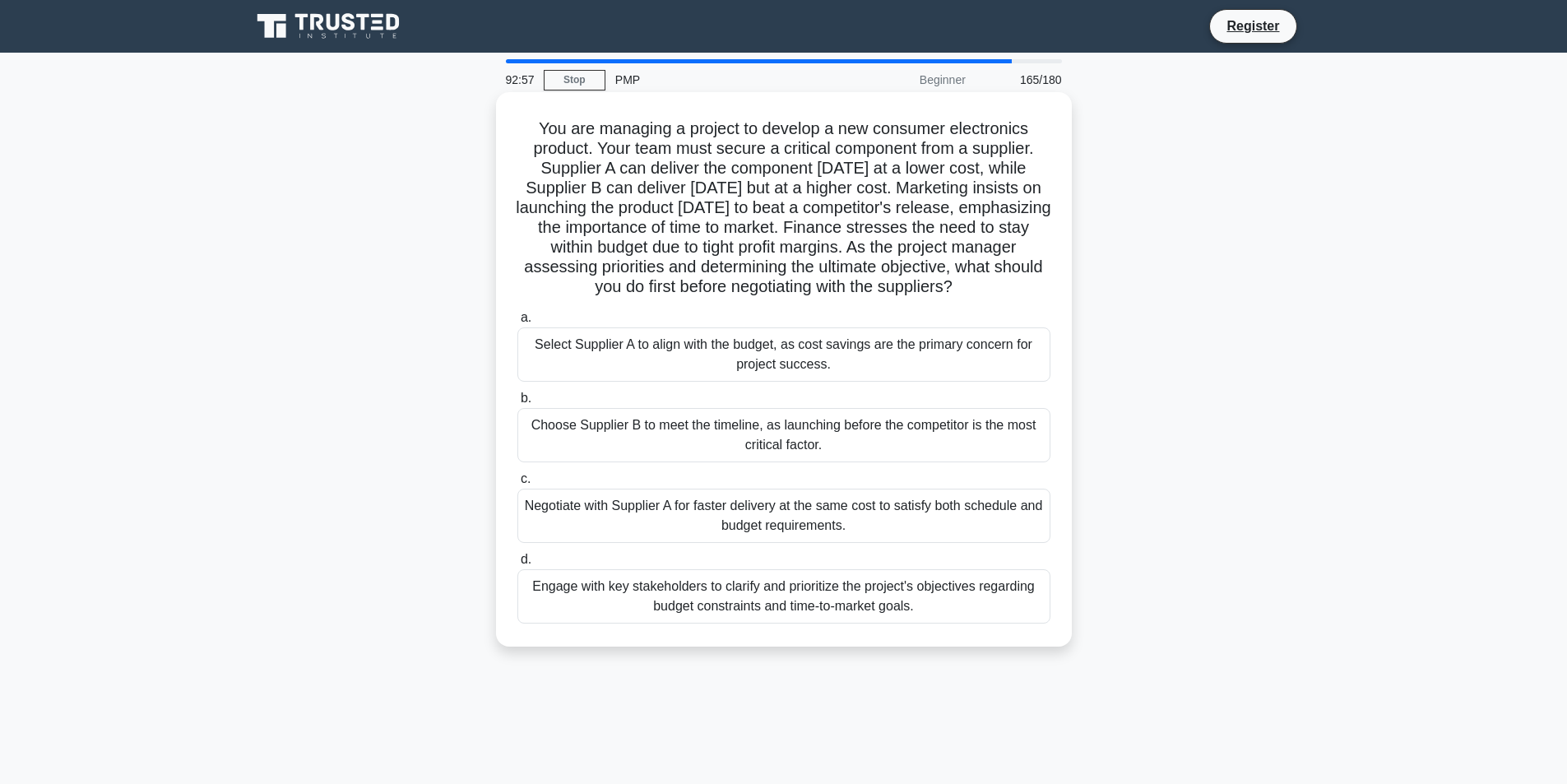
click at [690, 618] on div "Engage with key stakeholders to clarify and prioritize the project's objectives…" at bounding box center [784, 596] width 533 height 55
click at [517, 565] on input "d. Engage with key stakeholders to clarify and prioritize the project's objecti…" at bounding box center [517, 559] width 0 height 10
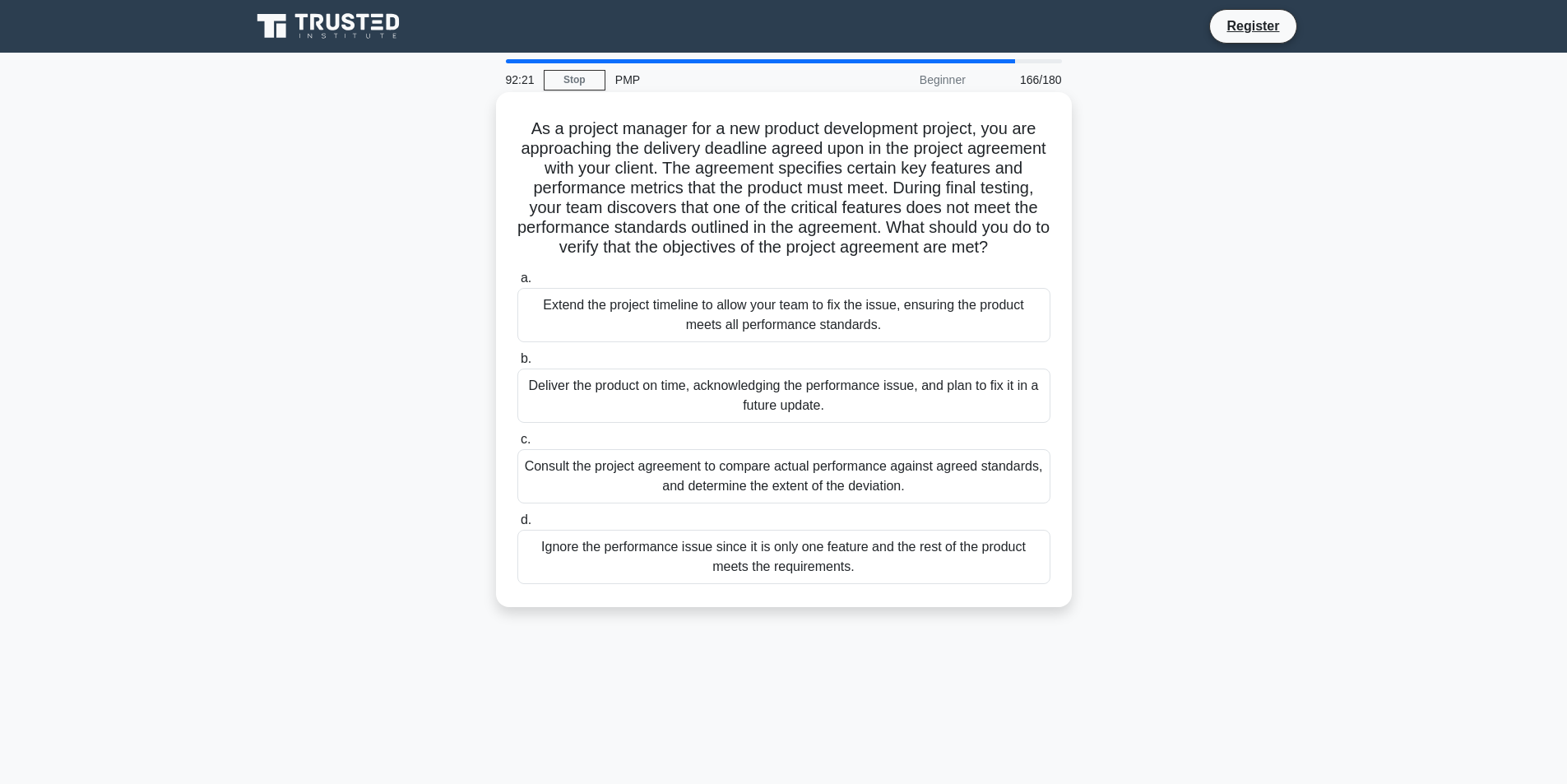
click at [795, 484] on div "Consult the project agreement to compare actual performance against agreed stan…" at bounding box center [784, 477] width 533 height 55
click at [517, 445] on input "c. Consult the project agreement to compare actual performance against agreed s…" at bounding box center [517, 439] width 0 height 10
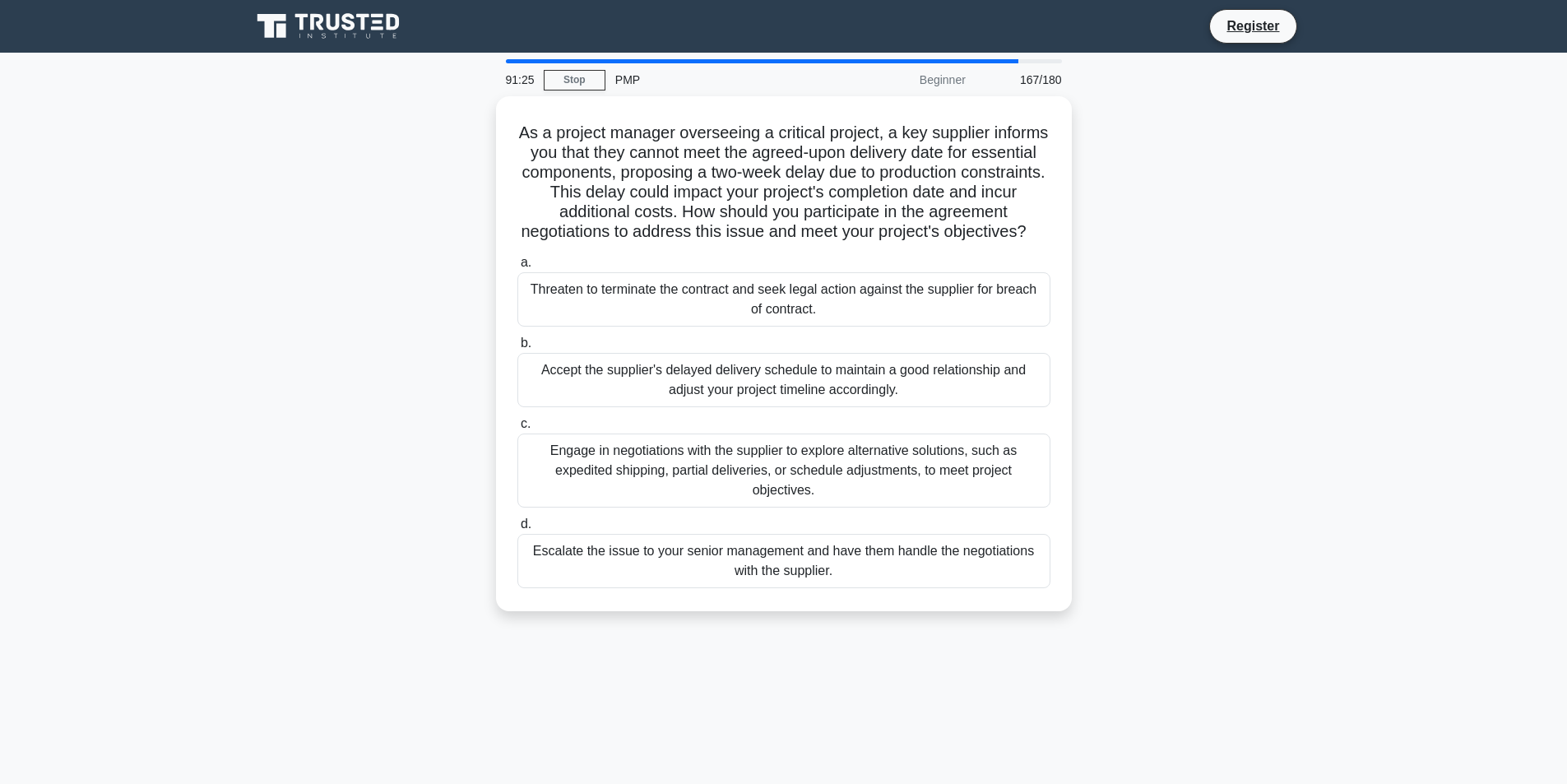
click at [795, 484] on div "Engage in negotiations with the supplier to explore alternative solutions, such…" at bounding box center [784, 470] width 533 height 74
click at [517, 430] on input "c. Engage in negotiations with the supplier to explore alternative solutions, s…" at bounding box center [517, 423] width 0 height 10
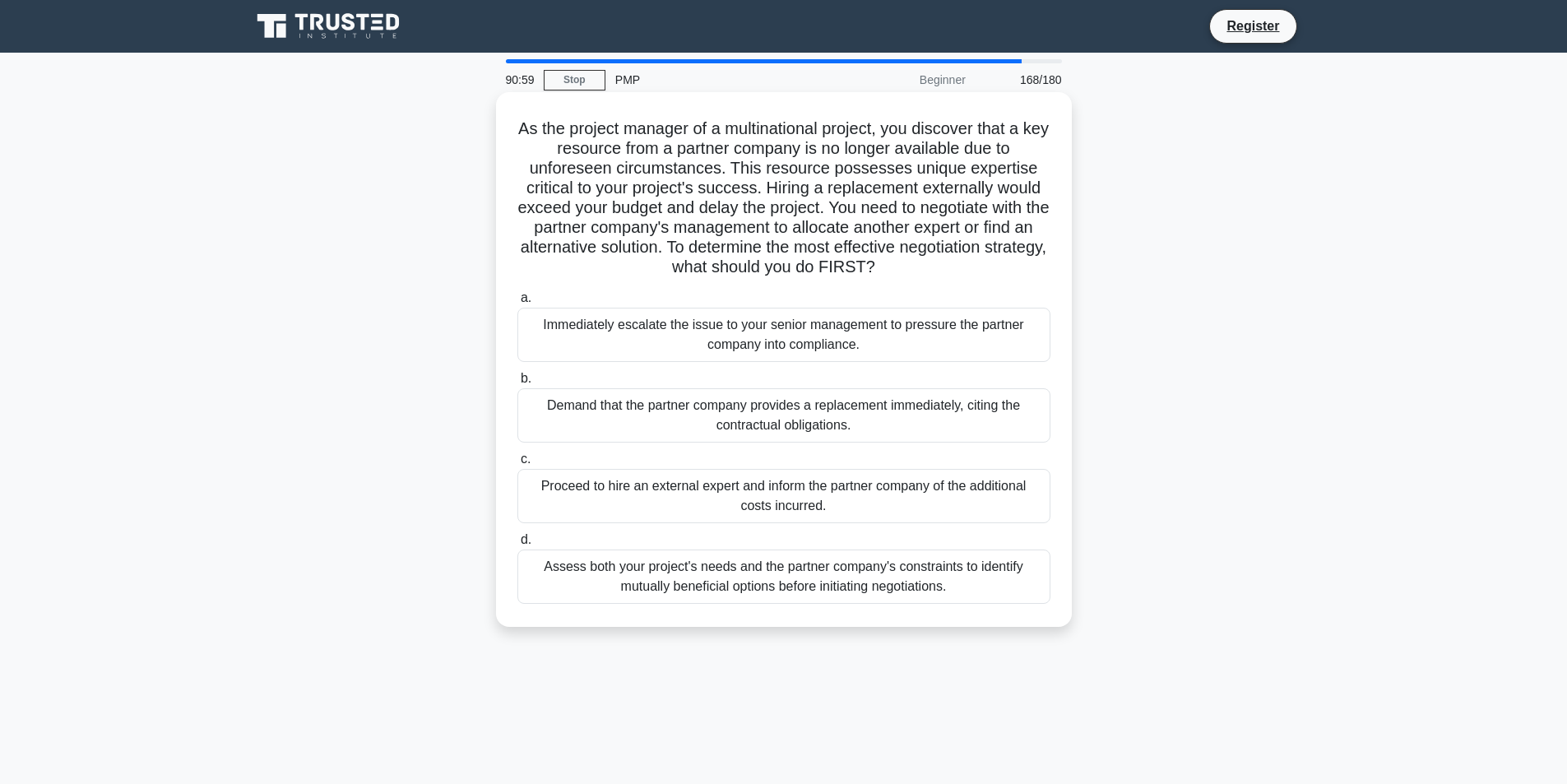
click at [776, 607] on div "a. Immediately escalate the issue to your senior management to pressure the par…" at bounding box center [784, 446] width 553 height 322
click at [752, 588] on div "Assess both your project's needs and the partner company's constraints to ident…" at bounding box center [784, 576] width 533 height 55
click at [517, 545] on input "d. Assess both your project's needs and the partner company's constraints to id…" at bounding box center [517, 540] width 0 height 10
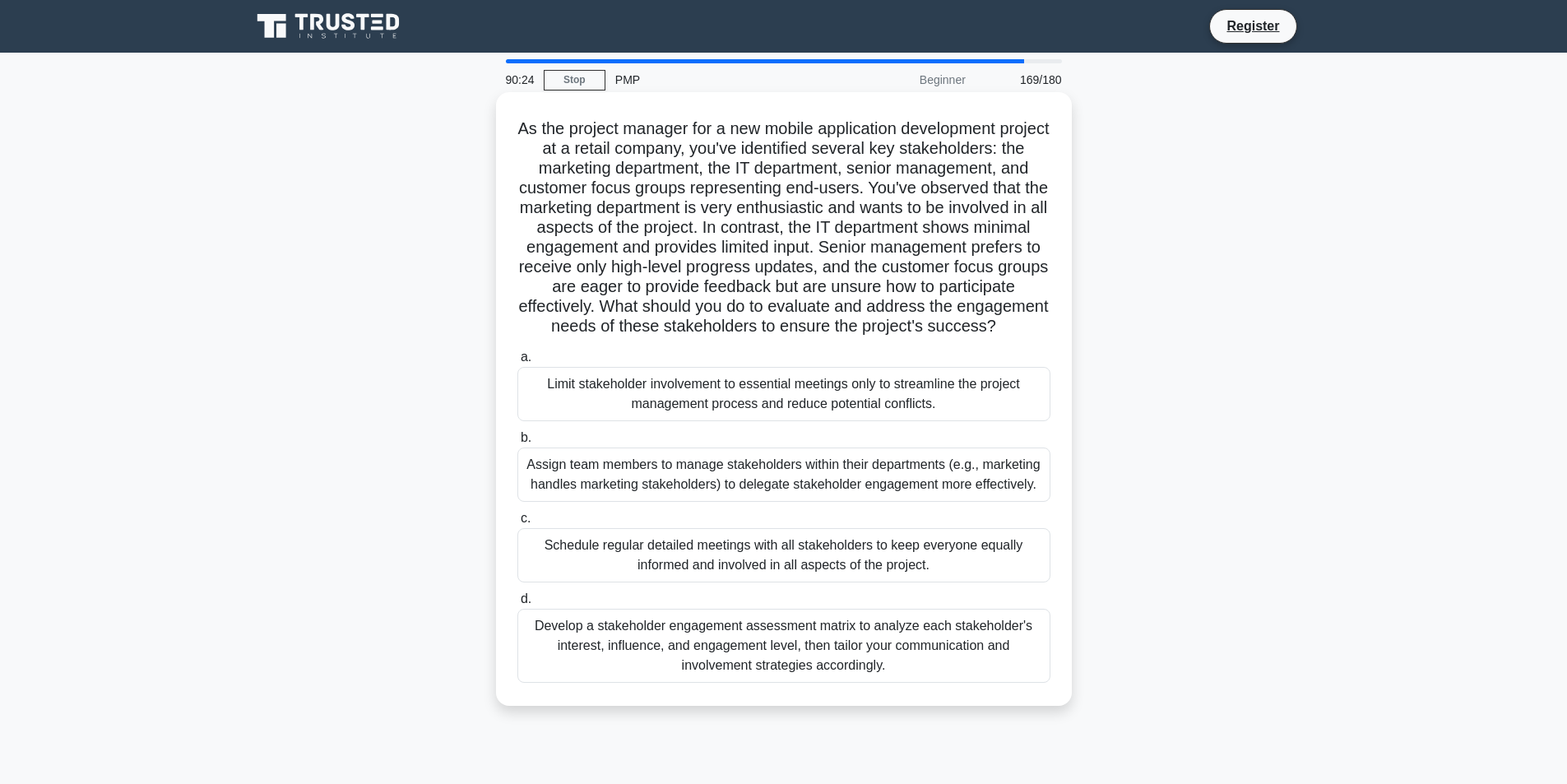
click at [616, 669] on div "Develop a stakeholder engagement assessment matrix to analyze each stakeholder'…" at bounding box center [784, 645] width 533 height 74
click at [517, 604] on input "d. Develop a stakeholder engagement assessment matrix to analyze each stakehold…" at bounding box center [517, 599] width 0 height 10
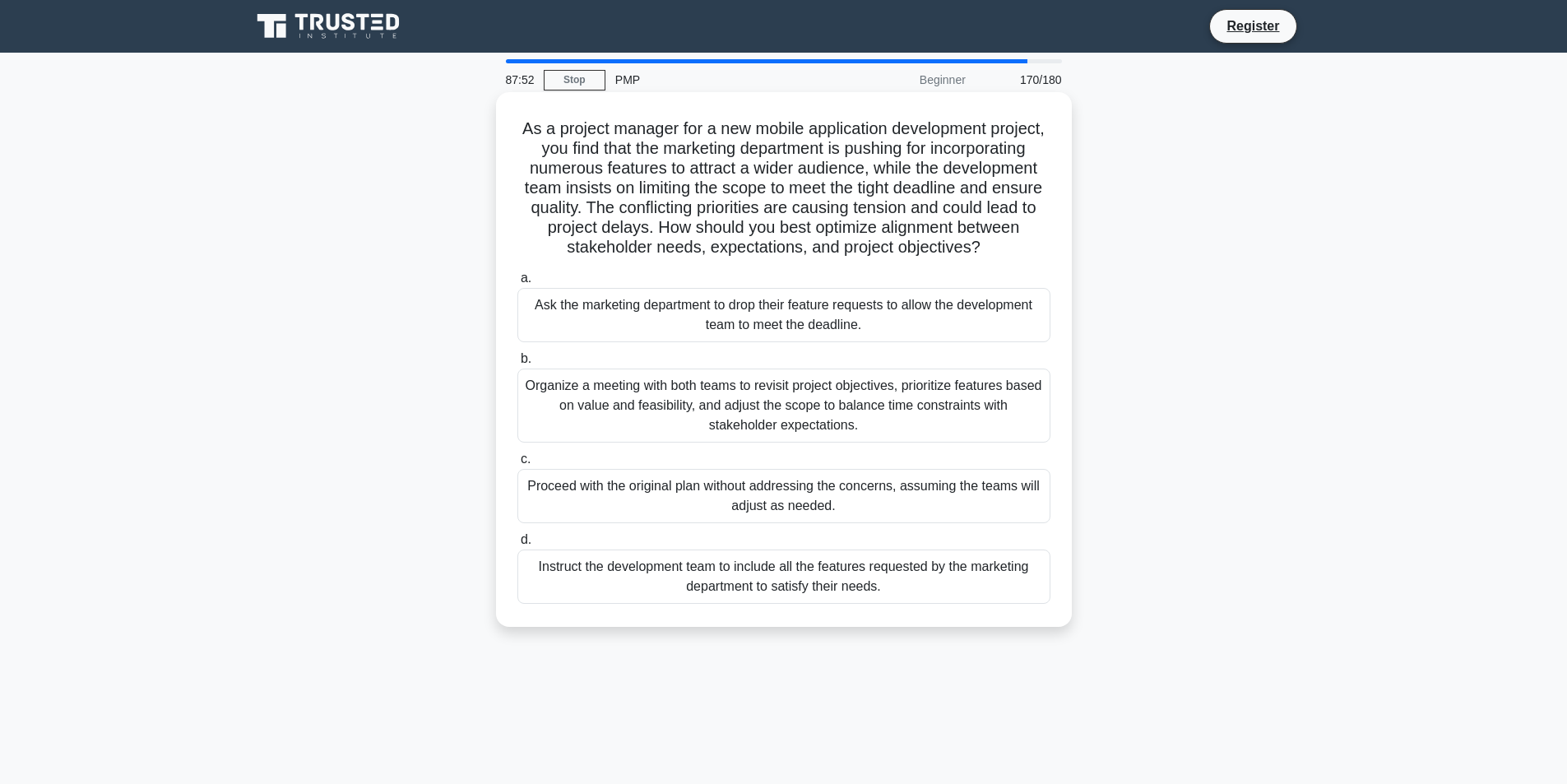
click at [775, 443] on div "Organize a meeting with both teams to revisit project objectives, prioritize fe…" at bounding box center [784, 405] width 533 height 74
click at [517, 365] on input "b. Organize a meeting with both teams to revisit project objectives, prioritize…" at bounding box center [517, 358] width 0 height 10
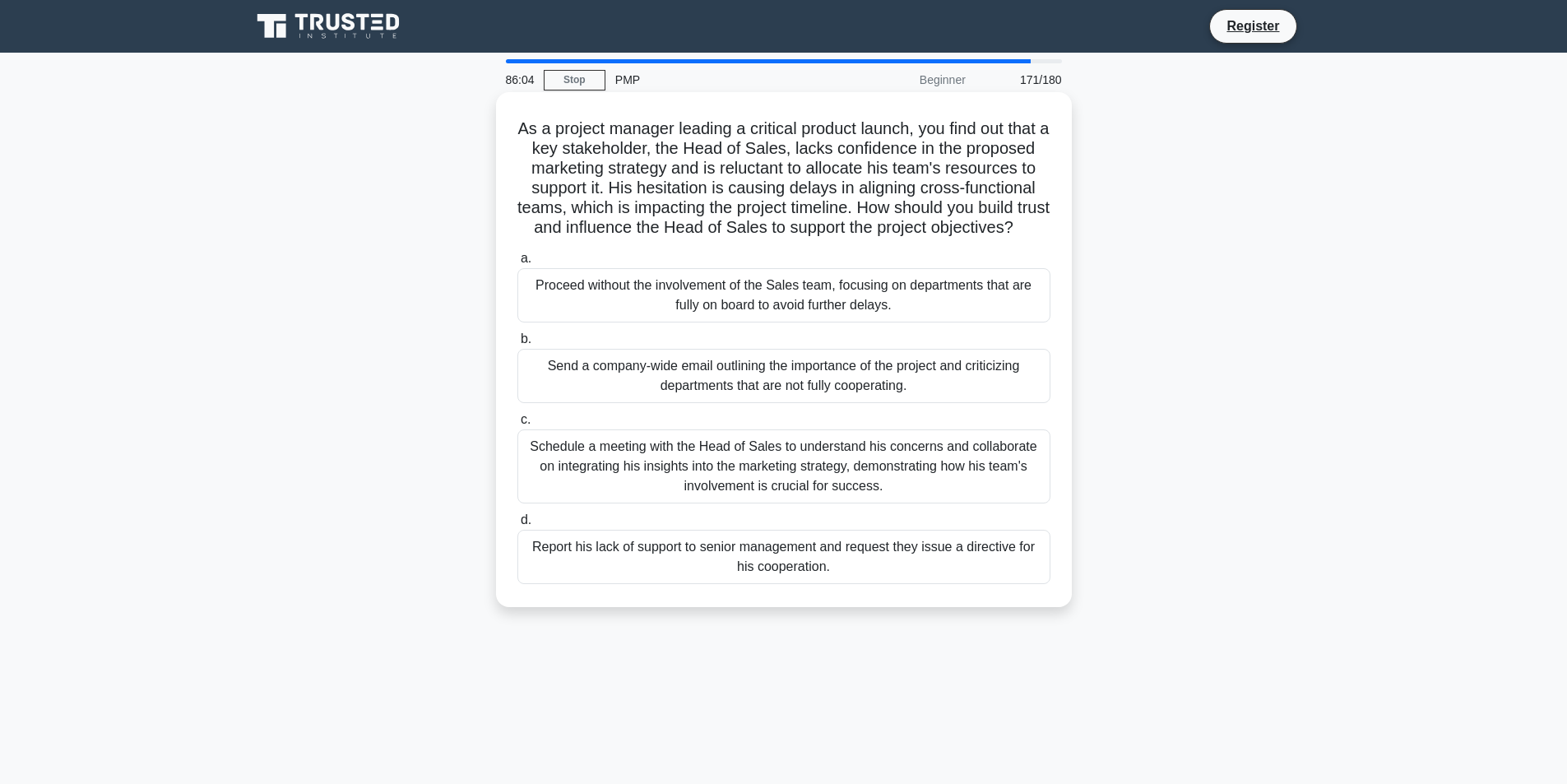
click at [596, 503] on div "Schedule a meeting with the Head of Sales to understand his concerns and collab…" at bounding box center [784, 466] width 533 height 74
click at [517, 425] on input "c. Schedule a meeting with the Head of Sales to understand his concerns and col…" at bounding box center [517, 419] width 0 height 10
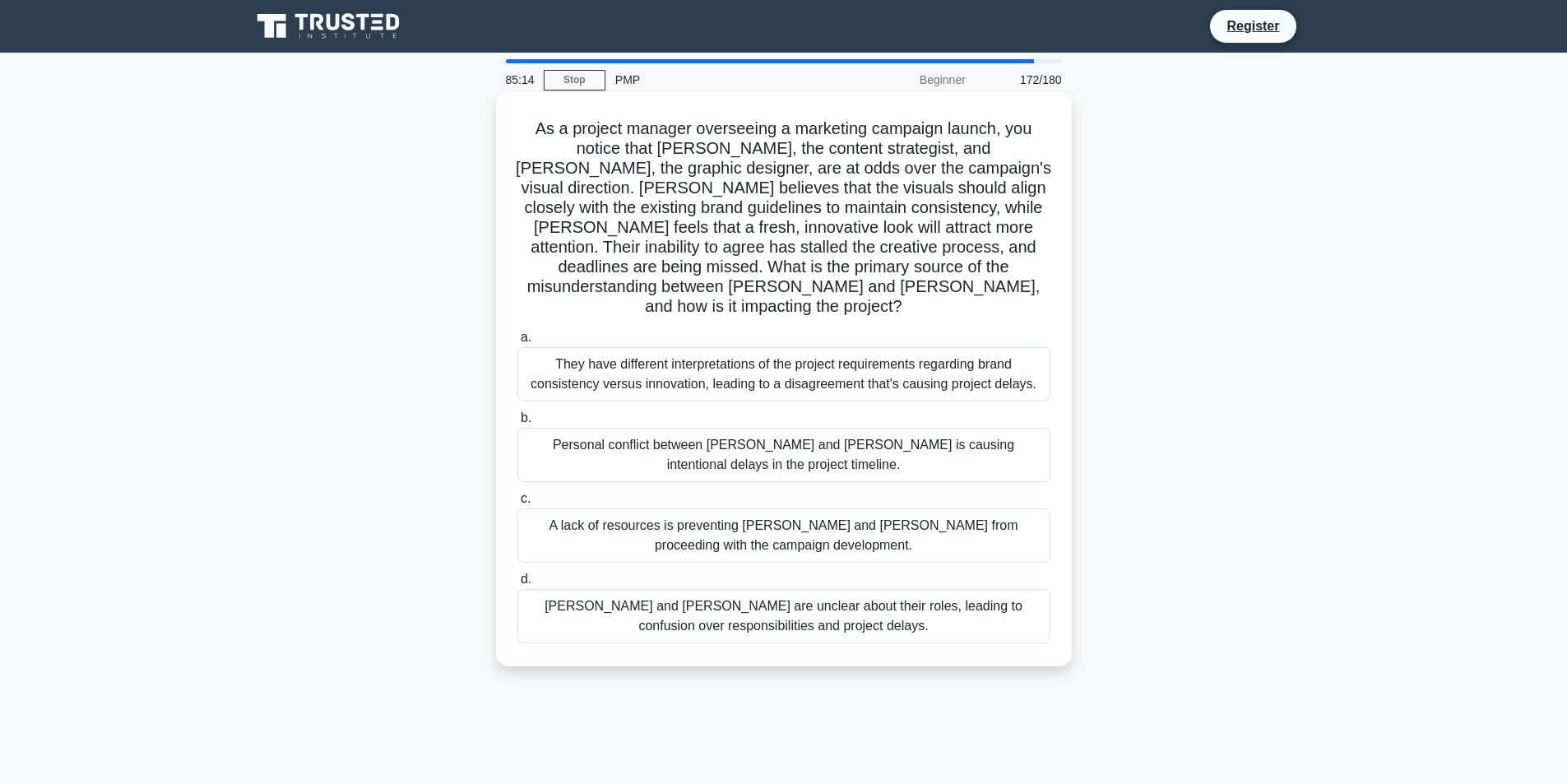
click at [897, 353] on div "They have different interpretations of the project requirements regarding brand…" at bounding box center [784, 374] width 533 height 55
click at [517, 343] on input "a. They have different interpretations of the project requirements regarding br…" at bounding box center [517, 337] width 0 height 10
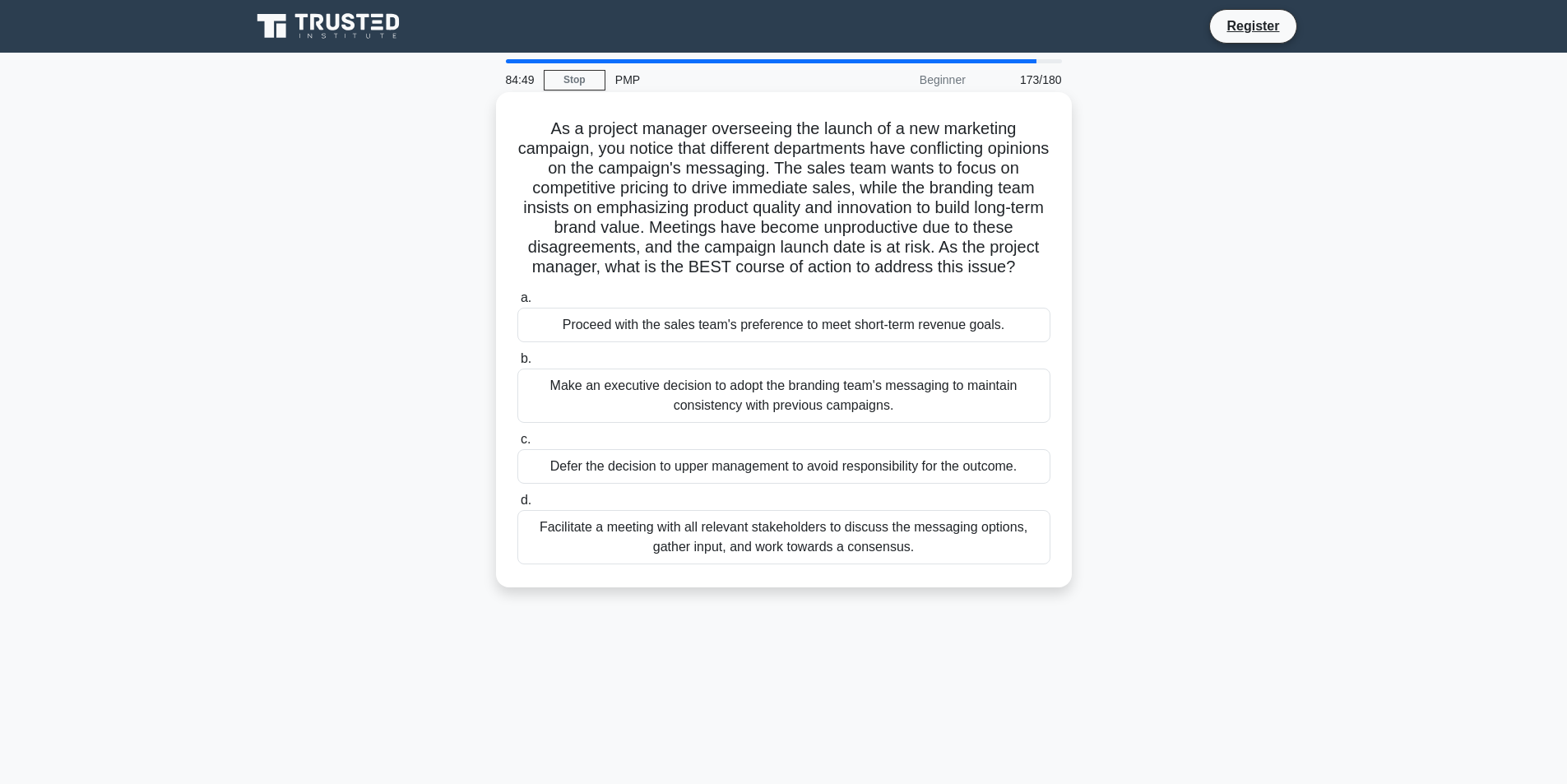
click at [716, 541] on div "Facilitate a meeting with all relevant stakeholders to discuss the messaging op…" at bounding box center [784, 537] width 533 height 55
click at [517, 506] on input "d. Facilitate a meeting with all relevant stakeholders to discuss the messaging…" at bounding box center [517, 500] width 0 height 10
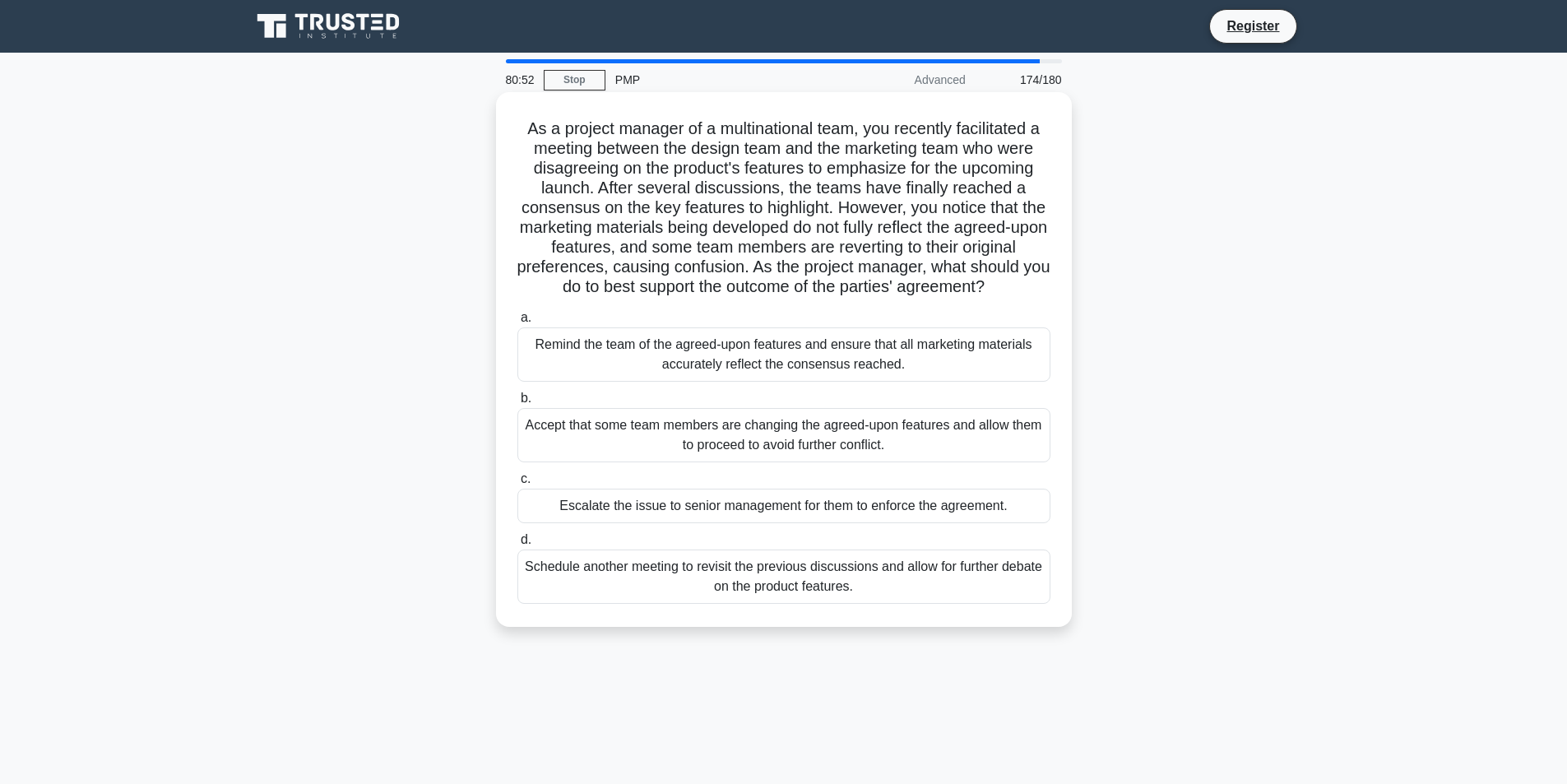
click at [565, 599] on div "Schedule another meeting to revisit the previous discussions and allow for furt…" at bounding box center [784, 576] width 533 height 55
click at [517, 545] on input "d. Schedule another meeting to revisit the previous discussions and allow for f…" at bounding box center [517, 540] width 0 height 10
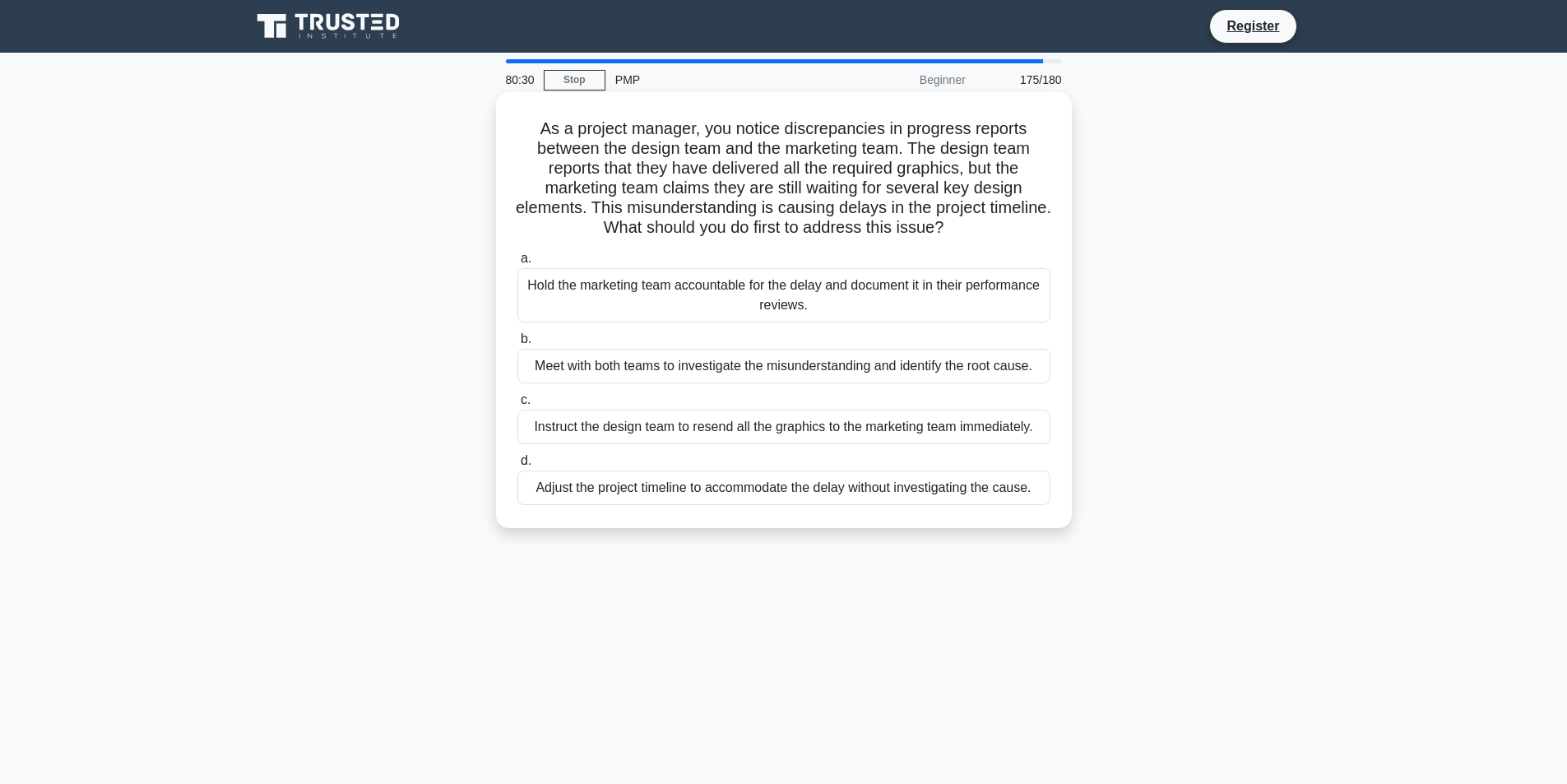
click at [1006, 362] on div "Meet with both teams to investigate the misunderstanding and identify the root …" at bounding box center [784, 366] width 533 height 35
click at [517, 345] on input "b. Meet with both teams to investigate the misunderstanding and identify the ro…" at bounding box center [517, 338] width 0 height 10
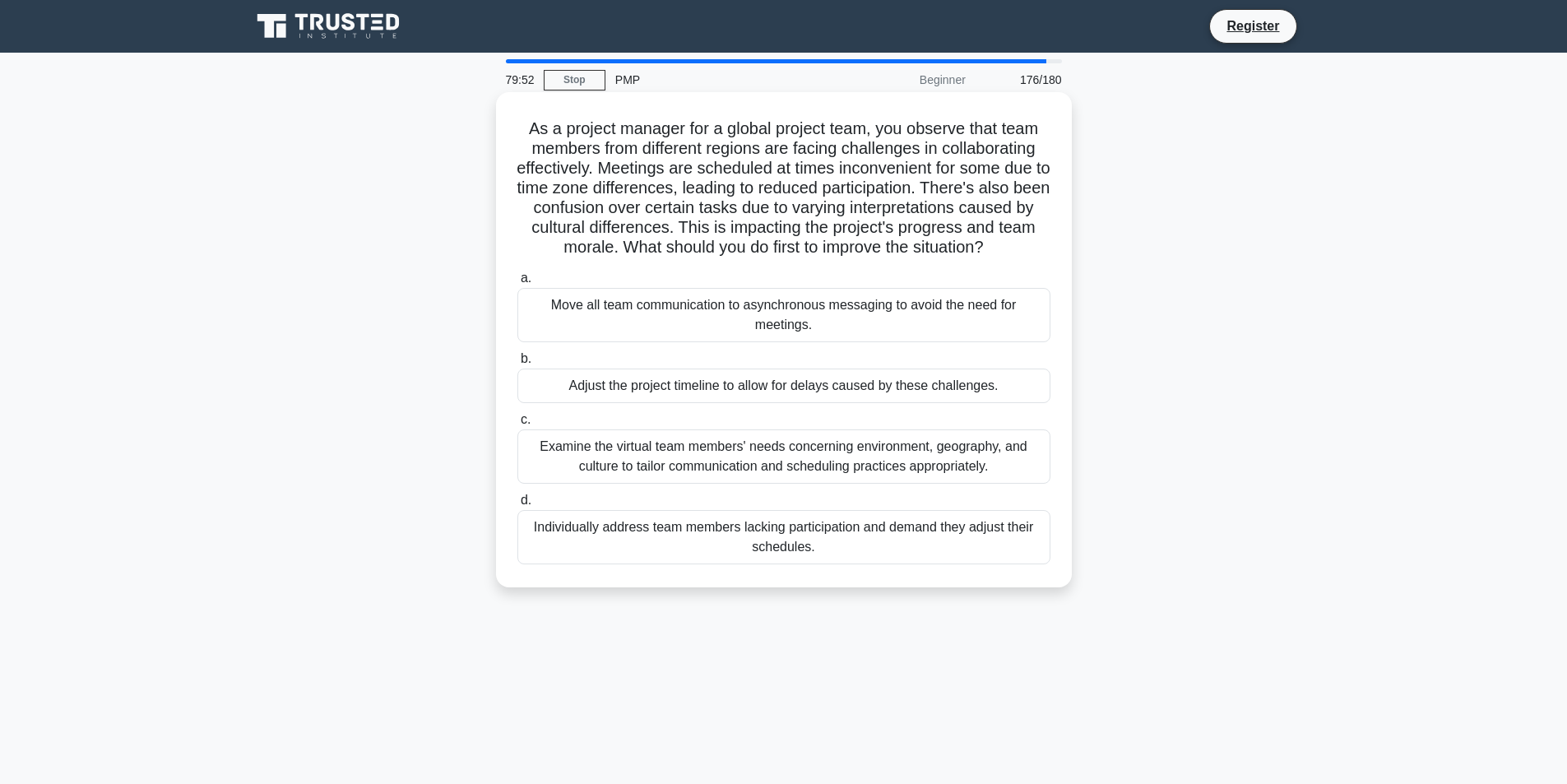
click at [737, 469] on div "Examine the virtual team members' needs concerning environment, geography, and …" at bounding box center [784, 457] width 533 height 55
click at [517, 425] on input "c. Examine the virtual team members' needs concerning environment, geography, a…" at bounding box center [517, 419] width 0 height 10
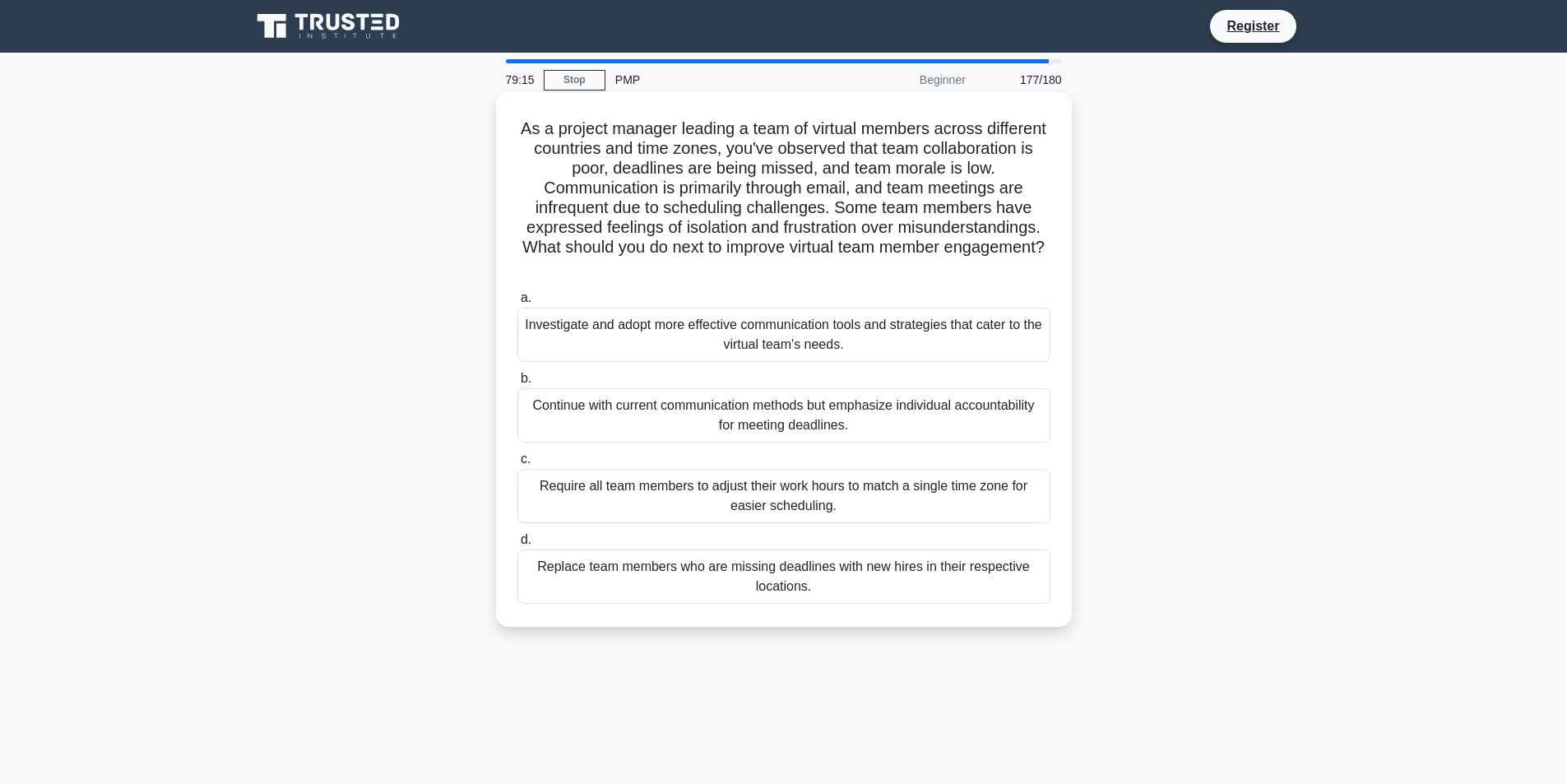
click at [692, 338] on div "Investigate and adopt more effective communication tools and strategies that ca…" at bounding box center [784, 335] width 533 height 55
click at [517, 304] on input "a. Investigate and adopt more effective communication tools and strategies that…" at bounding box center [517, 297] width 0 height 10
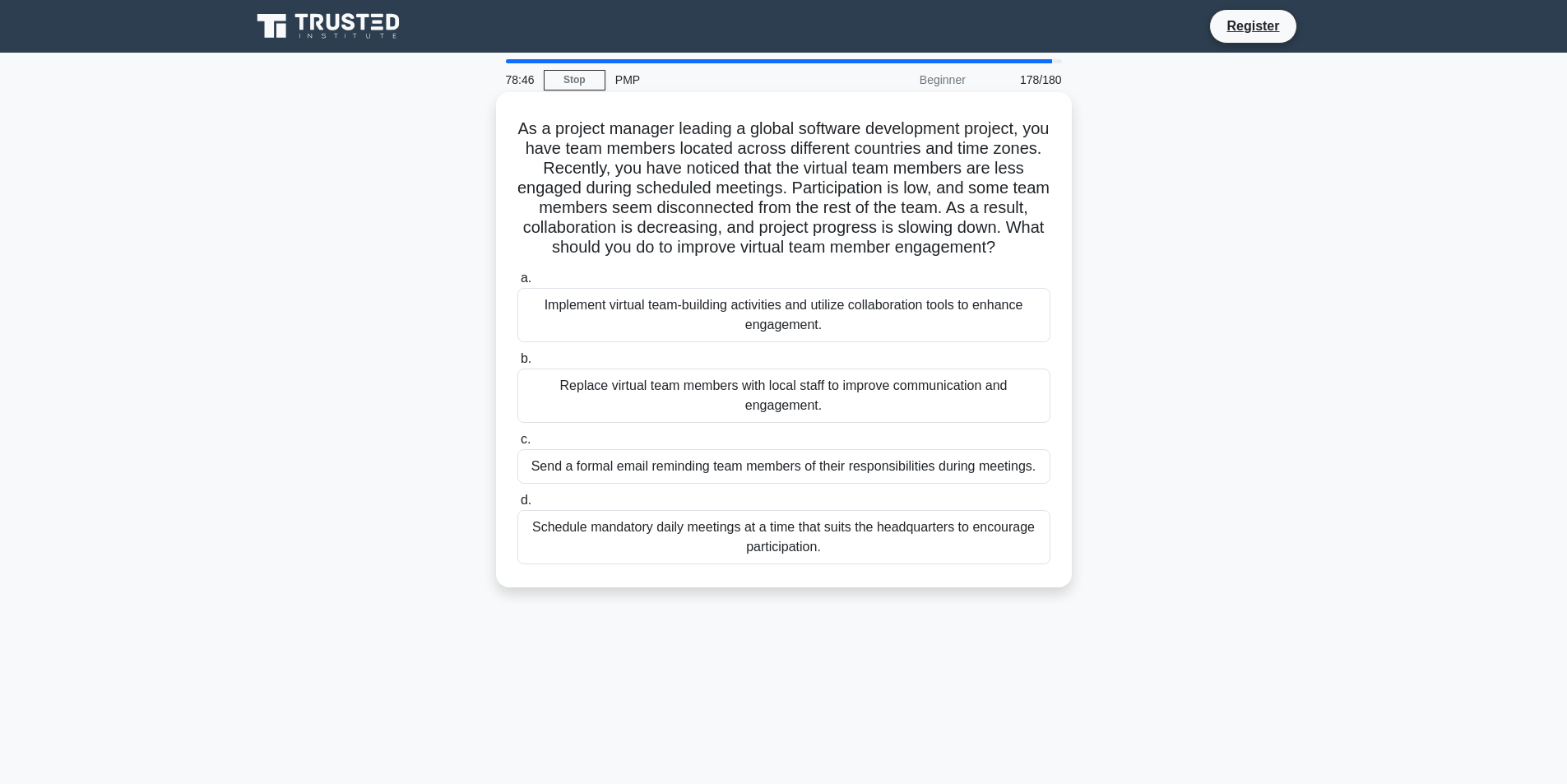
click at [804, 322] on div "Implement virtual team-building activities and utilize collaboration tools to e…" at bounding box center [784, 315] width 533 height 55
click at [517, 284] on input "a. Implement virtual team-building activities and utilize collaboration tools t…" at bounding box center [517, 277] width 0 height 10
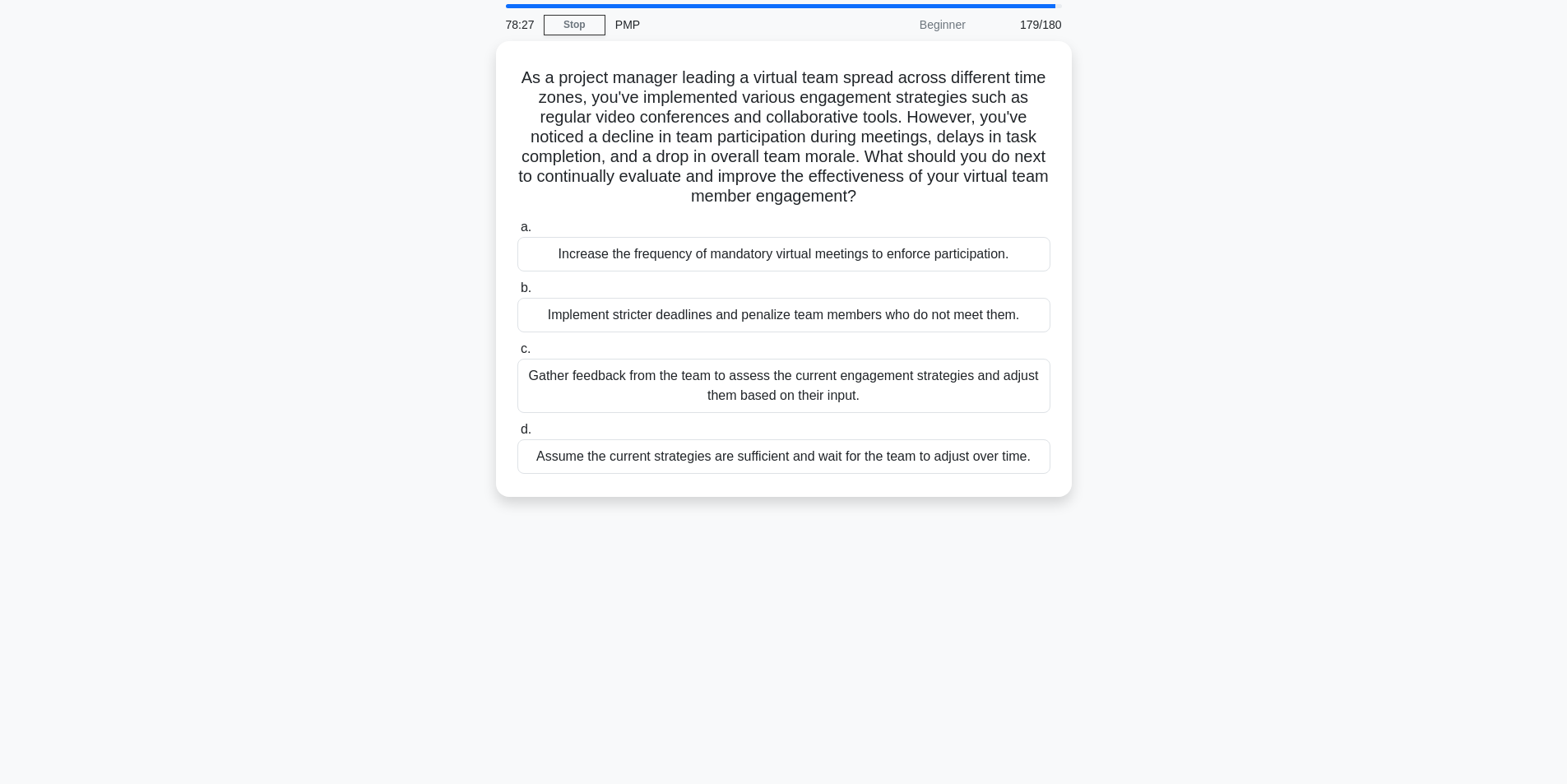
scroll to position [82, 0]
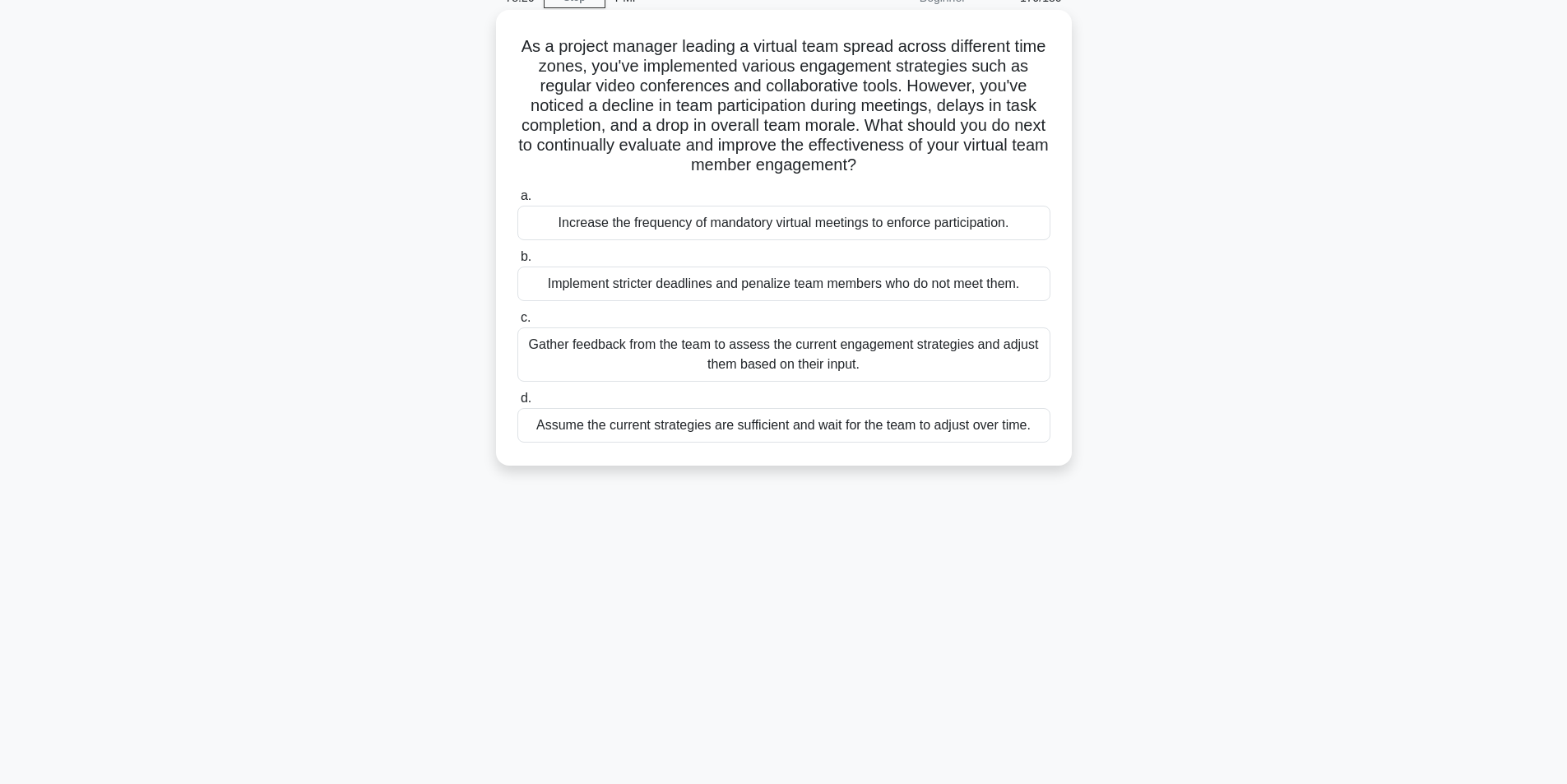
click at [568, 358] on div "Gather feedback from the team to assess the current engagement strategies and a…" at bounding box center [784, 354] width 533 height 55
click at [517, 323] on input "c. Gather feedback from the team to assess the current engagement strategies an…" at bounding box center [517, 317] width 0 height 10
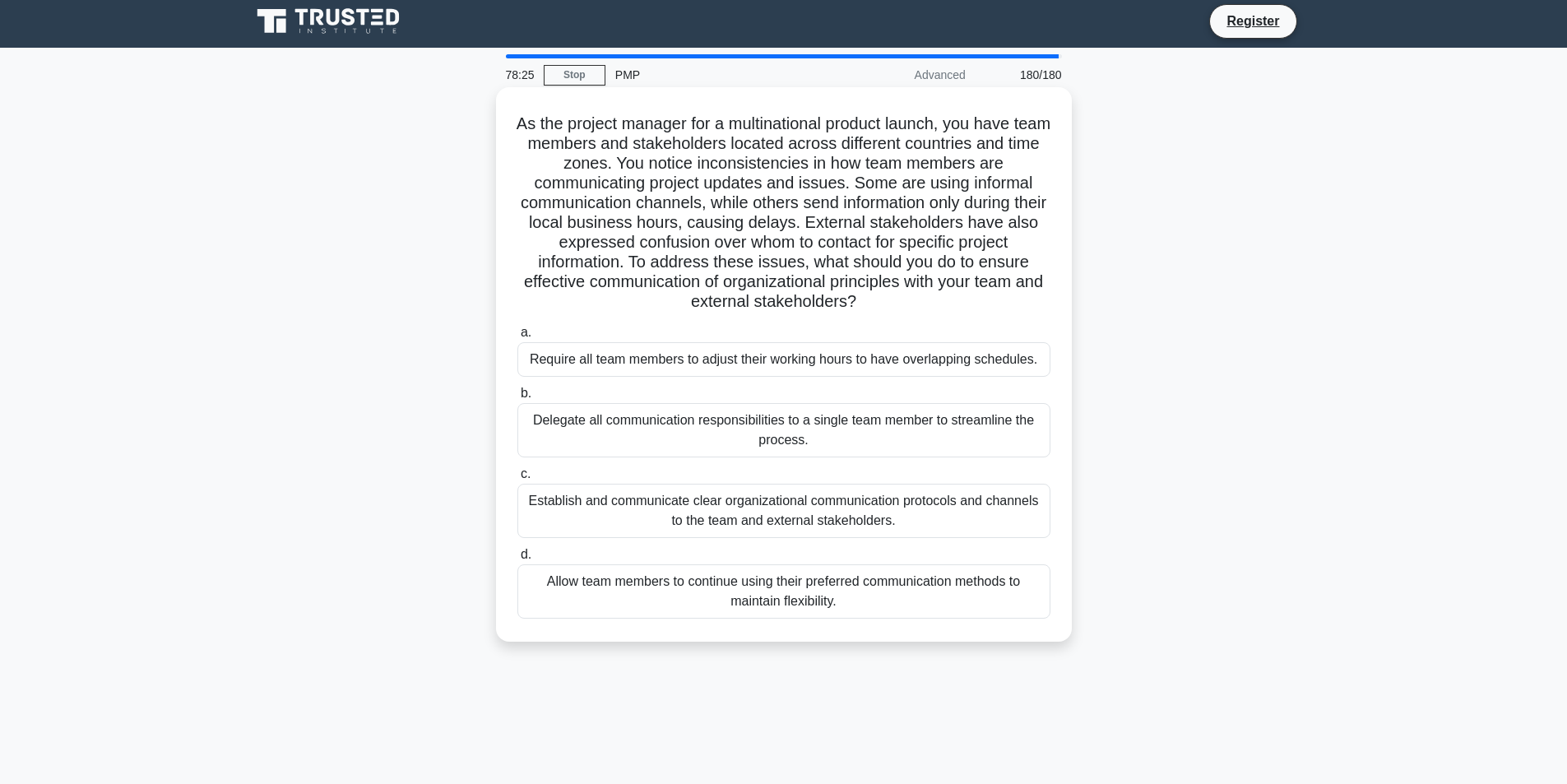
scroll to position [0, 0]
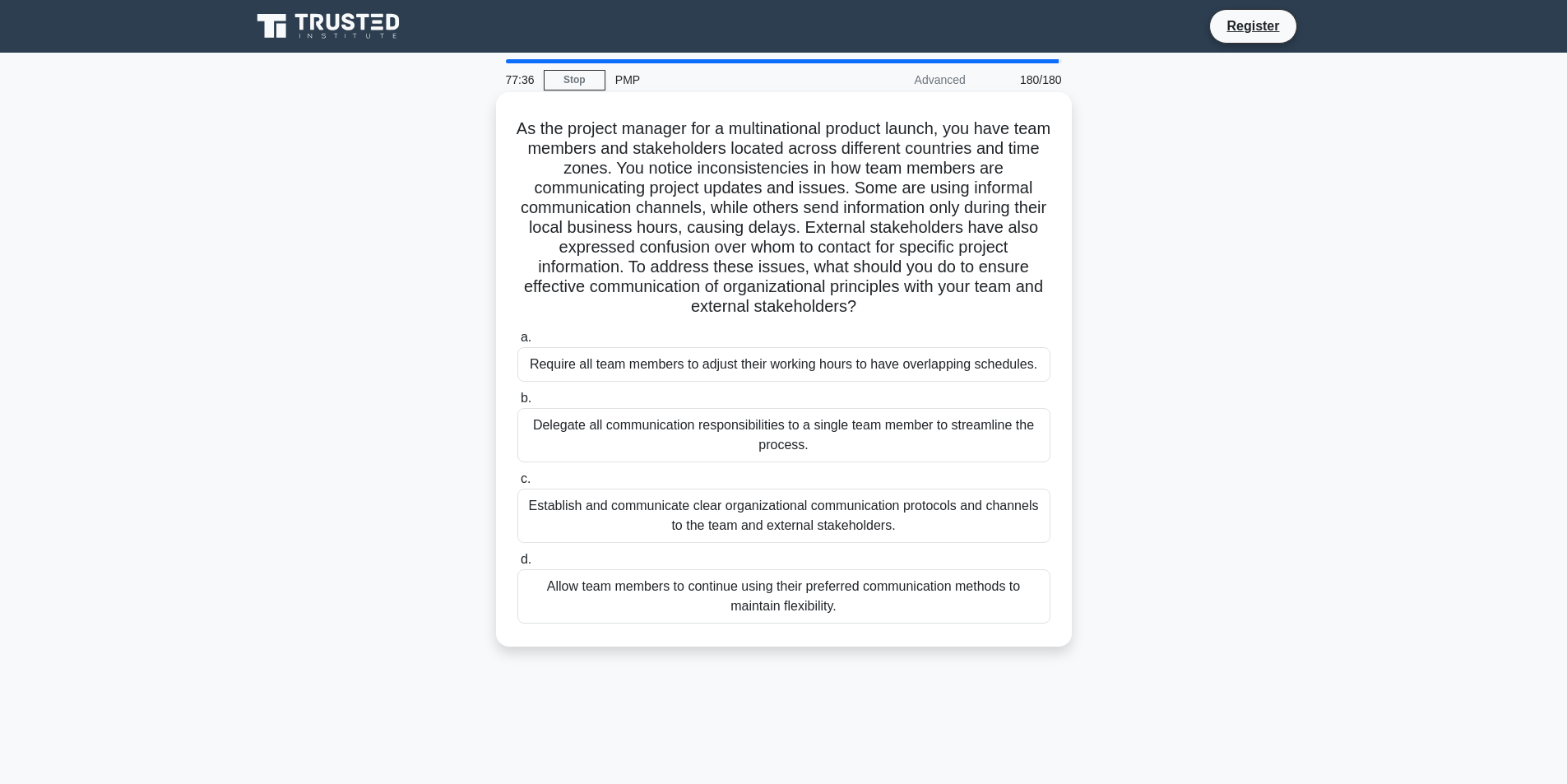
click at [868, 512] on div "Establish and communicate clear organizational communication protocols and chan…" at bounding box center [784, 516] width 533 height 55
click at [517, 484] on input "c. Establish and communicate clear organizational communication protocols and c…" at bounding box center [517, 478] width 0 height 10
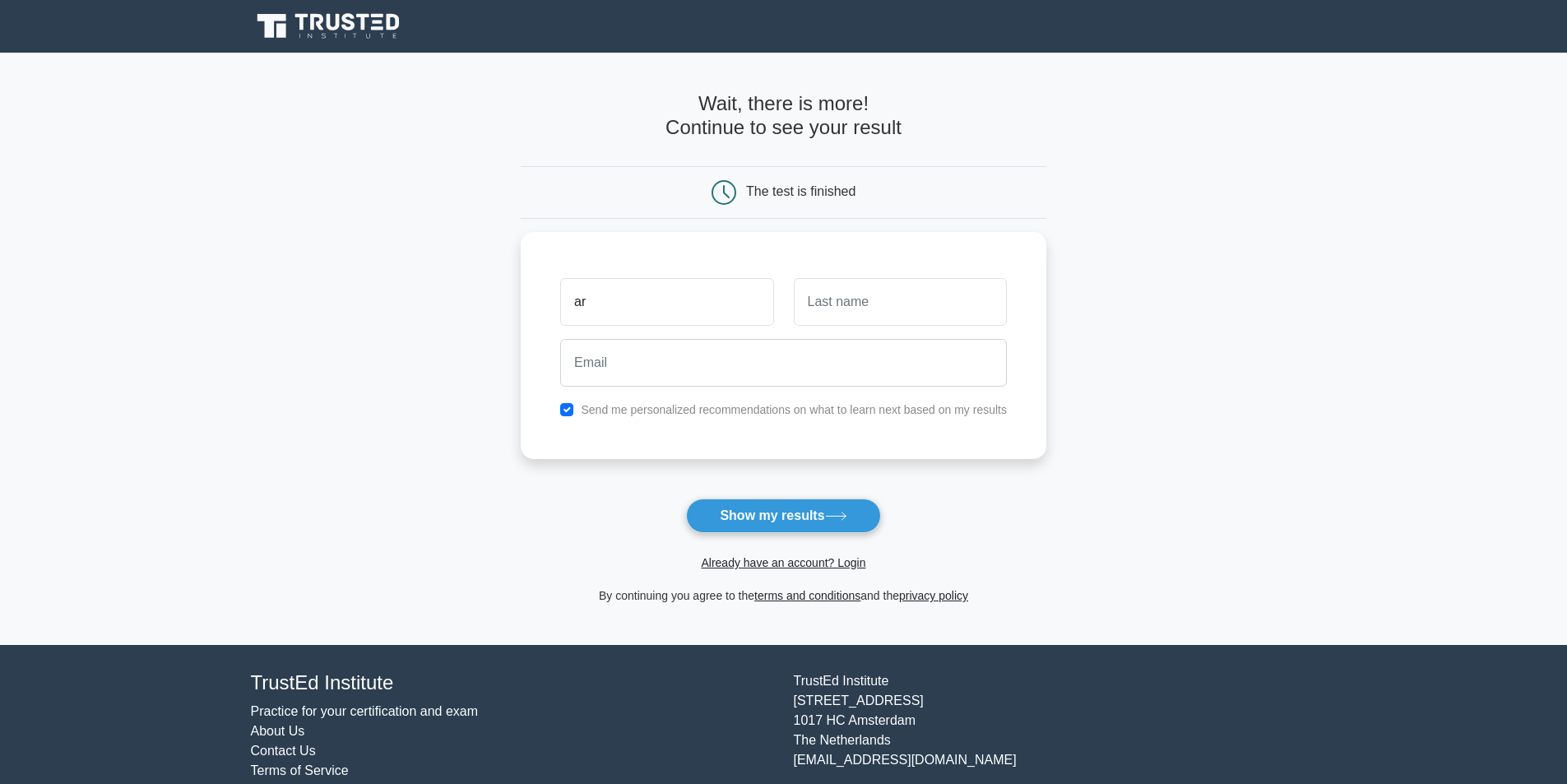
type input "a"
type input "ya"
click at [902, 270] on div at bounding box center [901, 297] width 233 height 61
click at [878, 301] on input "text" at bounding box center [900, 297] width 214 height 48
type input "na"
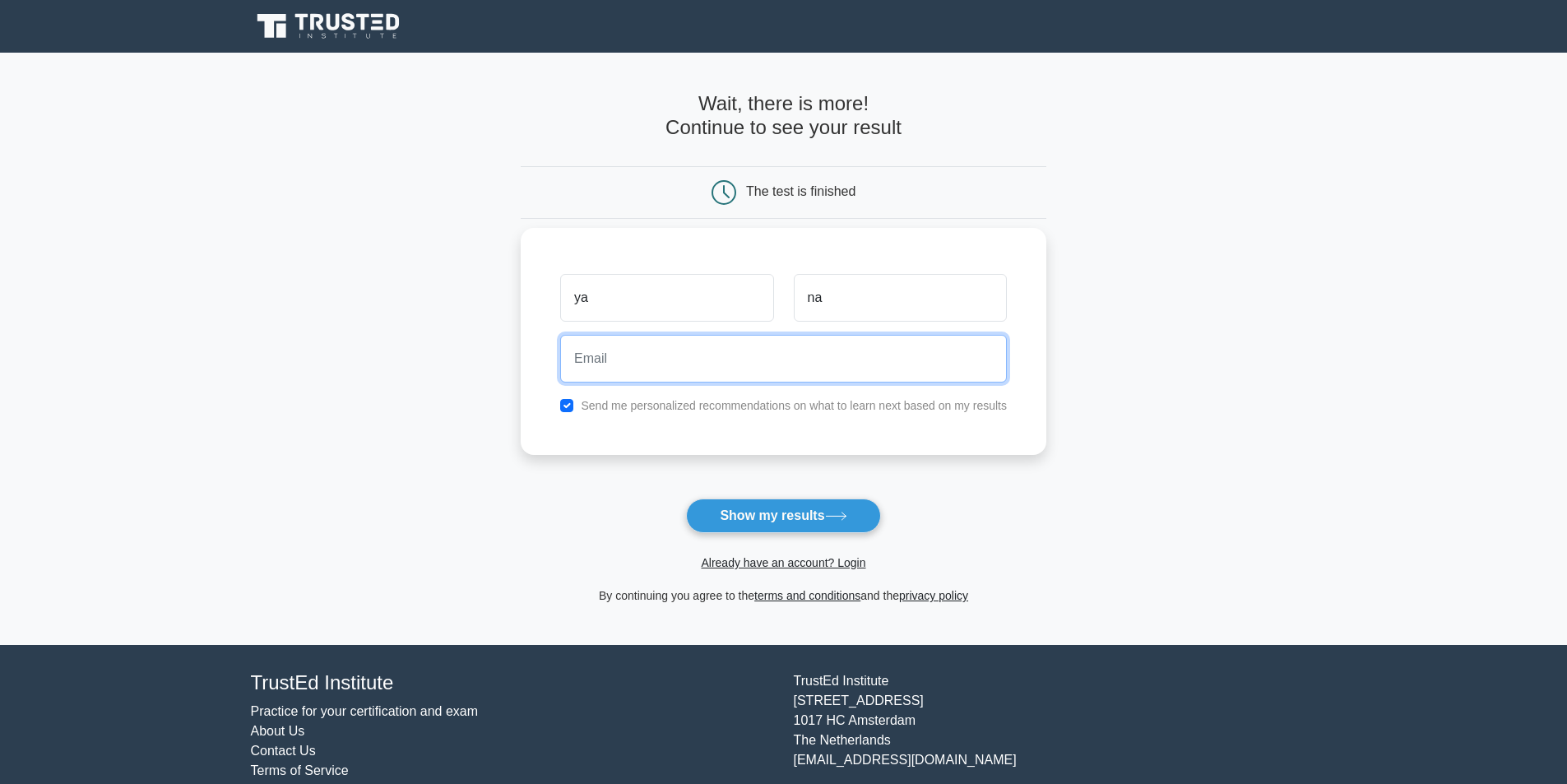
click at [805, 349] on input "email" at bounding box center [784, 358] width 447 height 48
type input "yana@gmail.com"
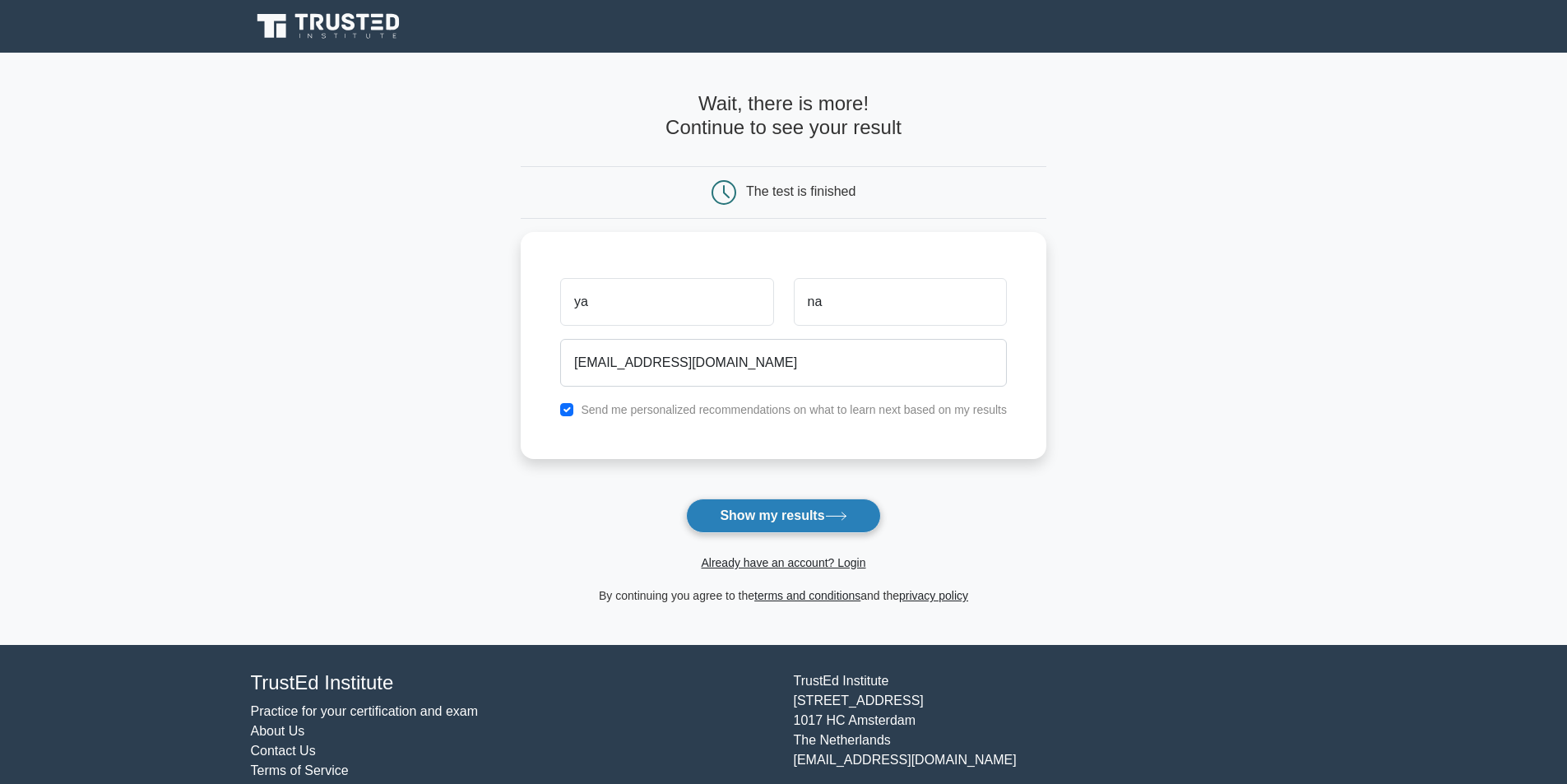
click at [825, 517] on button "Show my results" at bounding box center [784, 515] width 194 height 35
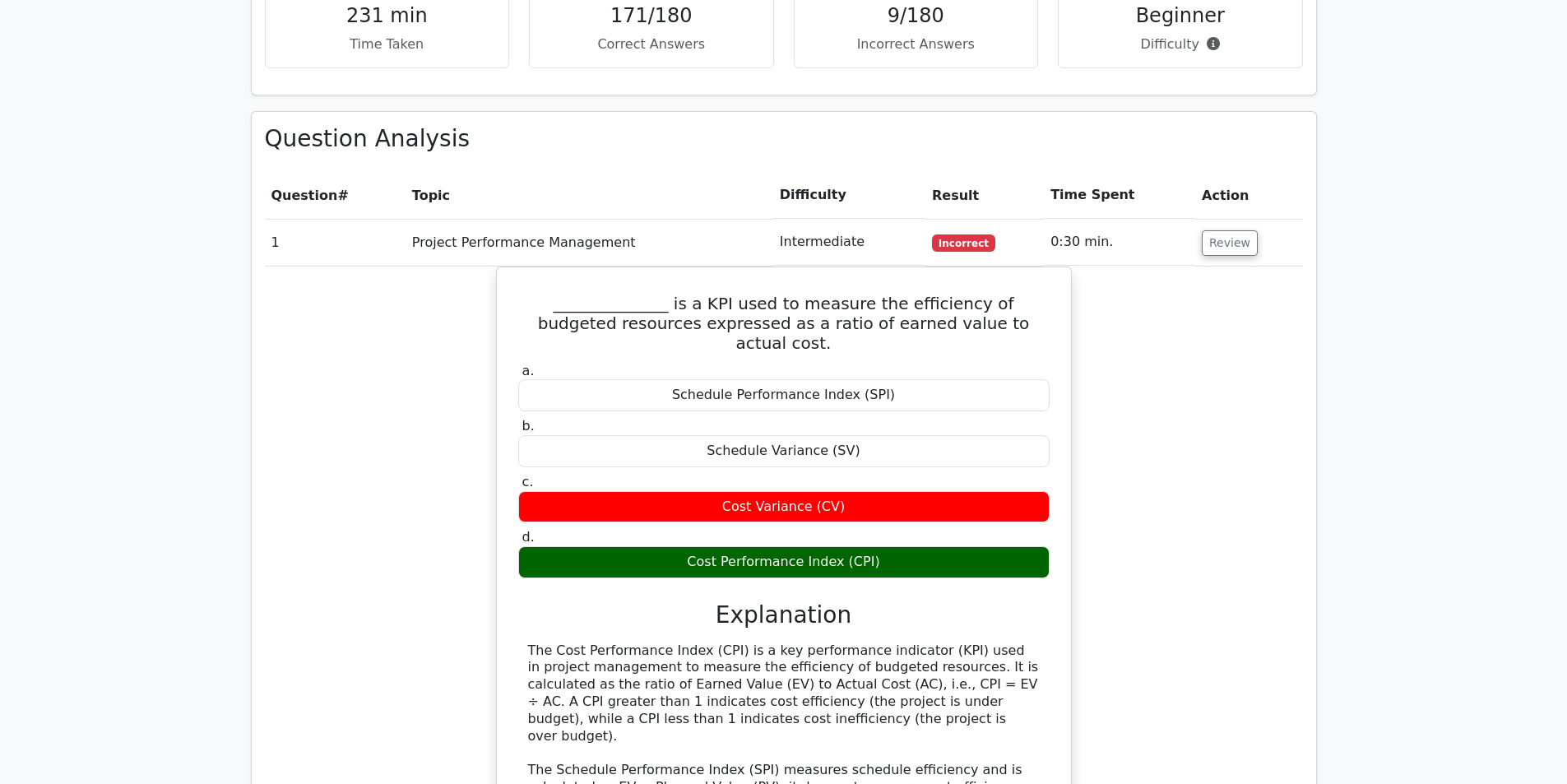
scroll to position [1152, 0]
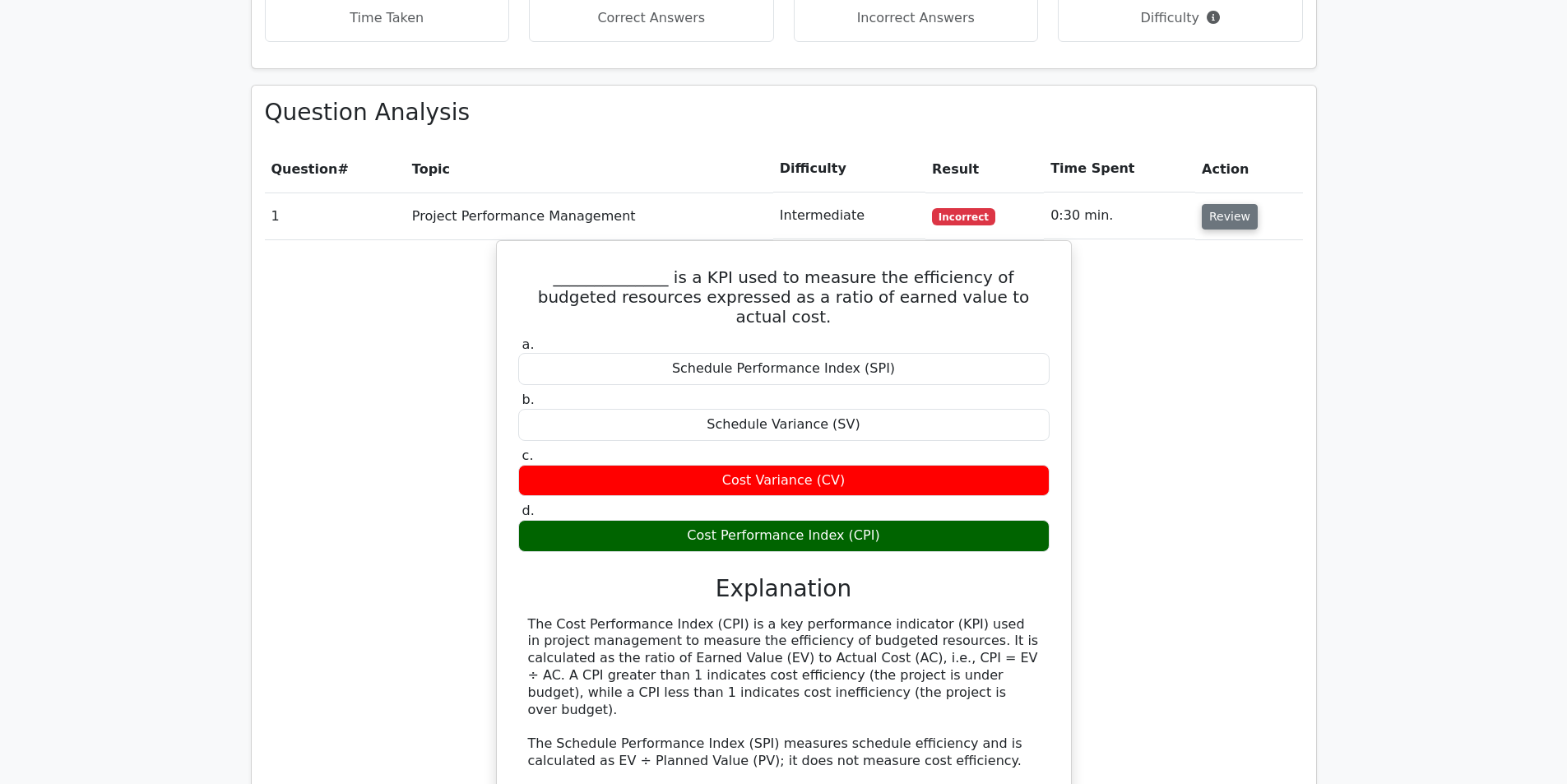
click at [1209, 204] on button "Review" at bounding box center [1229, 216] width 55 height 25
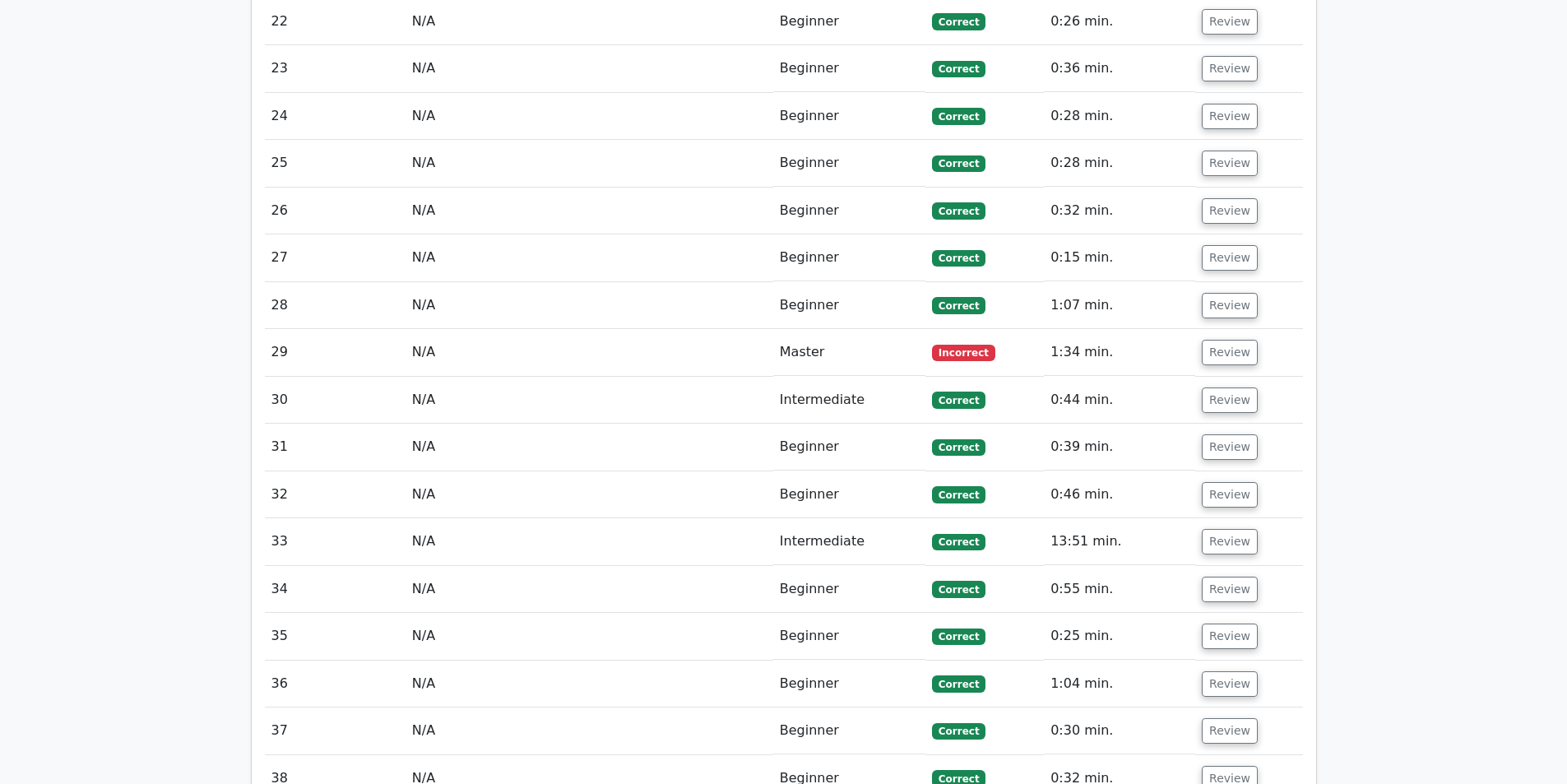
scroll to position [2328, 0]
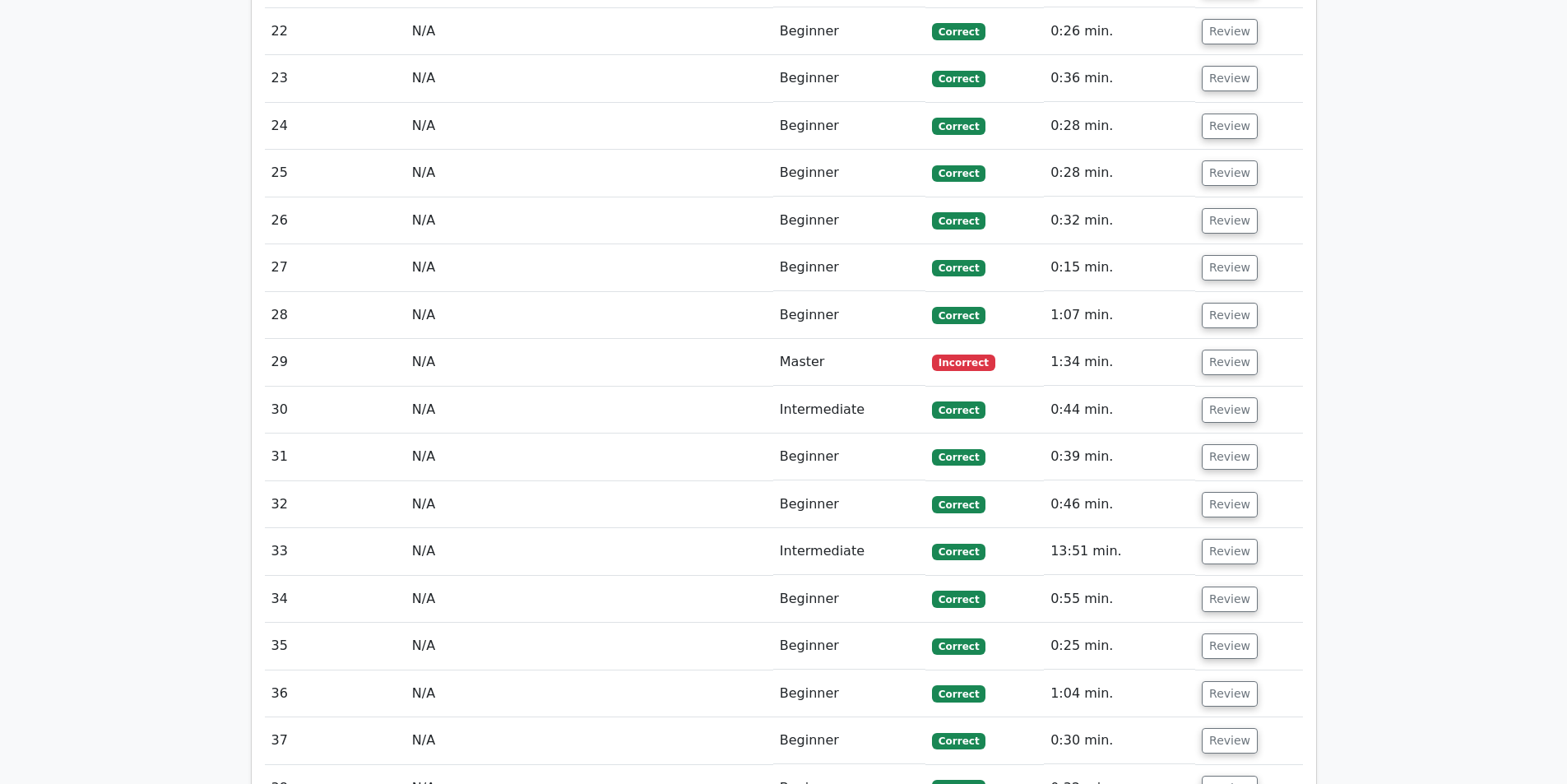
click at [1257, 338] on td "Review" at bounding box center [1249, 362] width 107 height 47
click at [1226, 350] on button "Review" at bounding box center [1229, 362] width 55 height 25
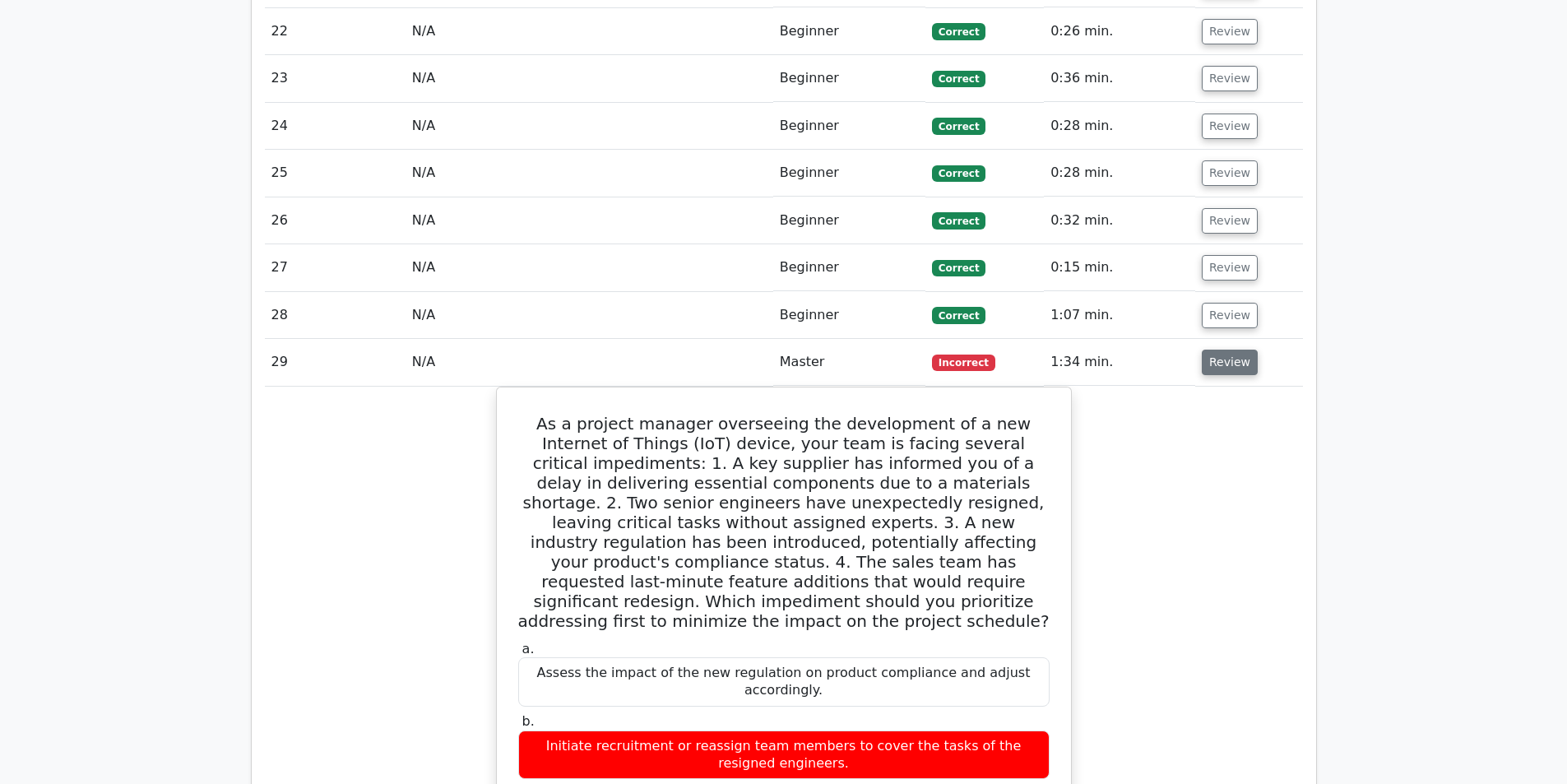
click at [1244, 350] on button "Review" at bounding box center [1229, 362] width 55 height 25
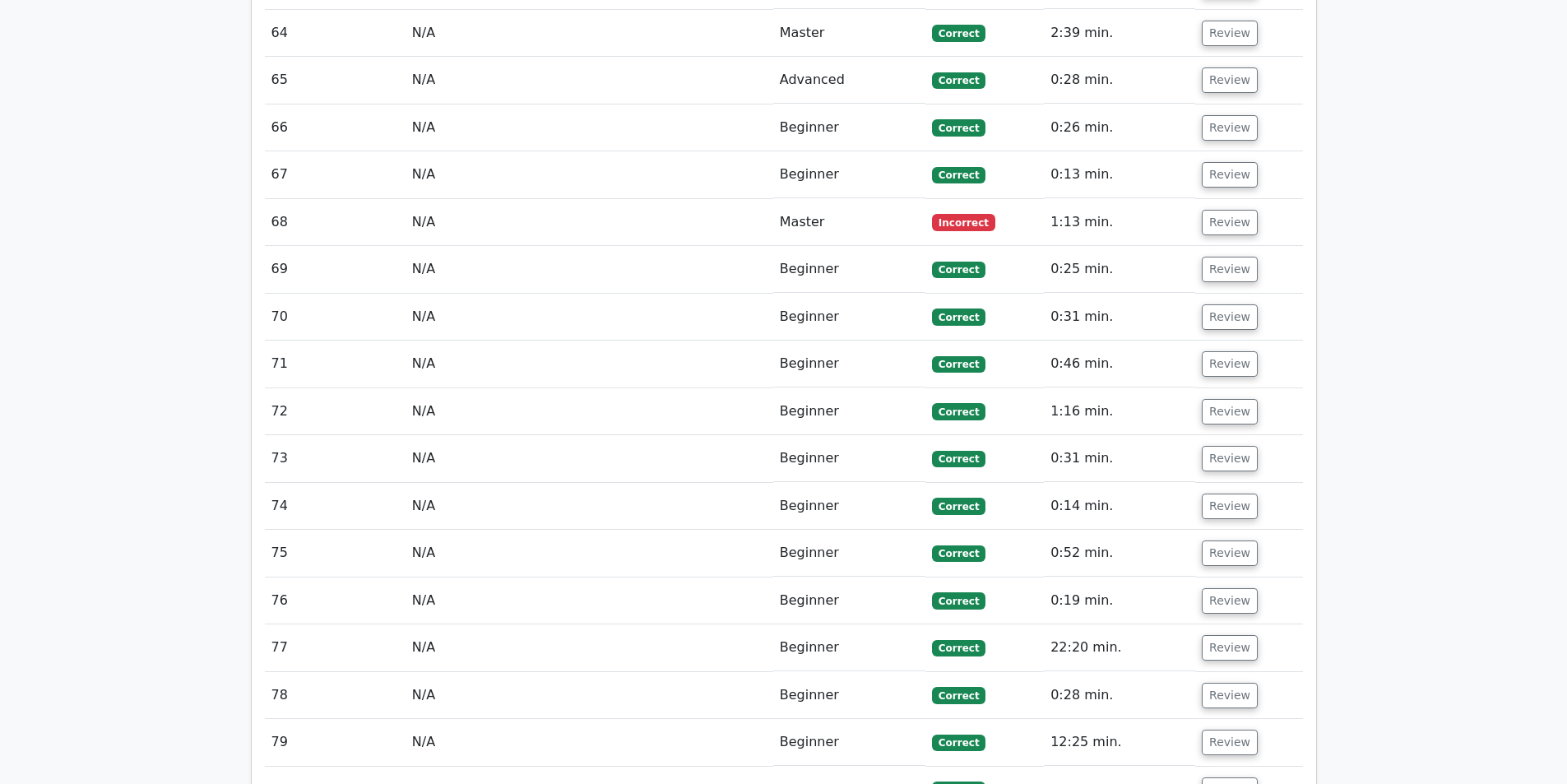
scroll to position [4220, 0]
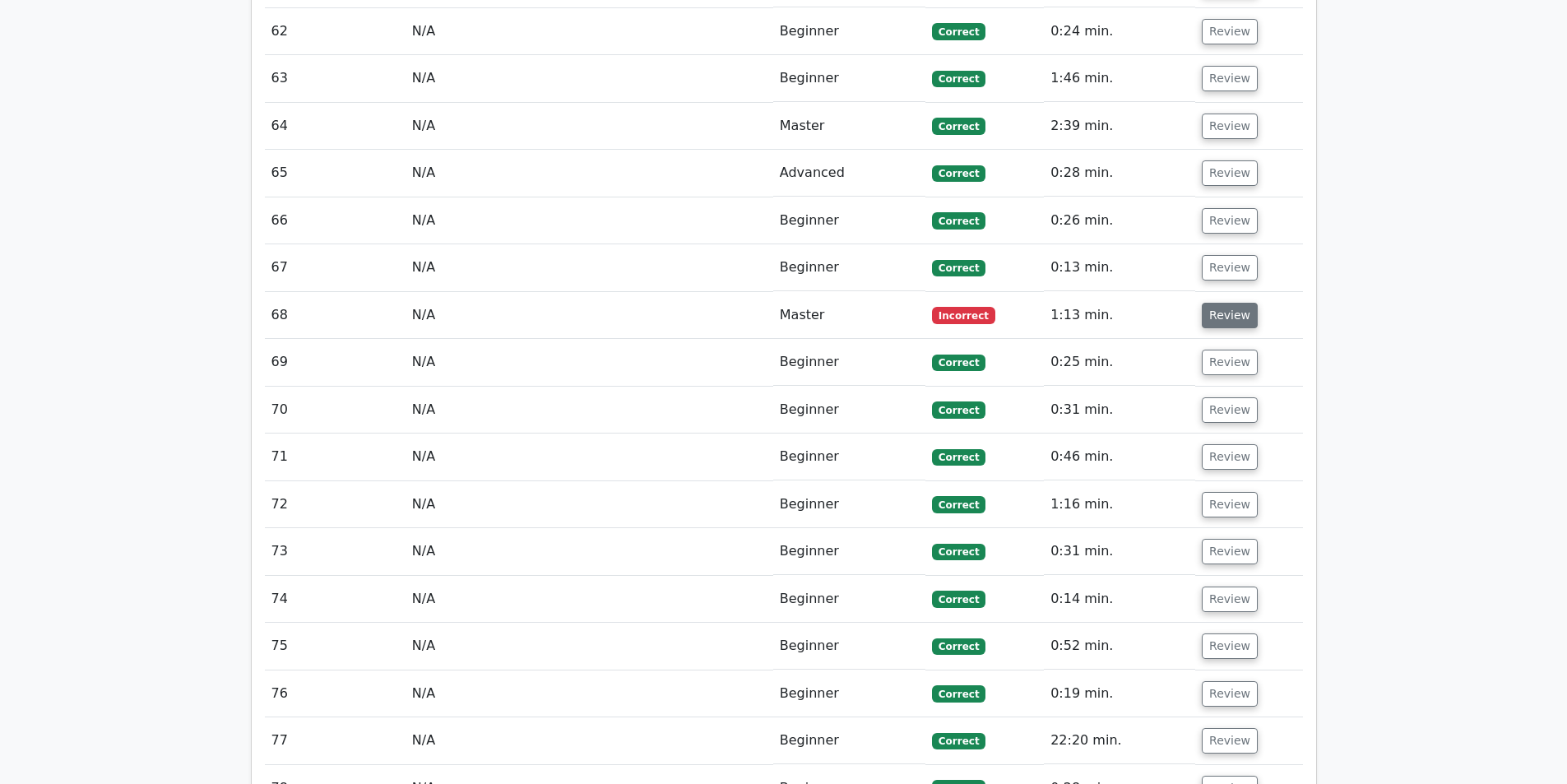
click at [1226, 303] on button "Review" at bounding box center [1229, 315] width 55 height 25
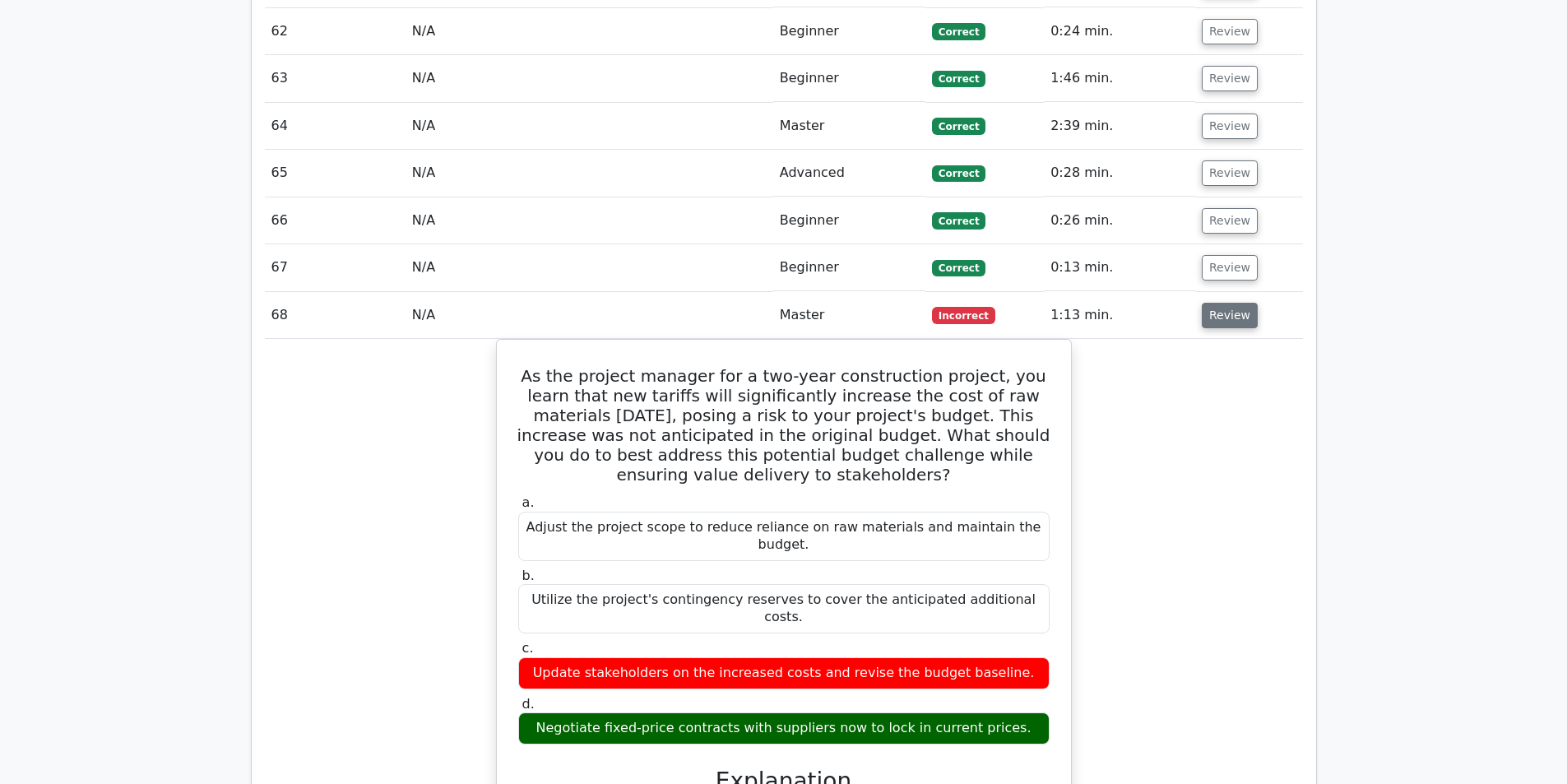
click at [1226, 303] on button "Review" at bounding box center [1229, 315] width 55 height 25
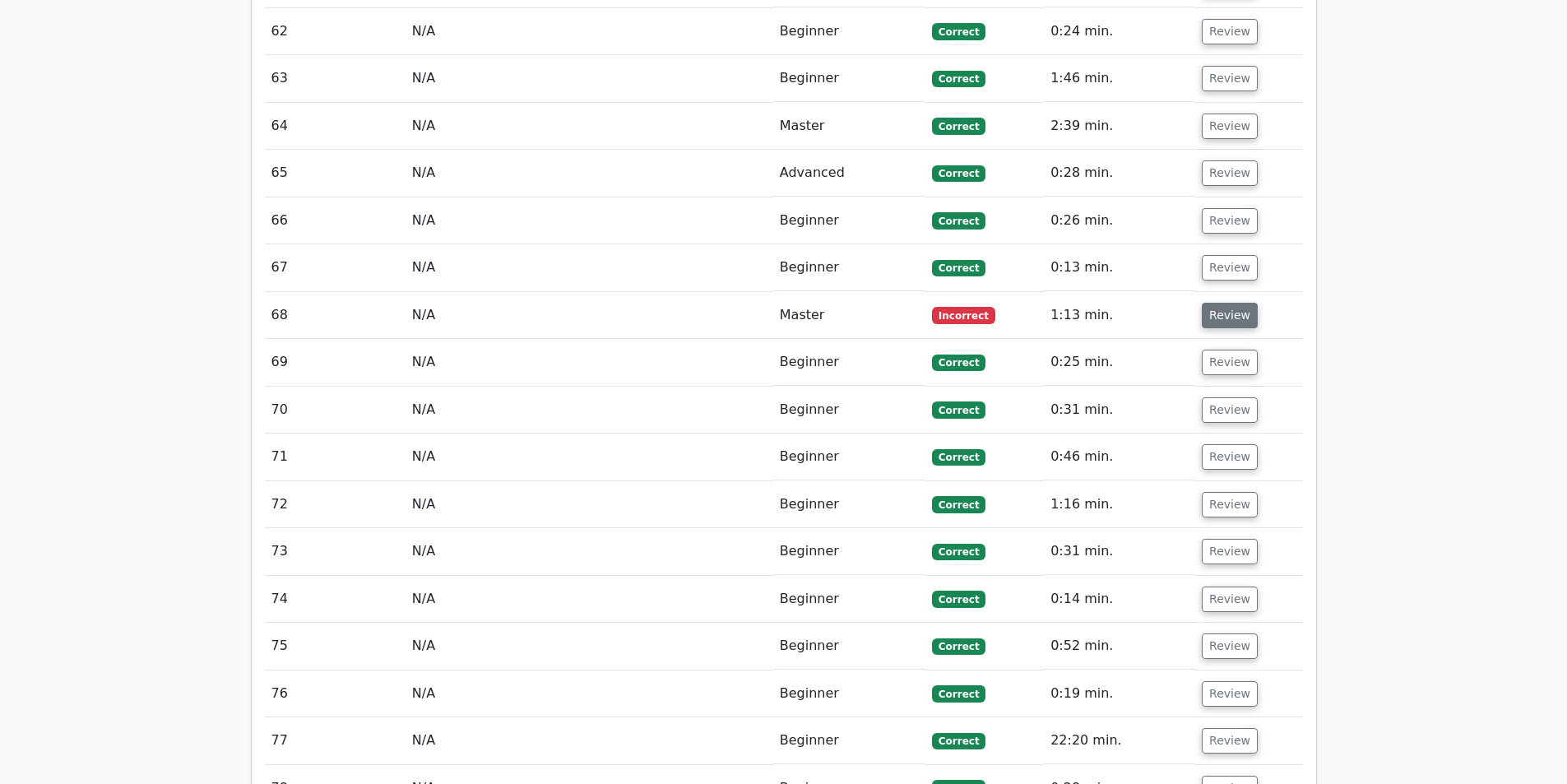
click at [1226, 303] on button "Review" at bounding box center [1229, 315] width 55 height 25
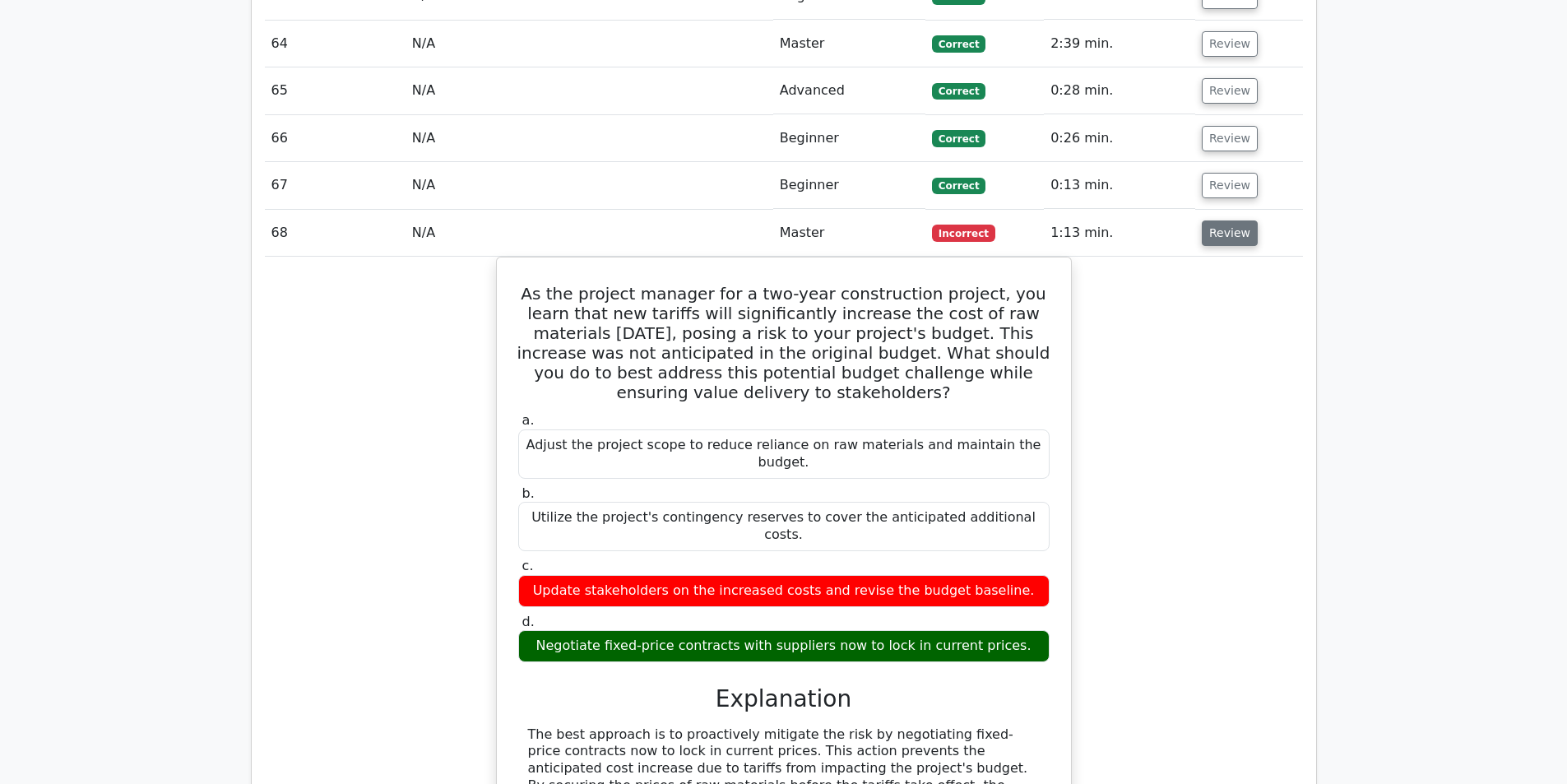
click at [1214, 220] on button "Review" at bounding box center [1229, 232] width 55 height 25
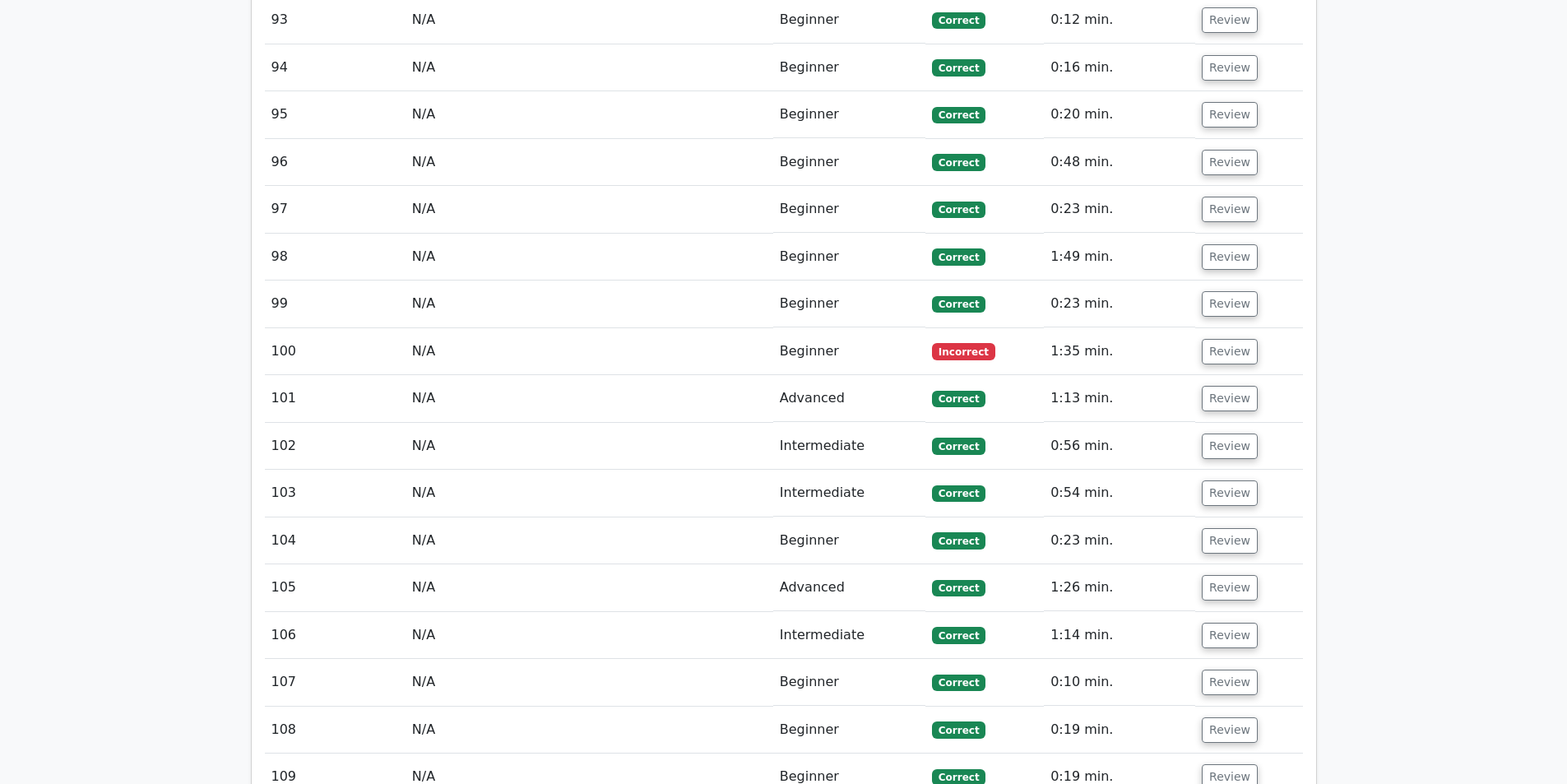
scroll to position [5700, 0]
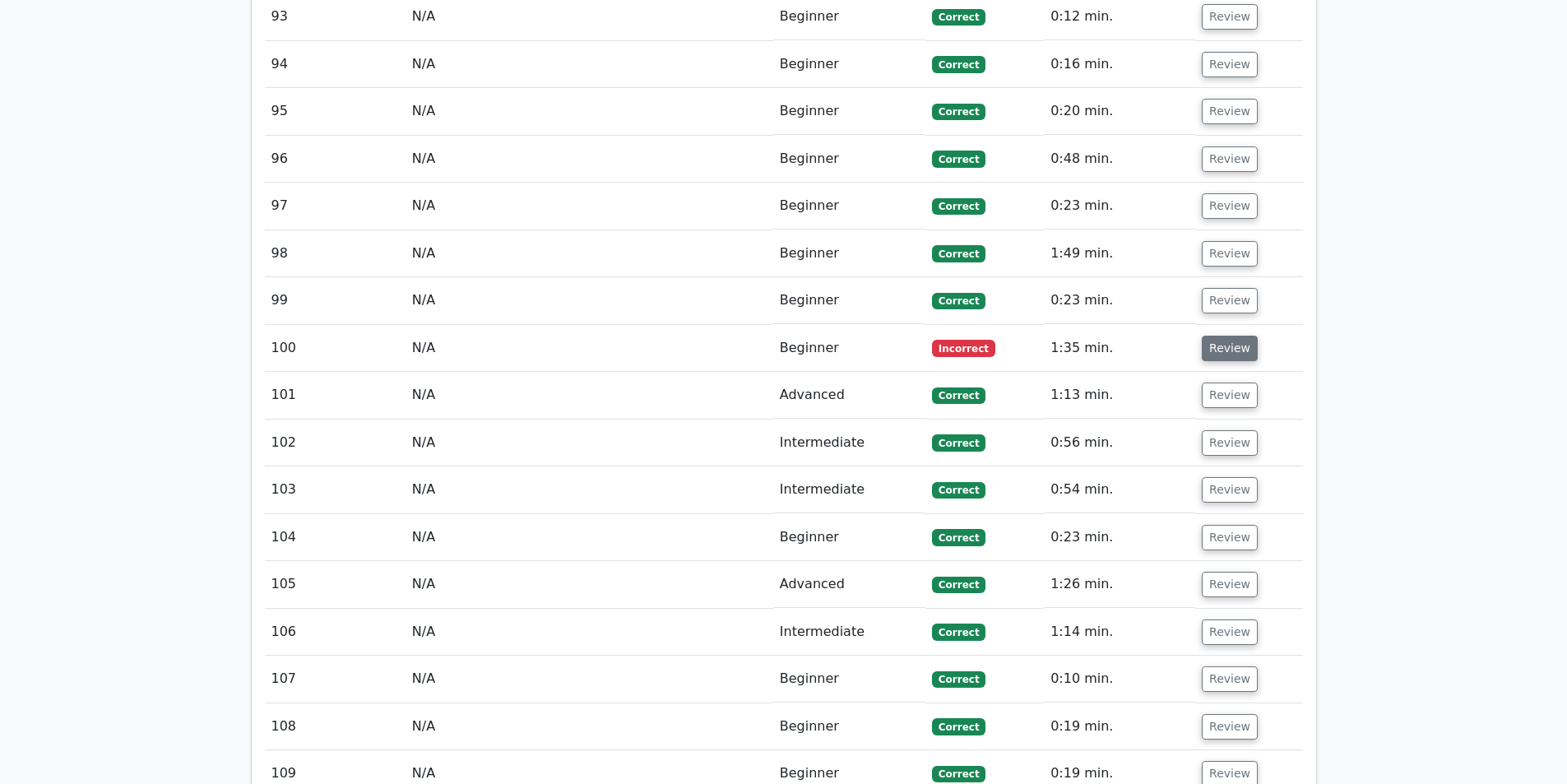
click at [1226, 336] on button "Review" at bounding box center [1229, 348] width 55 height 25
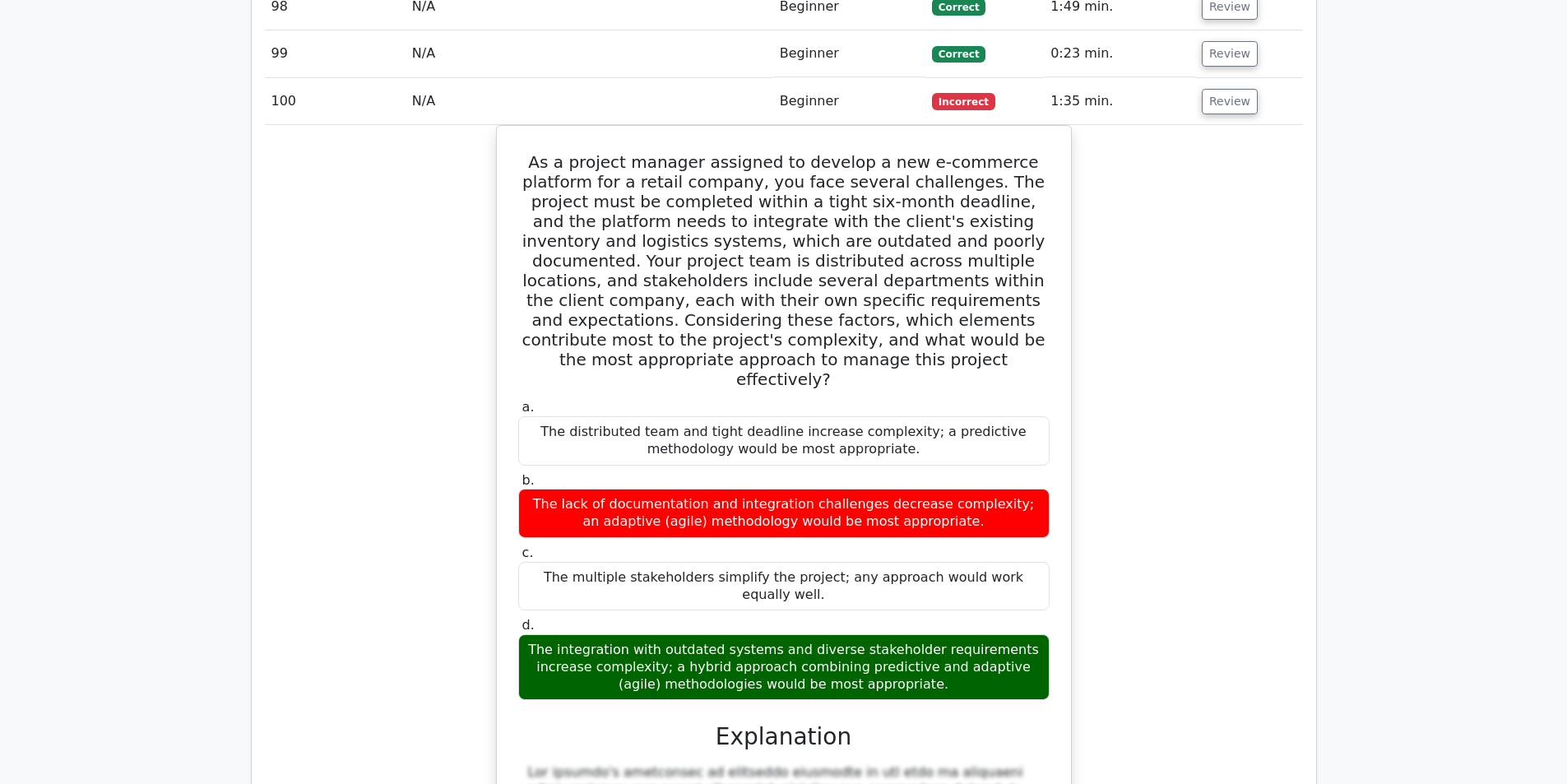
scroll to position [5865, 0]
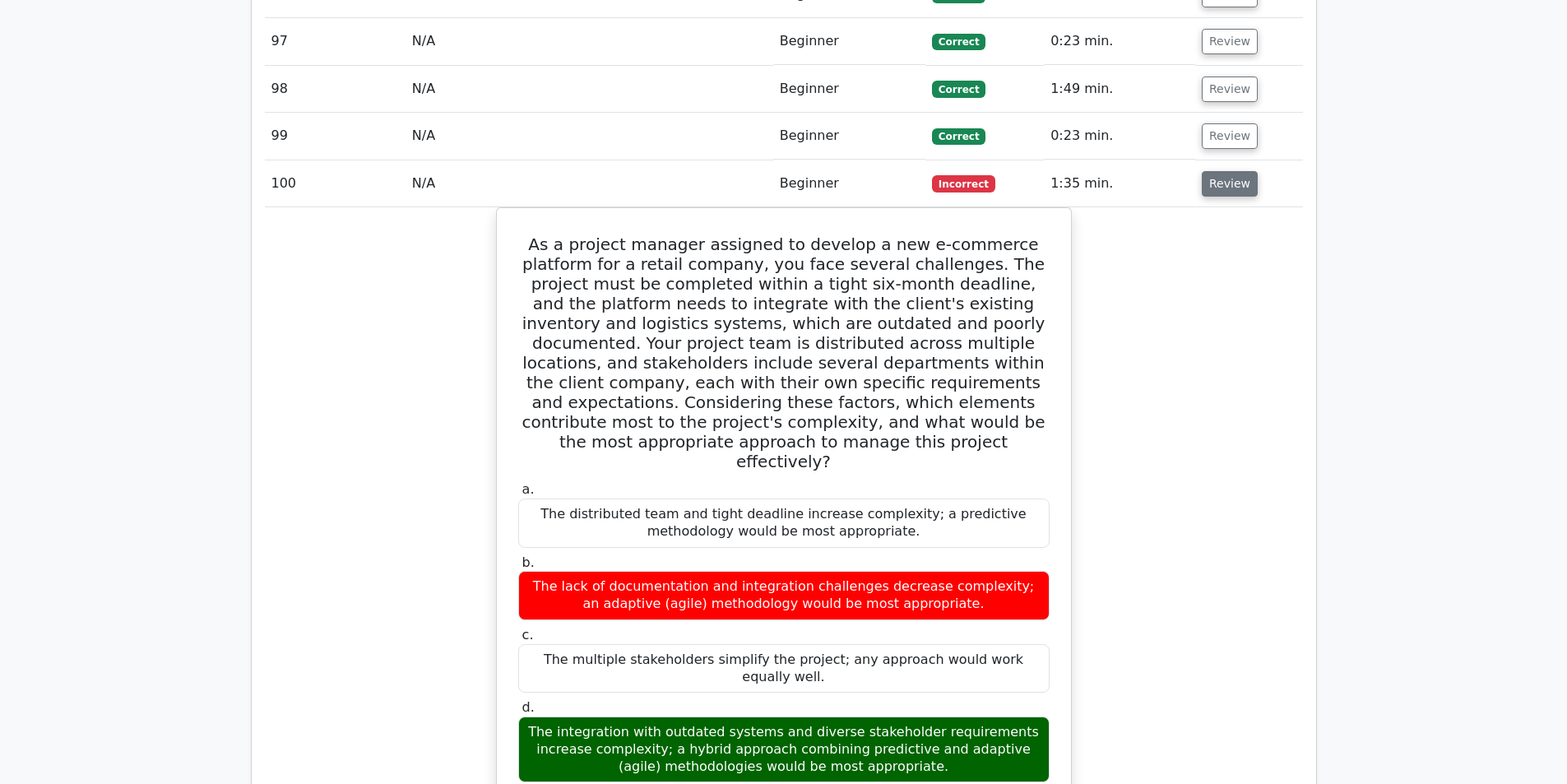
click at [1232, 171] on button "Review" at bounding box center [1229, 183] width 55 height 25
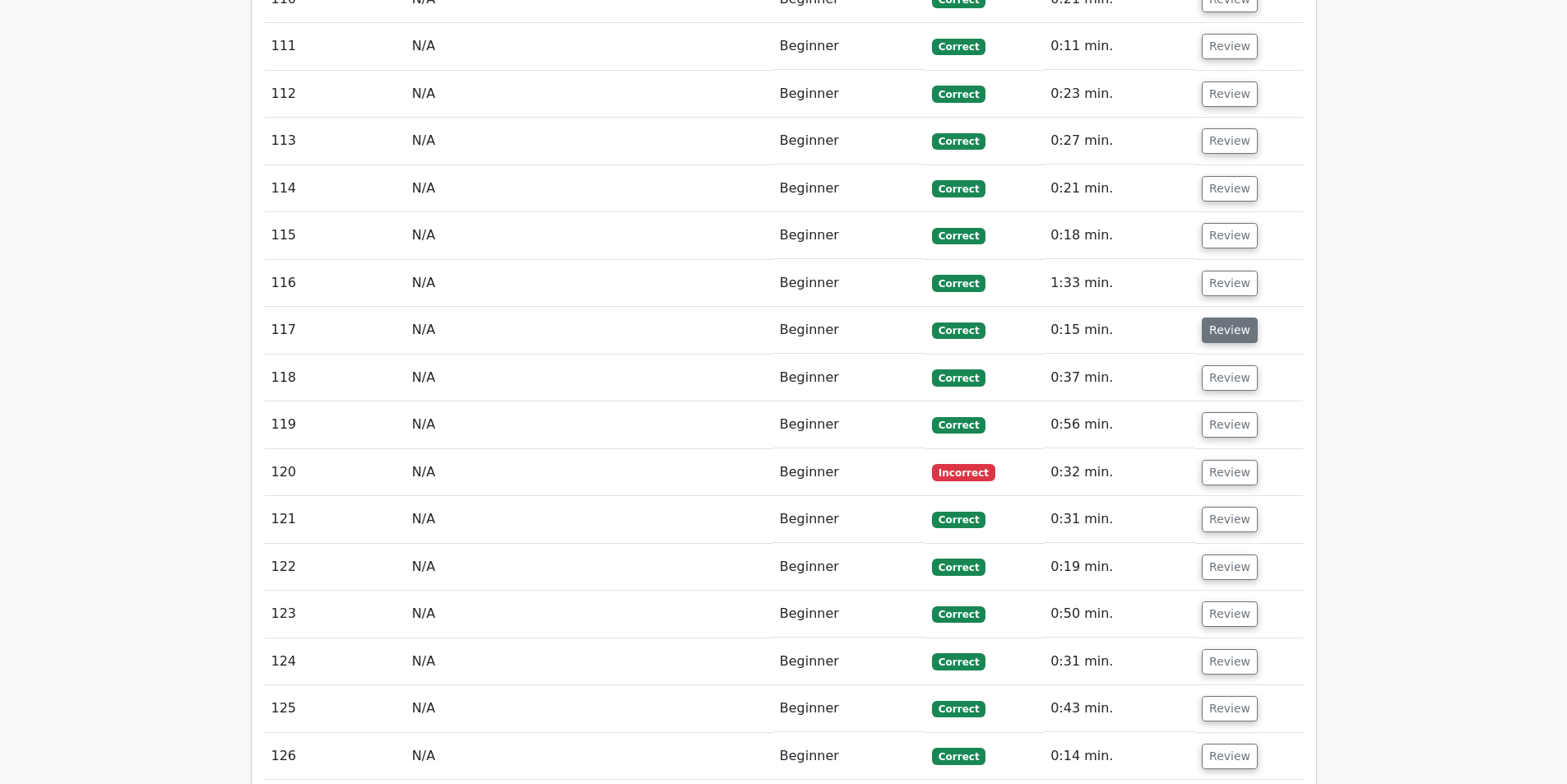
scroll to position [6523, 0]
click at [1220, 459] on button "Review" at bounding box center [1229, 471] width 55 height 25
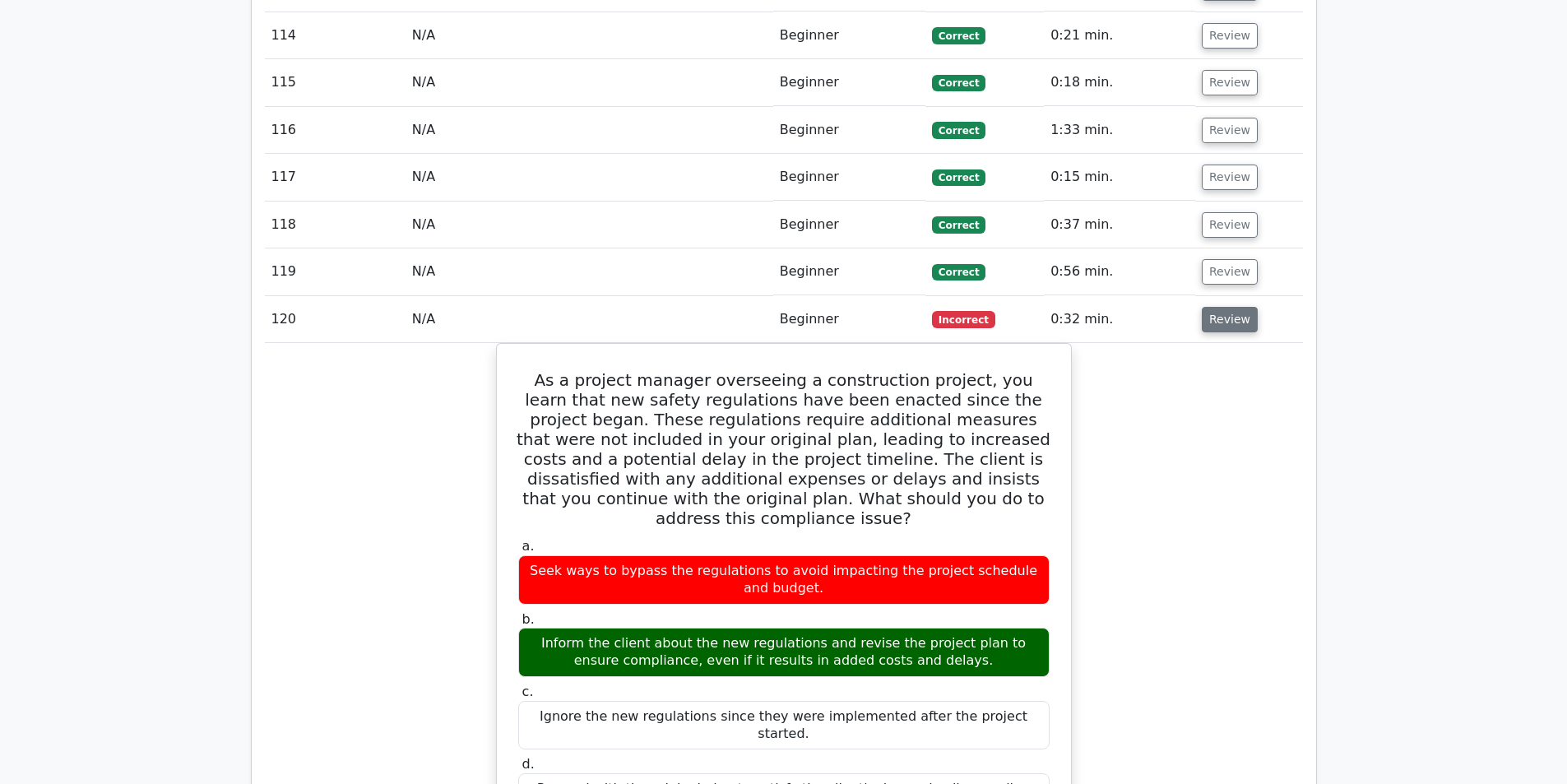
scroll to position [6688, 0]
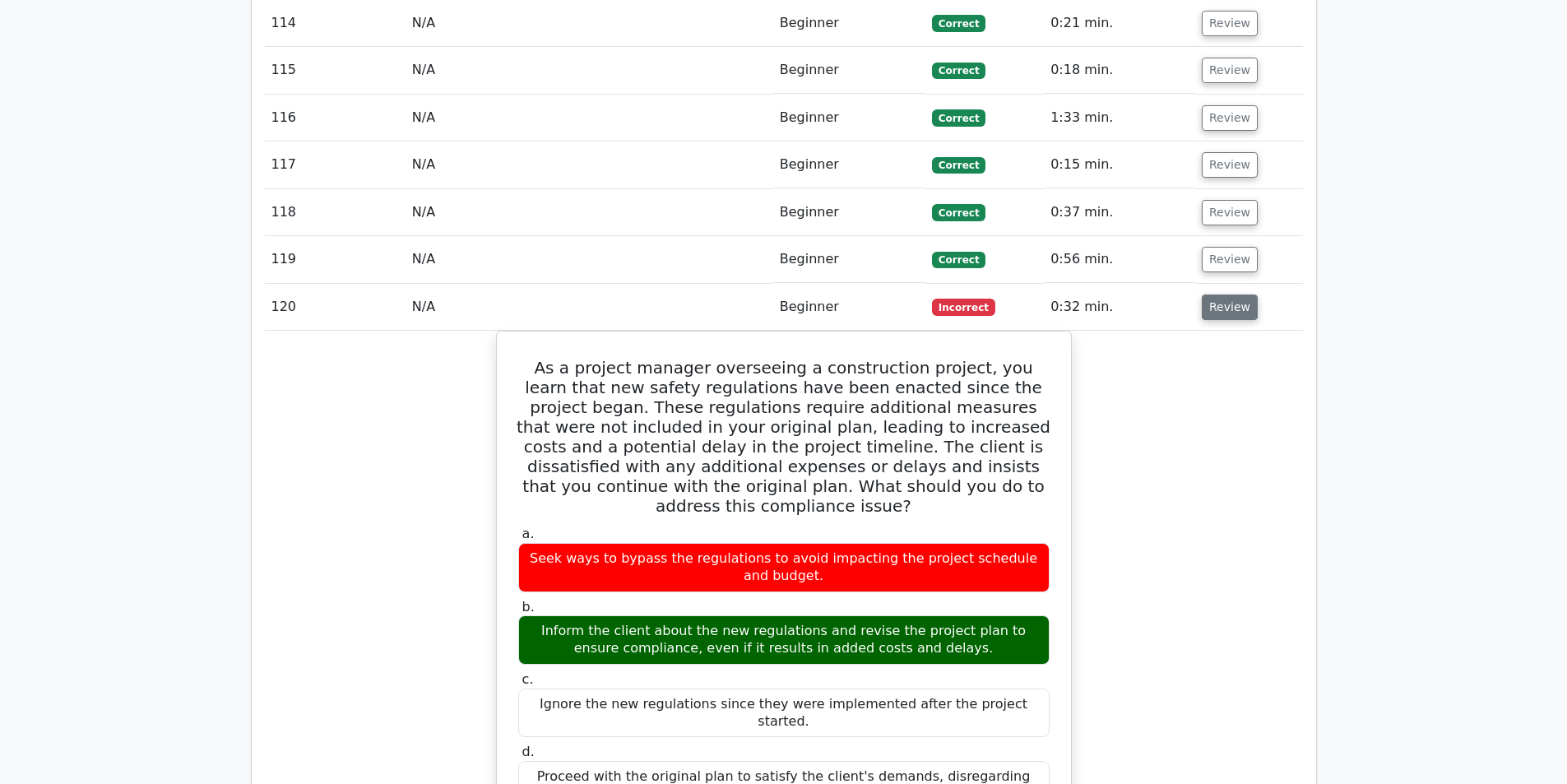
click at [1236, 294] on button "Review" at bounding box center [1229, 306] width 55 height 25
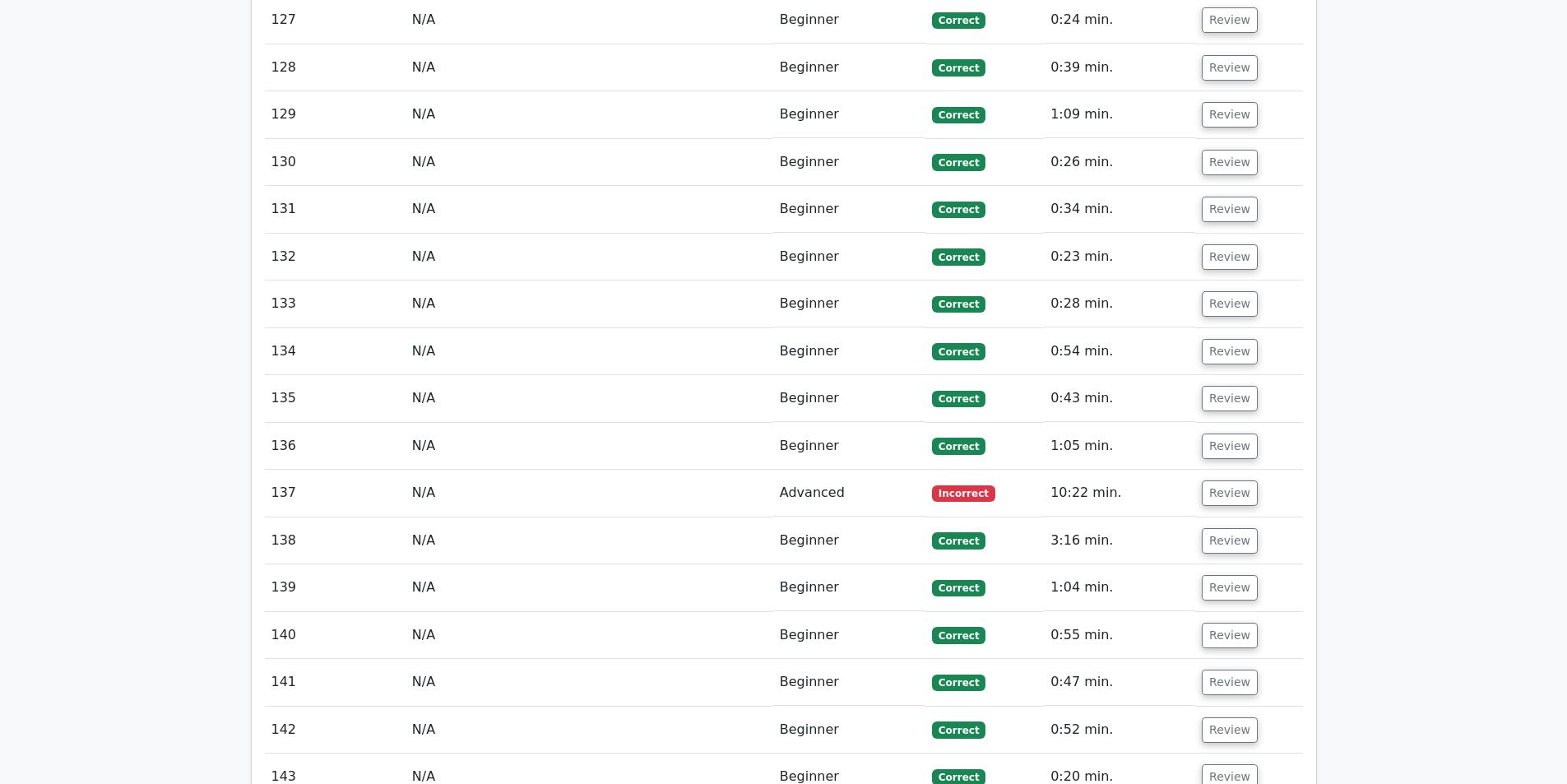
scroll to position [7345, 0]
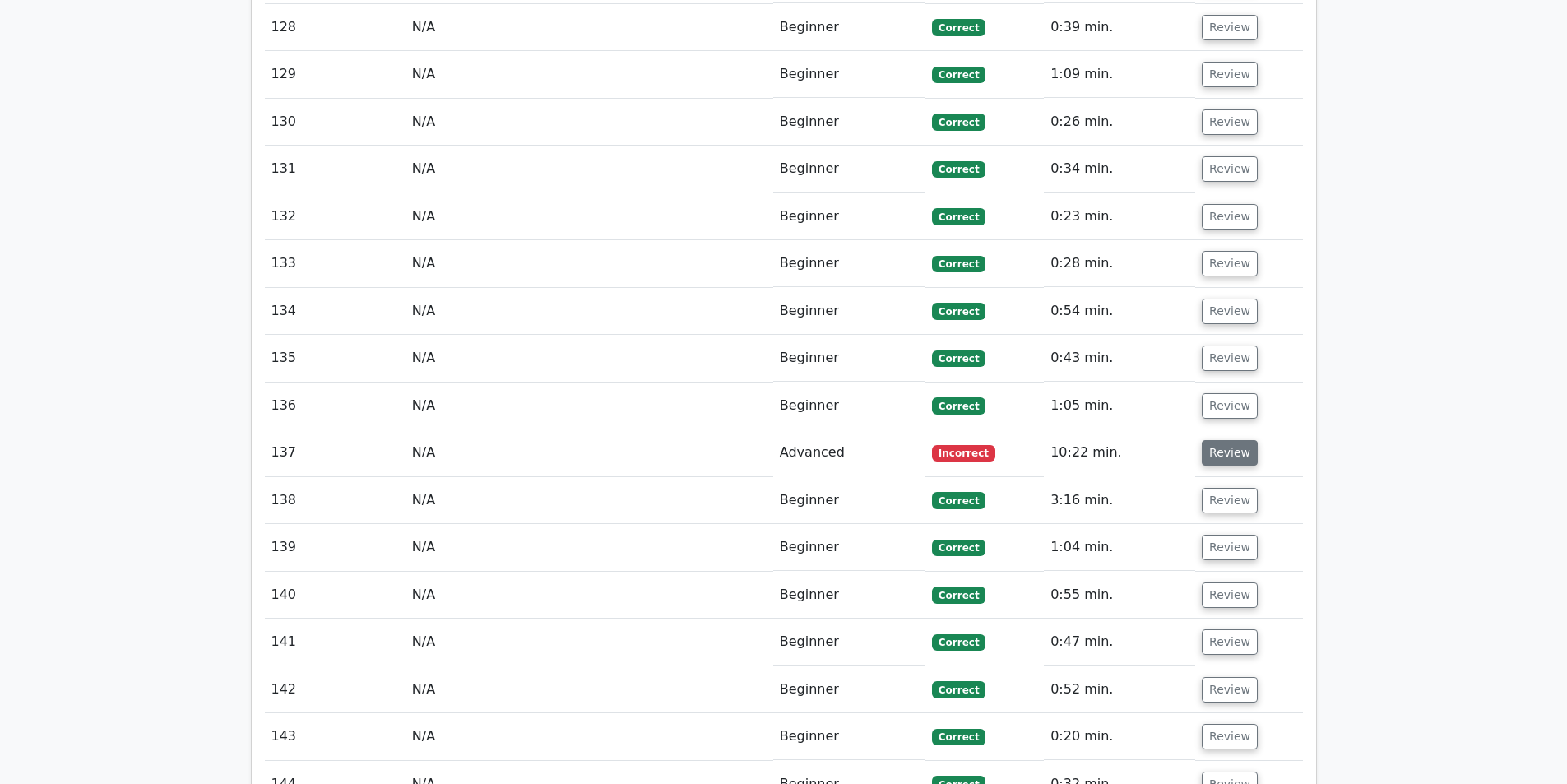
click at [1221, 440] on button "Review" at bounding box center [1229, 452] width 55 height 25
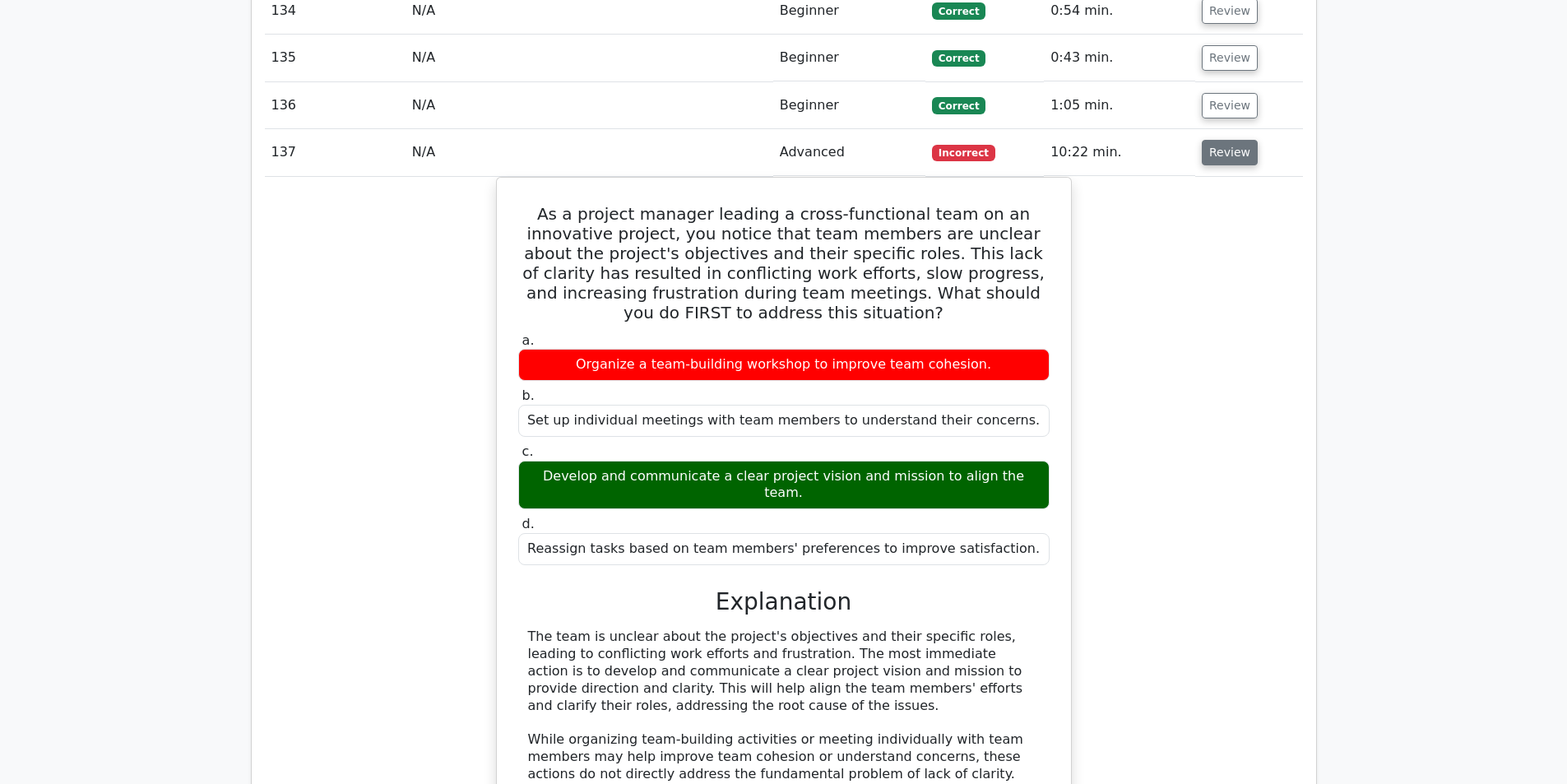
scroll to position [7674, 0]
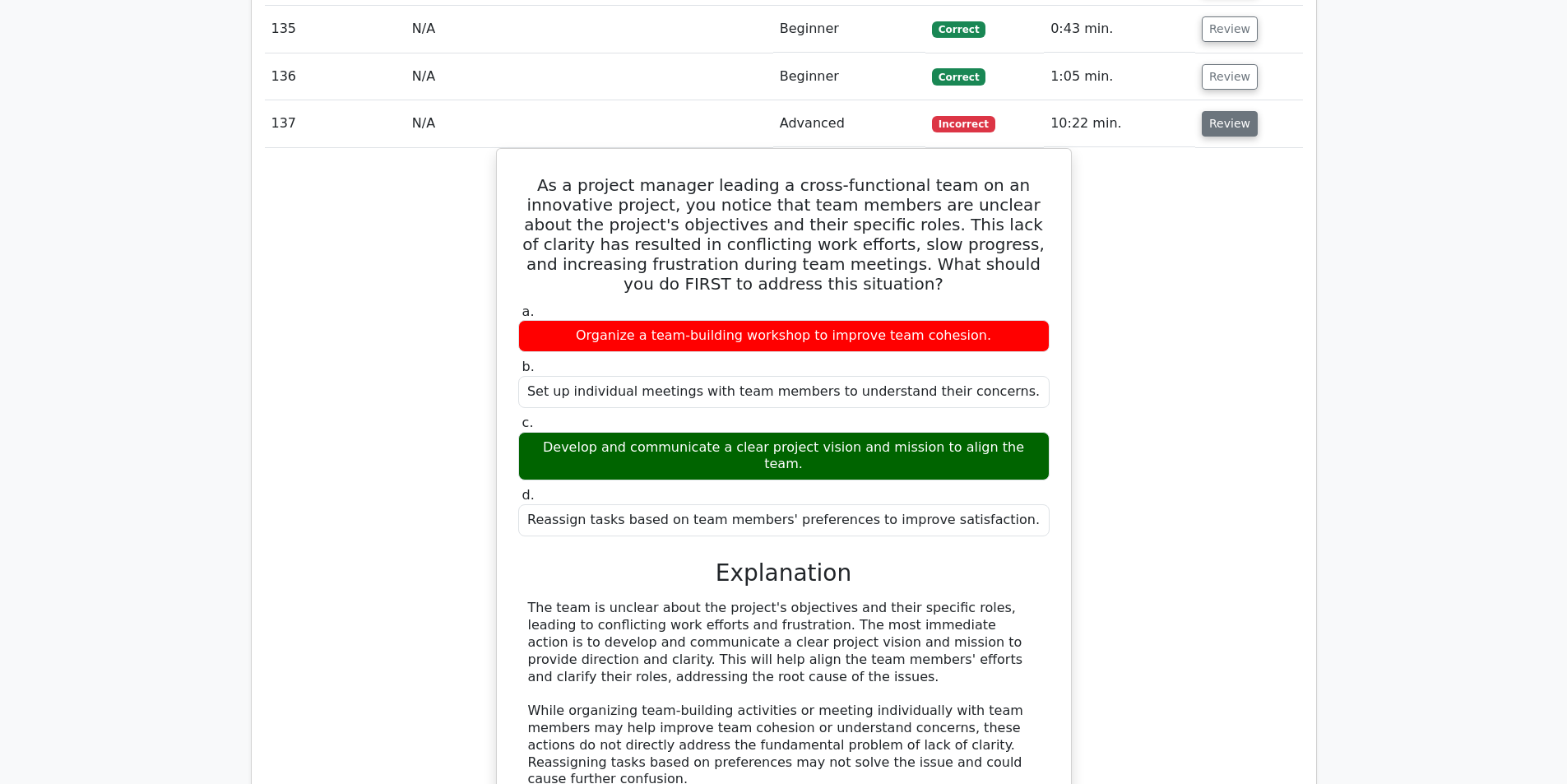
click at [1212, 111] on button "Review" at bounding box center [1229, 123] width 55 height 25
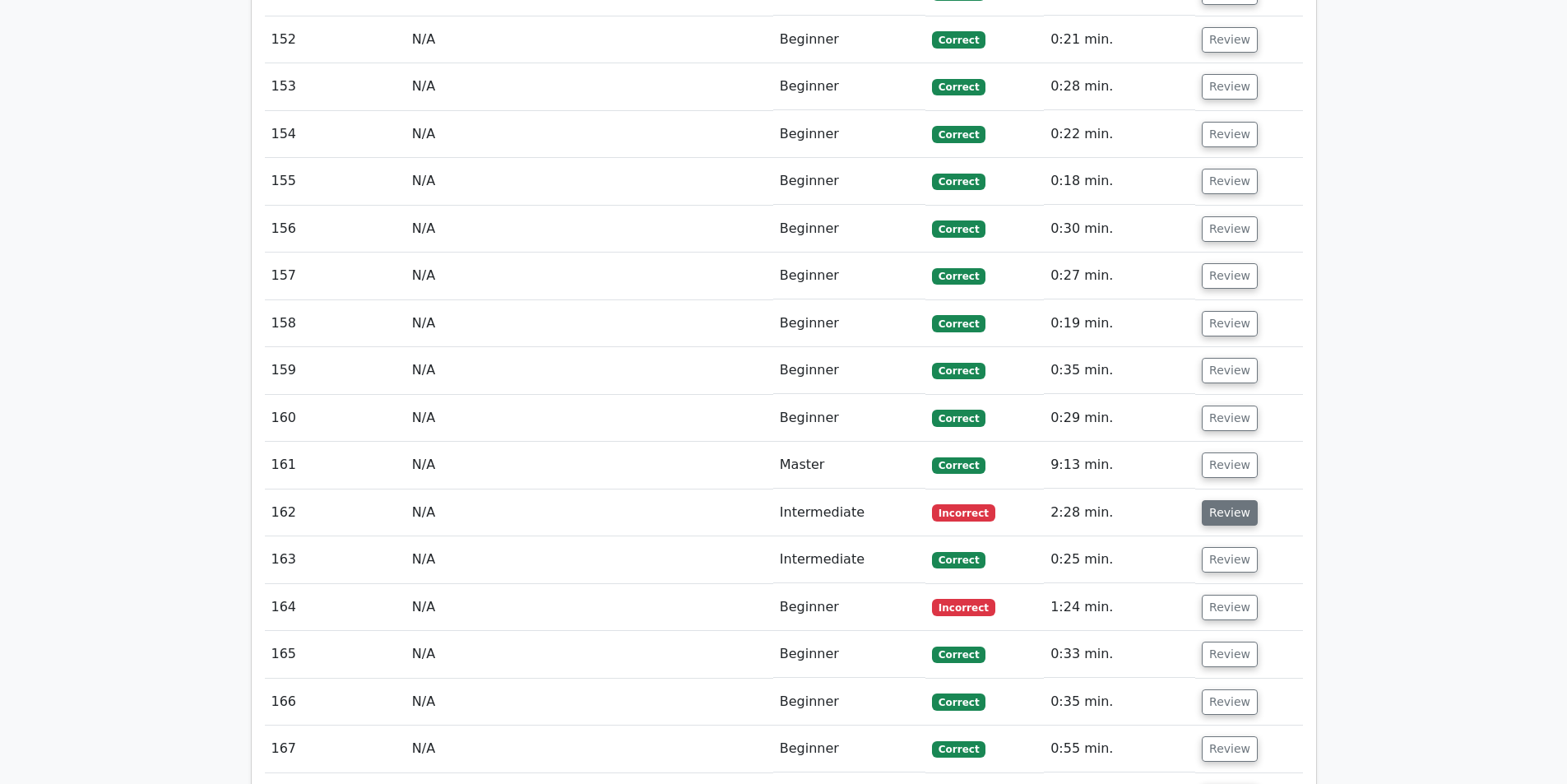
scroll to position [8496, 0]
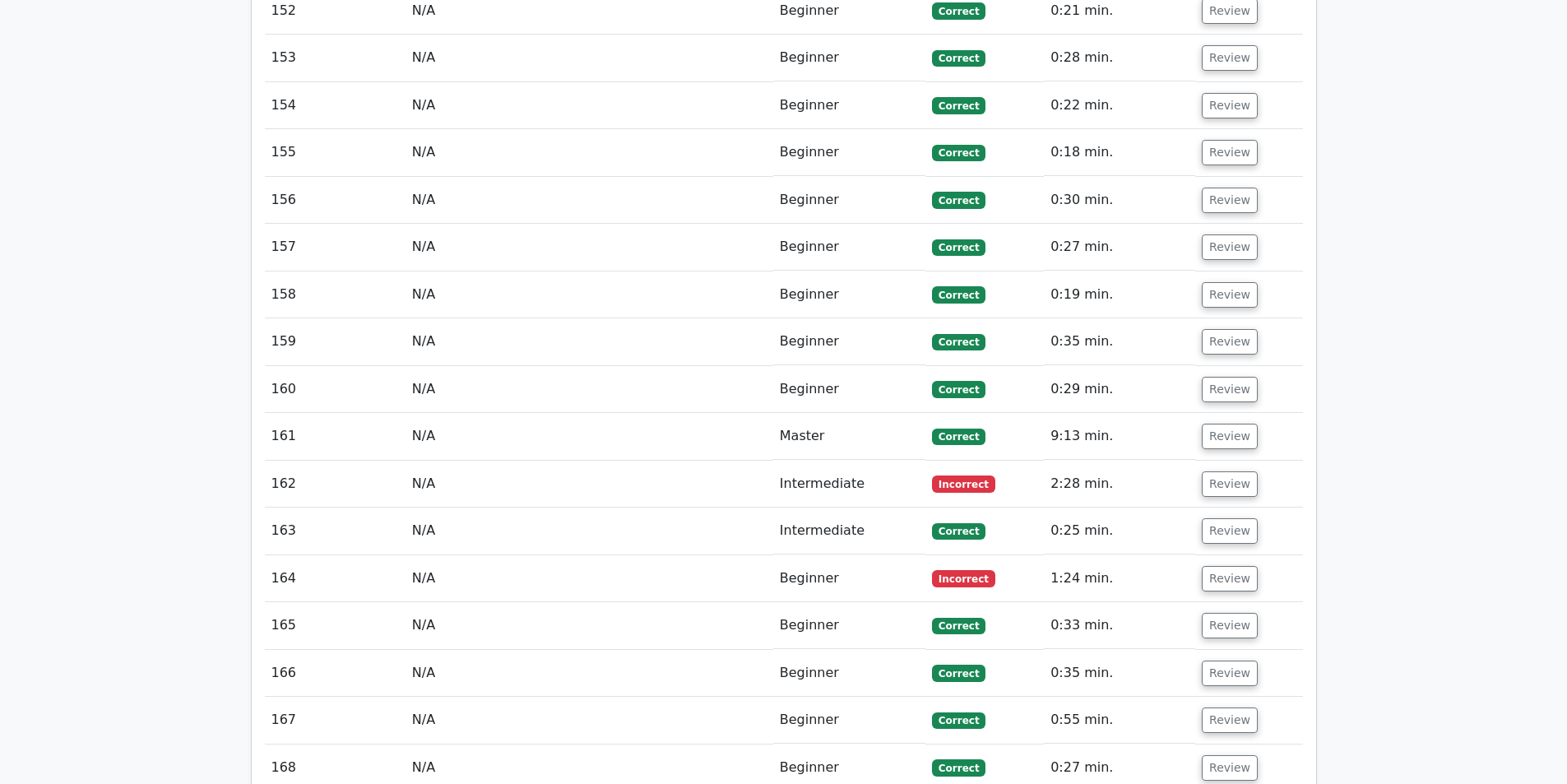
click at [1219, 555] on td "Review" at bounding box center [1249, 578] width 107 height 47
click at [1223, 471] on button "Review" at bounding box center [1229, 483] width 55 height 25
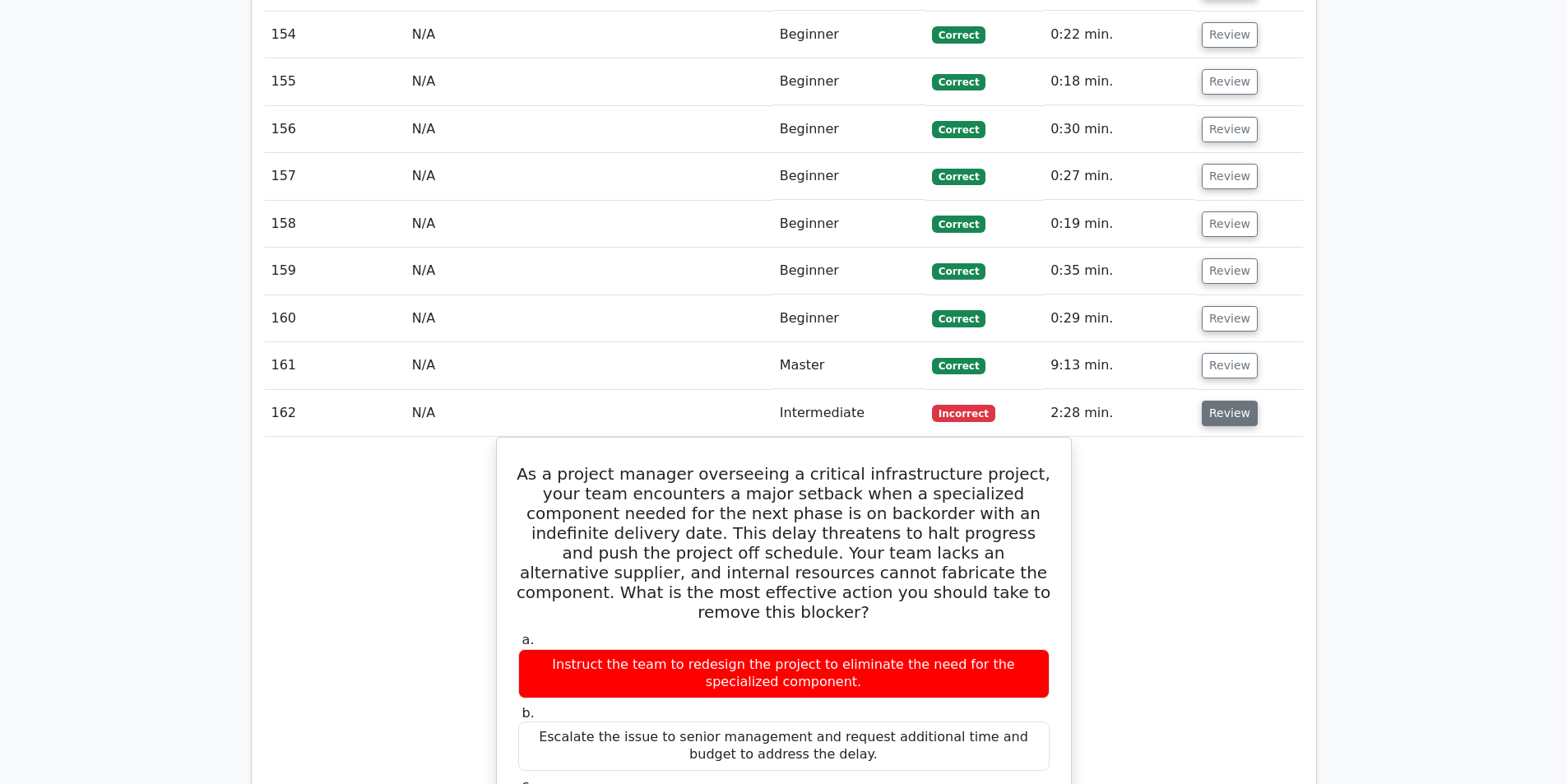
scroll to position [8661, 0]
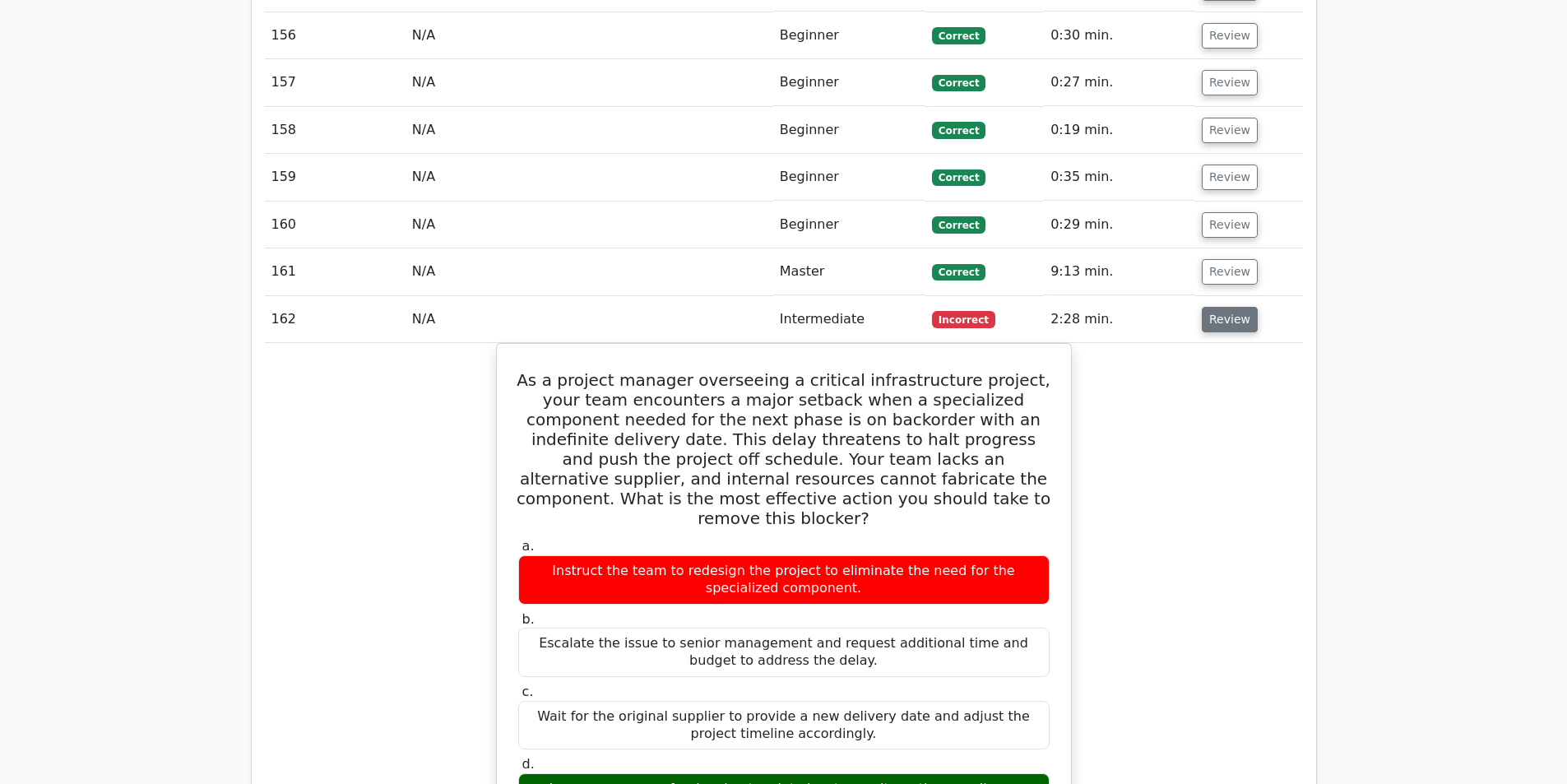
click at [1218, 306] on button "Review" at bounding box center [1229, 319] width 55 height 25
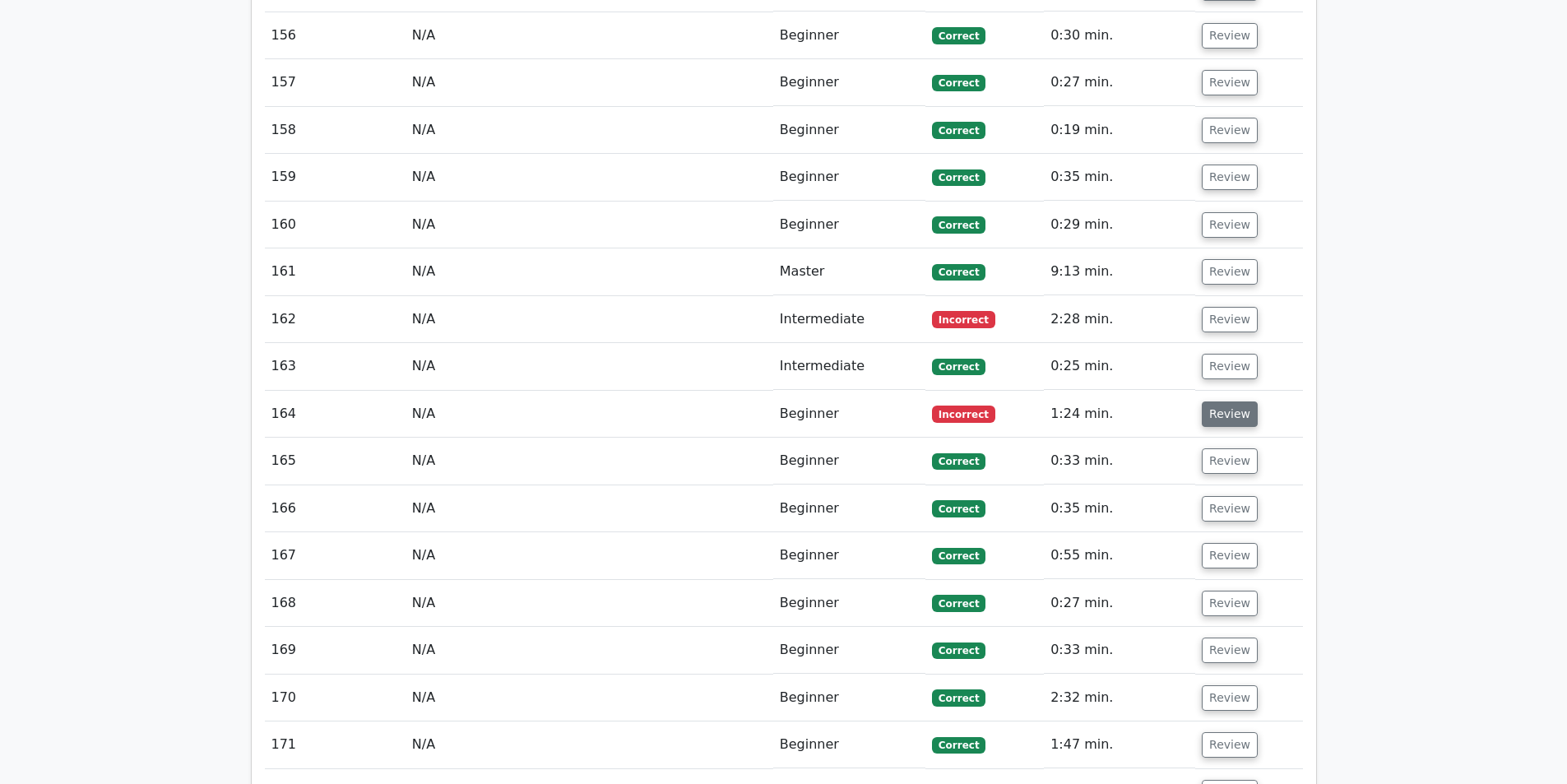
click at [1214, 401] on button "Review" at bounding box center [1229, 414] width 55 height 25
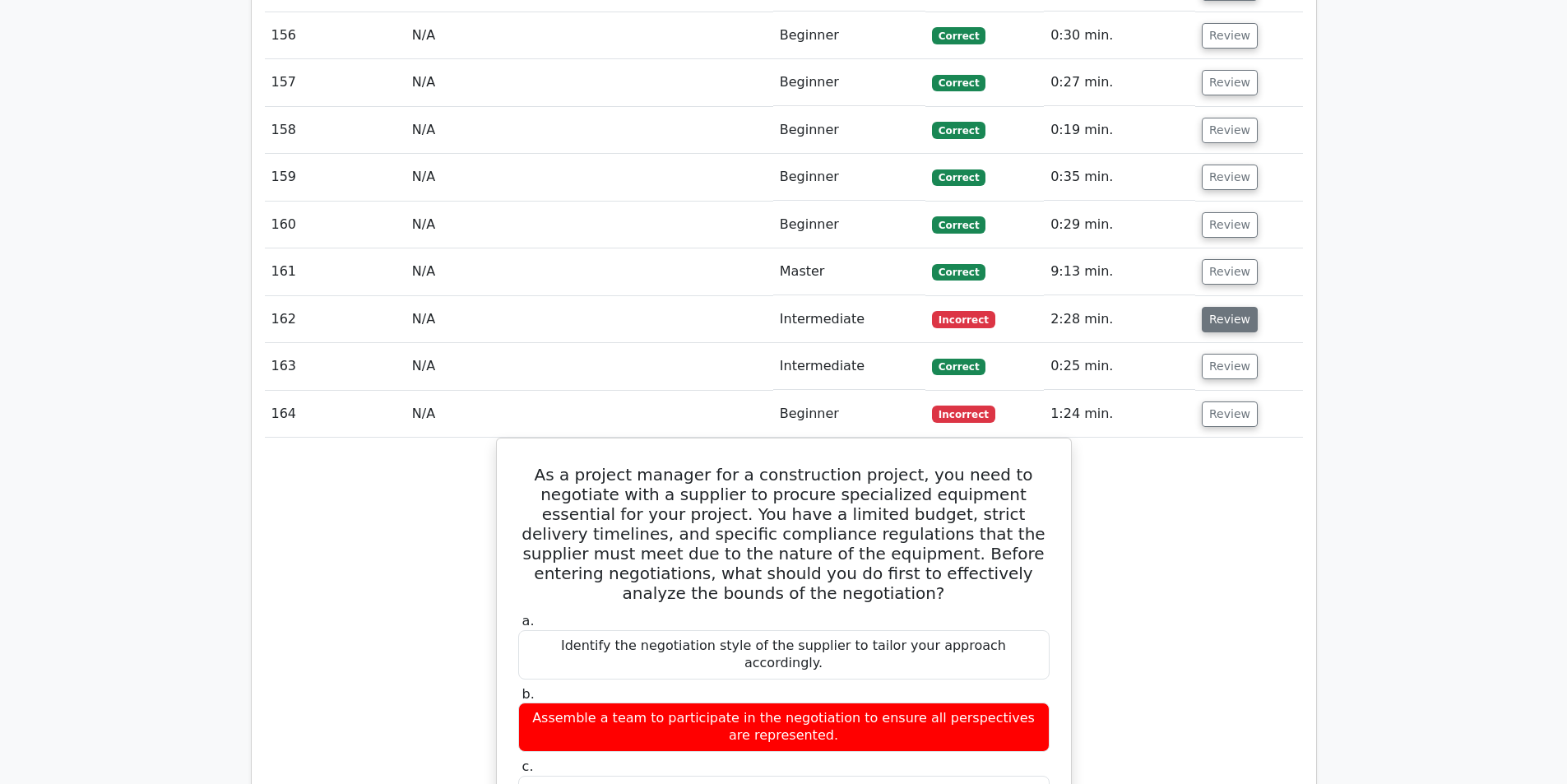
click at [1239, 306] on button "Review" at bounding box center [1229, 319] width 55 height 25
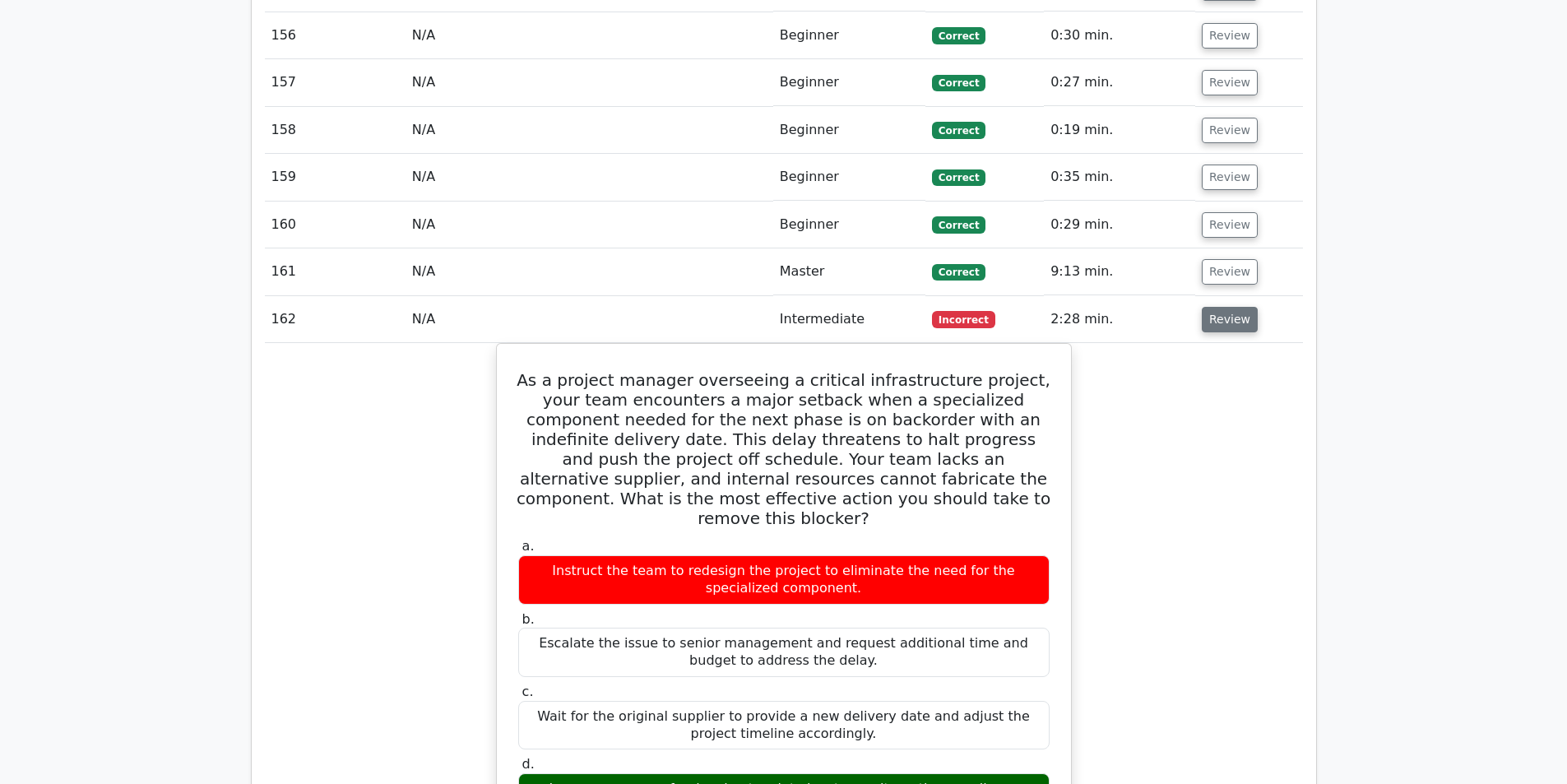
click at [1239, 306] on button "Review" at bounding box center [1229, 319] width 55 height 25
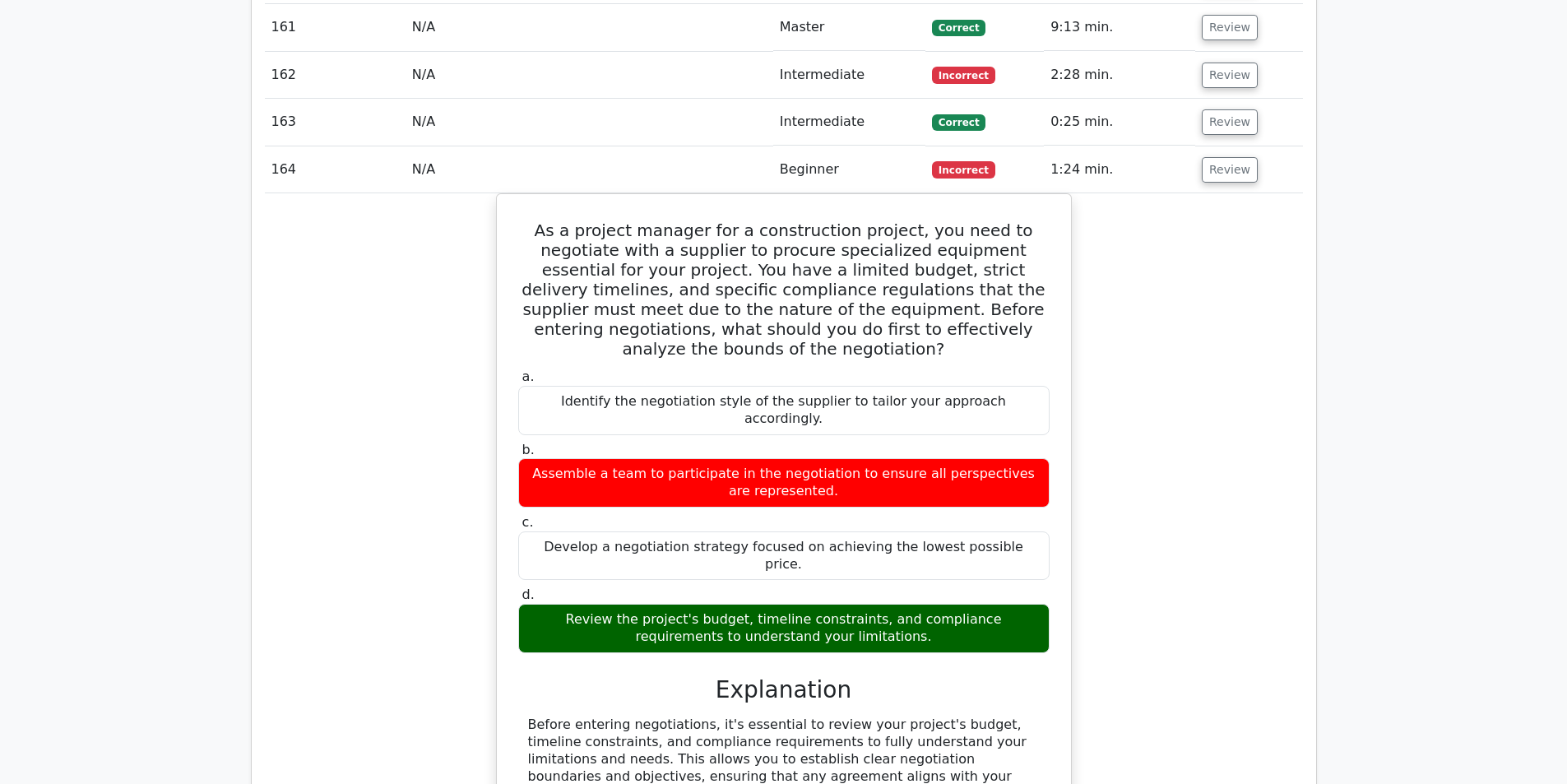
scroll to position [8907, 0]
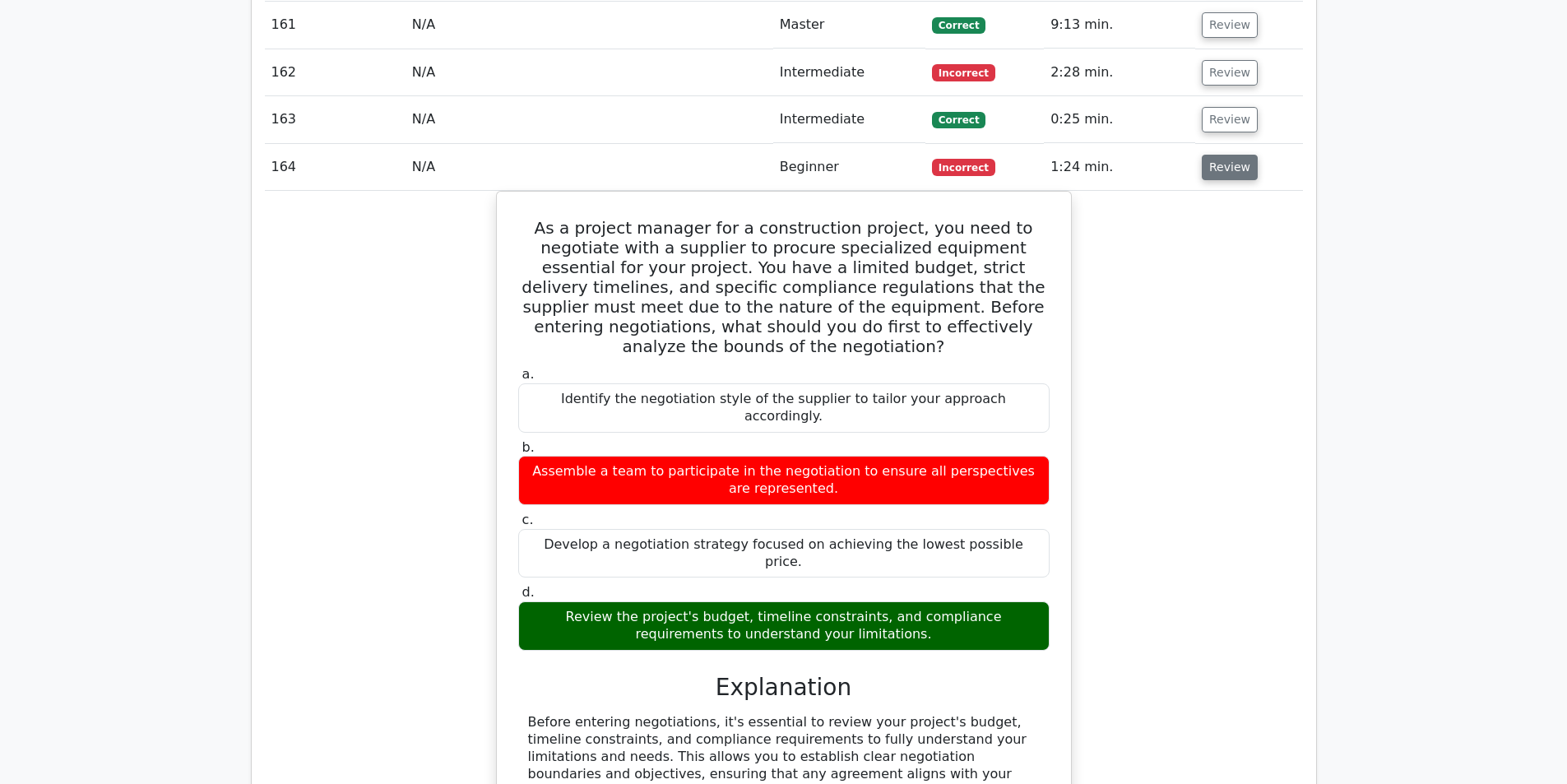
click at [1229, 154] on button "Review" at bounding box center [1229, 166] width 55 height 25
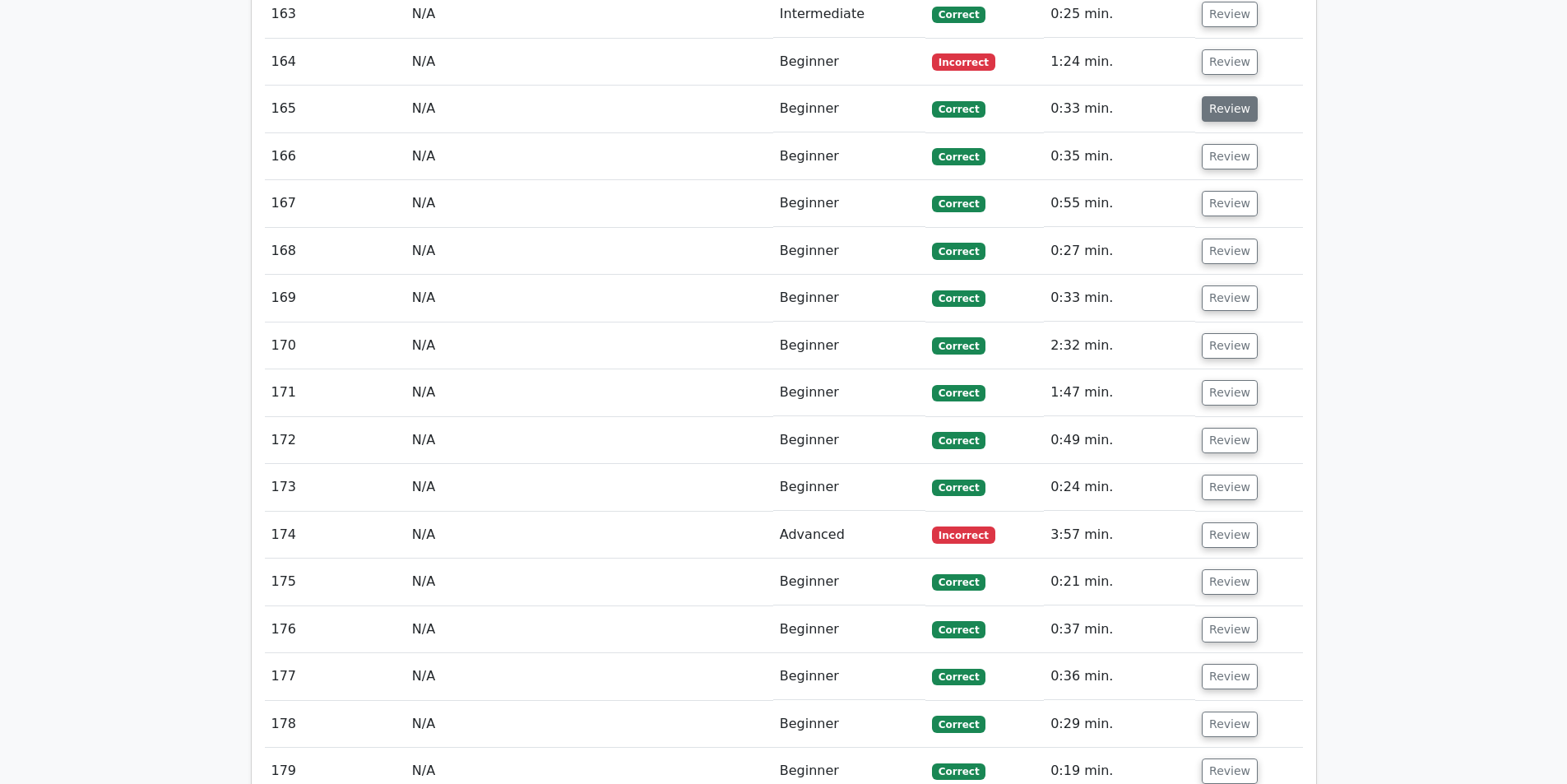
scroll to position [9154, 0]
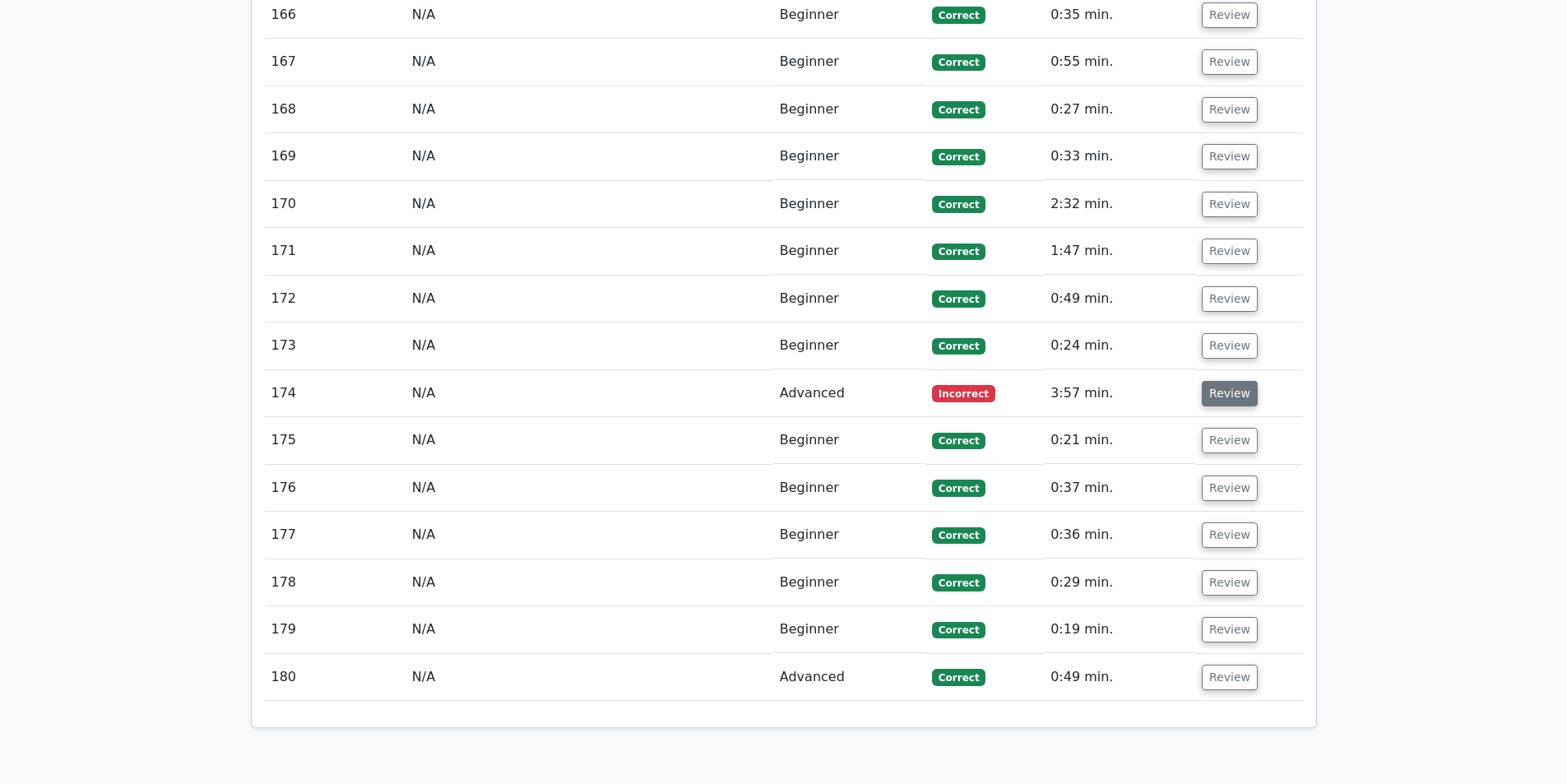
click at [1219, 381] on button "Review" at bounding box center [1229, 393] width 55 height 25
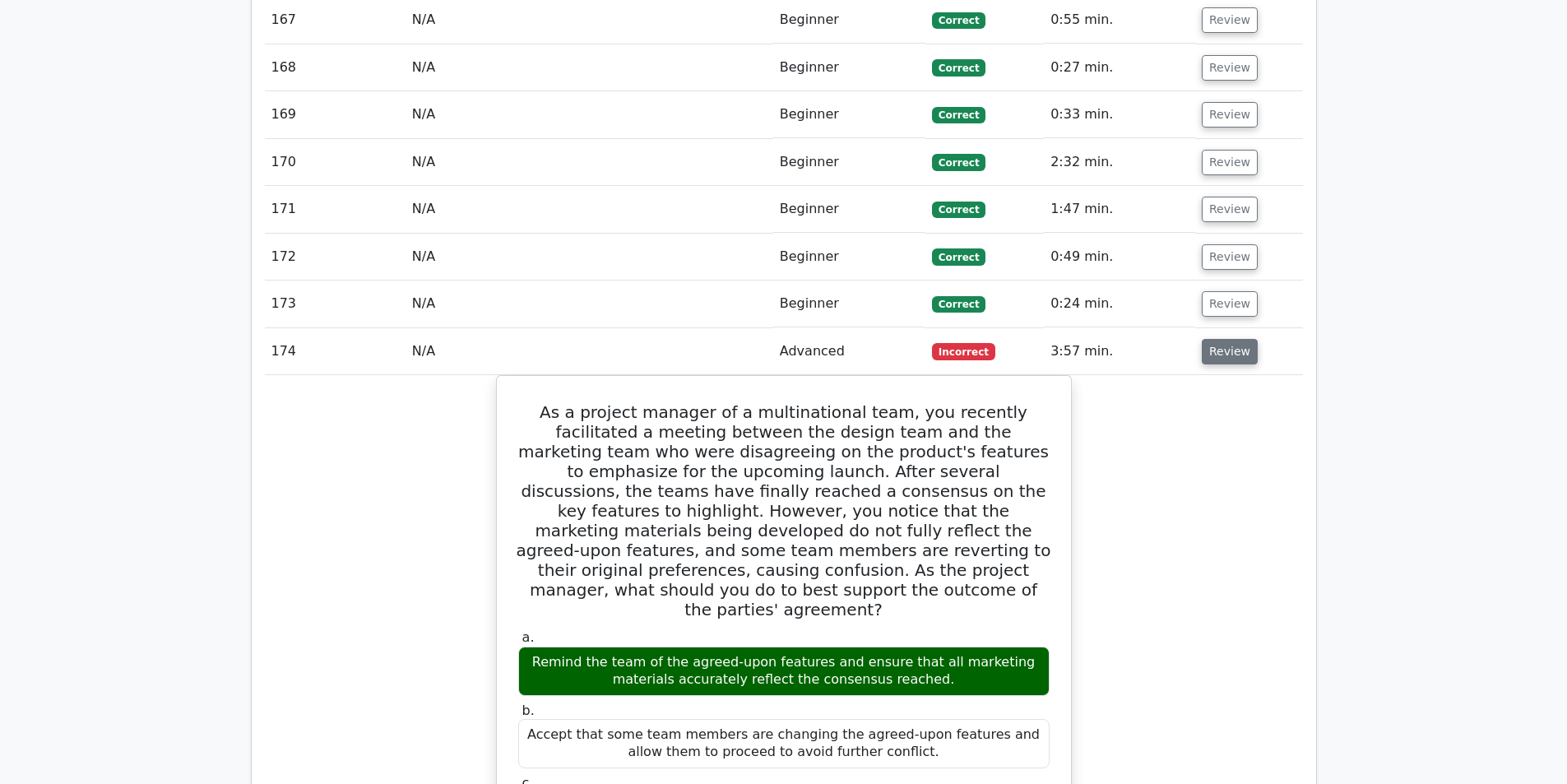
scroll to position [9236, 0]
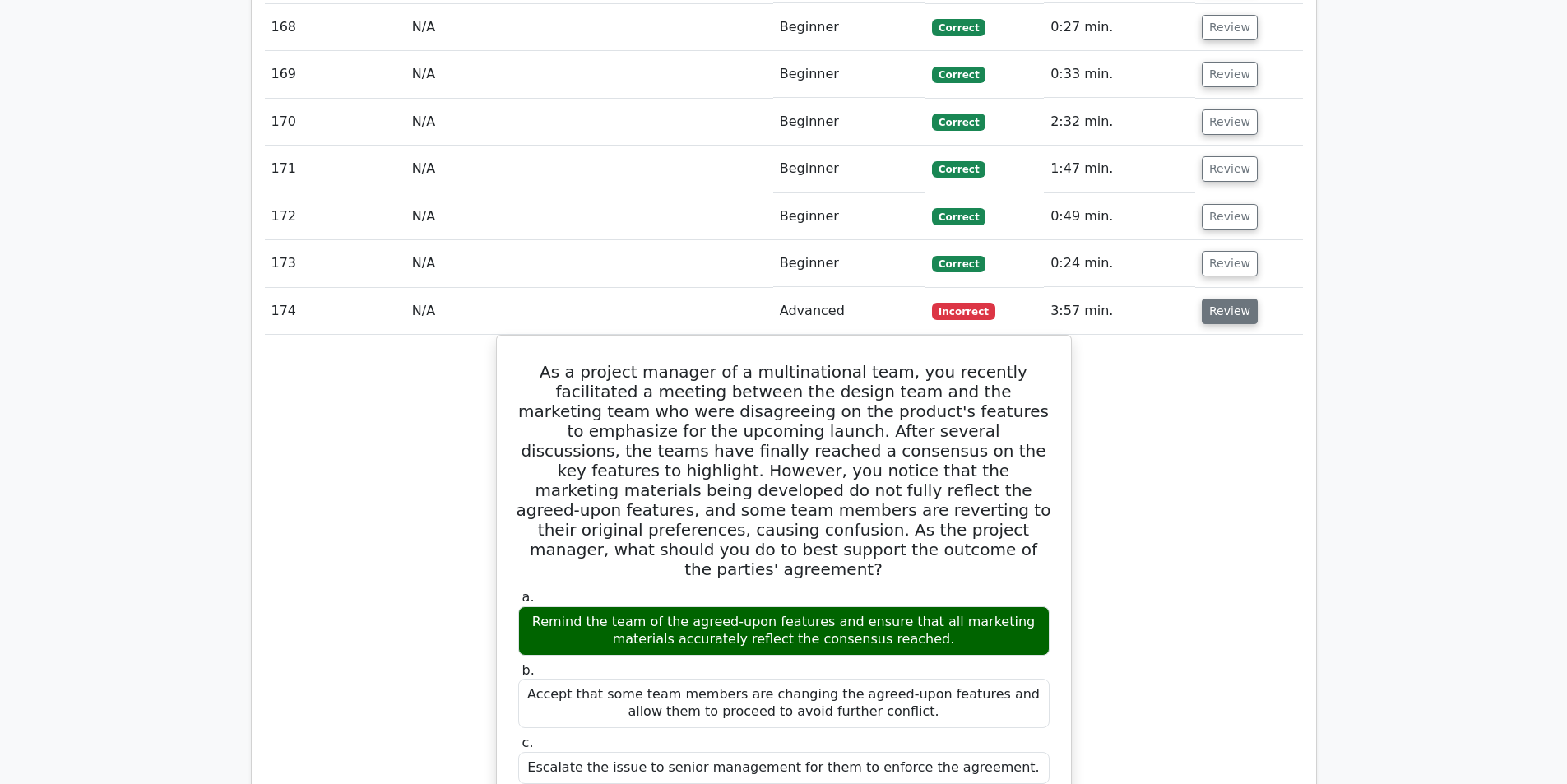
click at [1229, 299] on button "Review" at bounding box center [1229, 311] width 55 height 25
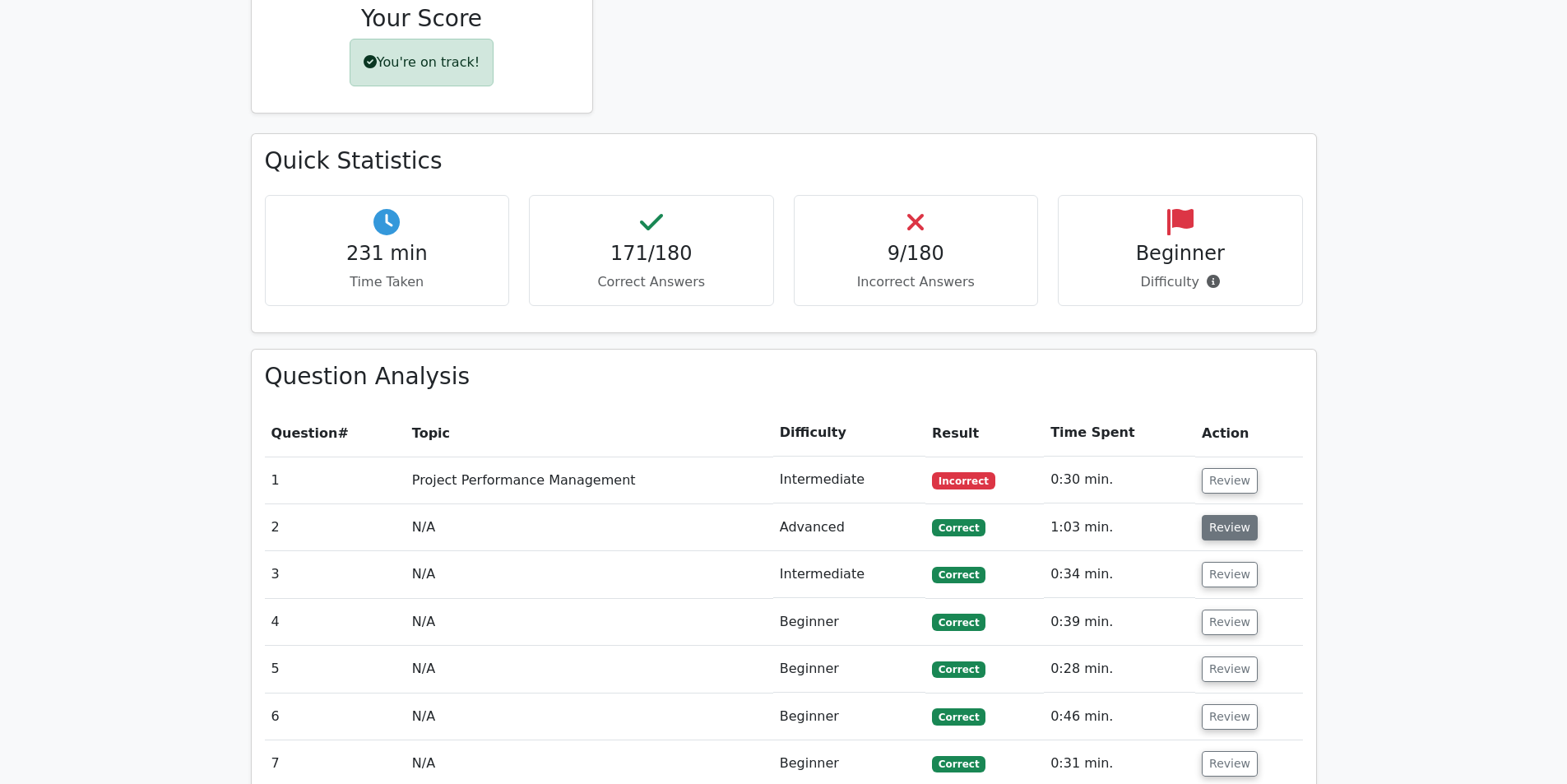
scroll to position [1013, 0]
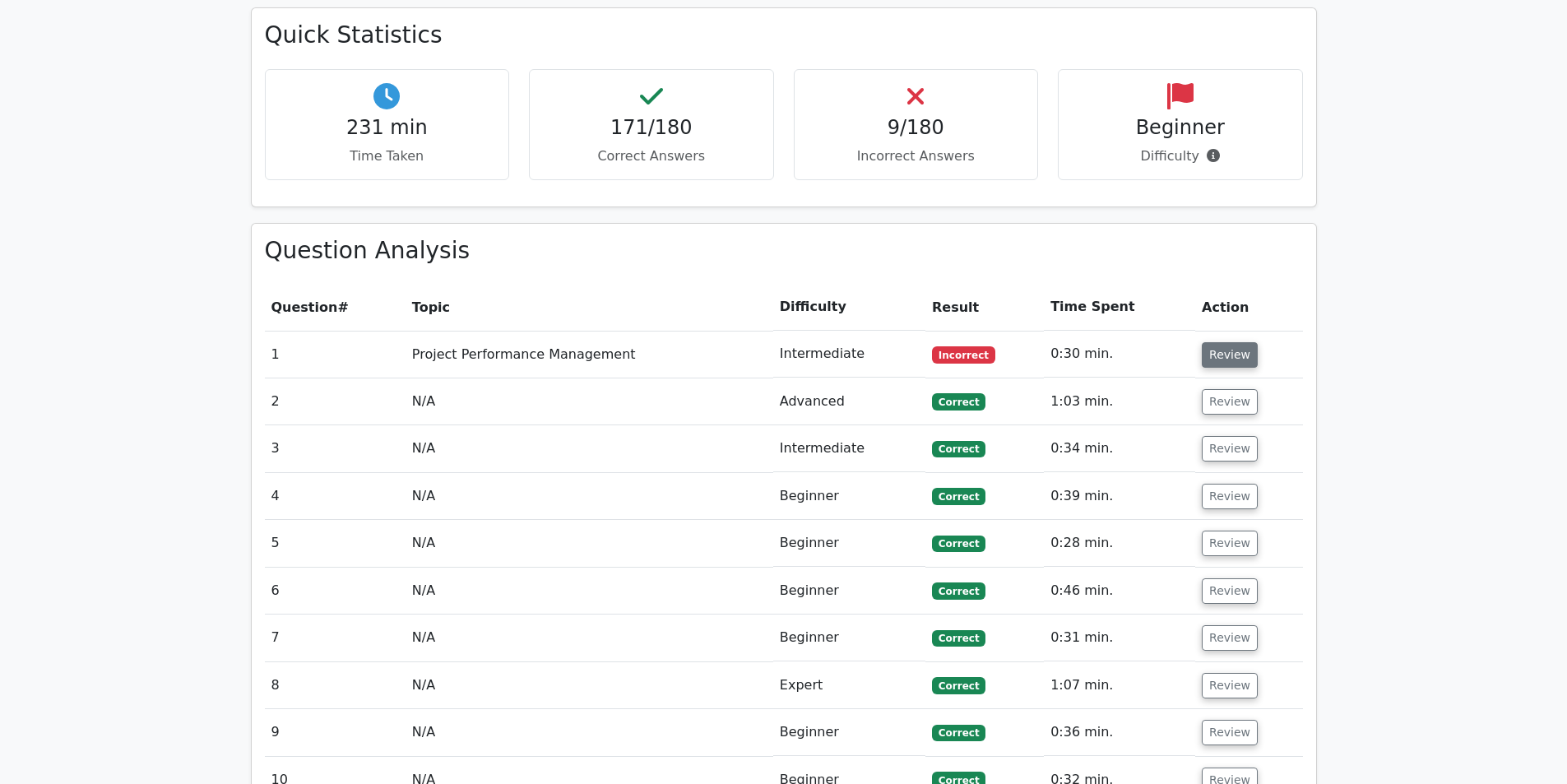
click at [1236, 342] on button "Review" at bounding box center [1229, 354] width 55 height 25
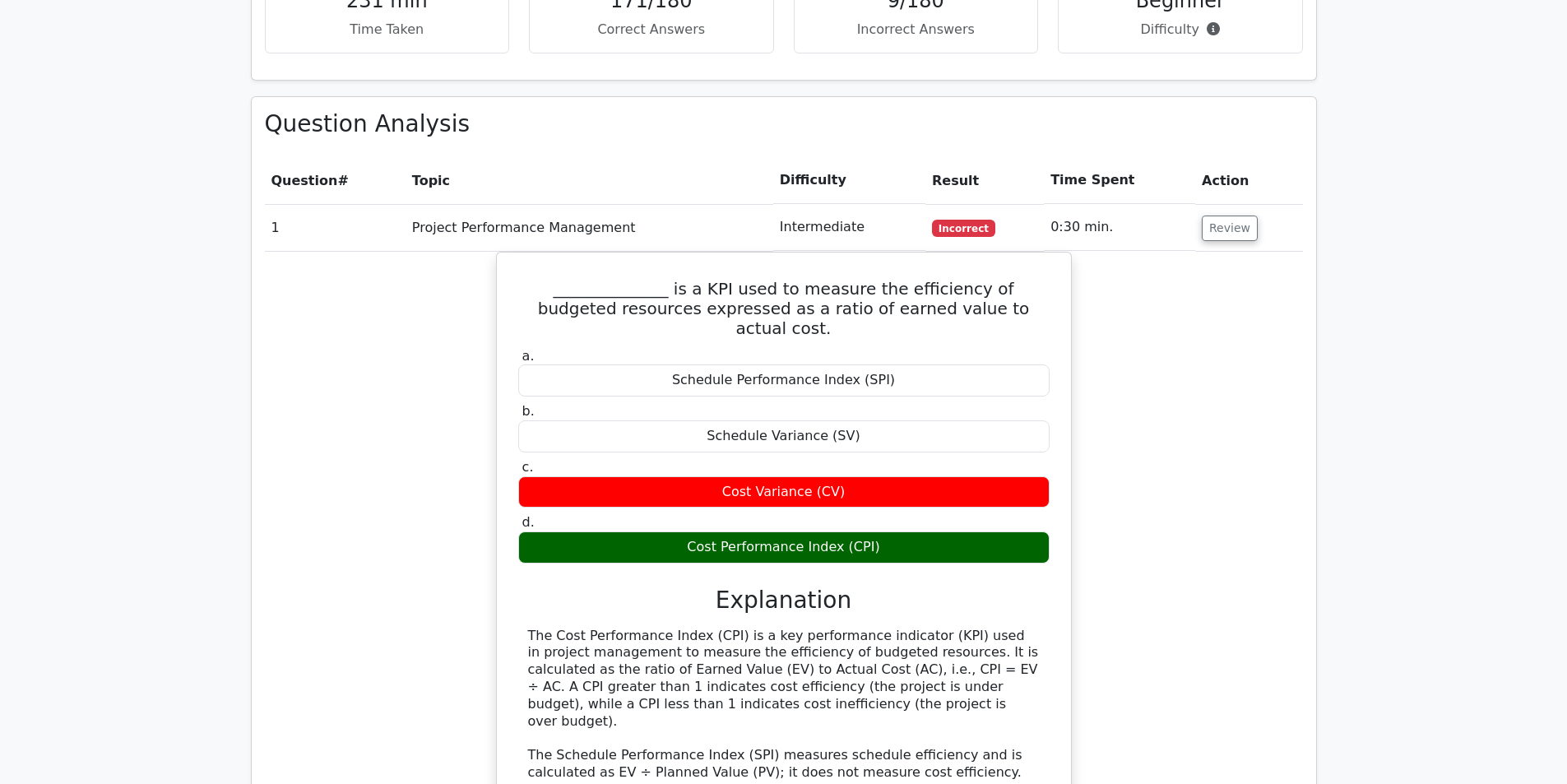
scroll to position [1178, 0]
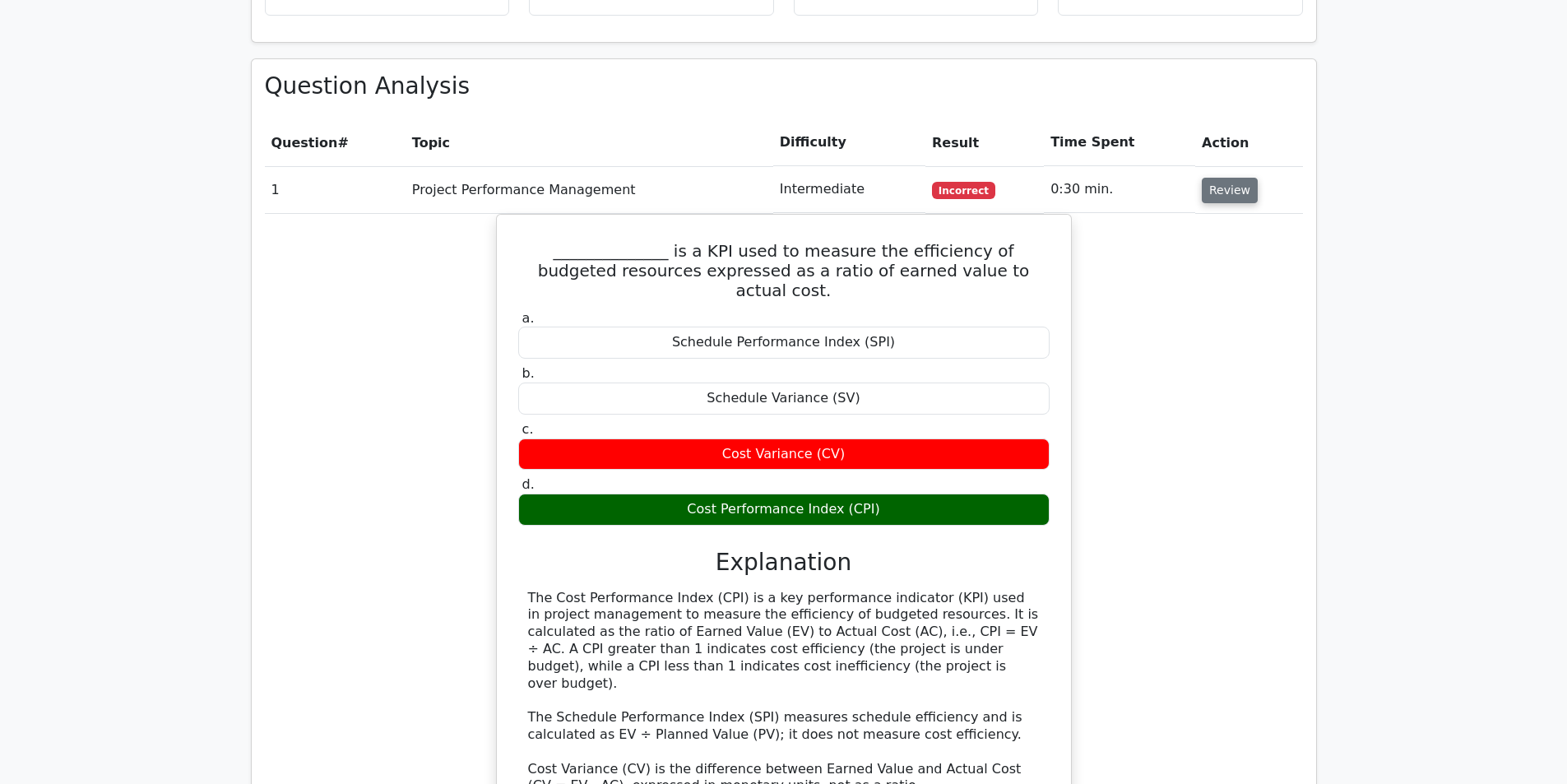
click at [1239, 178] on button "Review" at bounding box center [1229, 190] width 55 height 25
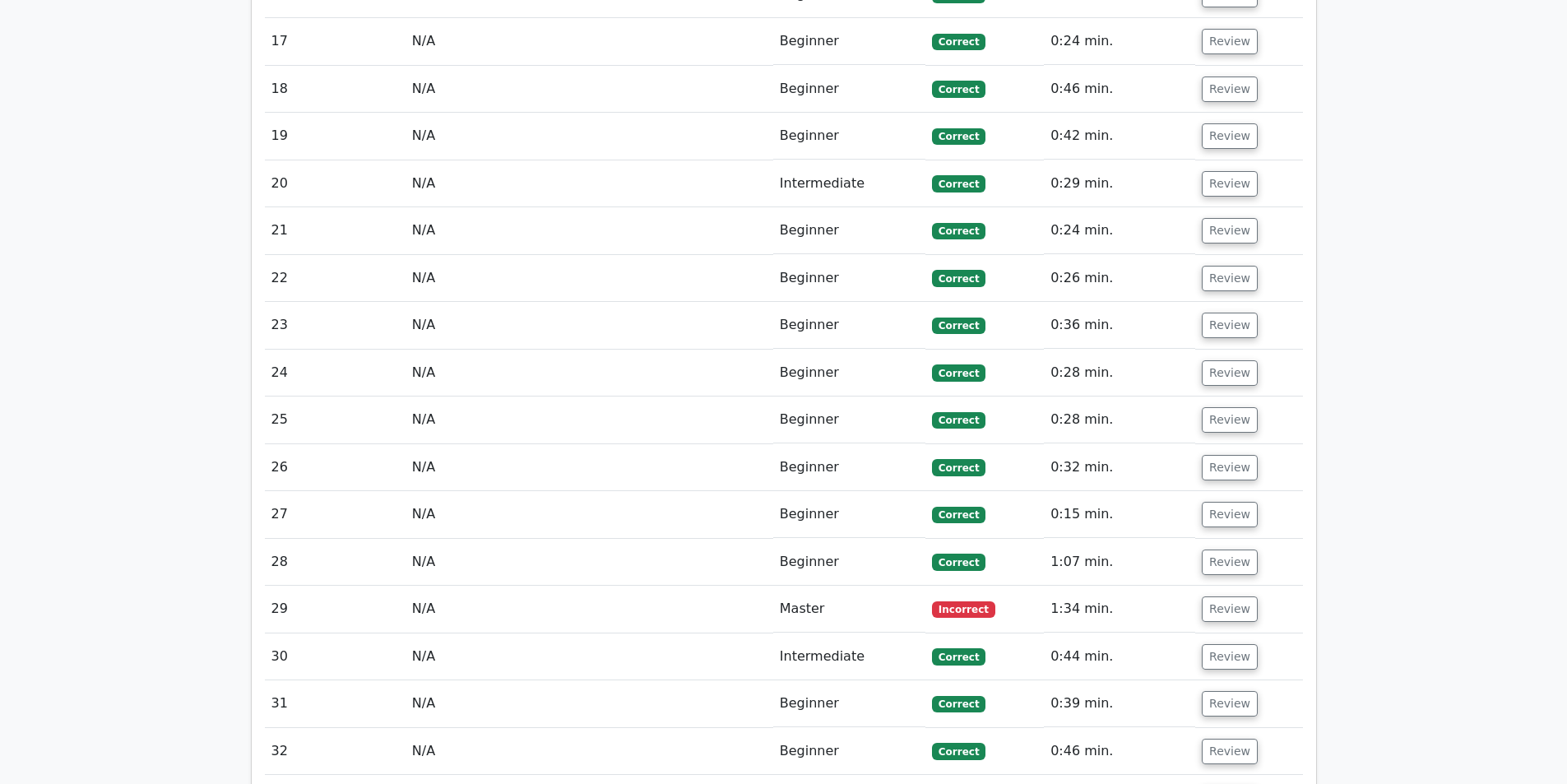
scroll to position [2493, 0]
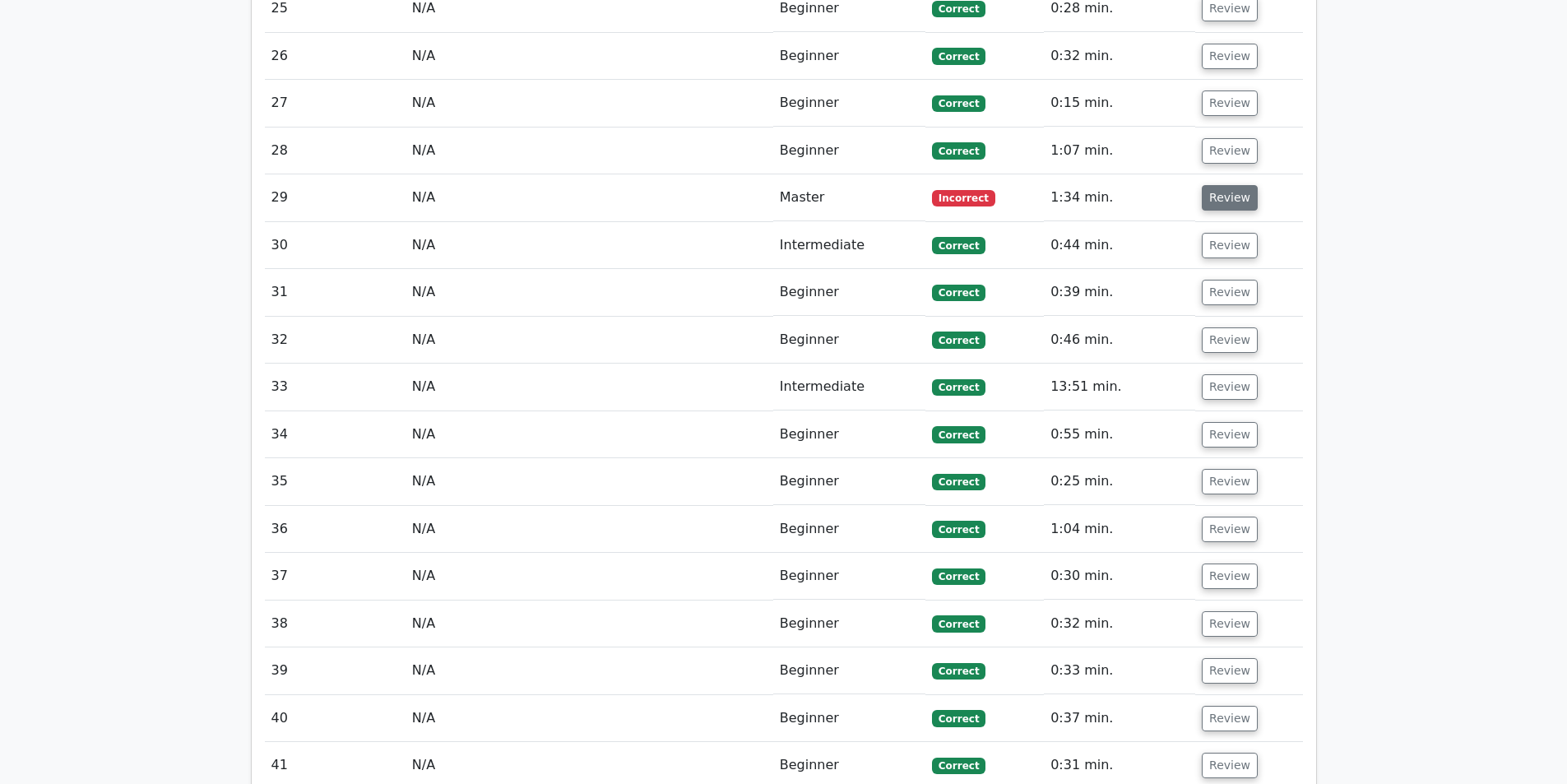
click at [1218, 185] on button "Review" at bounding box center [1229, 197] width 55 height 25
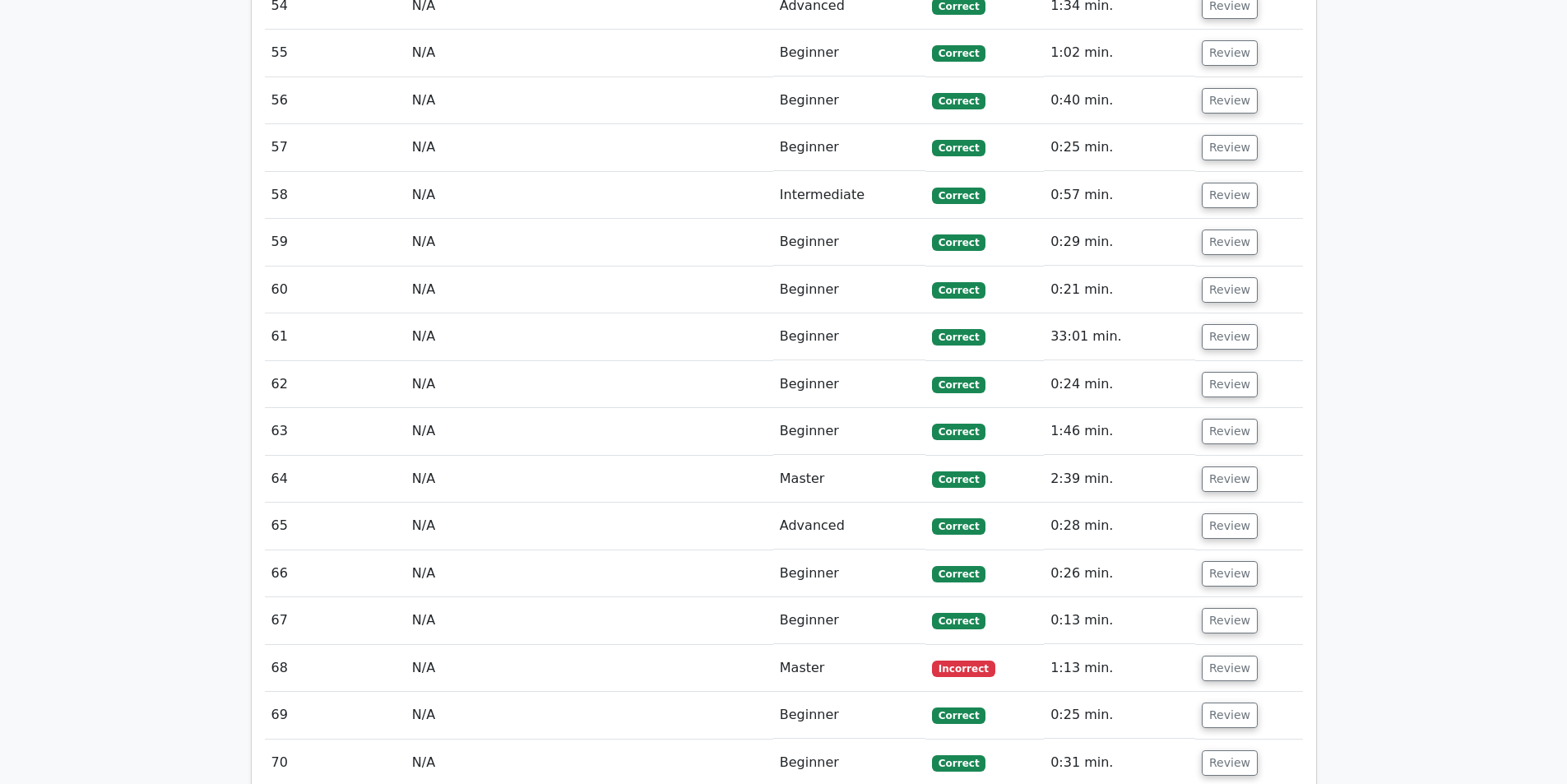
scroll to position [4961, 0]
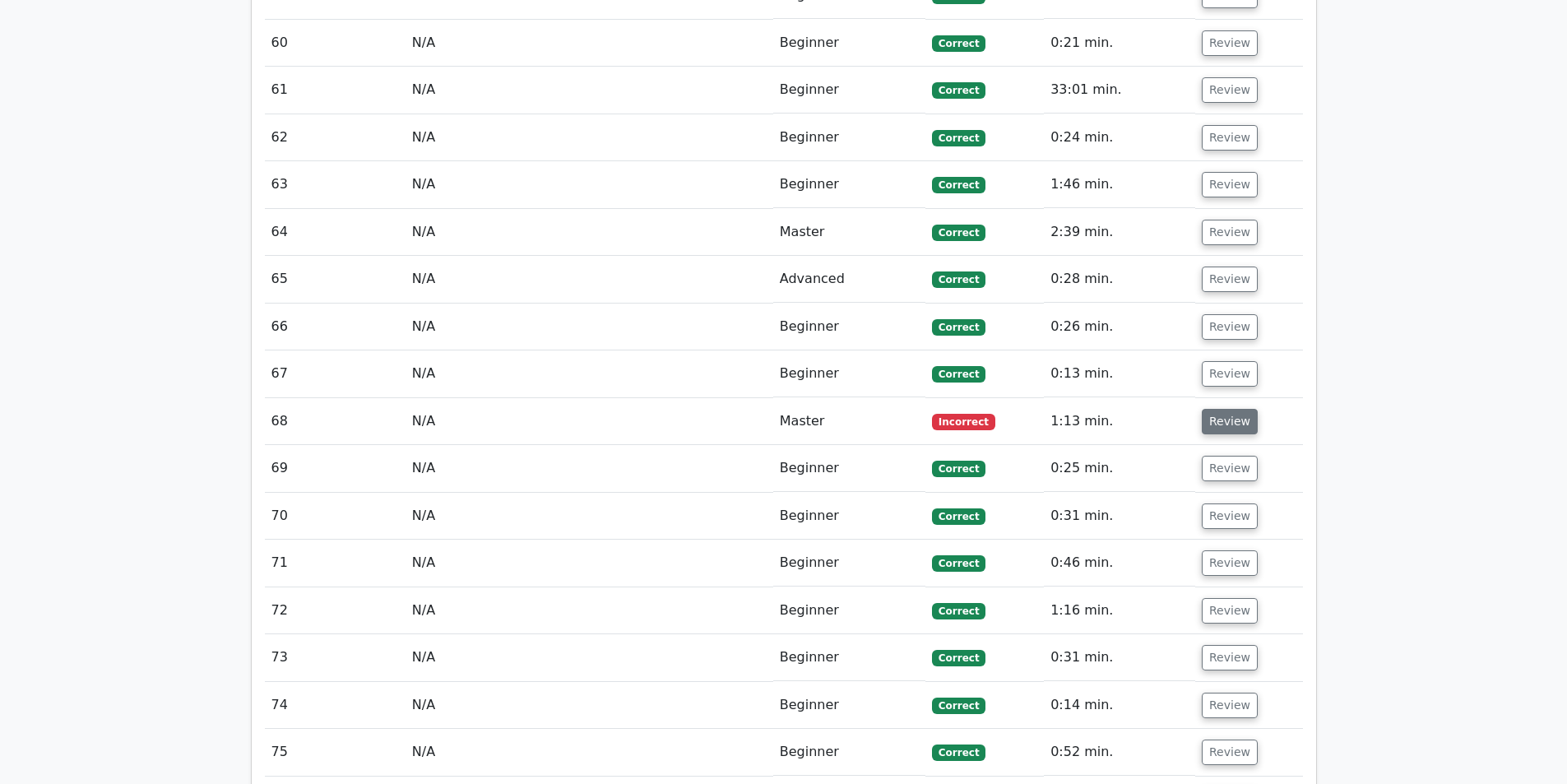
click at [1223, 409] on button "Review" at bounding box center [1229, 421] width 55 height 25
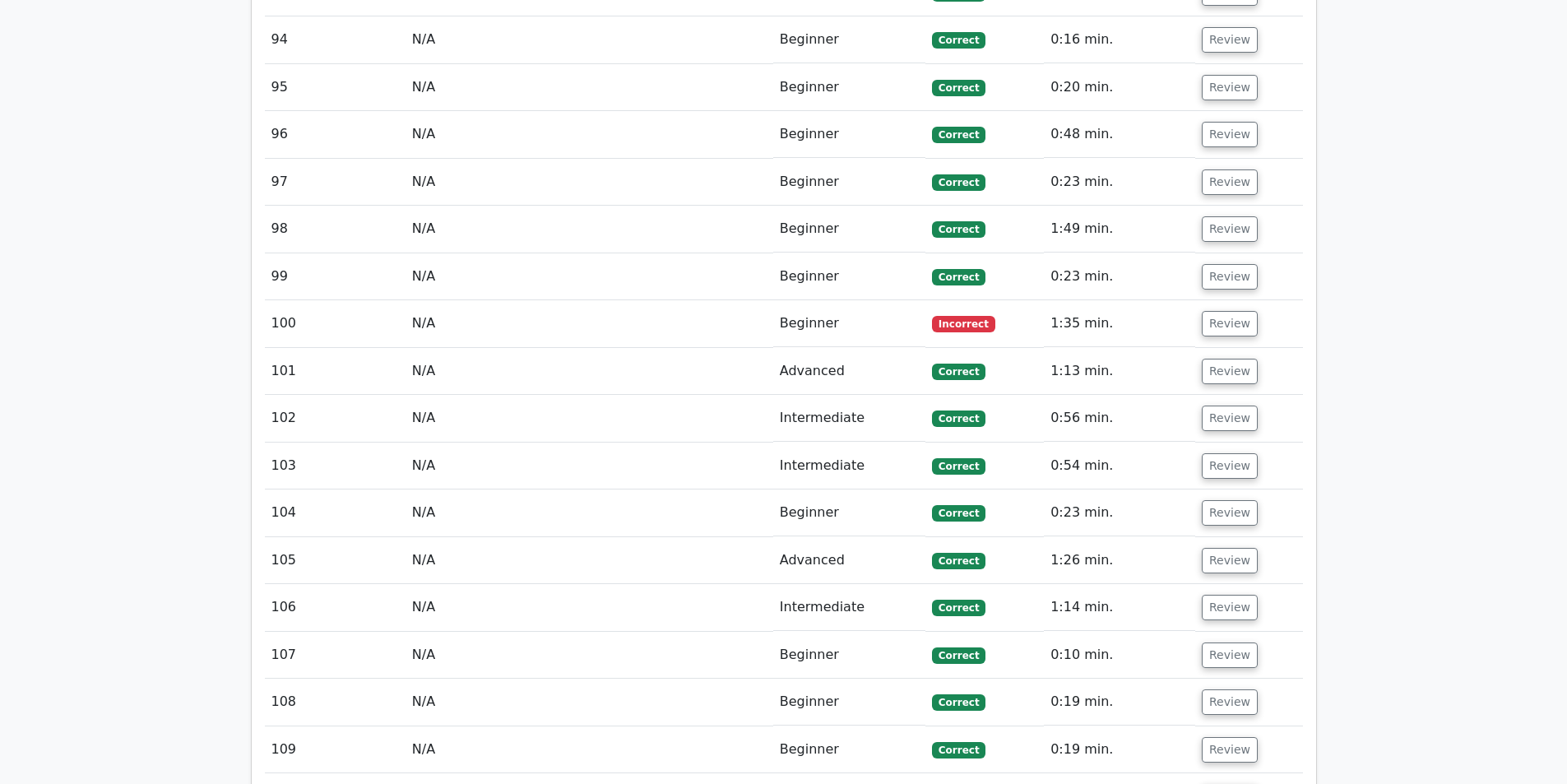
scroll to position [7427, 0]
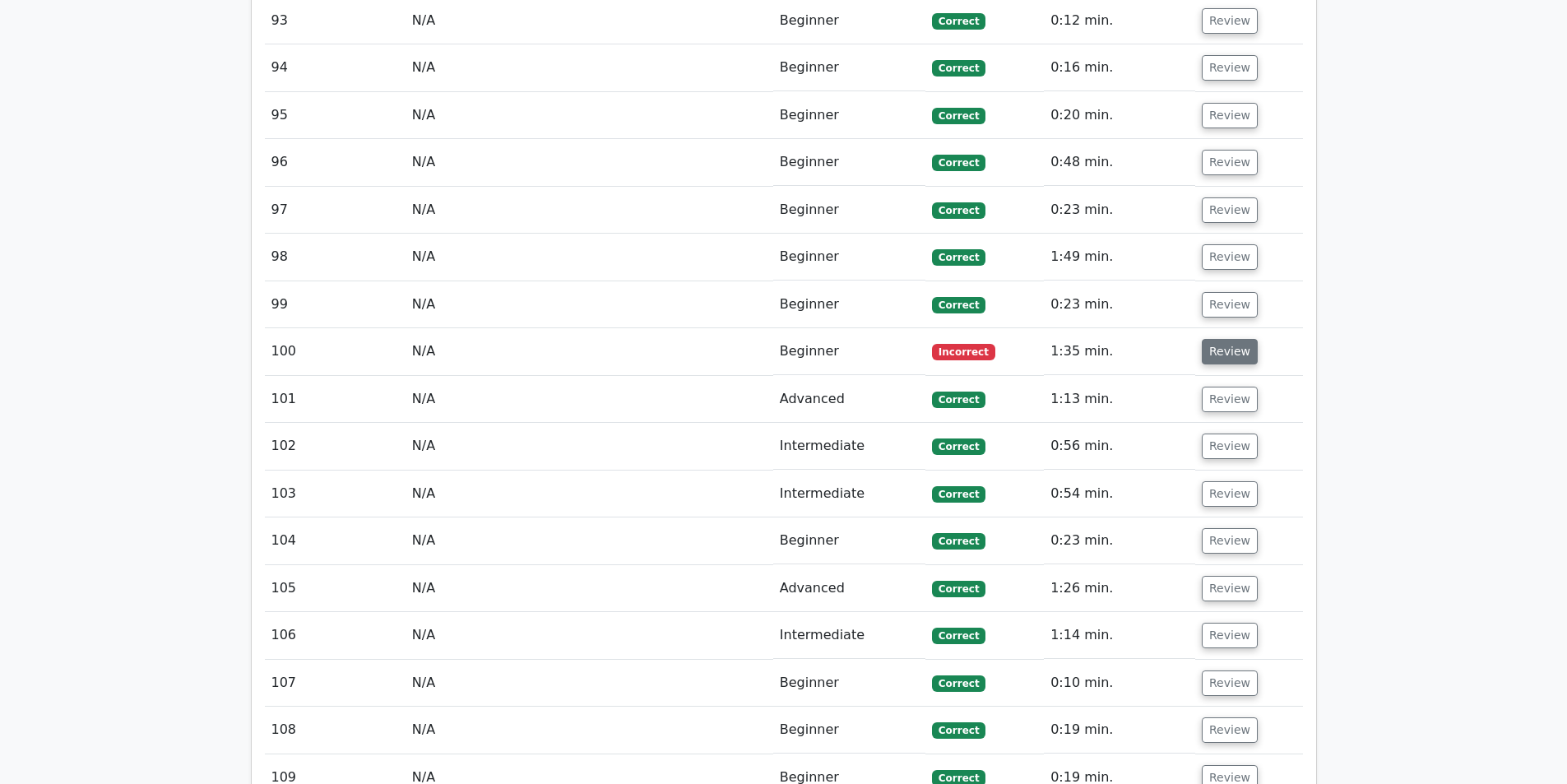
click at [1233, 338] on button "Review" at bounding box center [1229, 351] width 55 height 25
